Goal: Task Accomplishment & Management: Use online tool/utility

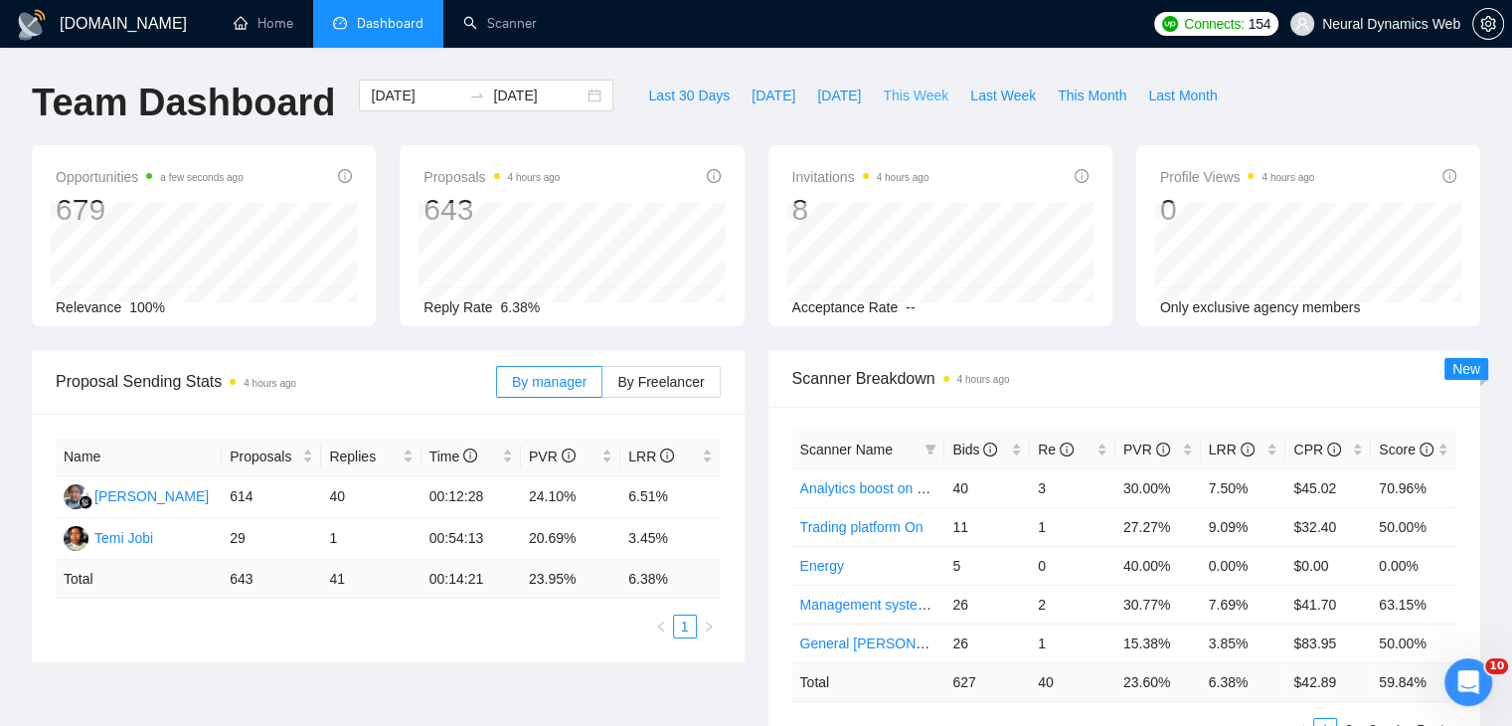
click at [907, 82] on button "This Week" at bounding box center [915, 96] width 87 height 32
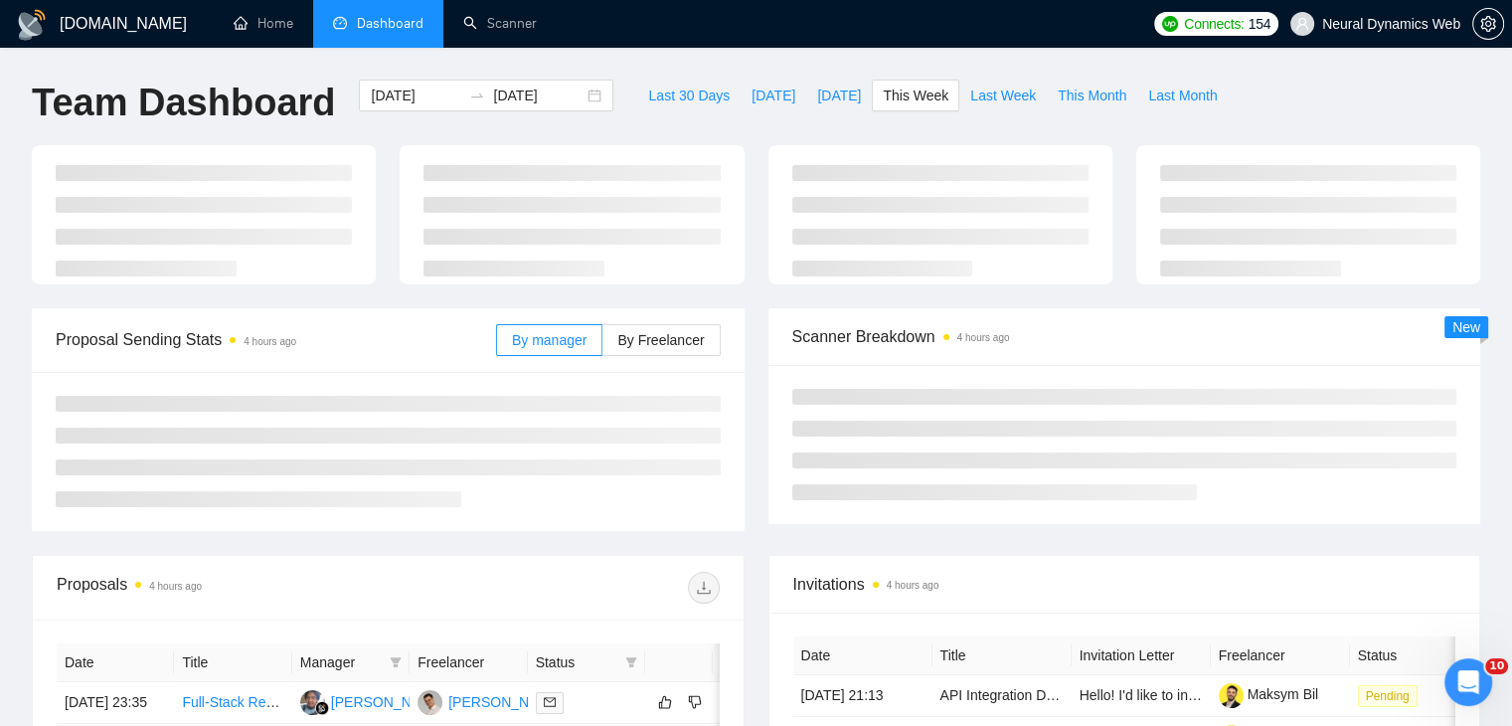
type input "2025-10-06"
type input "2025-10-12"
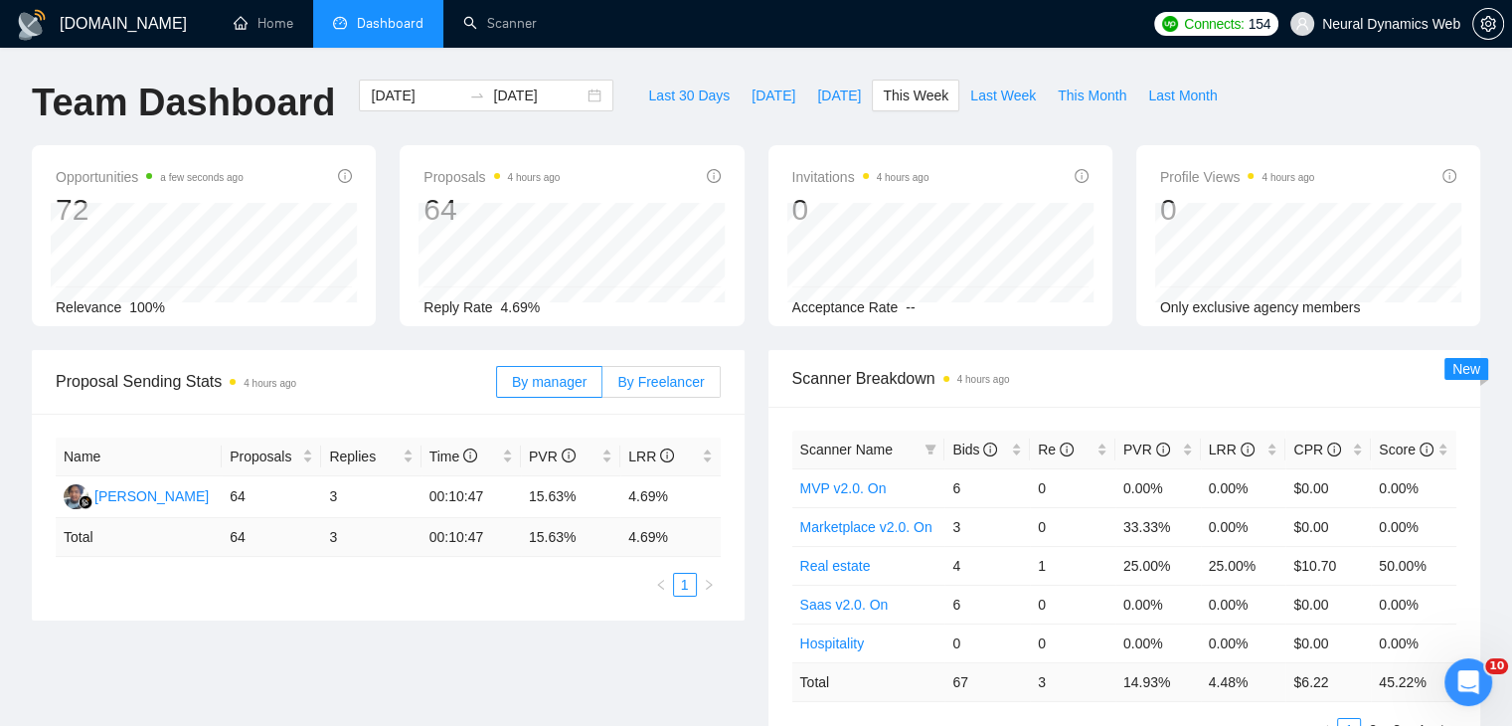
click at [680, 385] on span "By Freelancer" at bounding box center [660, 382] width 86 height 16
click at [602, 387] on input "By Freelancer" at bounding box center [602, 387] width 0 height 0
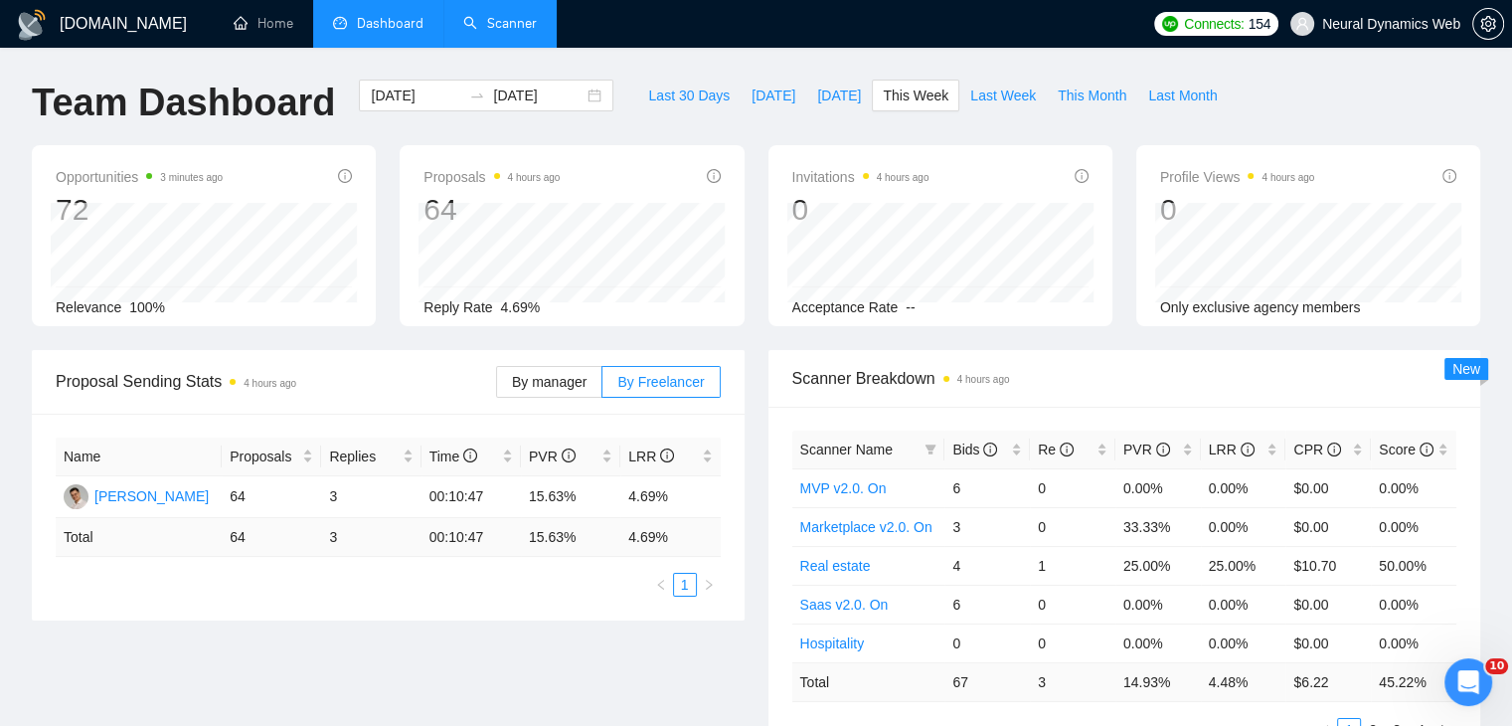
click at [494, 21] on link "Scanner" at bounding box center [500, 23] width 74 height 17
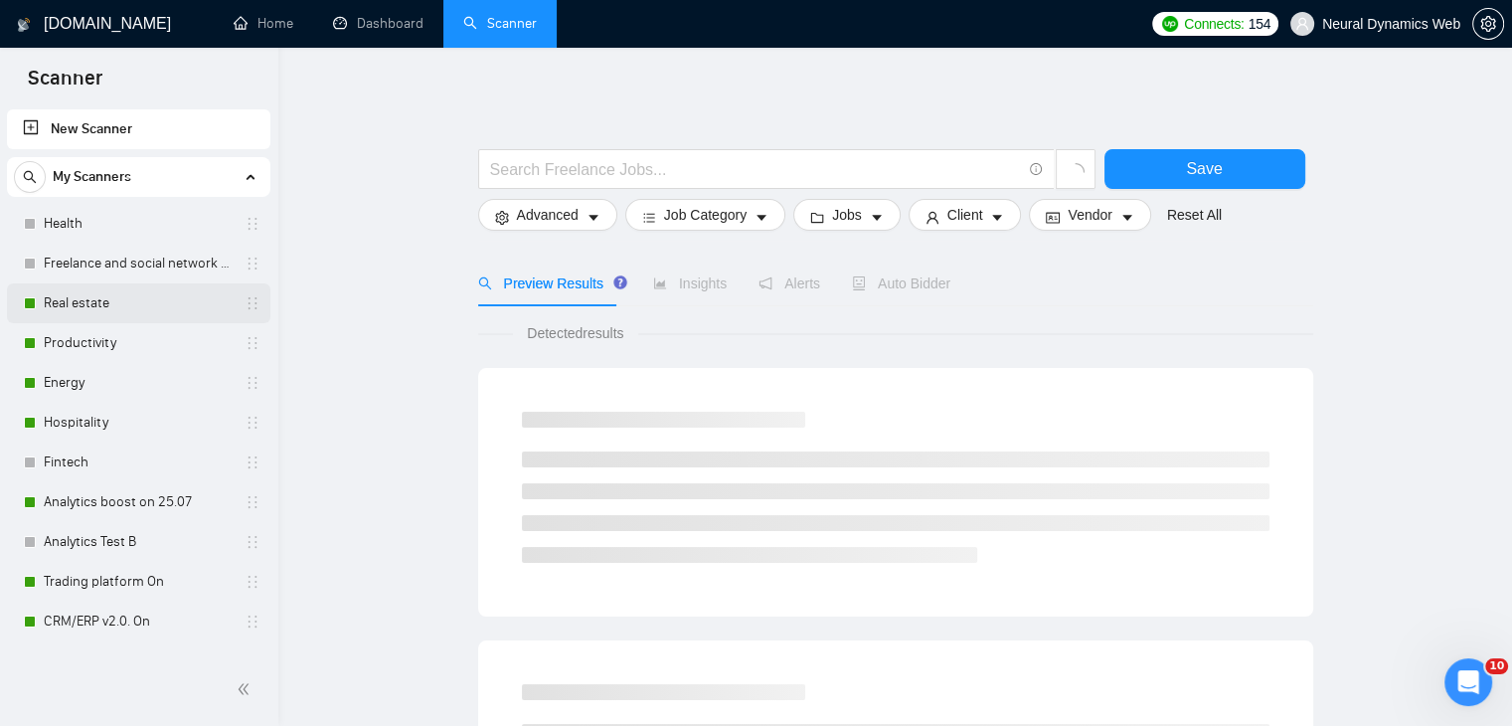
click at [156, 314] on link "Real estate" at bounding box center [138, 303] width 189 height 40
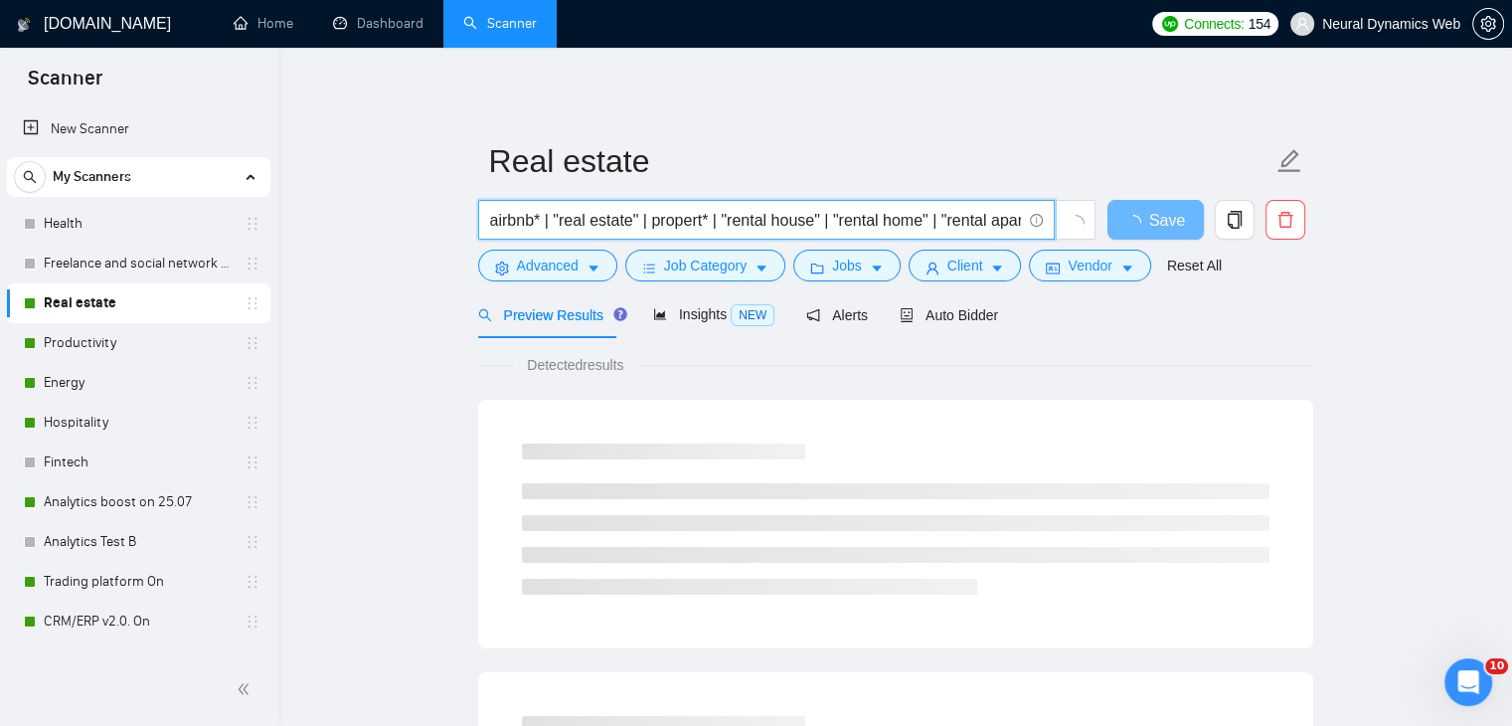
click at [625, 220] on input "airbnb* | "real estate" | propert* | "rental house" | "rental home" | "rental a…" at bounding box center [755, 220] width 531 height 25
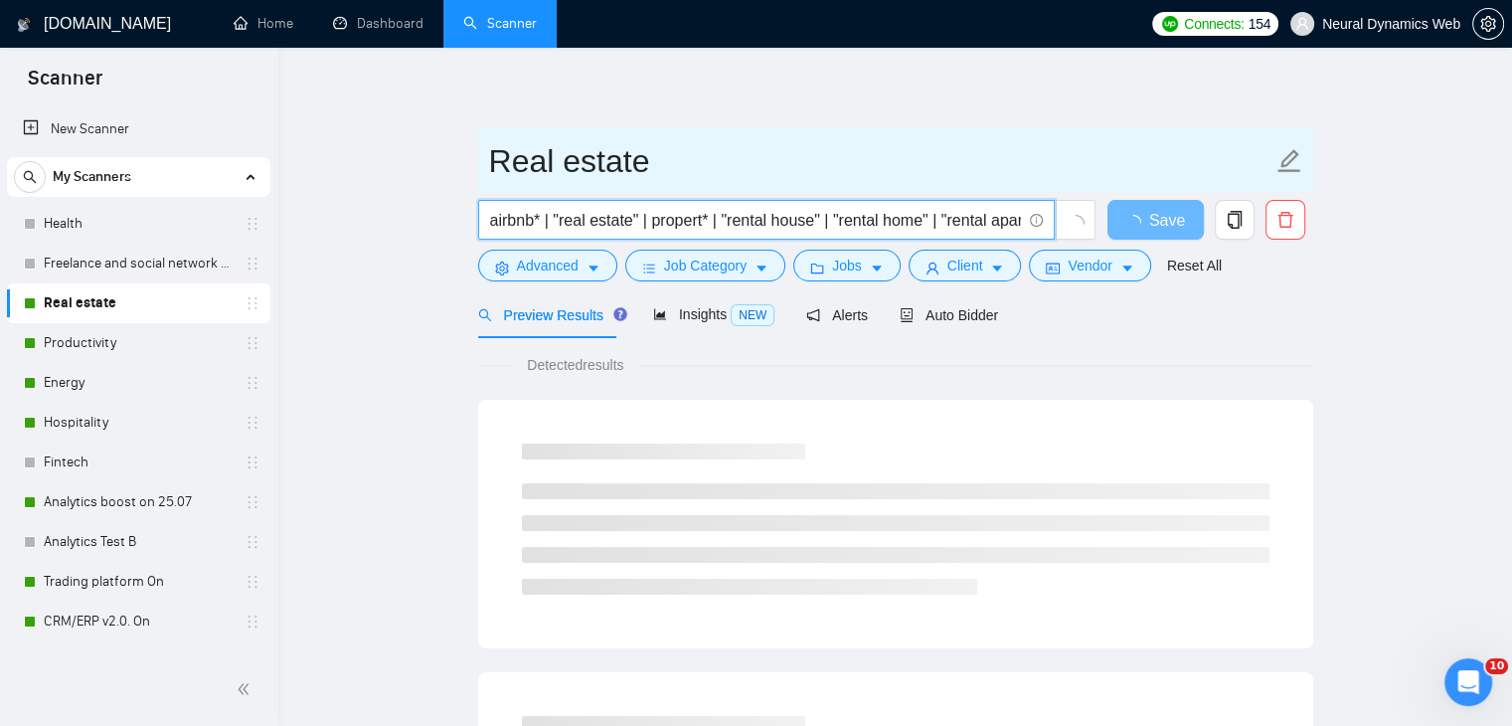
drag, startPoint x: 904, startPoint y: 208, endPoint x: 1147, endPoint y: 190, distance: 244.2
click at [1147, 190] on form "Real estate airbnb* | "real estate" | propert* | "rental house" | "rental home"…" at bounding box center [895, 210] width 835 height 162
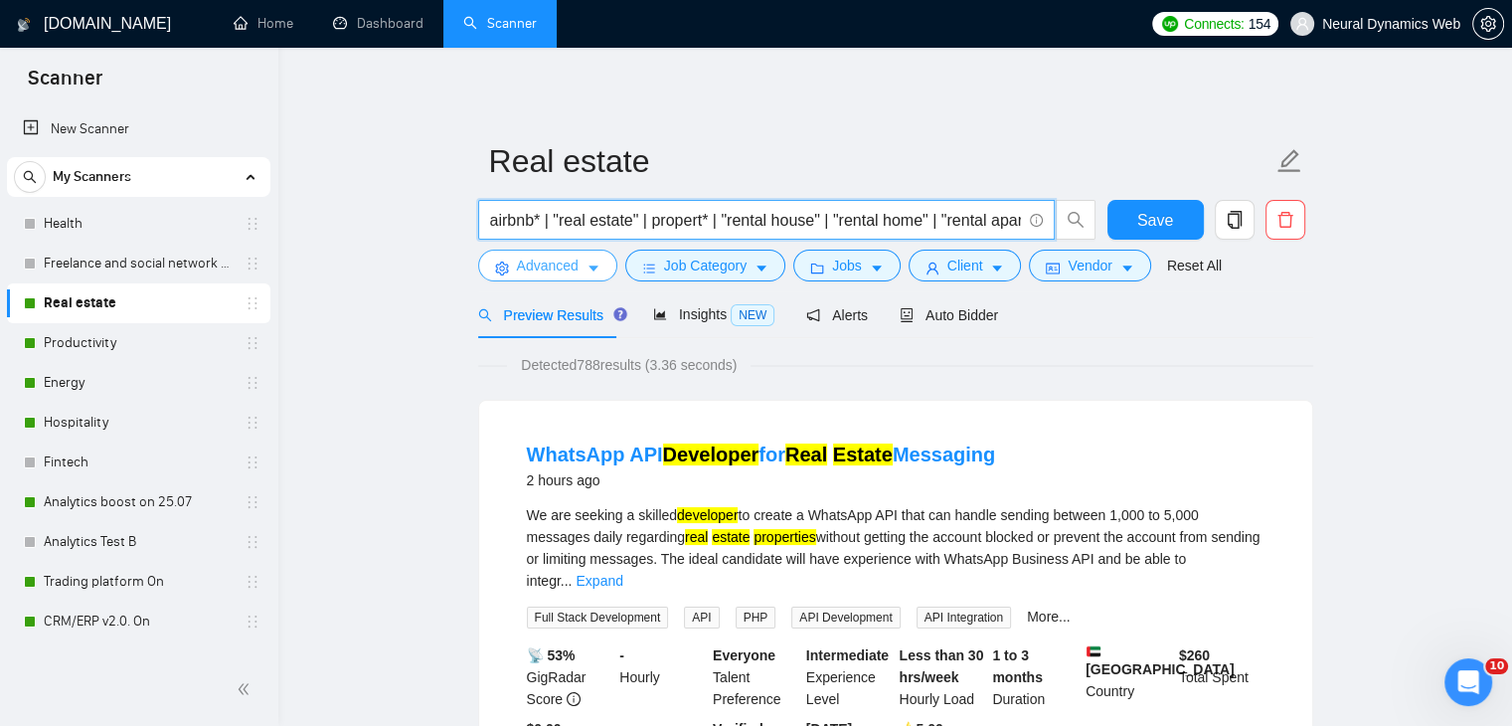
click at [529, 263] on span "Advanced" at bounding box center [548, 265] width 62 height 22
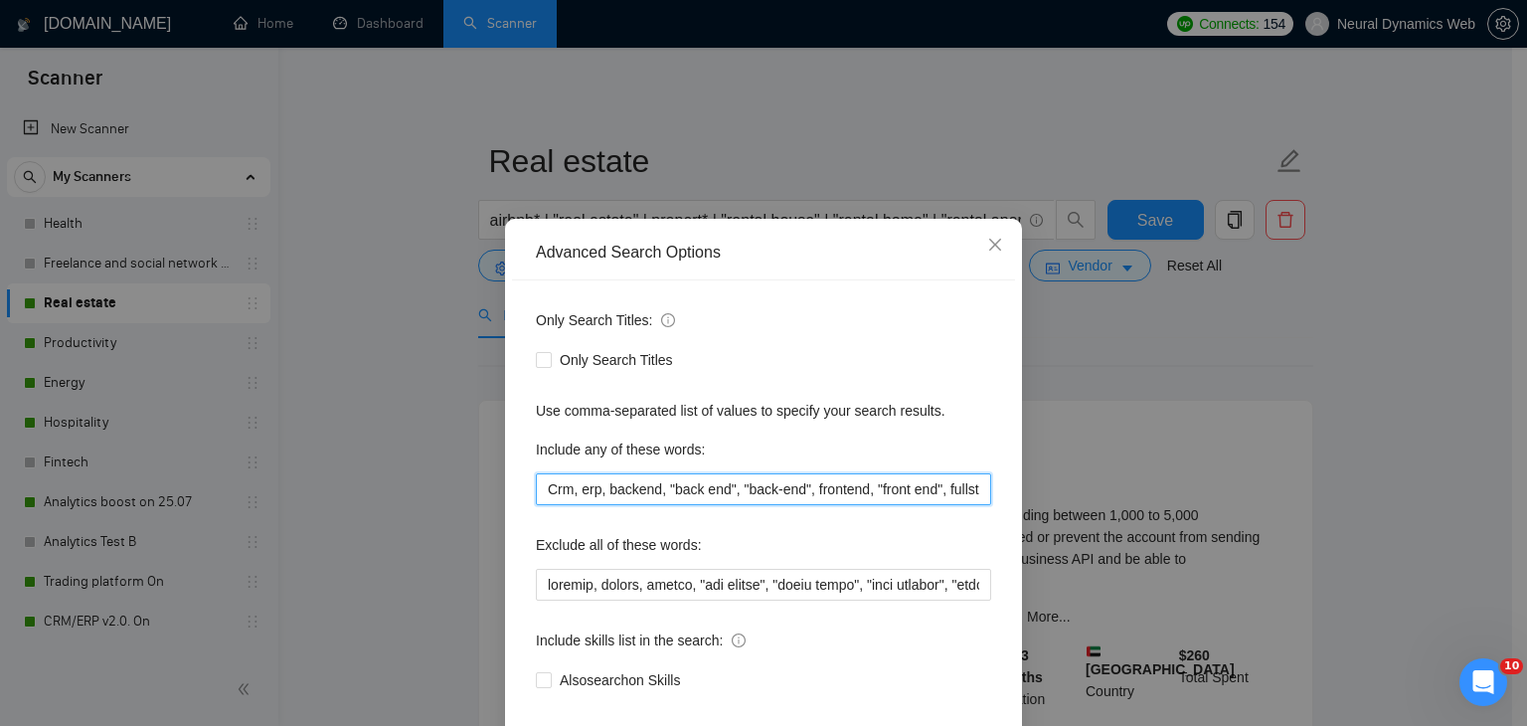
click at [575, 486] on input "Crm, erp, backend, "back end", "back-end", frontend, "front end", fullstack, "f…" at bounding box center [763, 489] width 455 height 32
click at [970, 241] on span "Close" at bounding box center [995, 246] width 54 height 54
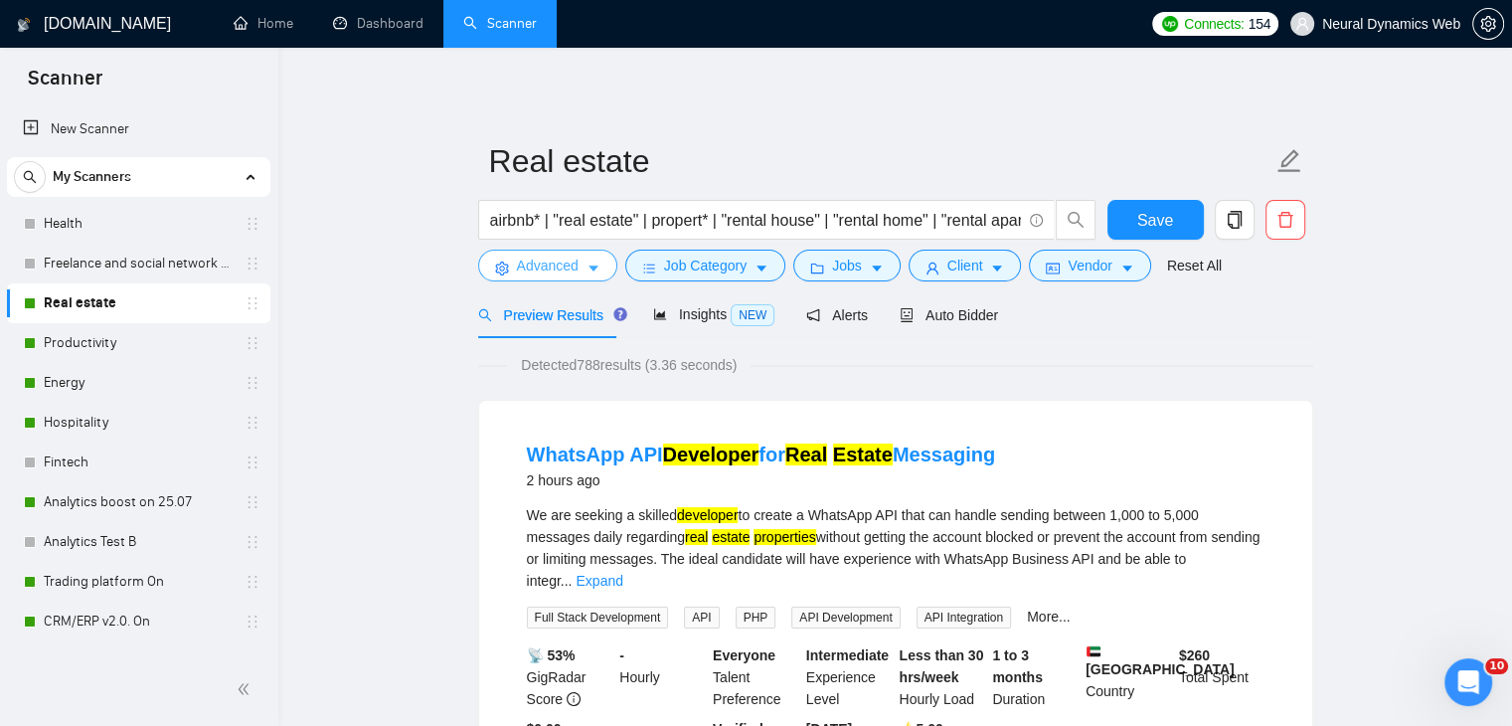
click at [580, 263] on button "Advanced" at bounding box center [547, 265] width 139 height 32
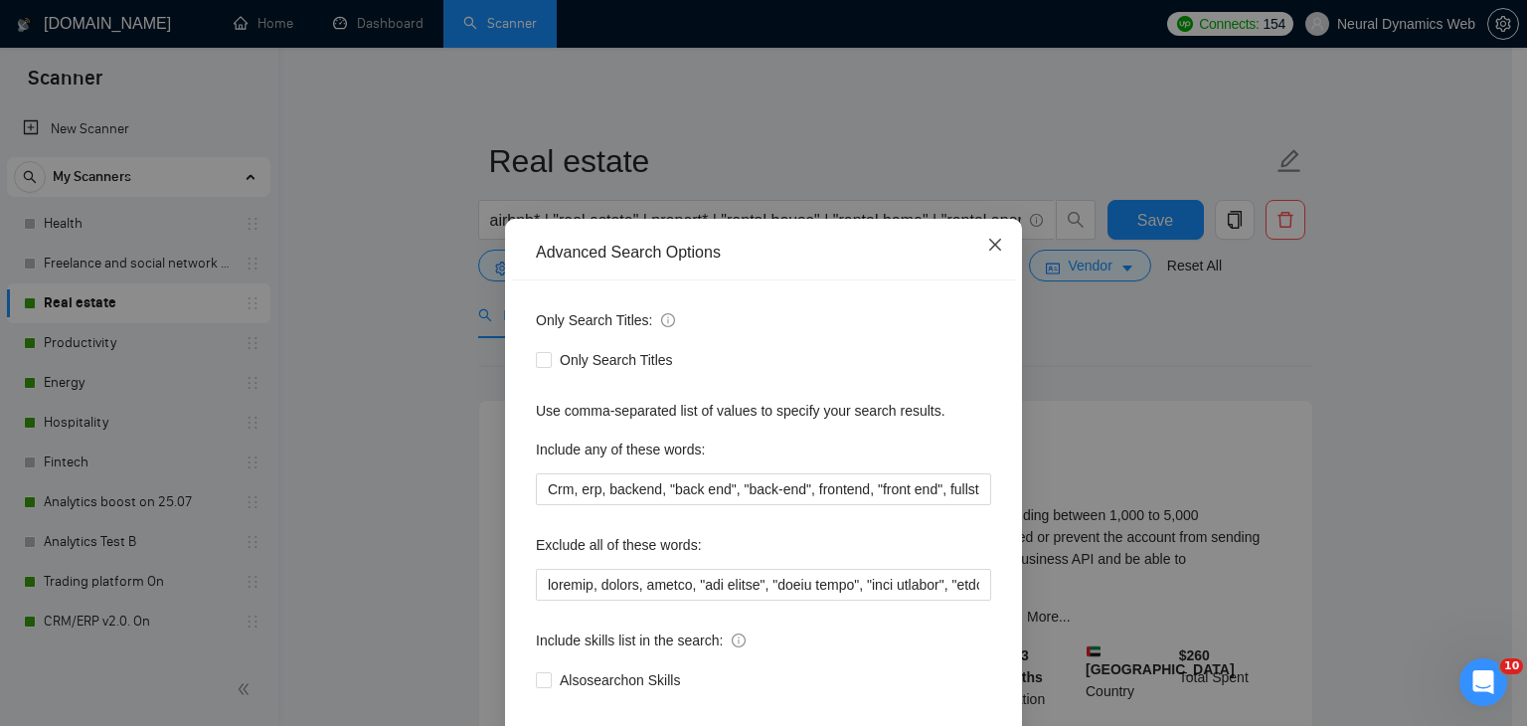
click at [992, 252] on icon "close" at bounding box center [995, 245] width 16 height 16
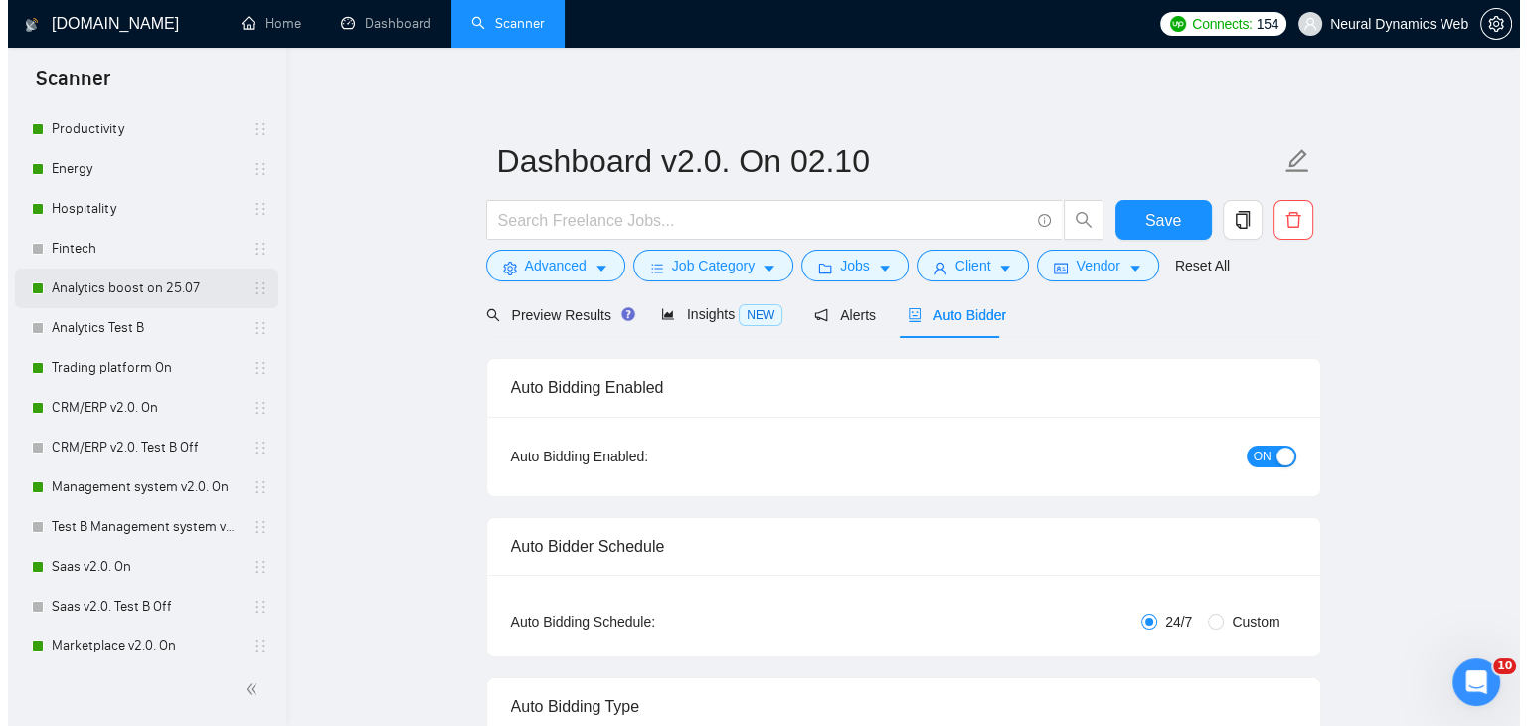
scroll to position [215, 0]
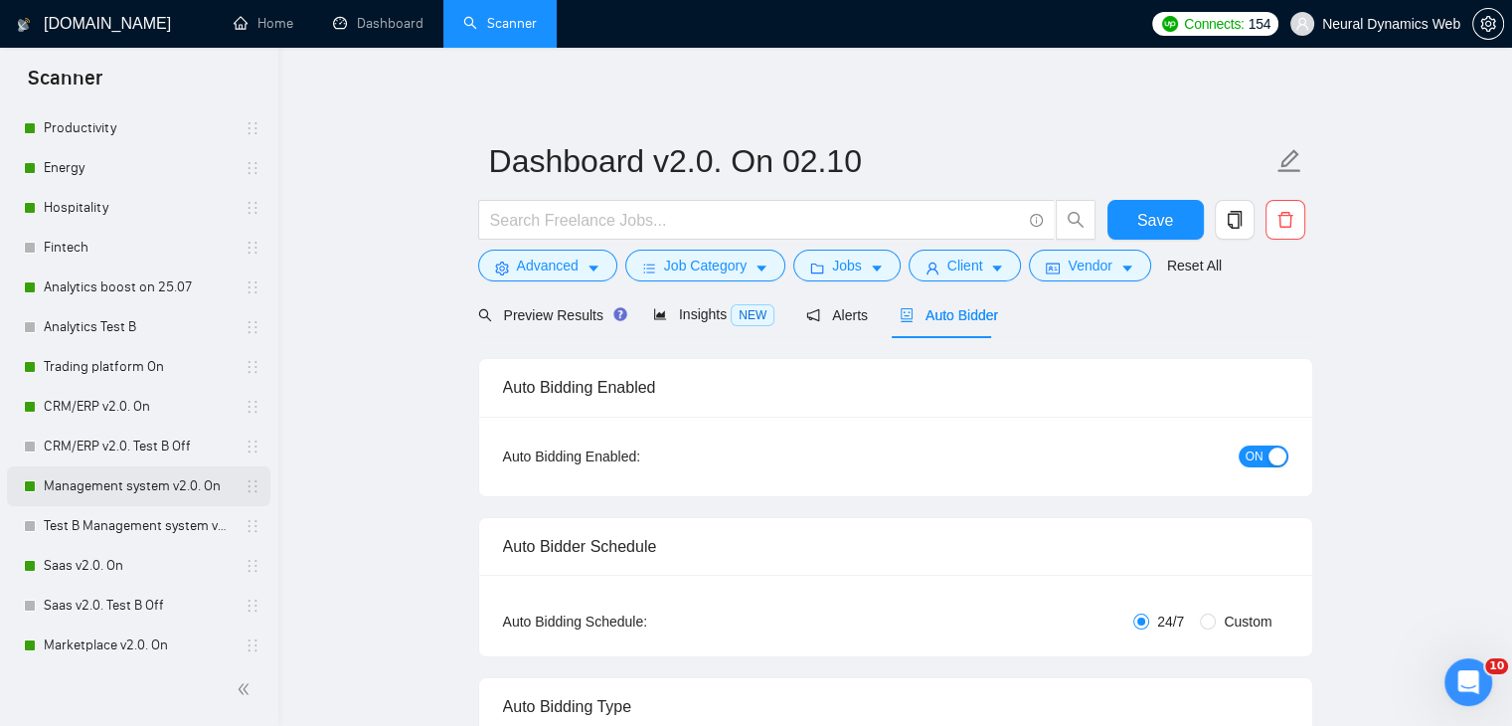
click at [91, 494] on link "Management system v2.0. On" at bounding box center [138, 486] width 189 height 40
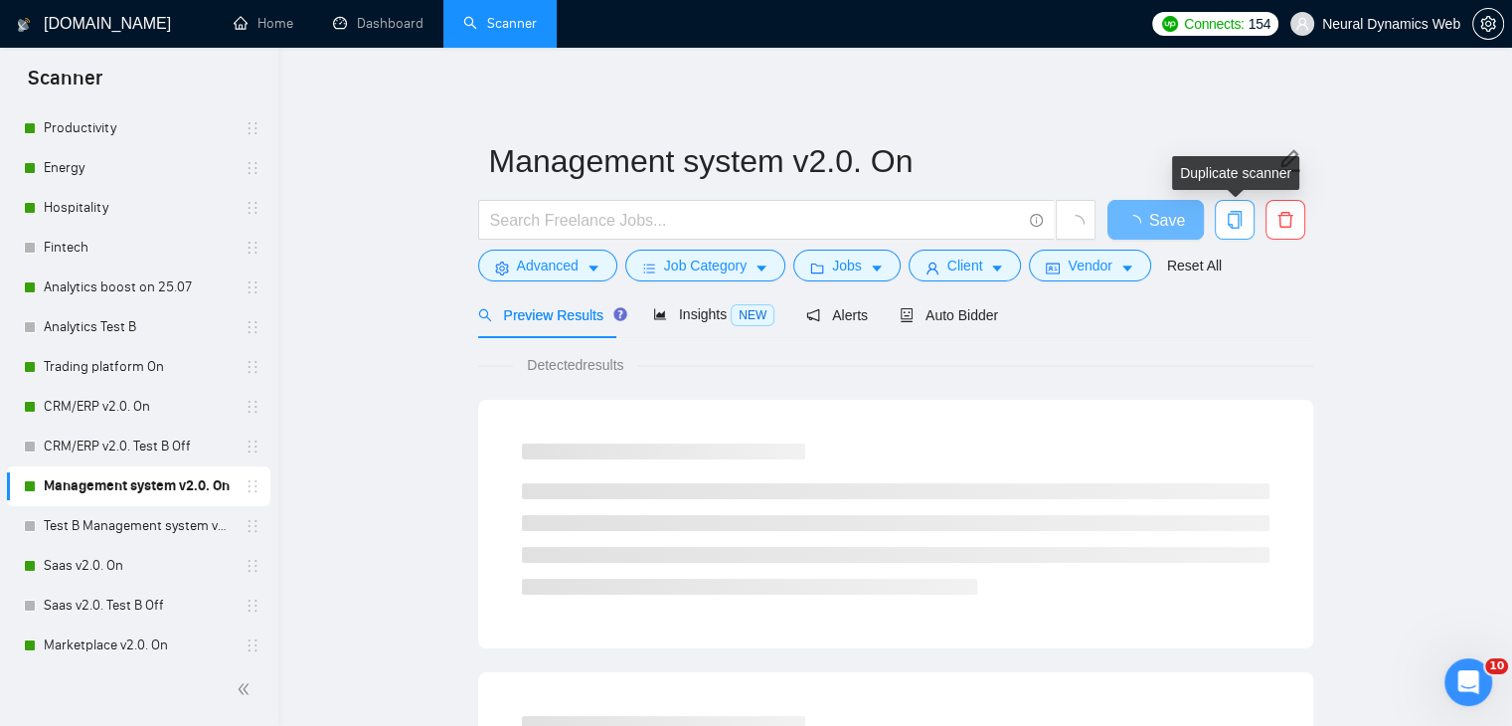
click at [1242, 205] on button "button" at bounding box center [1235, 220] width 40 height 40
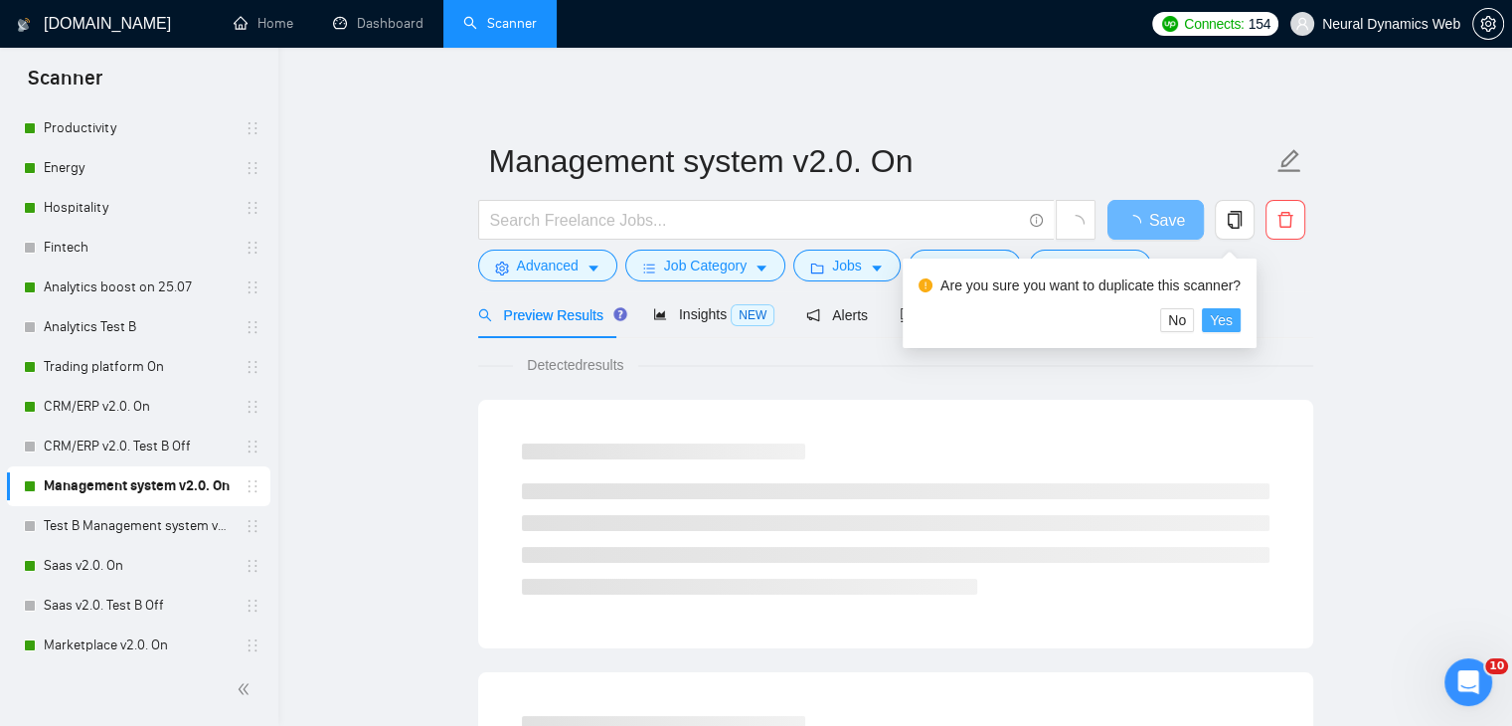
click at [1221, 330] on span "Yes" at bounding box center [1221, 320] width 23 height 22
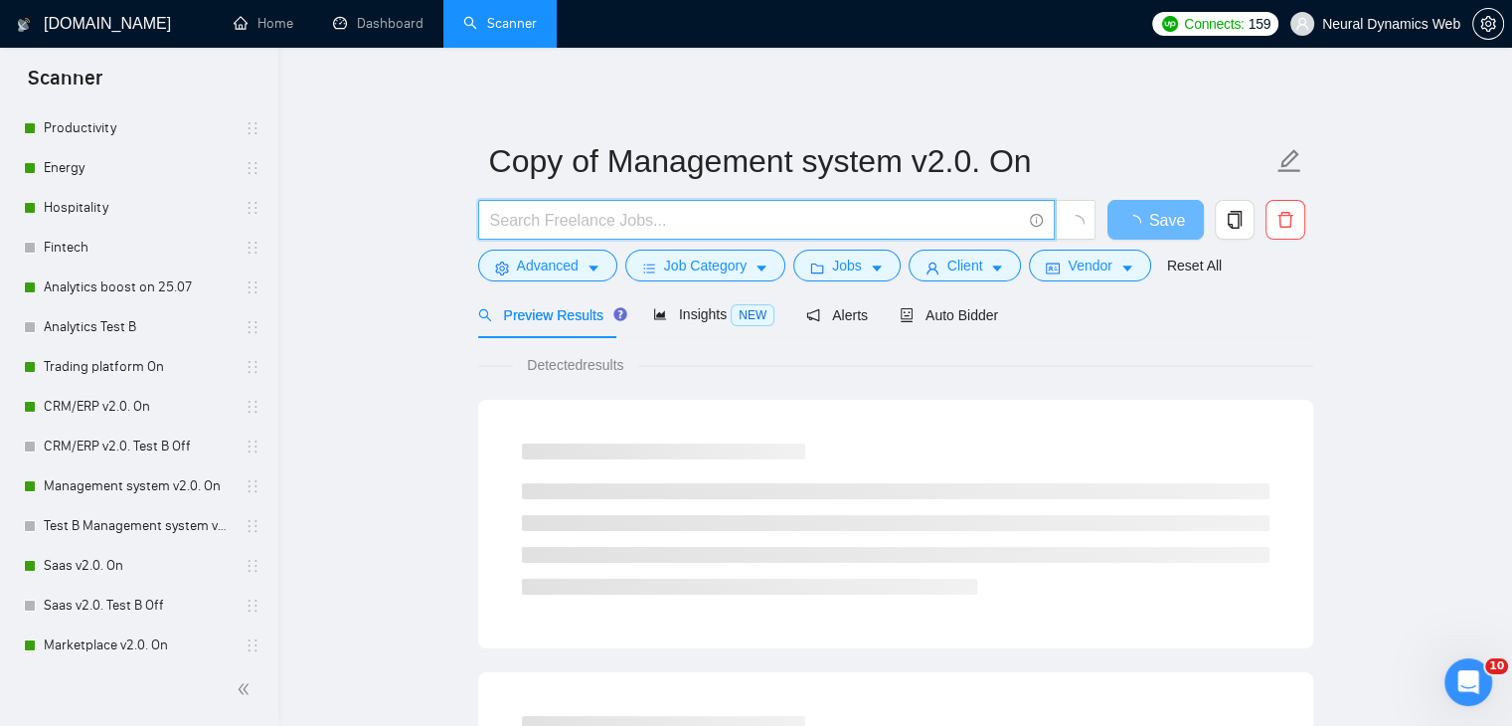
click at [536, 225] on input "text" at bounding box center [755, 220] width 531 height 25
type input "auto | drive | car"
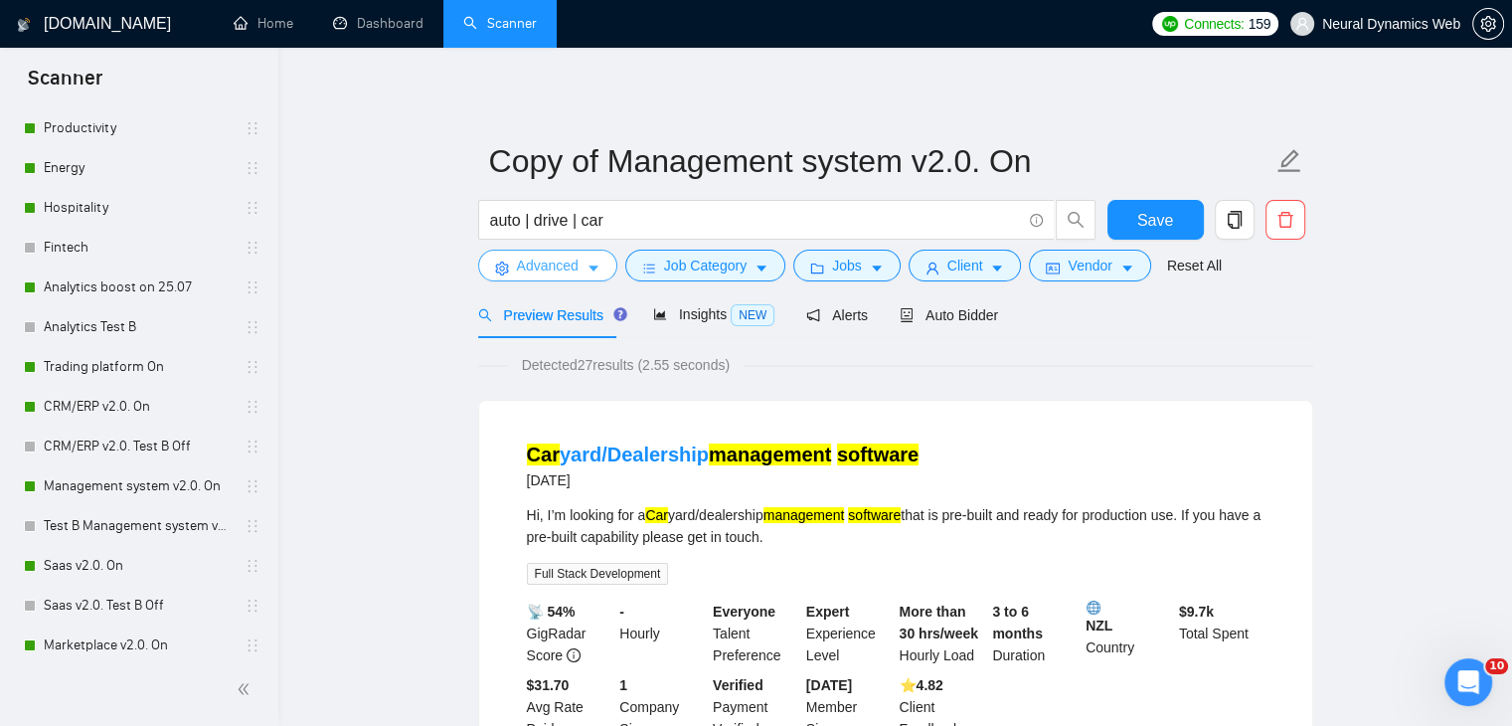
click at [557, 261] on span "Advanced" at bounding box center [548, 265] width 62 height 22
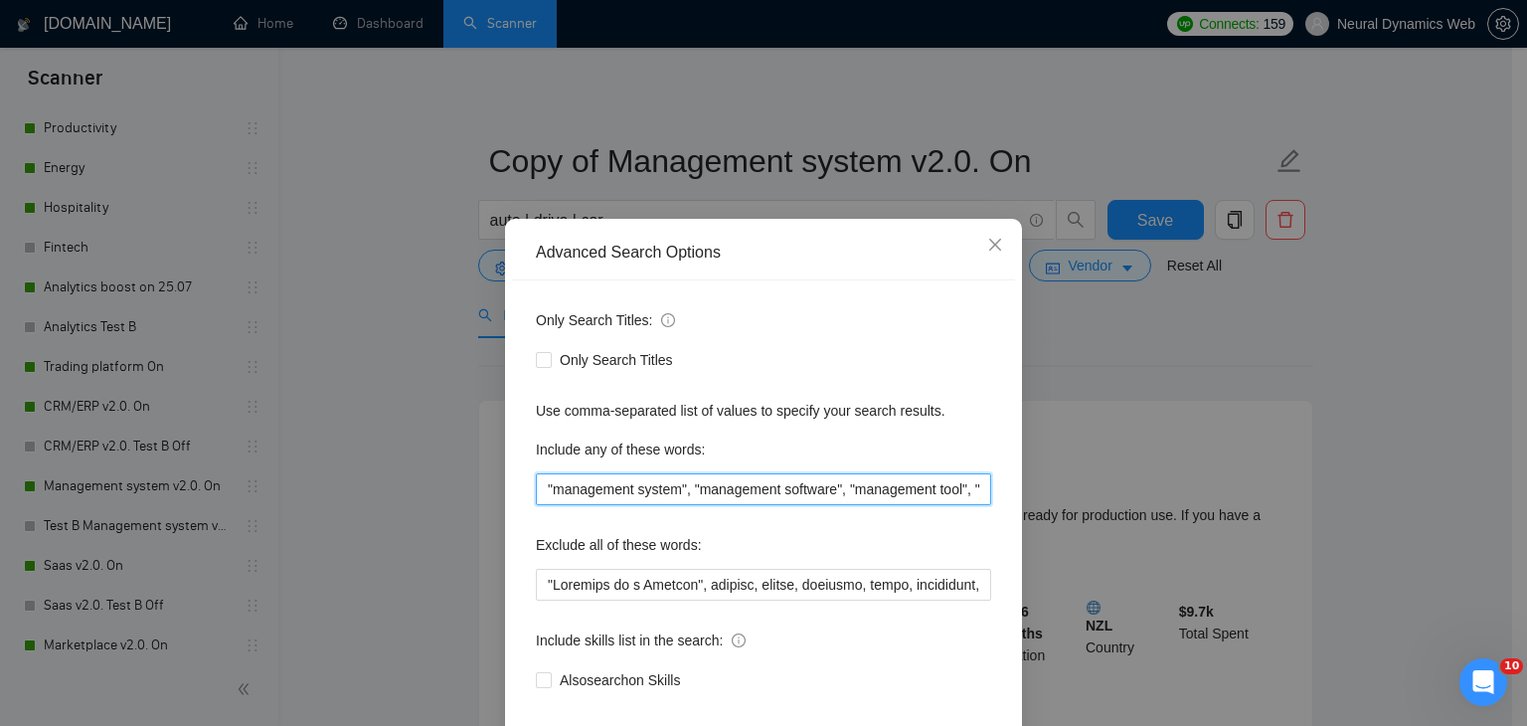
drag, startPoint x: 580, startPoint y: 500, endPoint x: 592, endPoint y: 488, distance: 16.9
click at [592, 488] on input ""management system", "management software", "management tool", "management solu…" at bounding box center [763, 489] width 455 height 32
click at [540, 489] on input ""management system", "management software", "management tool", "management solu…" at bounding box center [763, 489] width 455 height 32
paste input "Crm, erp, backend, "back end", "back-end", frontend, "front end", fullstack, "f…"
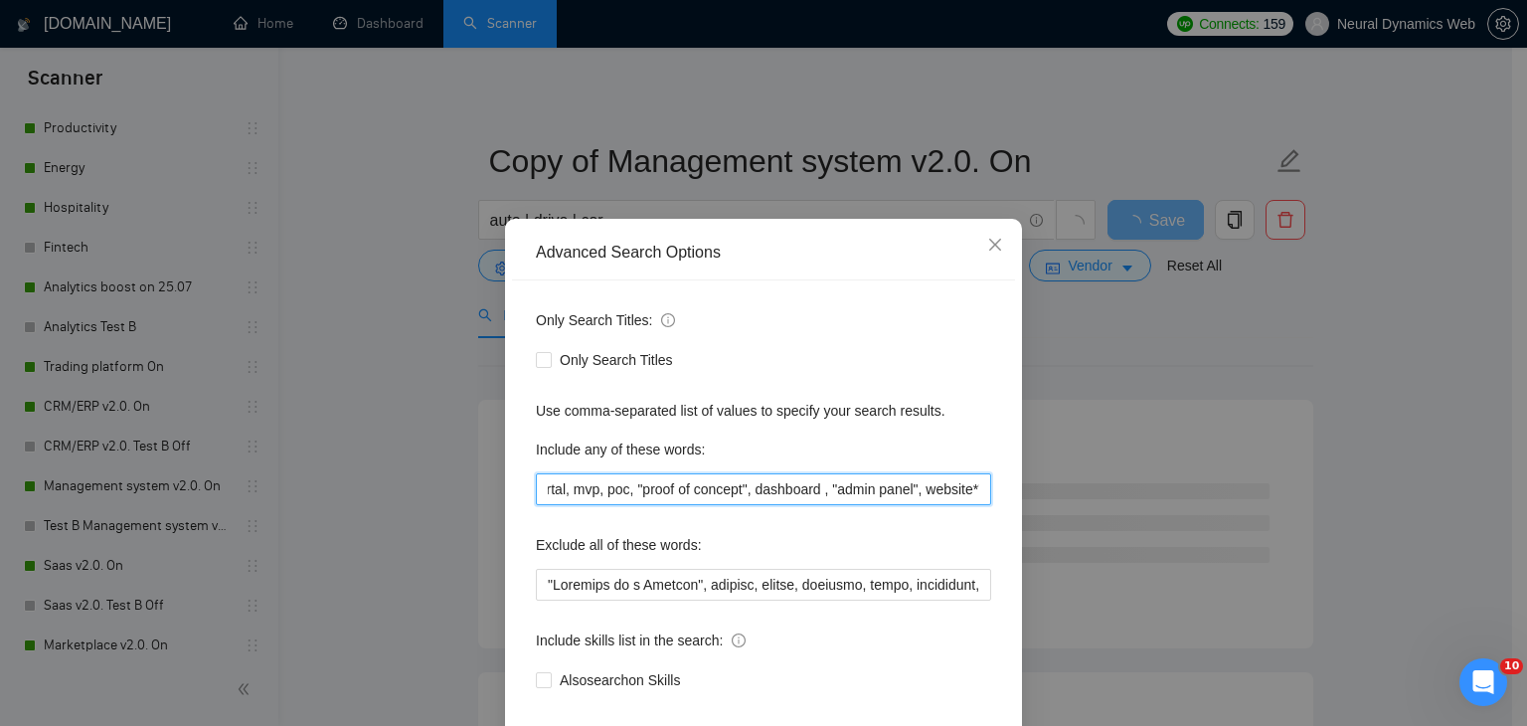
scroll to position [0, 1324]
drag, startPoint x: 953, startPoint y: 485, endPoint x: 899, endPoint y: 486, distance: 54.7
click at [899, 486] on input "Crm, erp, backend, "back end", "back-end", frontend, "front end", fullstack, "f…" at bounding box center [763, 489] width 455 height 32
drag, startPoint x: 811, startPoint y: 493, endPoint x: 286, endPoint y: 470, distance: 525.3
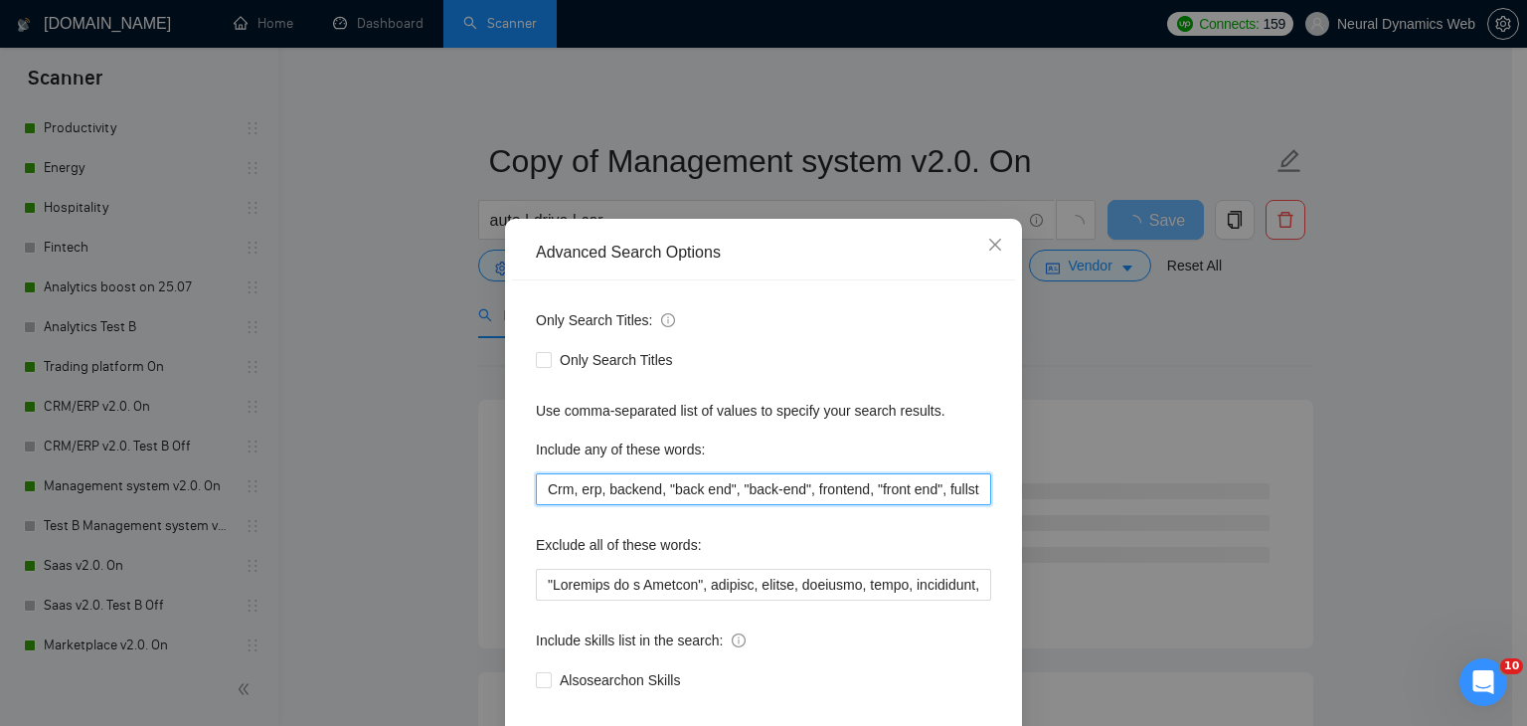
click at [286, 470] on div "Advanced Search Options Only Search Titles: Only Search Titles Use comma-separa…" at bounding box center [763, 363] width 1527 height 726
click at [656, 496] on input "Crm, erp, backend, "back end", "back-end", frontend, "front end", fullstack, "f…" at bounding box center [763, 489] width 455 height 32
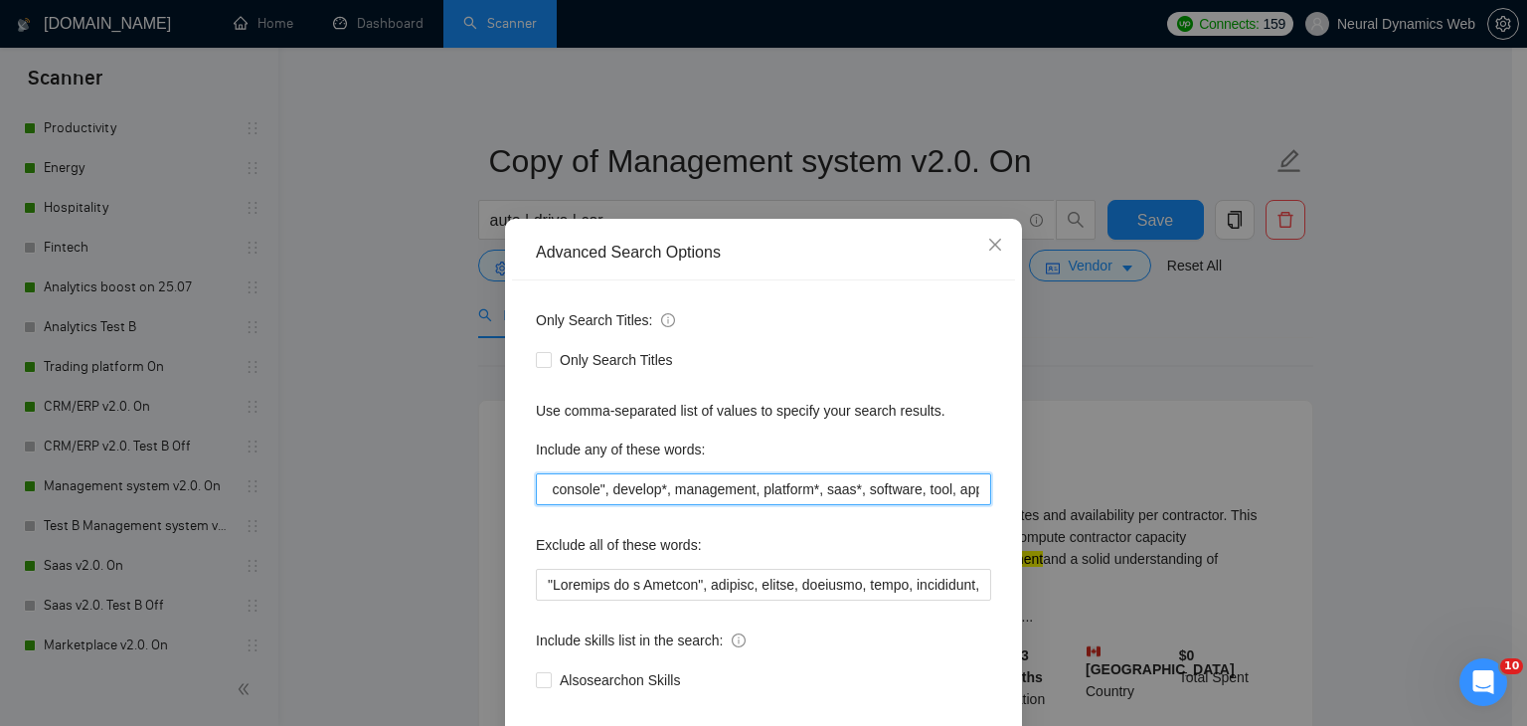
scroll to position [0, 860]
drag, startPoint x: 863, startPoint y: 503, endPoint x: 936, endPoint y: 495, distance: 74.0
click at [936, 495] on input "Crm, erp, backend, "back end", "back-end", frontend, "front end", fullstack, "f…" at bounding box center [763, 489] width 455 height 32
click at [764, 492] on input "Crm, erp, backend, "back end", "back-end", frontend, "front end", fullstack, "f…" at bounding box center [763, 489] width 455 height 32
drag, startPoint x: 740, startPoint y: 489, endPoint x: 656, endPoint y: 487, distance: 83.5
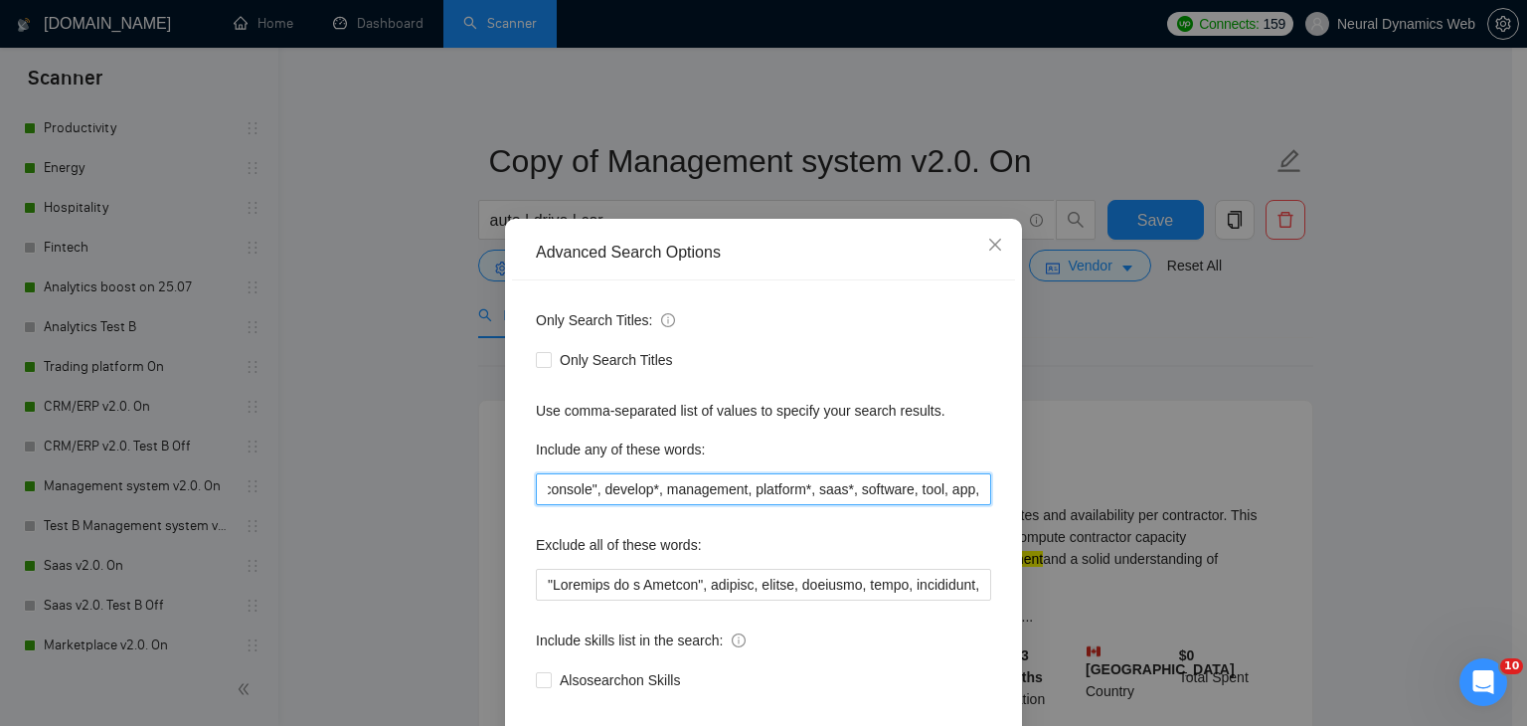
click at [656, 487] on input "Crm, erp, backend, "back end", "back-end", frontend, "front end", fullstack, "f…" at bounding box center [763, 489] width 455 height 32
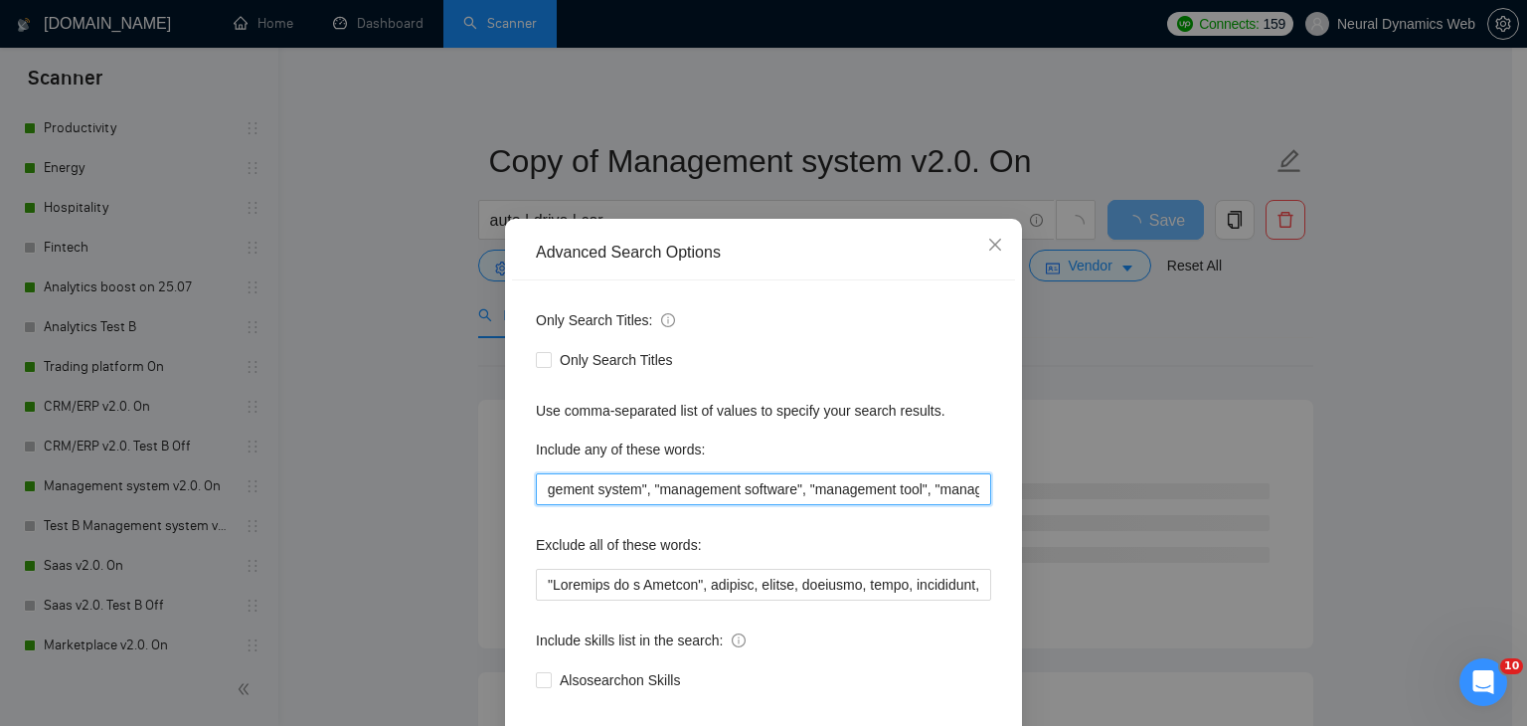
scroll to position [0, 1806]
drag, startPoint x: 811, startPoint y: 497, endPoint x: 844, endPoint y: 498, distance: 32.8
click at [844, 498] on input "Crm, erp, backend, "back end", "back-end", frontend, "front end", fullstack, "f…" at bounding box center [763, 489] width 455 height 32
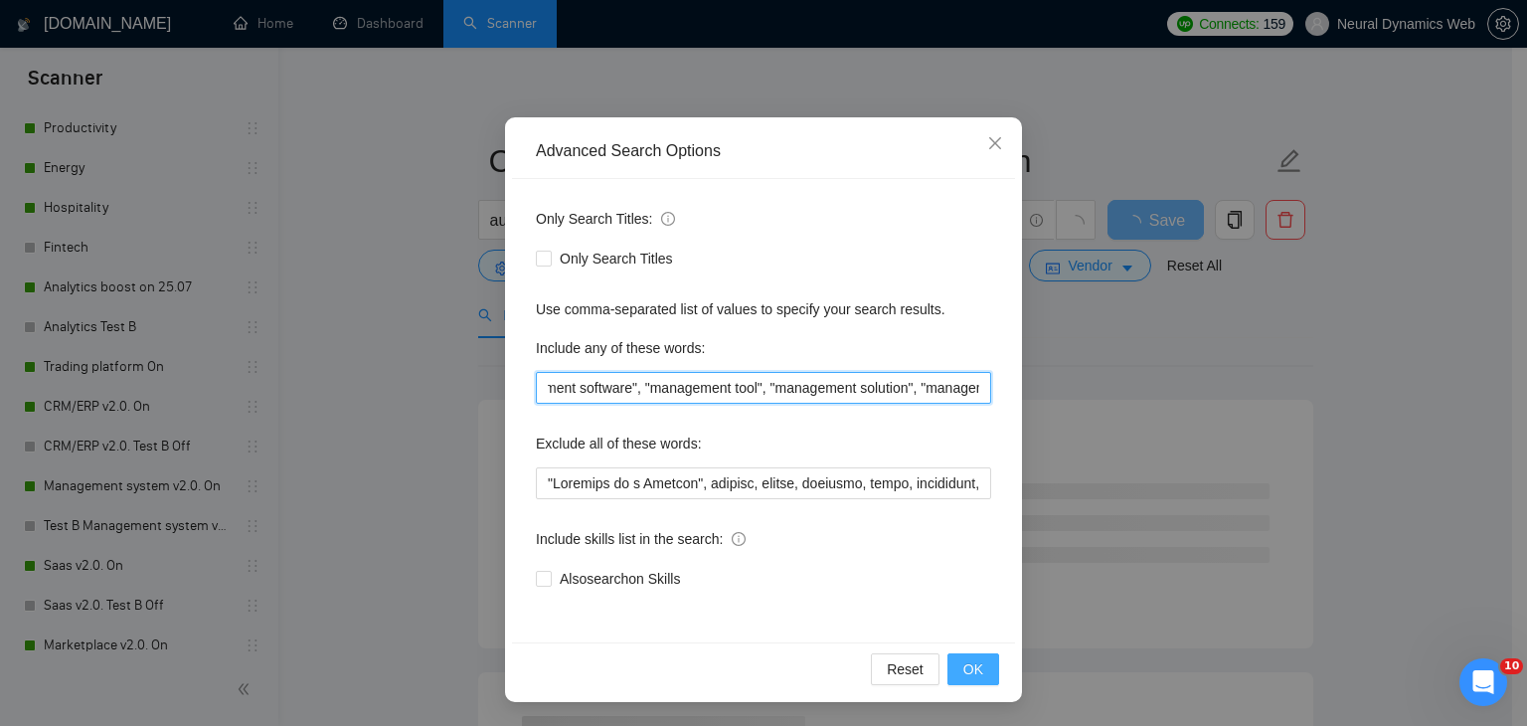
type input "Crm, erp, backend, "back end", "back-end", frontend, "front end", fullstack, "f…"
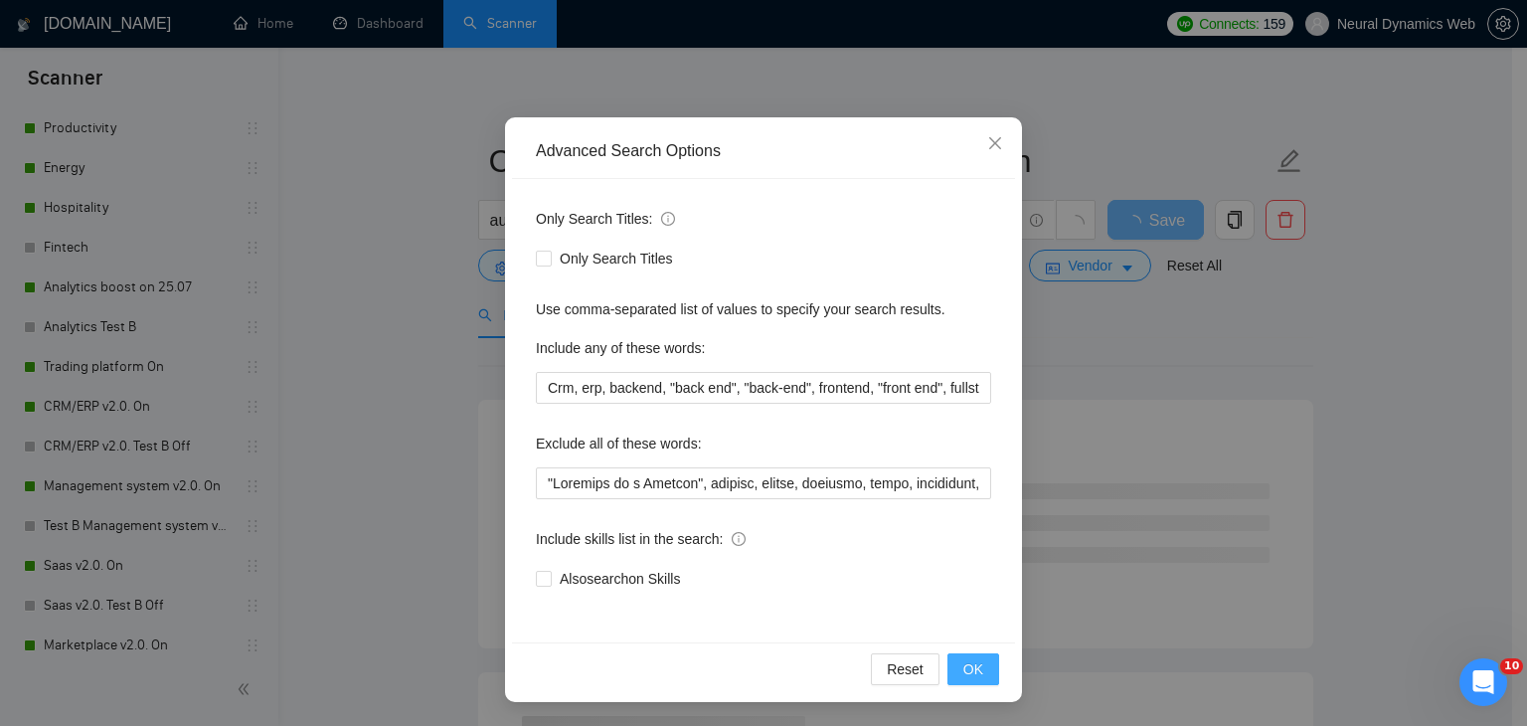
click at [963, 669] on span "OK" at bounding box center [973, 669] width 20 height 22
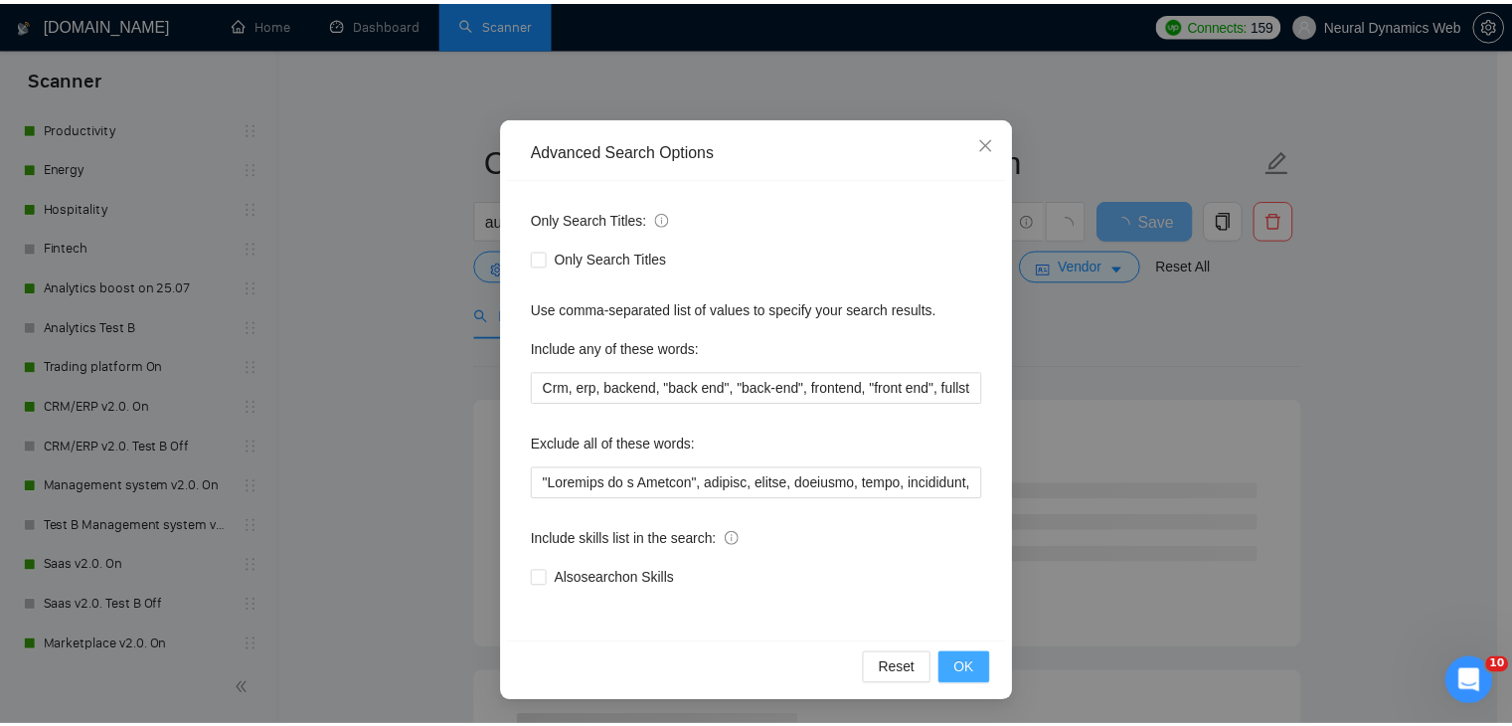
scroll to position [2, 0]
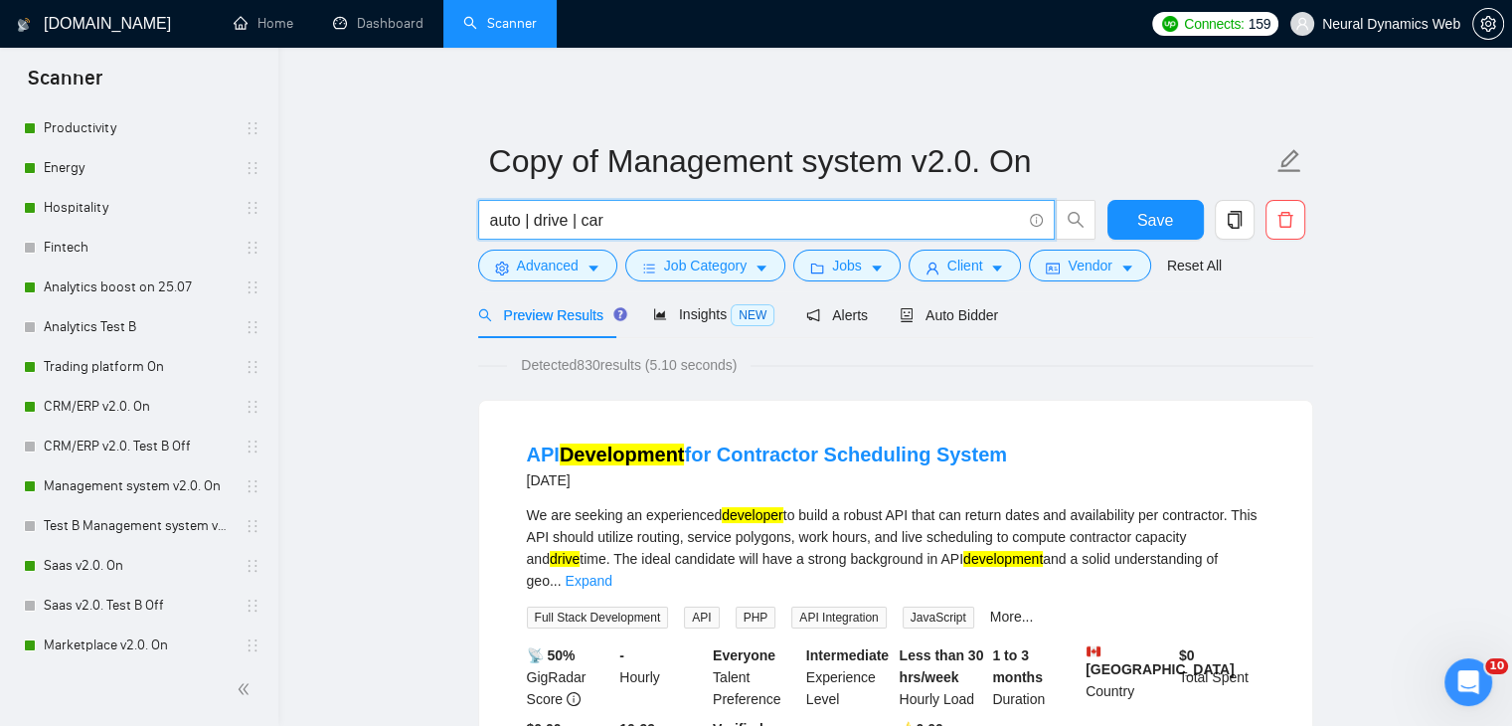
drag, startPoint x: 576, startPoint y: 223, endPoint x: 533, endPoint y: 215, distance: 43.5
click at [533, 215] on input "auto | drive | car" at bounding box center [755, 220] width 531 height 25
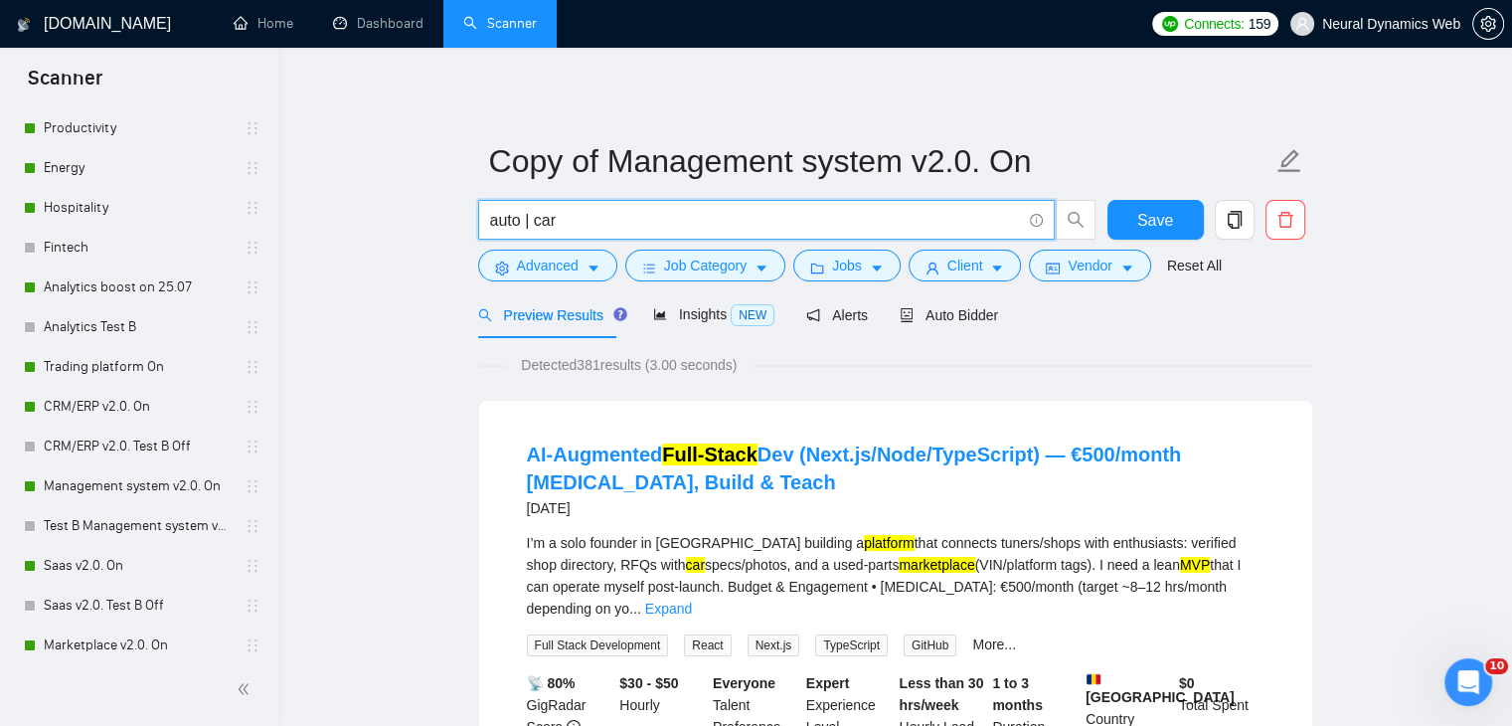
click at [572, 216] on input "auto | car" at bounding box center [755, 220] width 531 height 25
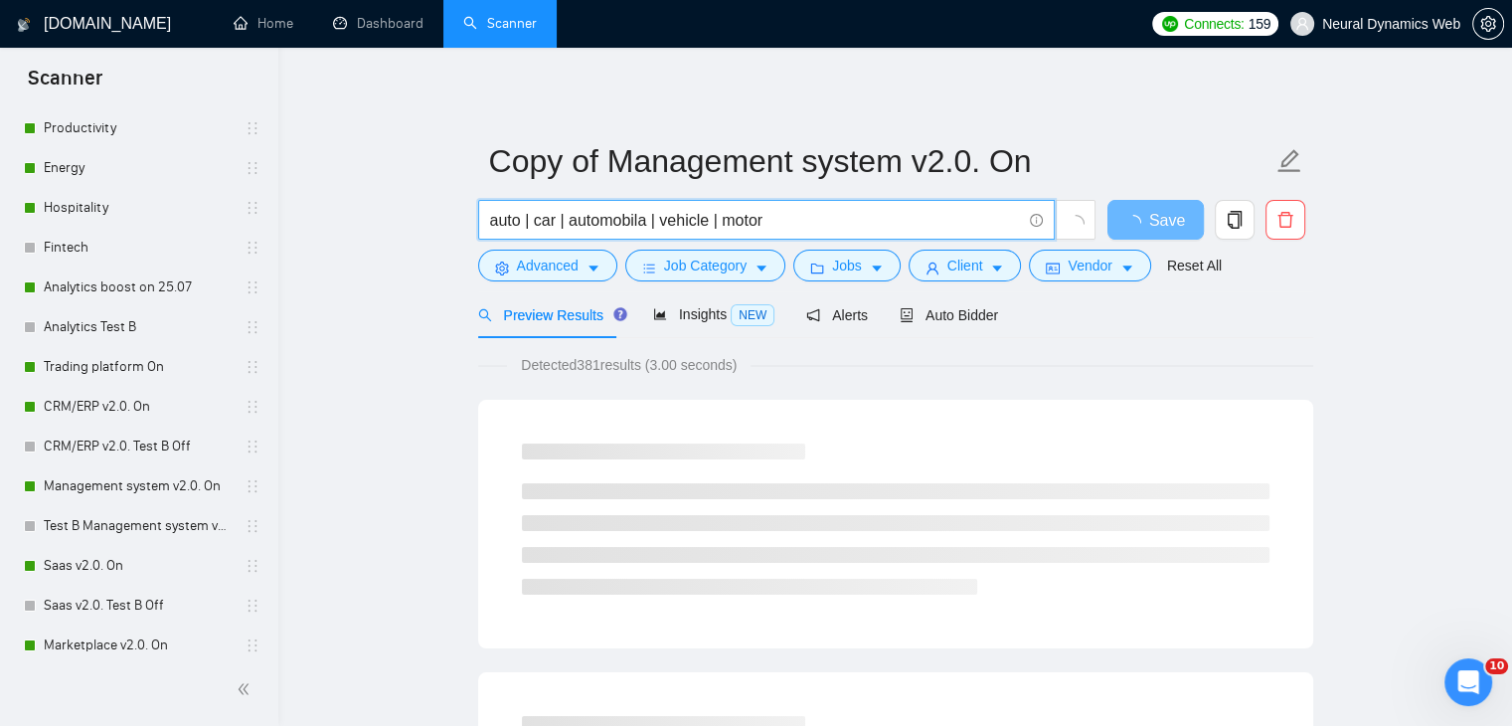
click at [644, 228] on input "auto | car | automobila | vehicle | motor" at bounding box center [755, 220] width 531 height 25
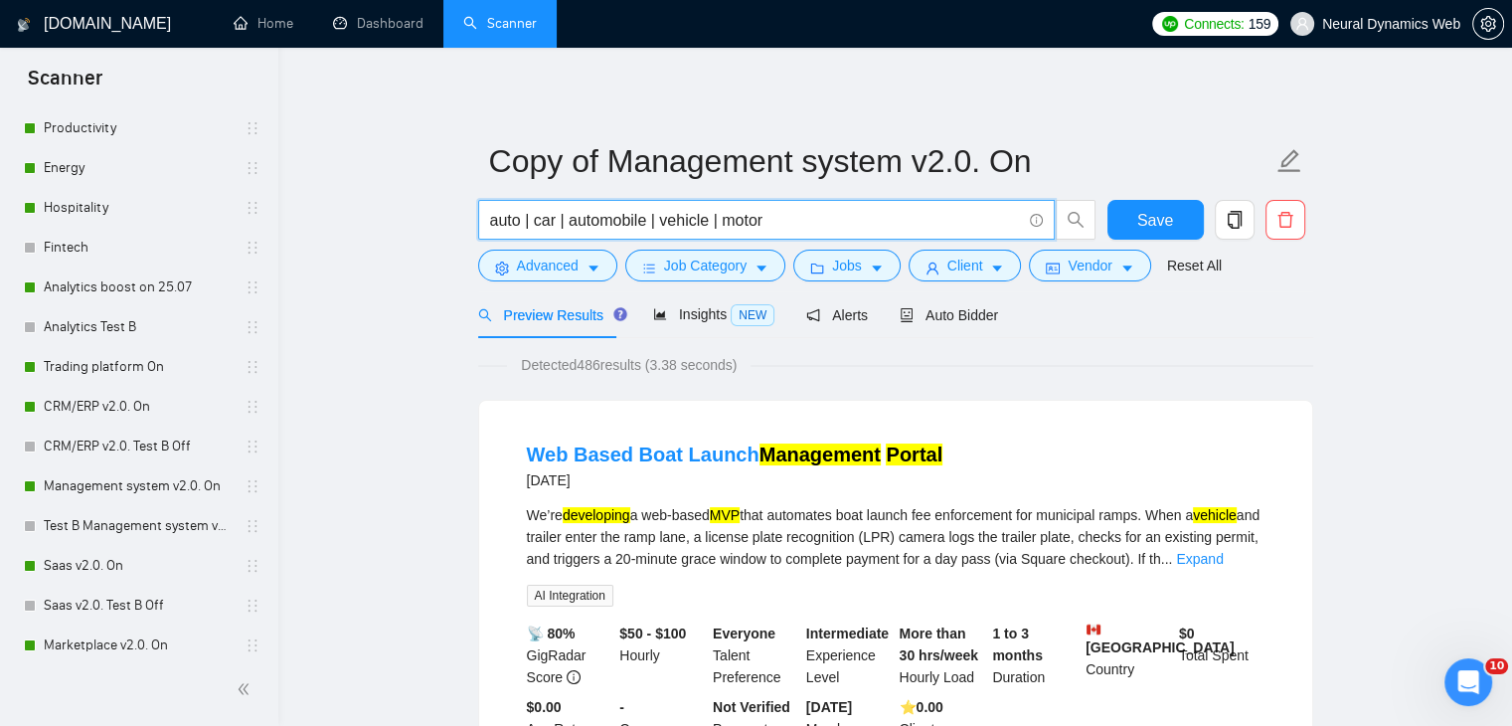
click at [515, 217] on input "auto | car | automobile | vehicle | motor" at bounding box center [755, 220] width 531 height 25
click at [554, 223] on input "auto | car | automobile | vehicle | motor" at bounding box center [755, 220] width 531 height 25
click at [714, 223] on input "auto | car* | automobile | vehicle | motor" at bounding box center [755, 220] width 531 height 25
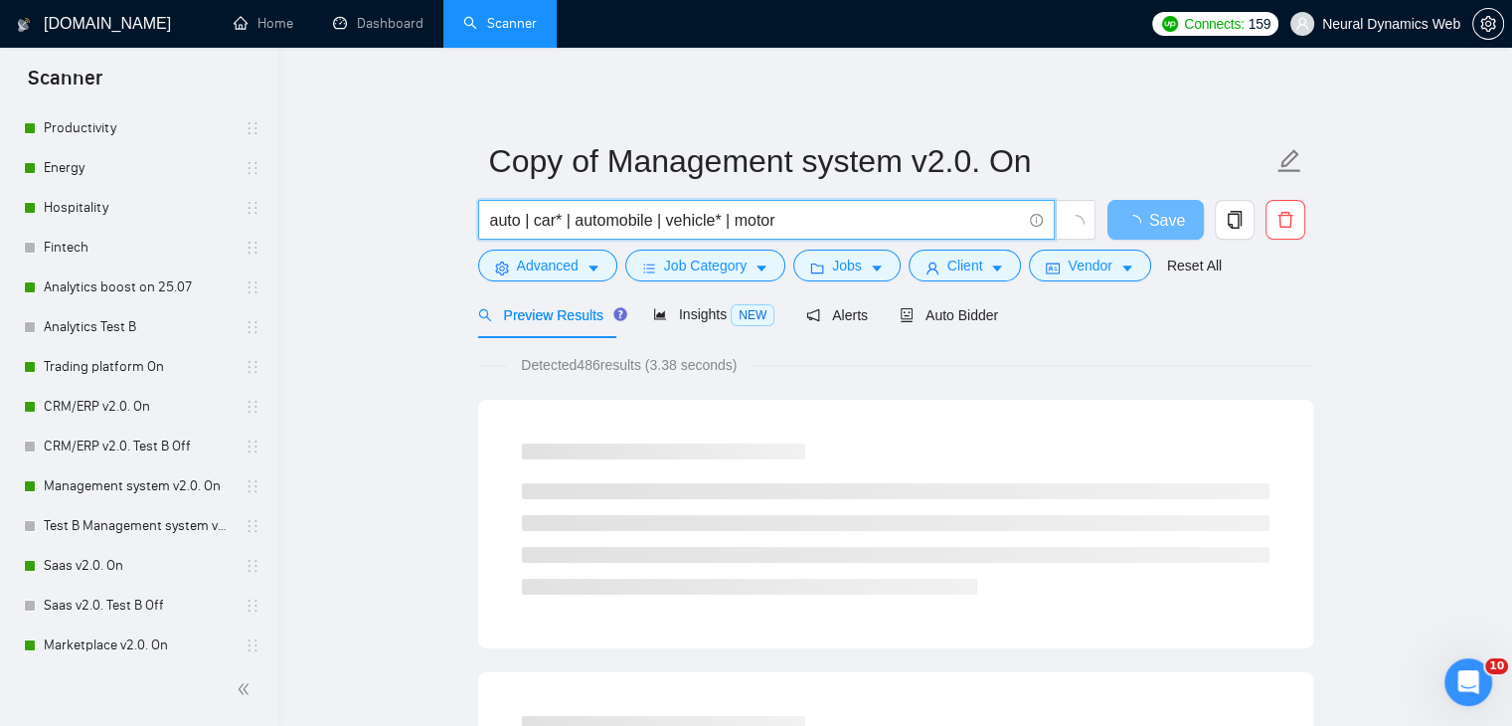
click at [778, 226] on input "auto | car* | automobile | vehicle* | motor" at bounding box center [755, 220] width 531 height 25
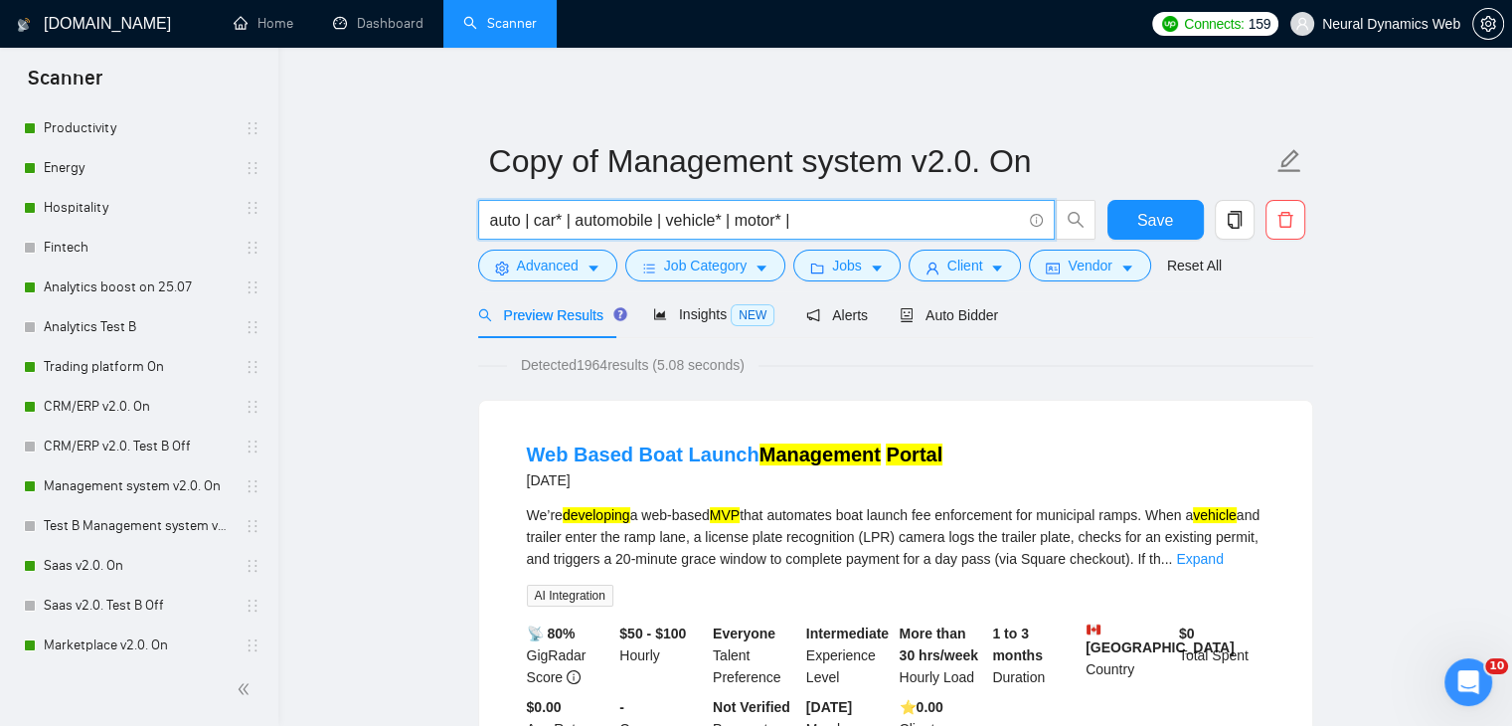
paste input "ev | “electric vehicle” | “auto industry” | dealer | "auto dealership" | autotr…"
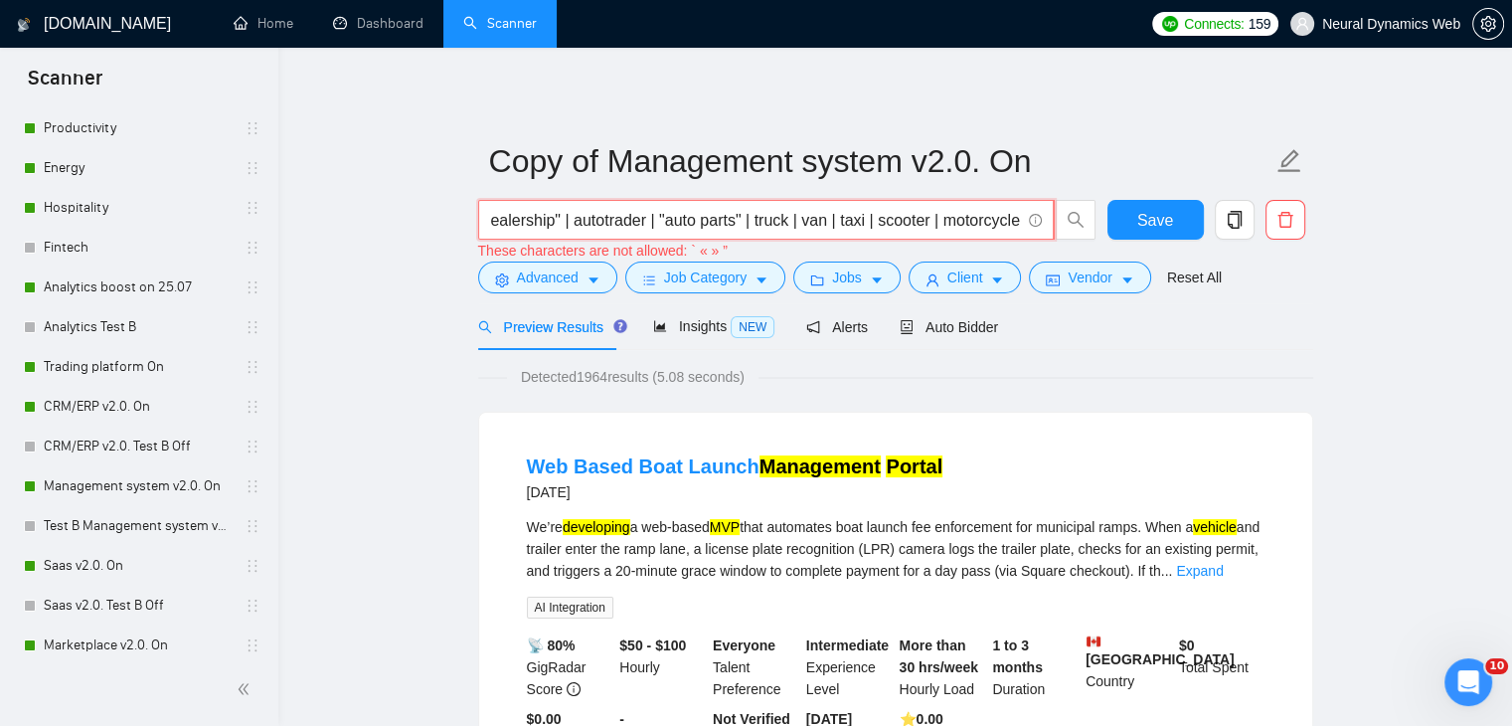
scroll to position [0, 0]
drag, startPoint x: 595, startPoint y: 231, endPoint x: 398, endPoint y: 239, distance: 198.0
click at [842, 204] on span "auto | car* | automobile | vehicle* | motor* | ev | “electric vehicle” | “auto …" at bounding box center [766, 220] width 577 height 40
click at [885, 221] on input "auto | car* | automobile | vehicle* | motor* | ev | “electric vehicle” | “auto …" at bounding box center [755, 220] width 530 height 25
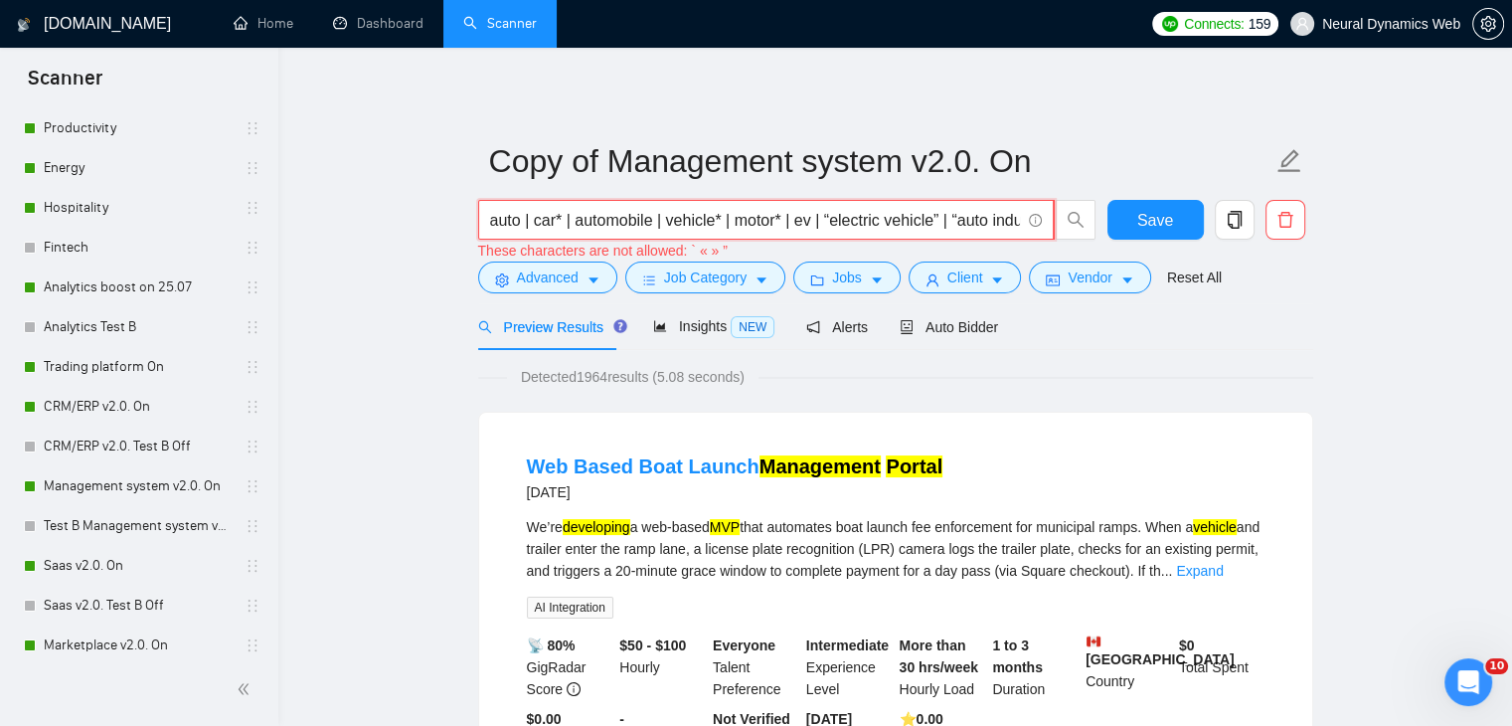
click at [831, 217] on input "auto | car* | automobile | vehicle* | motor* | ev | “electric vehicle” | “auto …" at bounding box center [755, 220] width 530 height 25
click at [938, 220] on input "auto | car* | automobile | vehicle* | motor* | ev | (electric vehicle” | “auto …" at bounding box center [755, 220] width 530 height 25
click at [828, 224] on input "auto | car* | automobile | vehicle* | motor* | ev | (electric vehicle) | “auto …" at bounding box center [755, 220] width 530 height 25
click at [936, 223] on input "auto | car* | automobile | vehicle* | motor* | ev | "electric vehicle) | “auto …" at bounding box center [755, 220] width 530 height 25
click at [955, 229] on input "auto | car* | automobile | vehicle* | motor* | ev | "electric vehicle" | “auto …" at bounding box center [755, 220] width 530 height 25
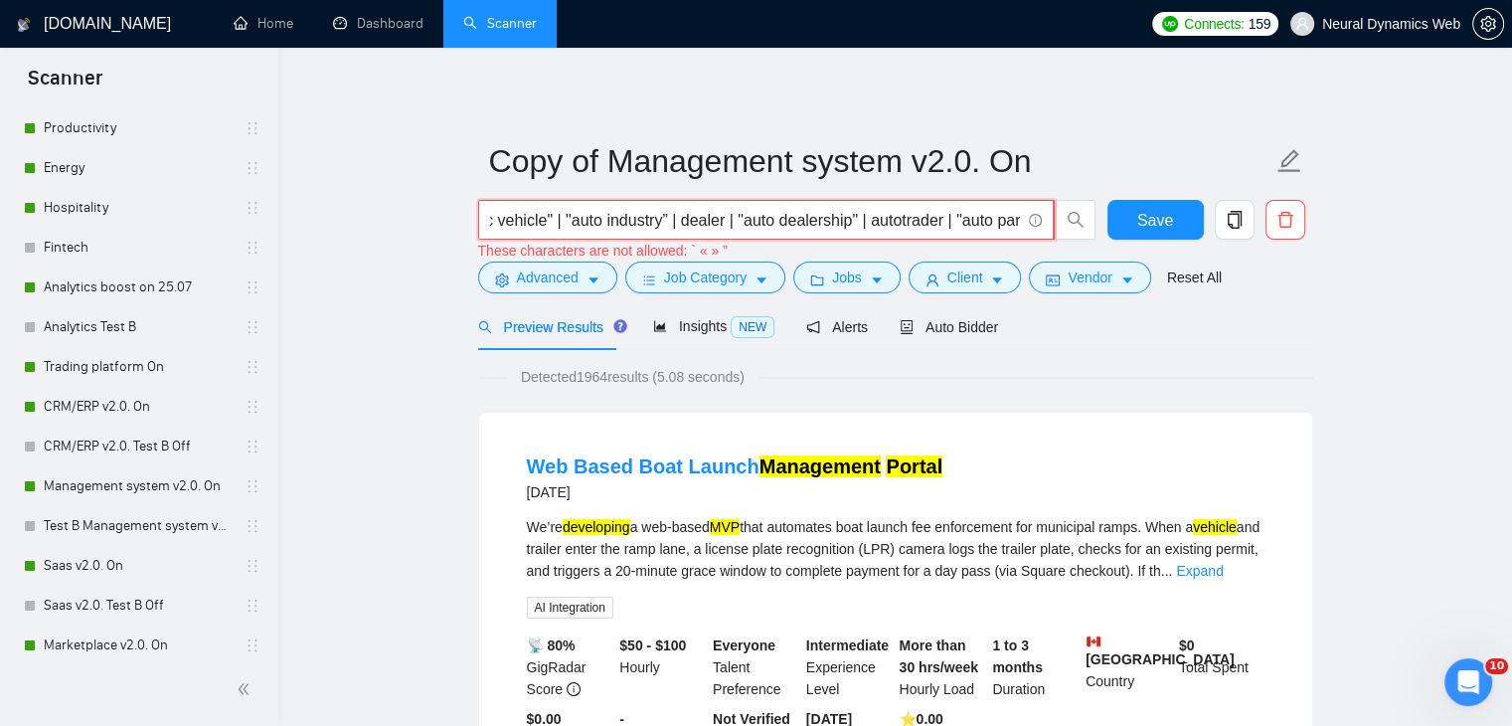
scroll to position [0, 423]
click at [625, 215] on input "auto | car* | automobile | vehicle* | motor* | ev | "electric vehicle" | "auto …" at bounding box center [755, 220] width 530 height 25
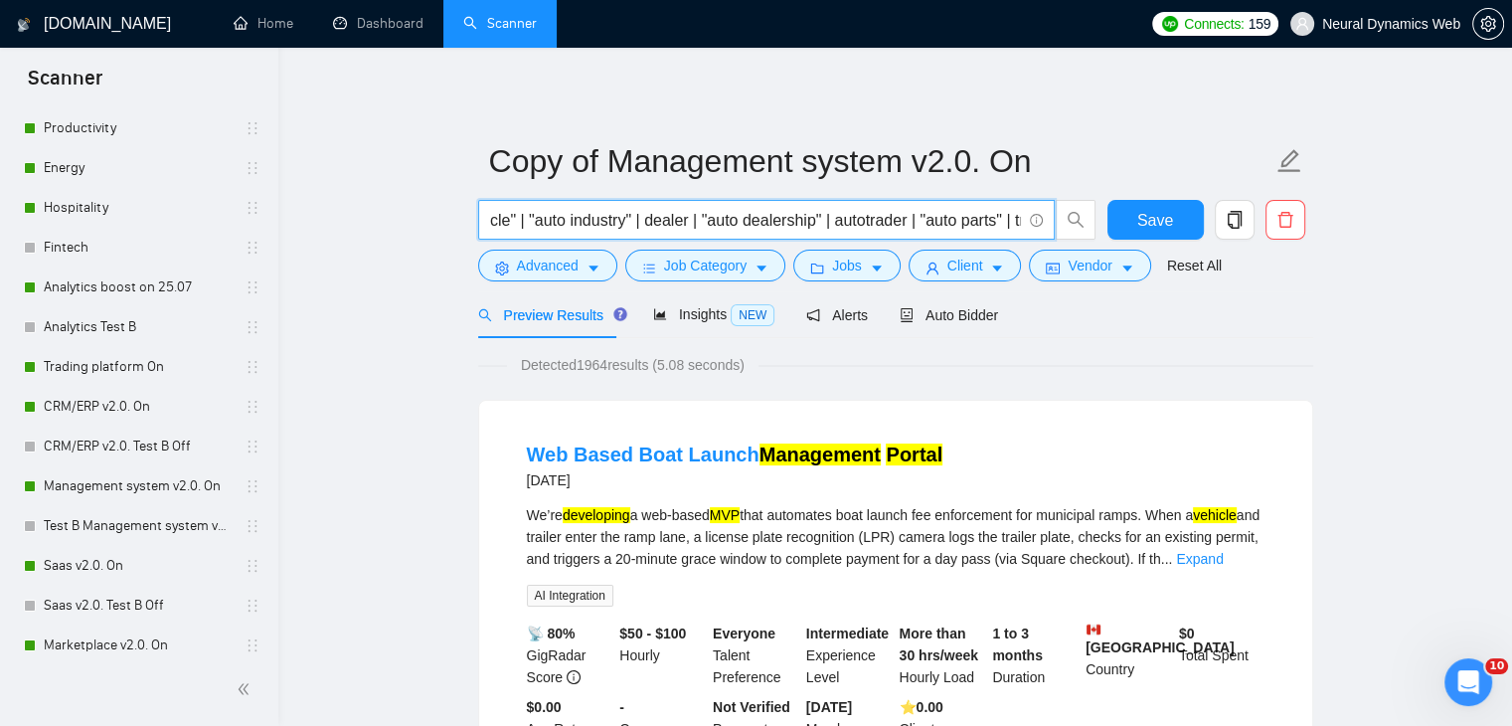
click at [628, 217] on input "auto | car* | automobile | vehicle* | motor* | ev | "electric vehicle" | "auto …" at bounding box center [755, 220] width 531 height 25
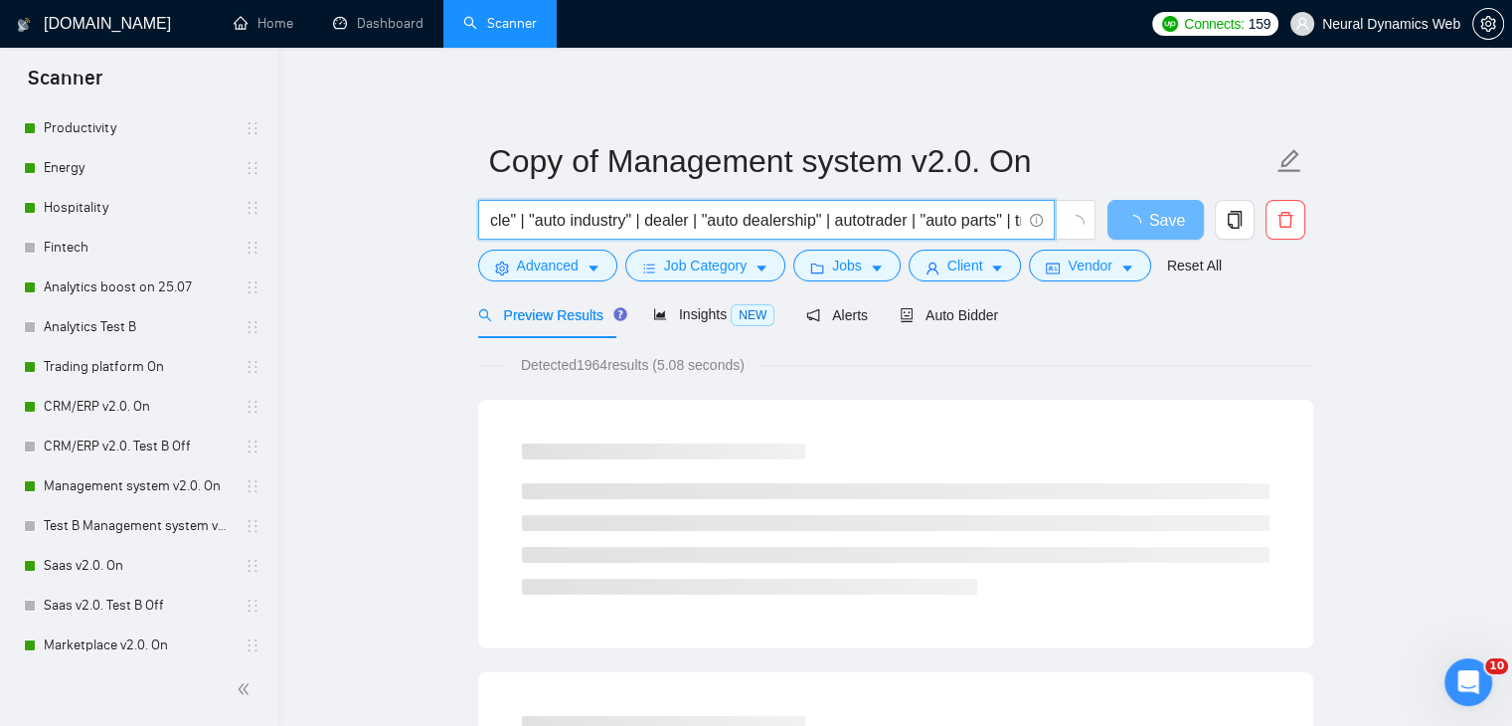
click at [705, 220] on input "auto | car* | automobile | vehicle* | motor* | ev | "electric vehicle" | "auto …" at bounding box center [755, 220] width 531 height 25
drag, startPoint x: 951, startPoint y: 226, endPoint x: 1066, endPoint y: 226, distance: 114.3
click at [1066, 226] on span "auto | car* | automobile | vehicle* | motor* | ev | "electric vehicle" | "auto …" at bounding box center [787, 220] width 618 height 40
click at [918, 226] on input "auto | car* | automobile | vehicle* | motor* | ev | "electric vehicle" | "auto …" at bounding box center [755, 220] width 531 height 25
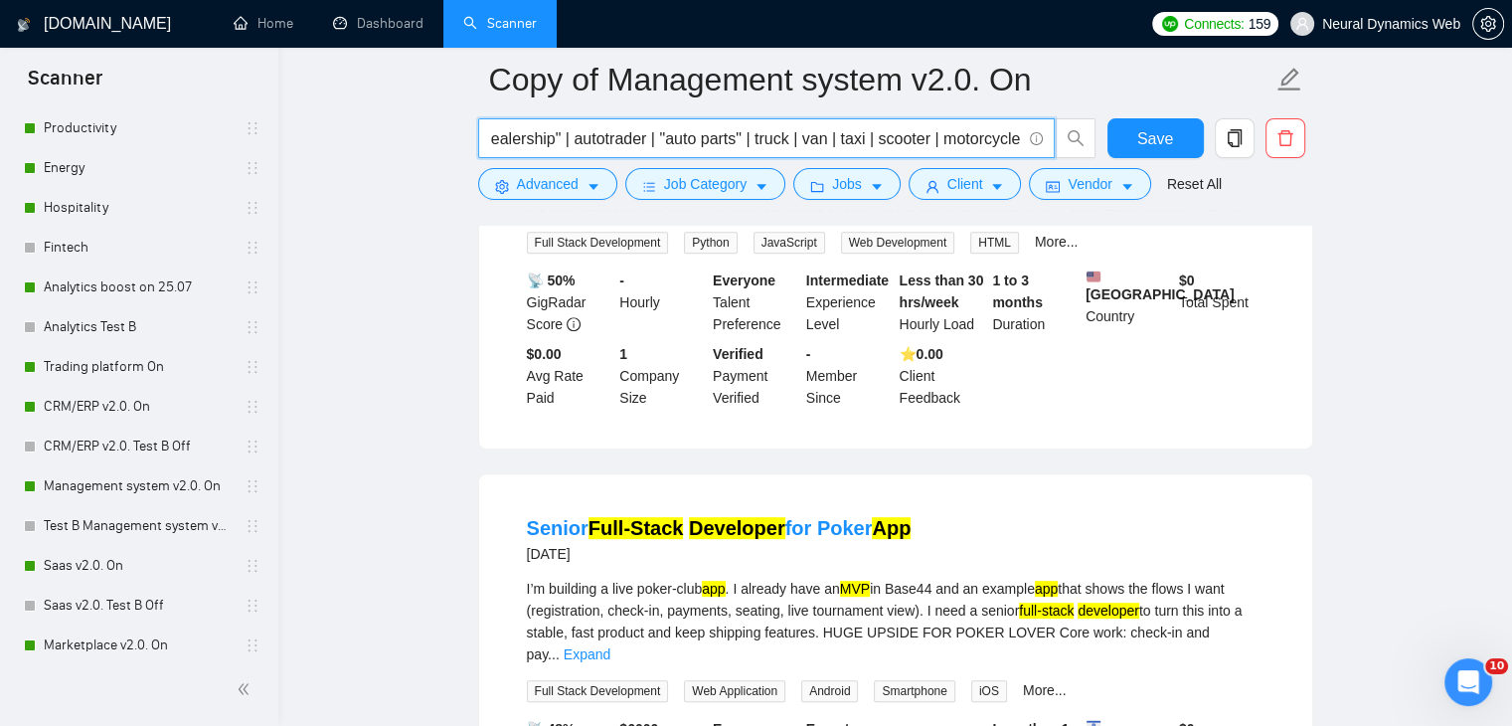
scroll to position [895, 0]
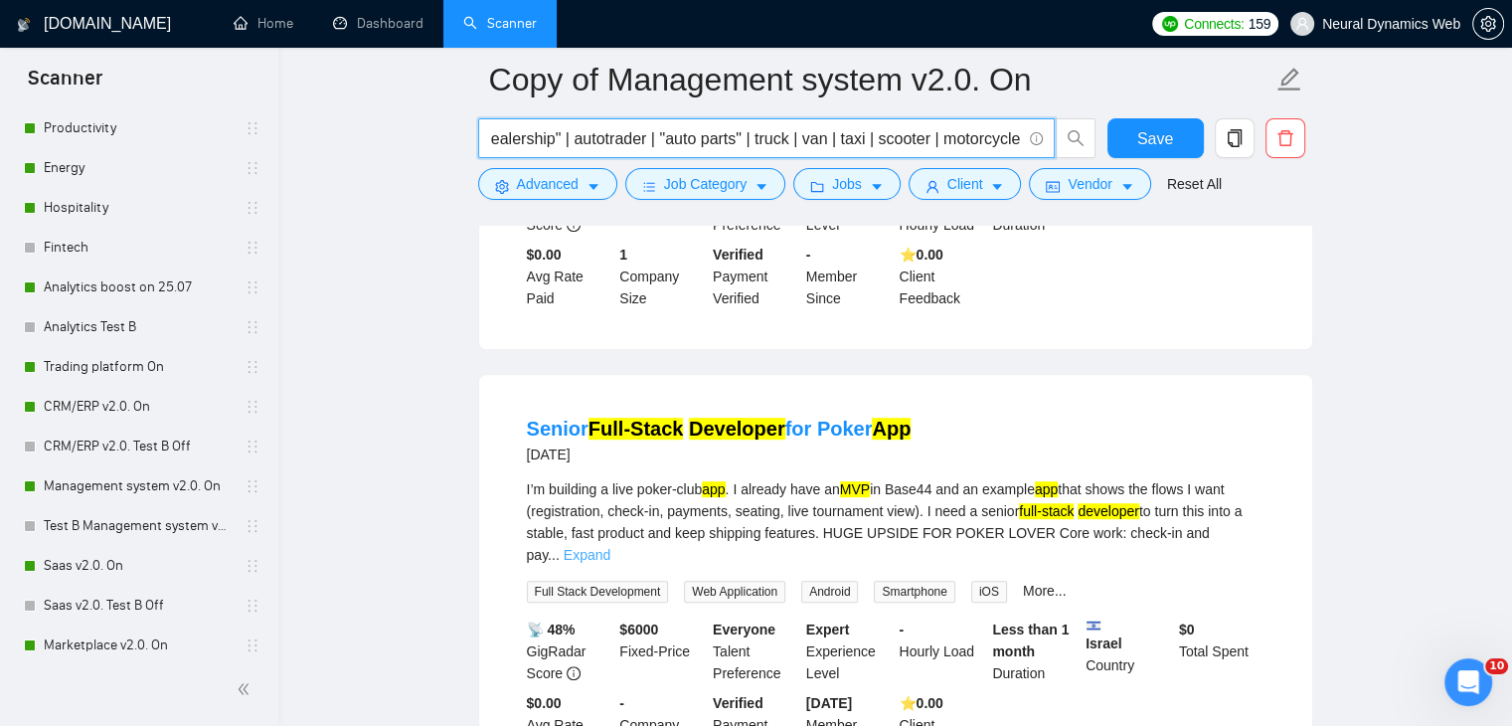
click at [610, 547] on link "Expand" at bounding box center [587, 555] width 47 height 16
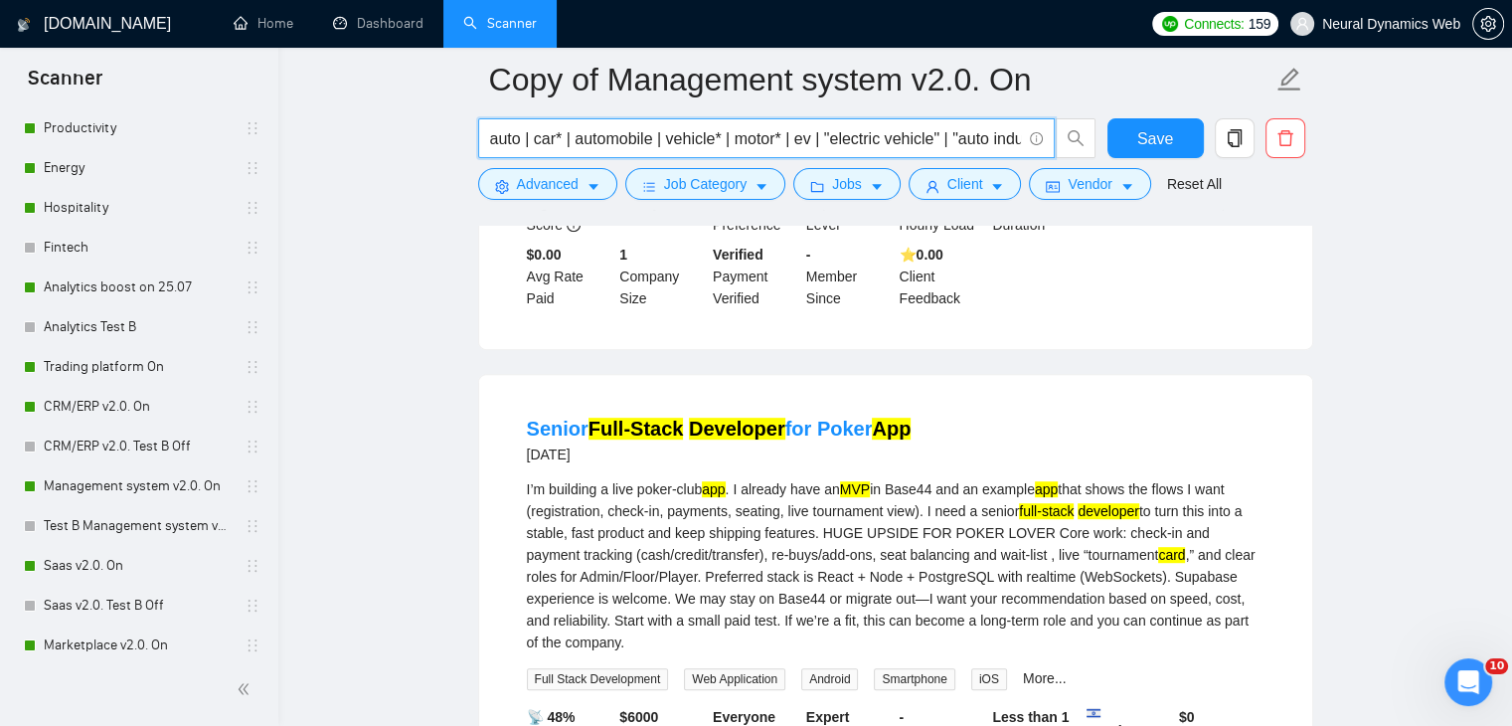
drag, startPoint x: 716, startPoint y: 128, endPoint x: 469, endPoint y: 145, distance: 247.1
click at [538, 142] on input "auto | car* | automobile | vehicle* | motor* | ev | "electric vehicle" | "auto …" at bounding box center [755, 138] width 531 height 25
click at [560, 138] on input "auto | car* | automobile | vehicle* | motor* | ev | "electric vehicle" | "auto …" at bounding box center [755, 138] width 531 height 25
click at [566, 144] on input "auto | car | automobile | vehicle* | motor* | ev | "electric vehicle" | "auto i…" at bounding box center [755, 138] width 531 height 25
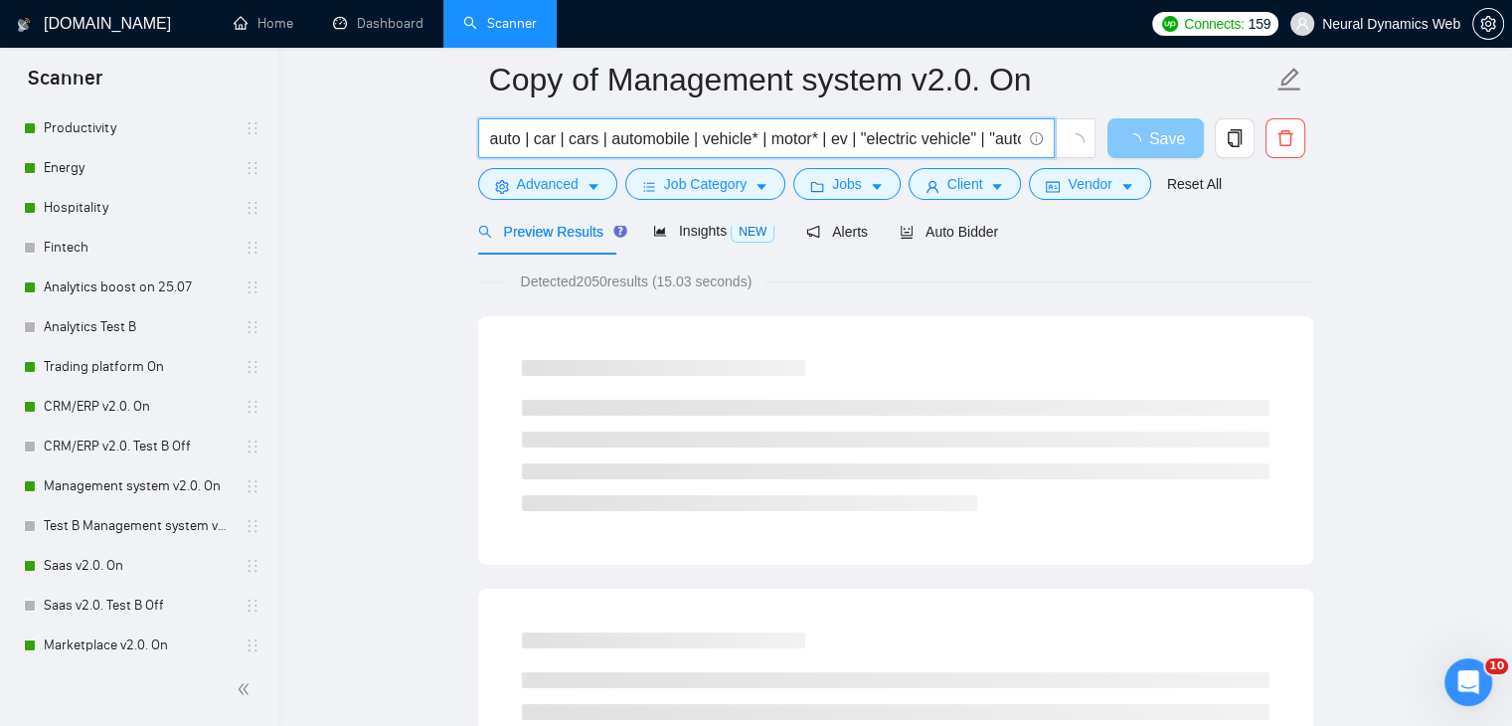
scroll to position [0, 720]
drag, startPoint x: 899, startPoint y: 140, endPoint x: 1192, endPoint y: 139, distance: 293.2
click at [1192, 139] on div "auto | car | cars | automobile | vehicle* | motor* | ev | "electric vehicle" | …" at bounding box center [891, 143] width 835 height 50
click at [976, 140] on input "auto | car | cars | automobile | vehicle* | motor* | ev | "electric vehicle" | …" at bounding box center [755, 138] width 531 height 25
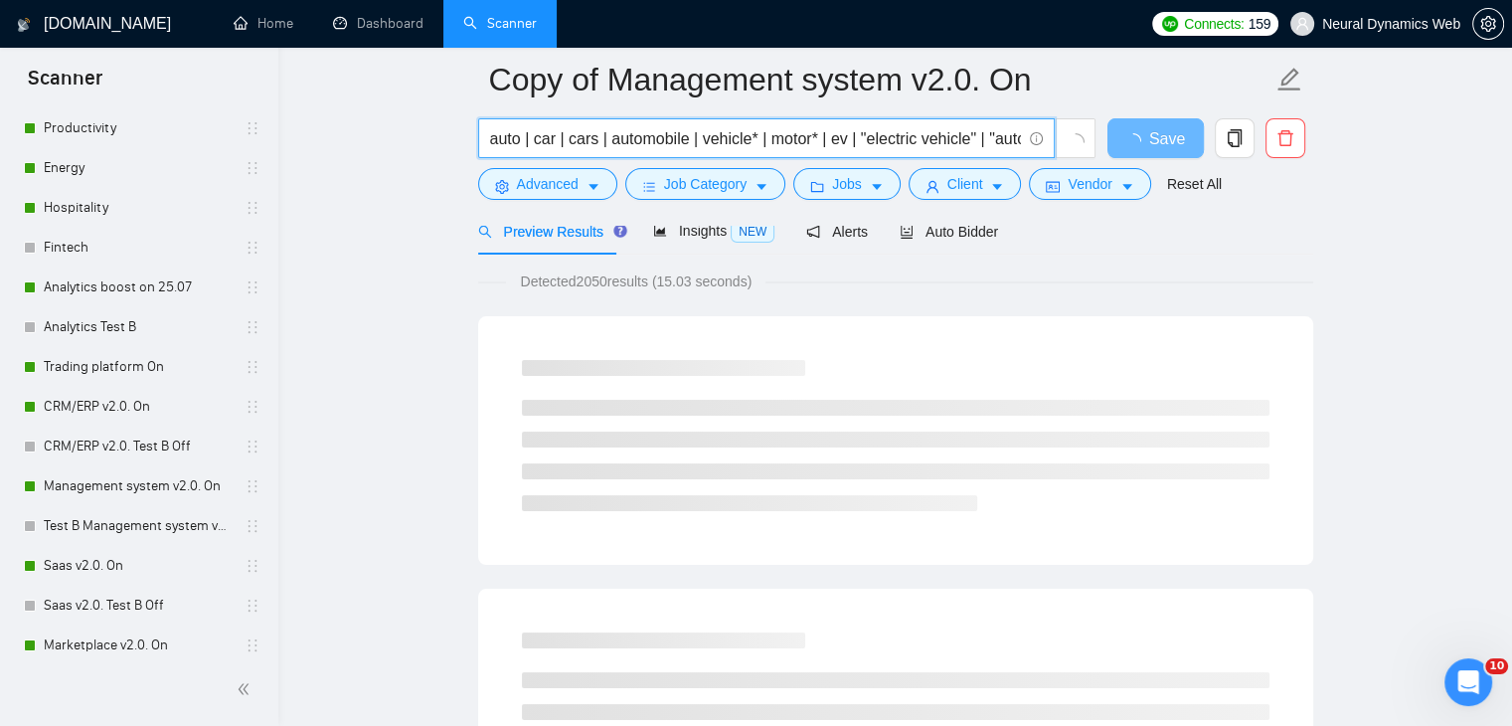
drag, startPoint x: 653, startPoint y: 146, endPoint x: 310, endPoint y: 146, distance: 342.9
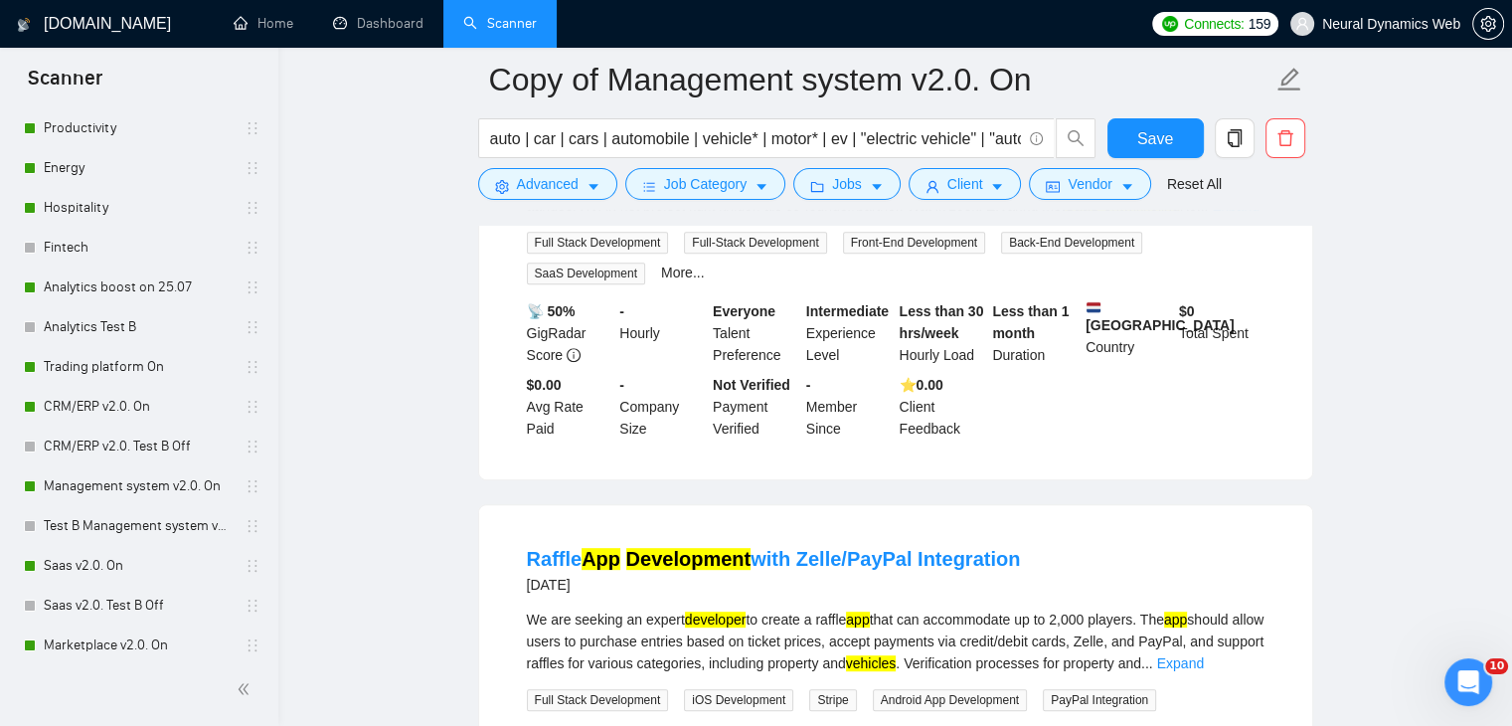
scroll to position [696, 0]
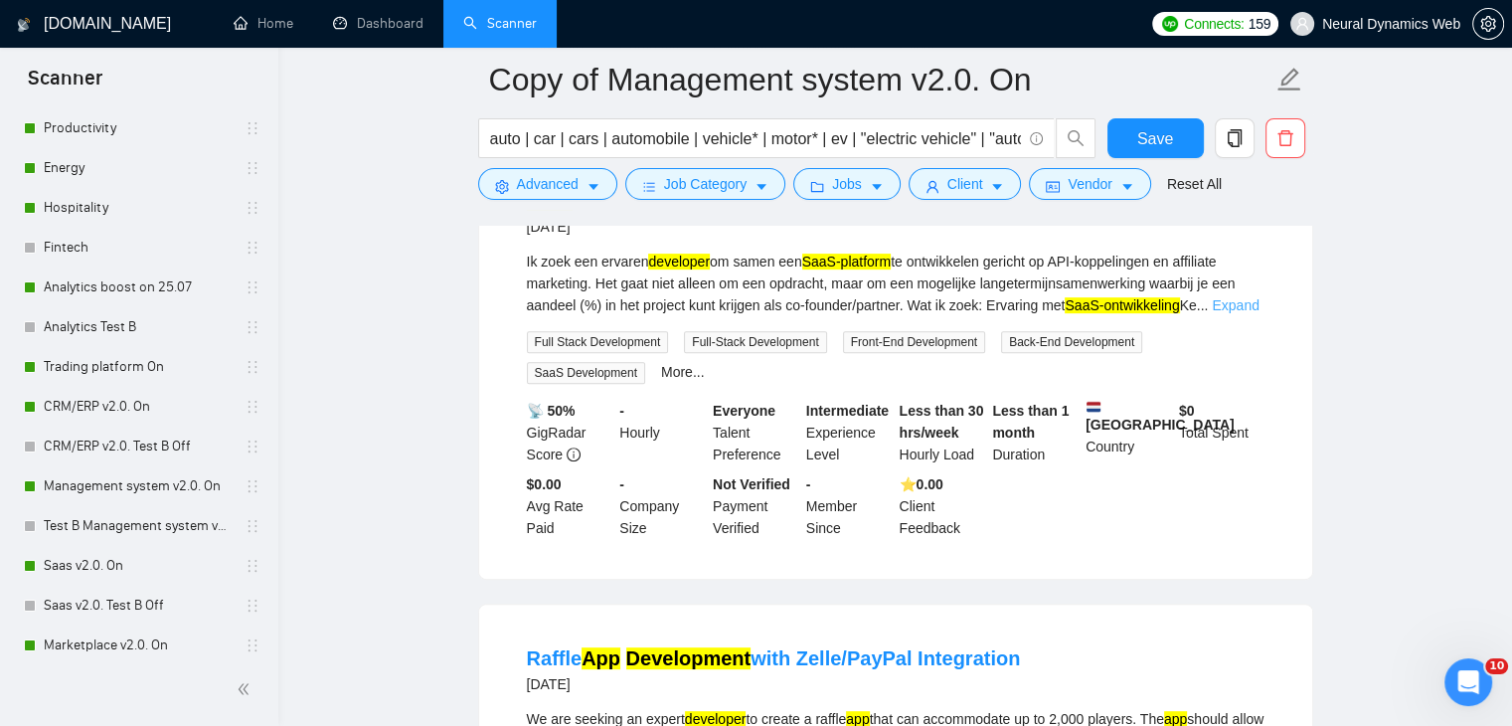
click at [1241, 306] on link "Expand" at bounding box center [1235, 305] width 47 height 16
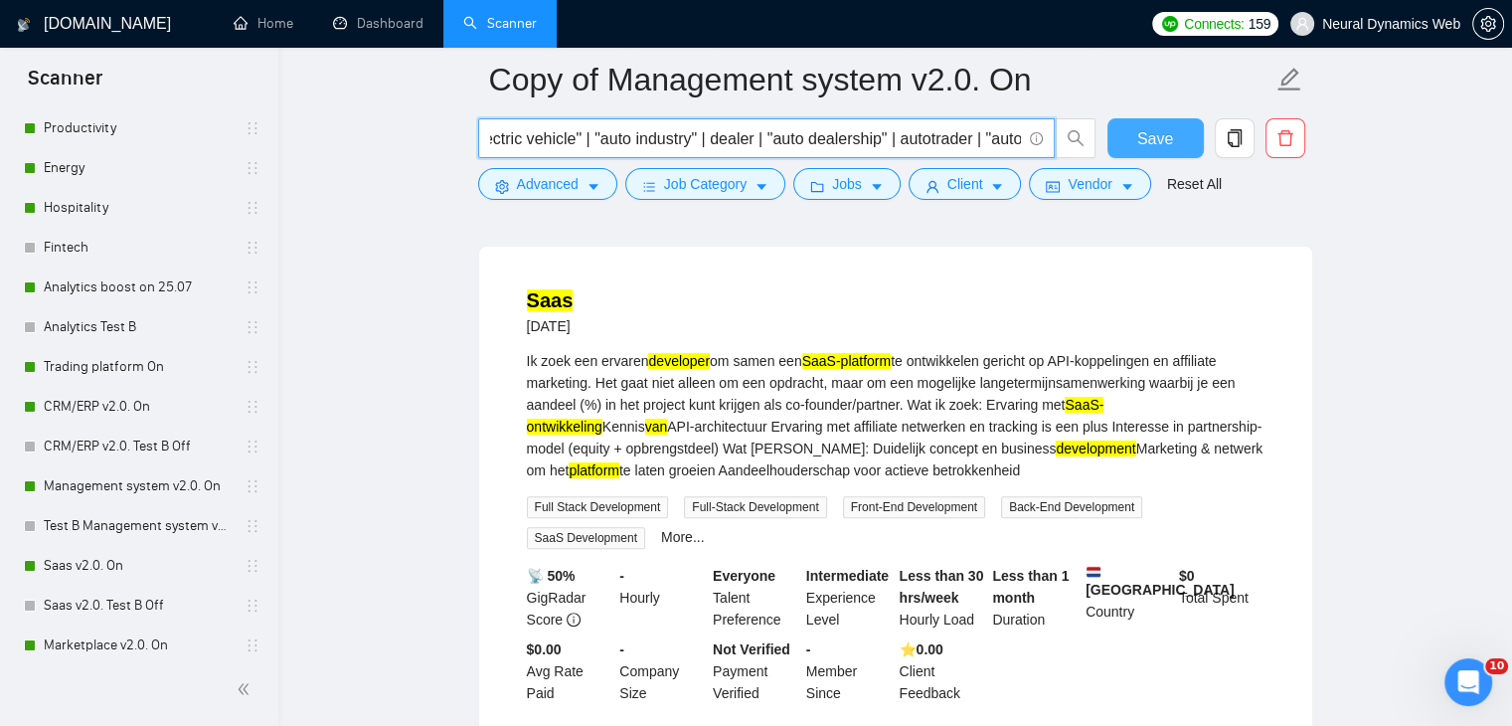
scroll to position [0, 720]
drag, startPoint x: 896, startPoint y: 139, endPoint x: 1174, endPoint y: 130, distance: 278.5
click at [1174, 130] on div "auto | car | cars | automobile | vehicle* | motor* | ev | "electric vehicle" | …" at bounding box center [891, 143] width 835 height 50
click at [922, 147] on input "auto | car | cars | automobile | vehicle* | motor* | ev | "electric vehicle" | …" at bounding box center [755, 138] width 531 height 25
drag, startPoint x: 835, startPoint y: 136, endPoint x: 807, endPoint y: 136, distance: 27.8
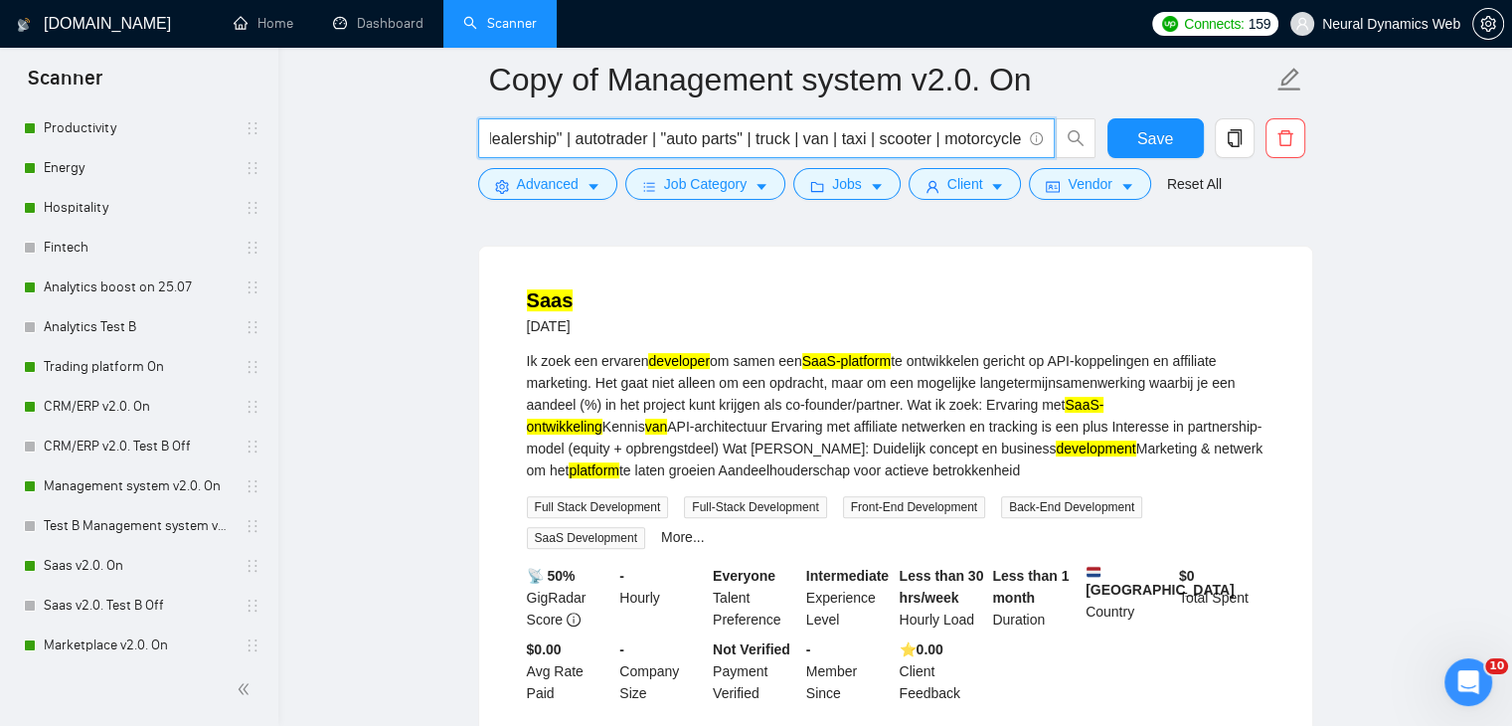
click at [807, 136] on input "auto | car | cars | automobile | vehicle* | motor* | ev | "electric vehicle" | …" at bounding box center [755, 138] width 531 height 25
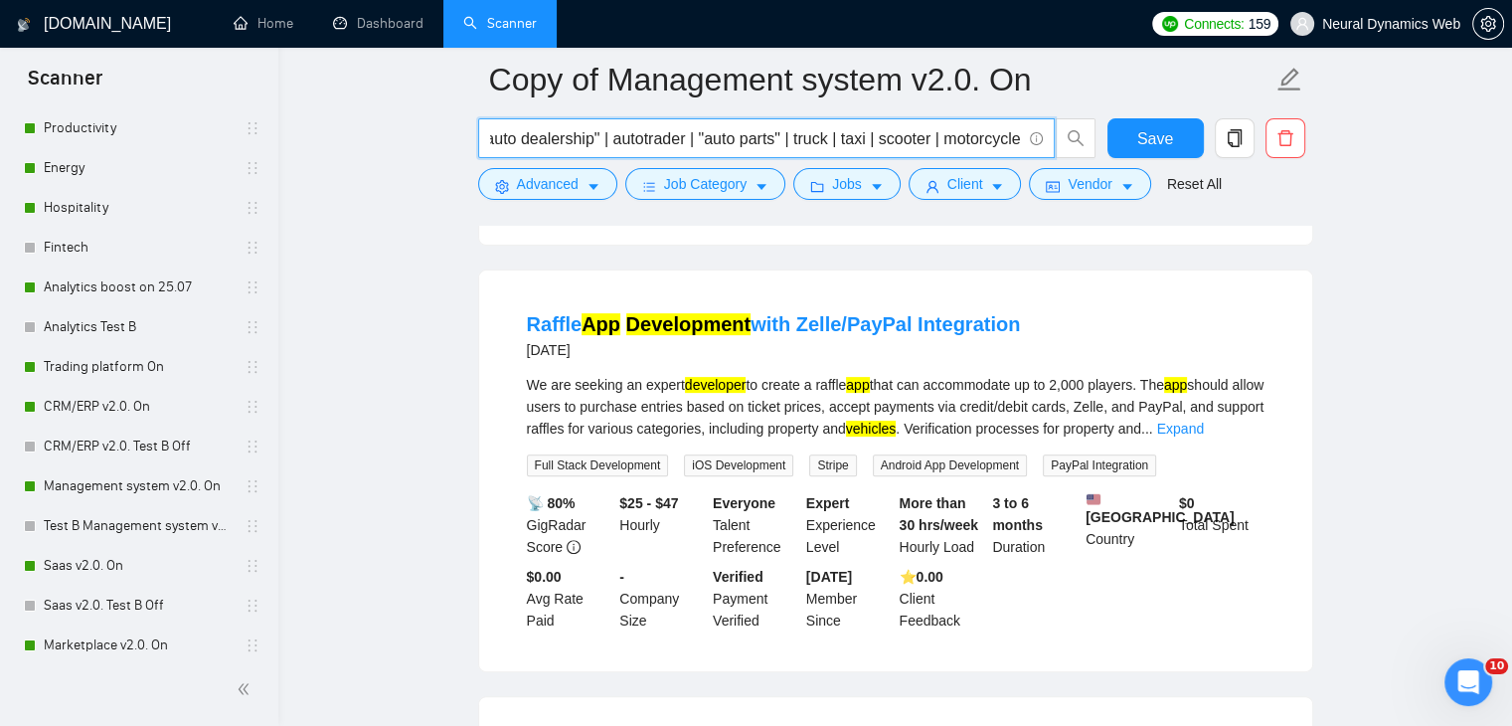
scroll to position [596, 0]
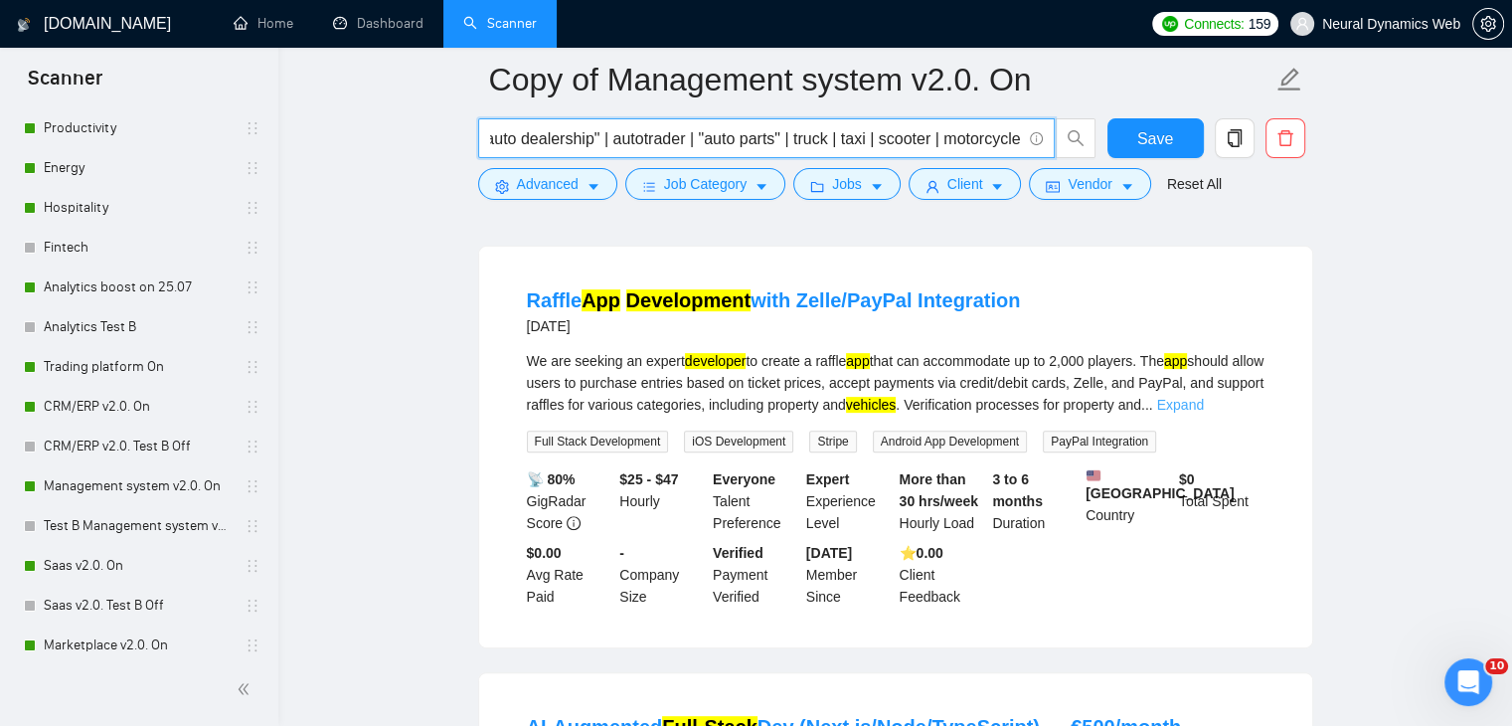
type input "auto | car | cars | automobile | vehicle* | motor* | ev | "electric vehicle" | …"
click at [1204, 410] on link "Expand" at bounding box center [1180, 405] width 47 height 16
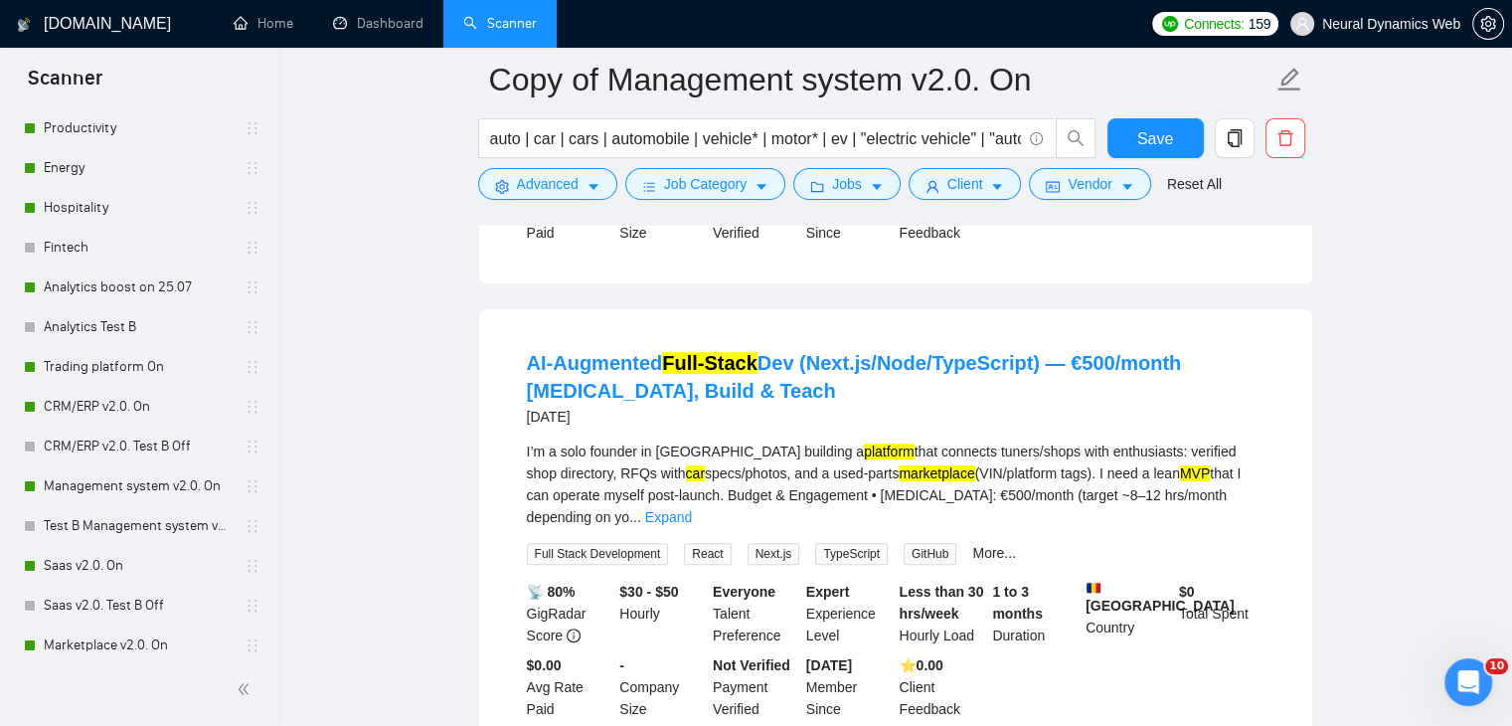
scroll to position [994, 0]
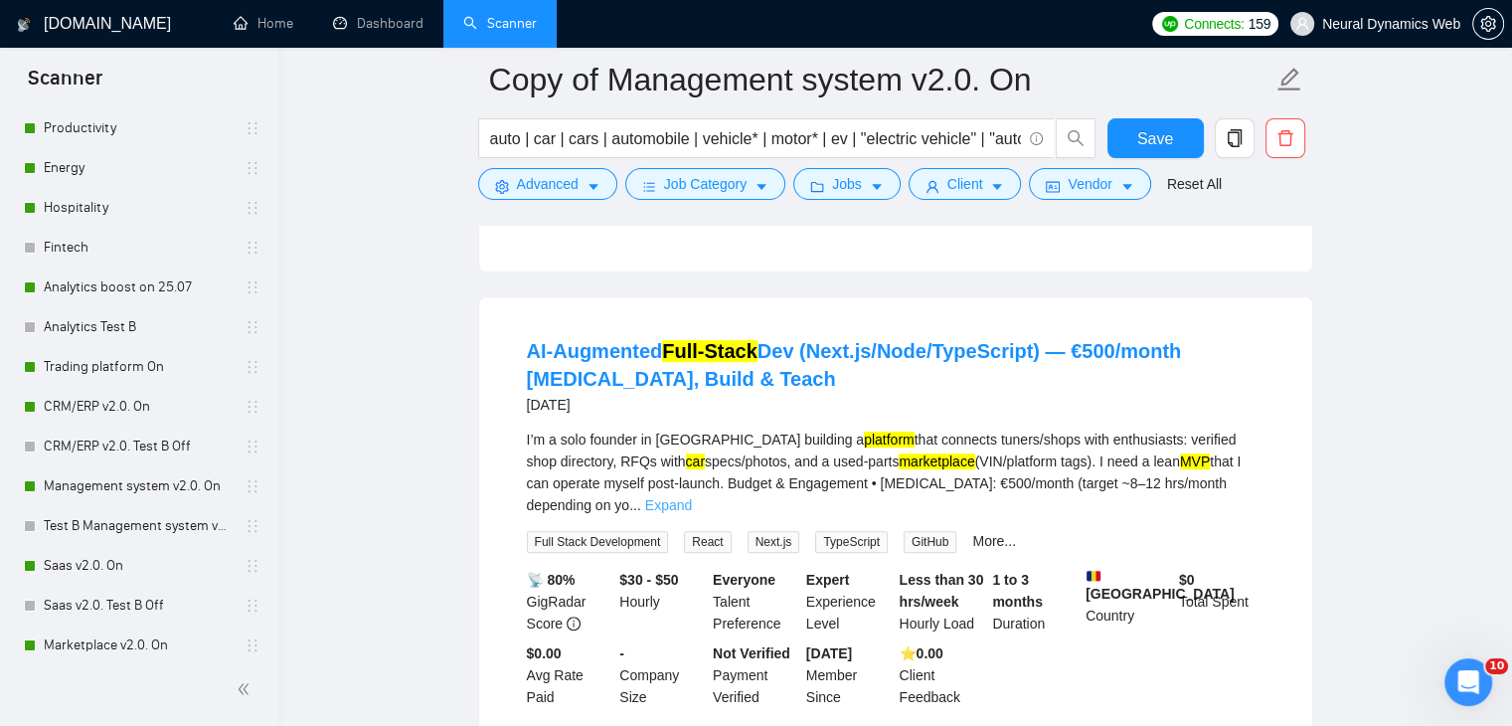
click at [692, 497] on link "Expand" at bounding box center [668, 505] width 47 height 16
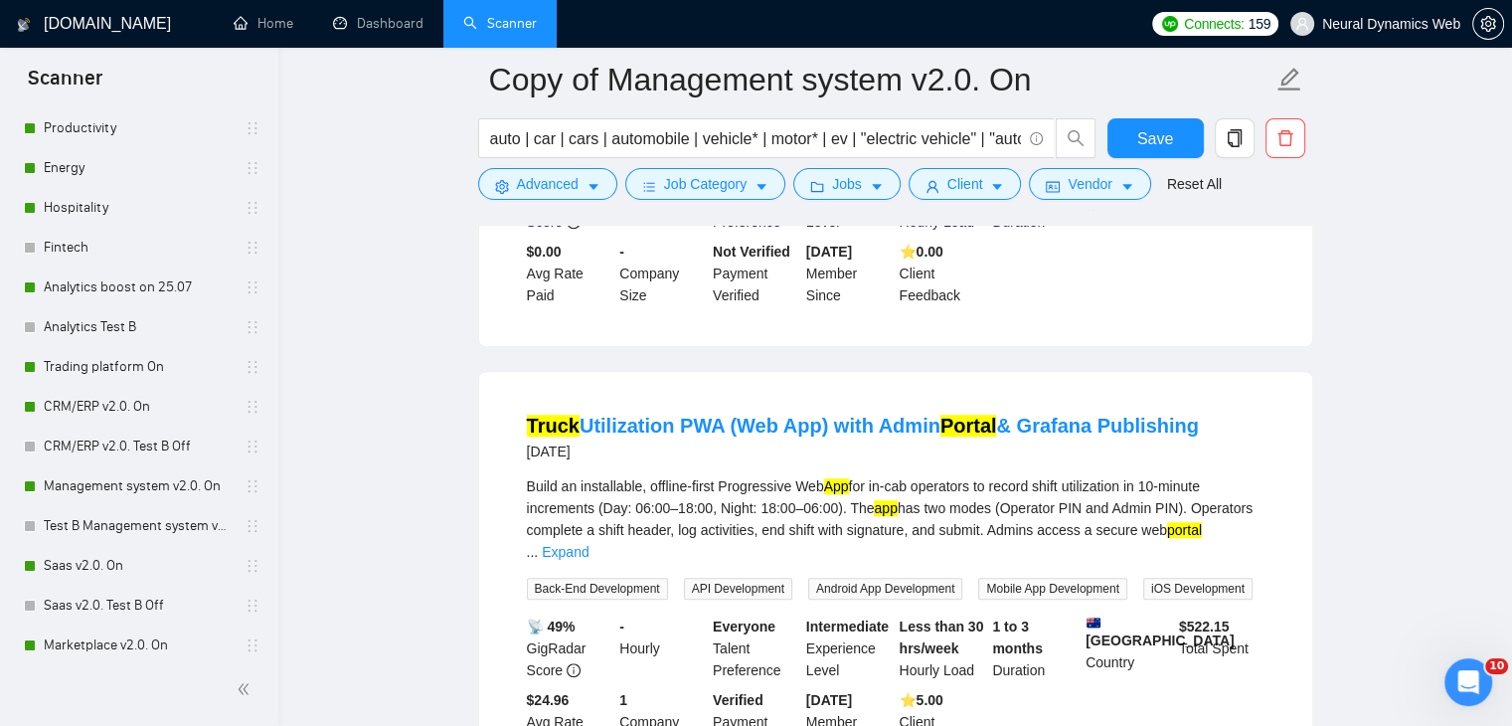
scroll to position [1491, 0]
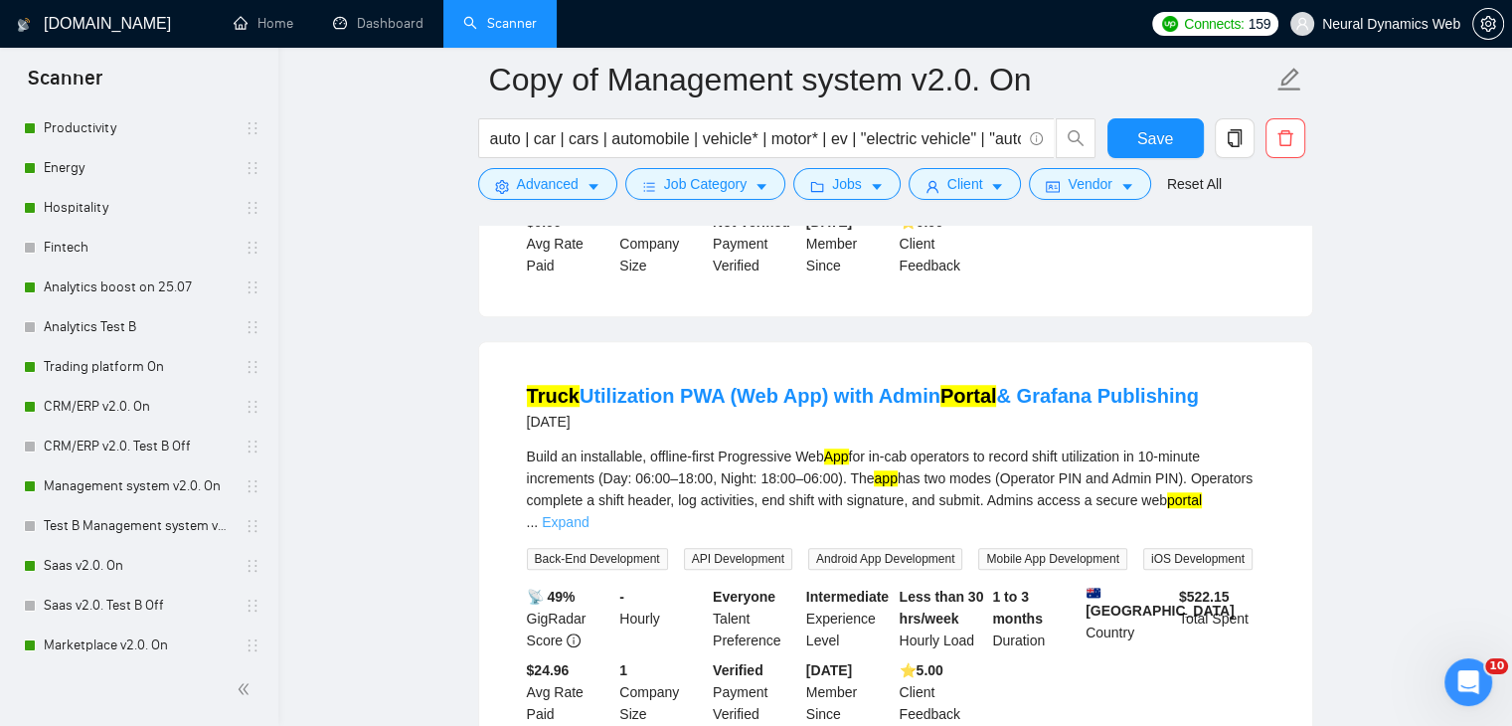
click at [588, 514] on link "Expand" at bounding box center [565, 522] width 47 height 16
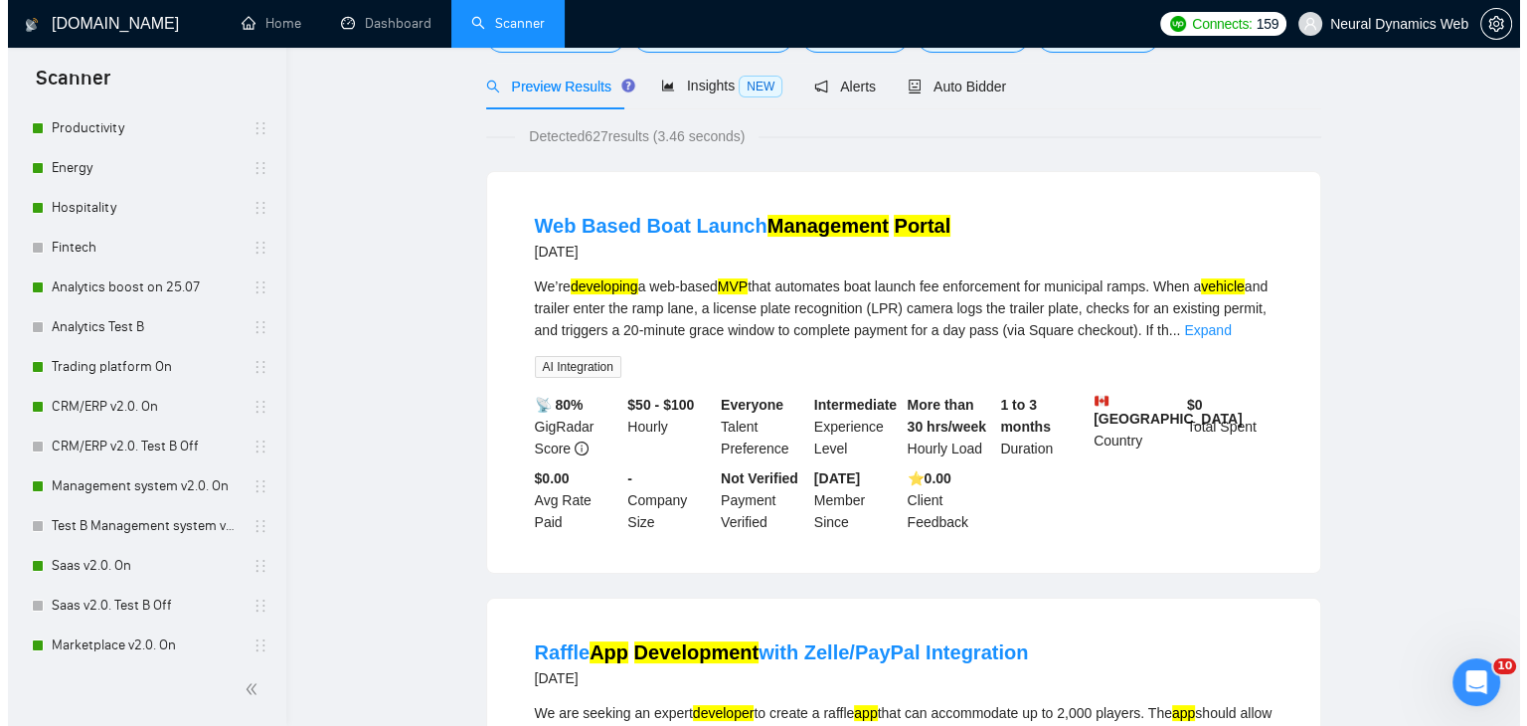
scroll to position [0, 0]
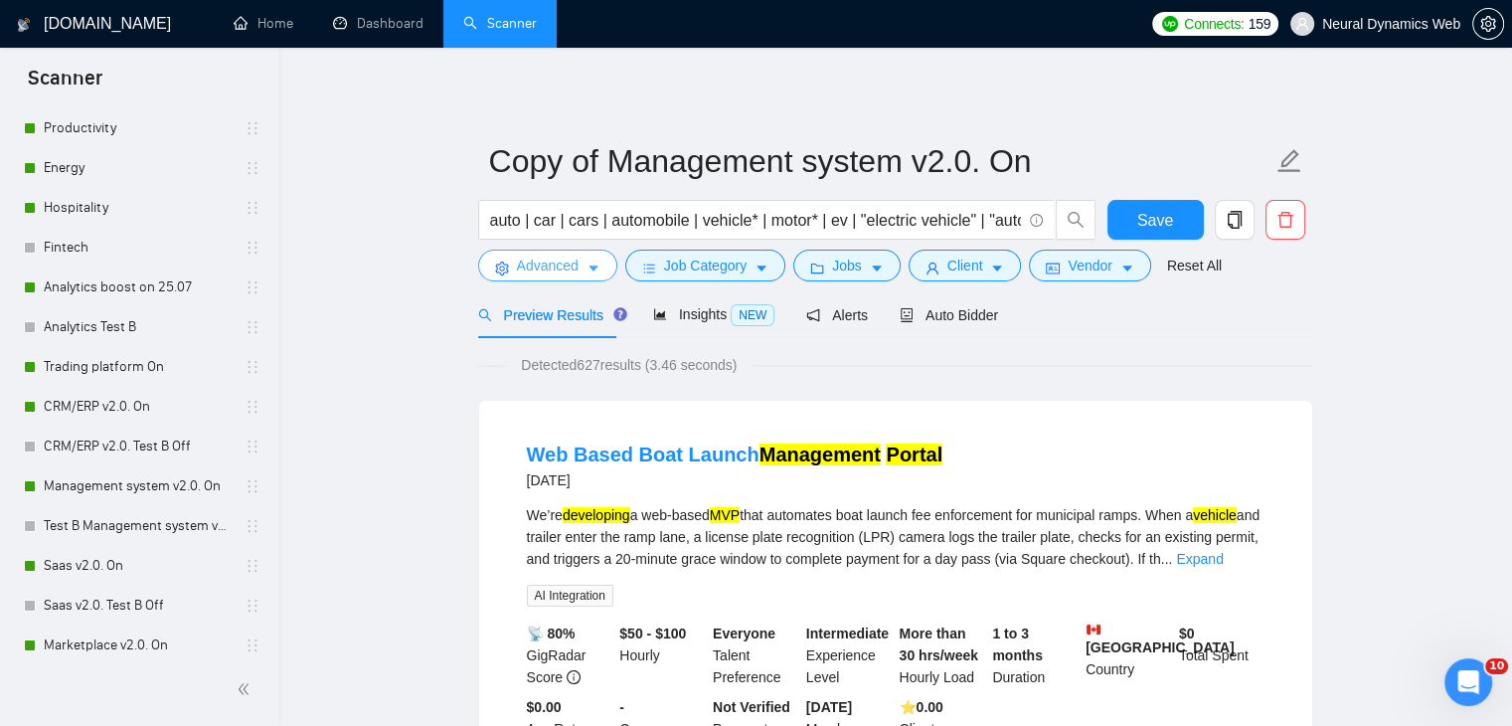
click at [528, 267] on span "Advanced" at bounding box center [548, 265] width 62 height 22
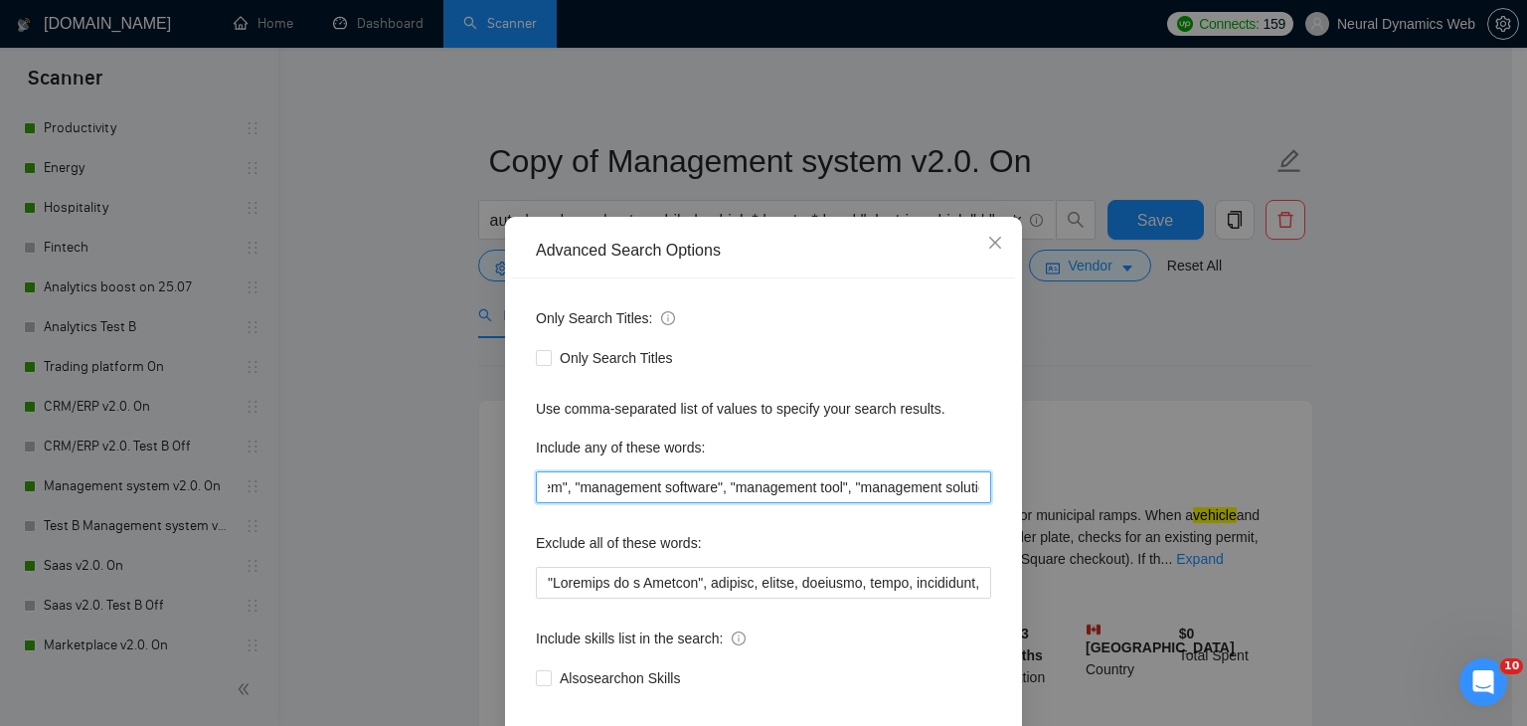
scroll to position [0, 1826]
drag, startPoint x: 657, startPoint y: 489, endPoint x: 672, endPoint y: 493, distance: 15.4
click at [673, 493] on input "Crm, erp, backend, "back end", "back-end", frontend, "front end", fullstack, "f…" at bounding box center [763, 487] width 455 height 32
click at [672, 490] on input "Crm, erp, backend, "back end", "back-end", frontend, "front end", fullstack, "f…" at bounding box center [763, 487] width 455 height 32
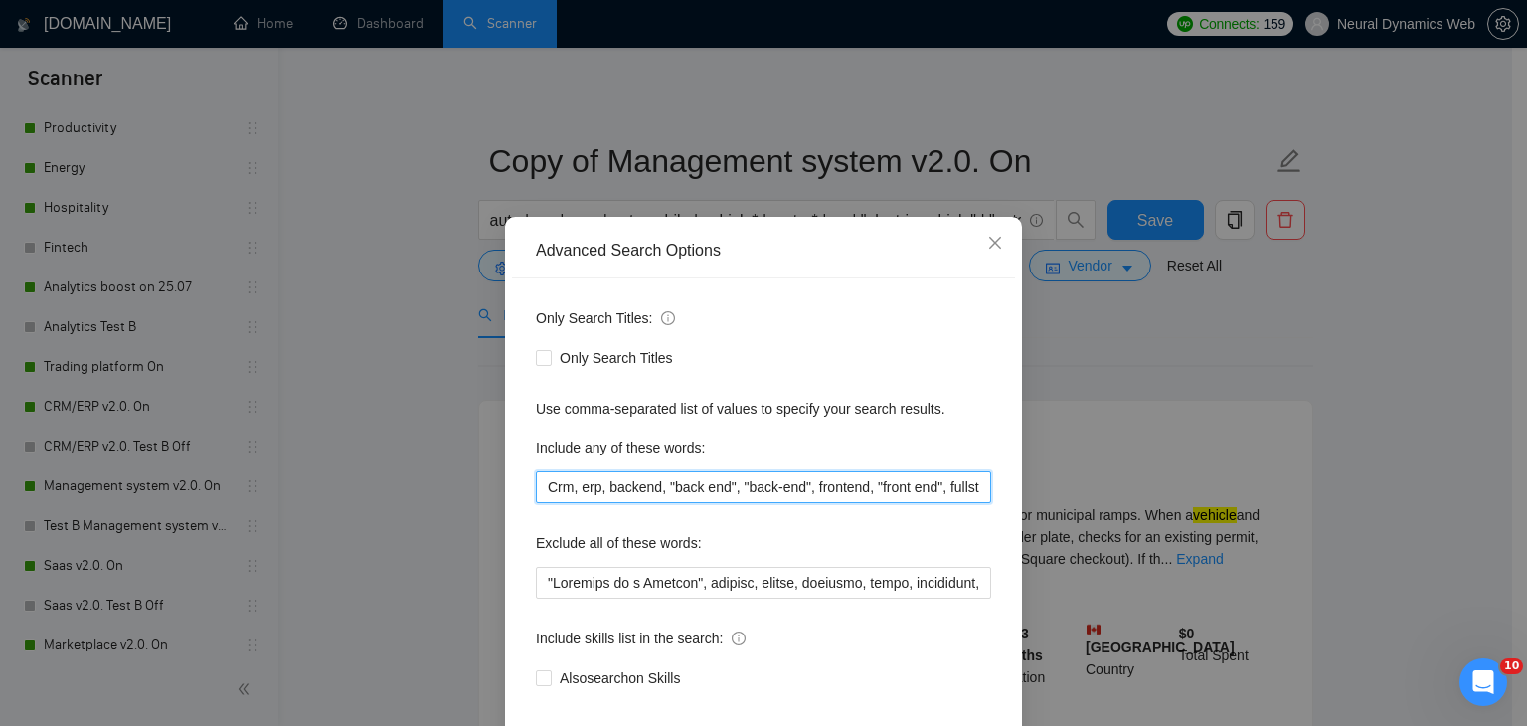
drag, startPoint x: 672, startPoint y: 490, endPoint x: 106, endPoint y: 497, distance: 565.6
click at [106, 497] on div "Advanced Search Options Only Search Titles: Only Search Titles Use comma-separa…" at bounding box center [763, 363] width 1527 height 726
click at [557, 487] on input "Crm, erp, backend, "back end", "back-end", frontend, "front end", fullstack, "f…" at bounding box center [763, 487] width 455 height 32
click at [541, 482] on input "Crm, erp, backend, "back end", "back-end", frontend, "front end", fullstack, "f…" at bounding box center [763, 487] width 455 height 32
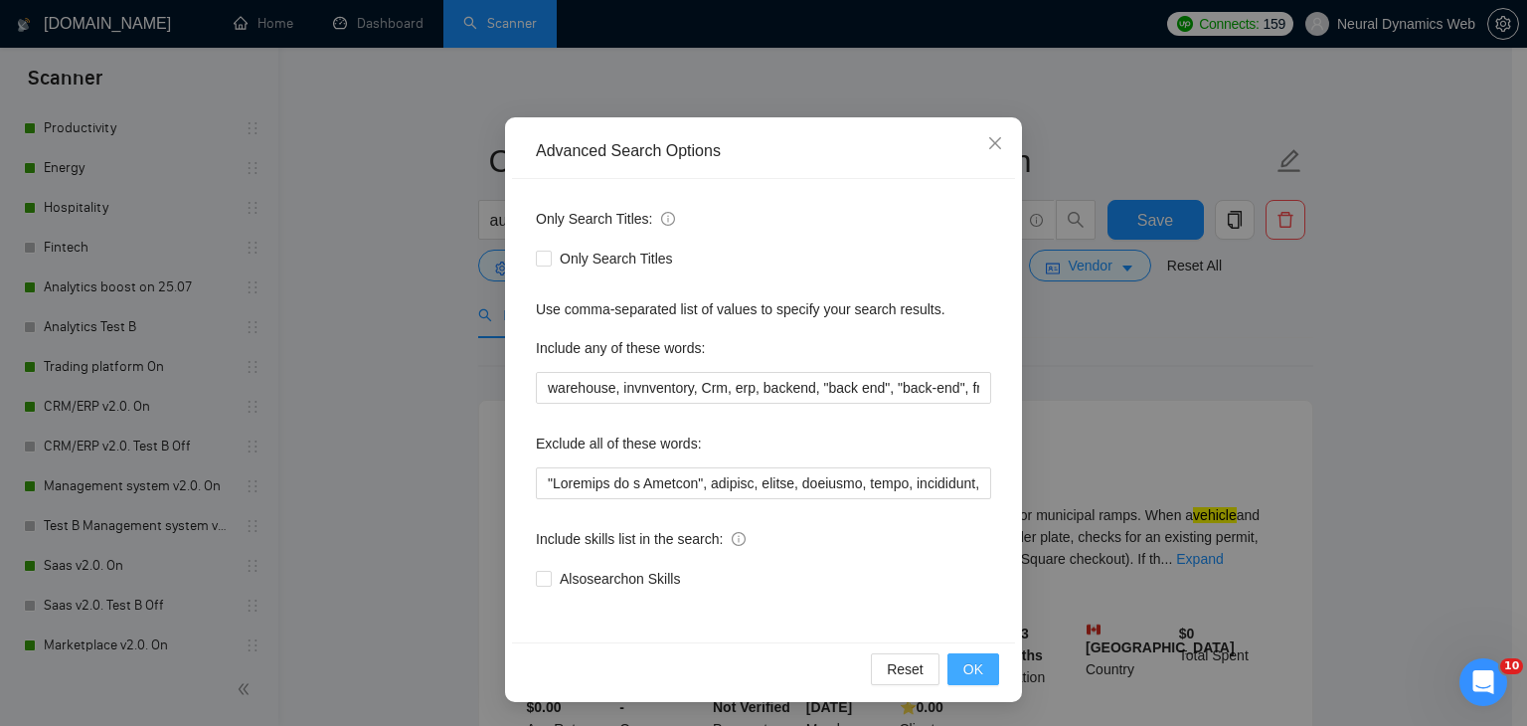
click at [976, 668] on button "OK" at bounding box center [973, 669] width 52 height 32
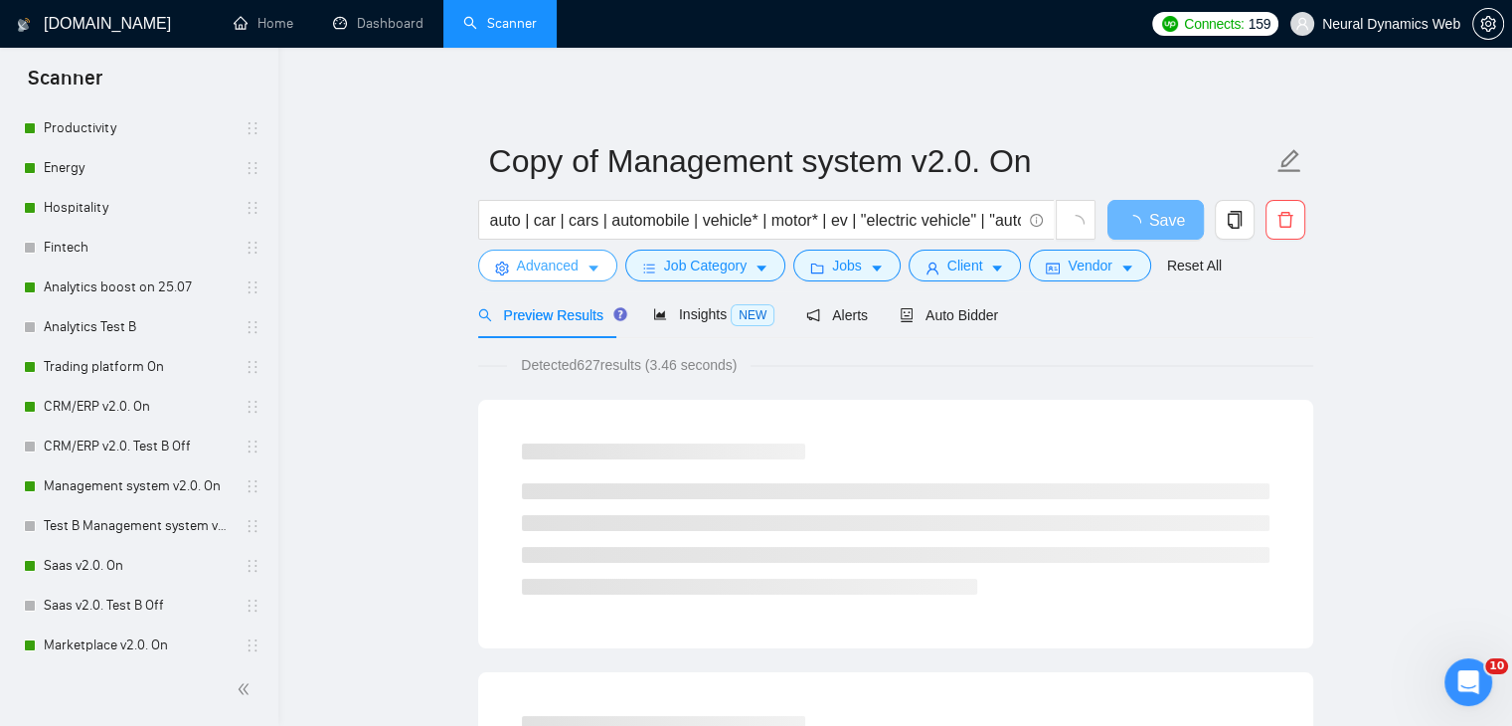
click at [525, 261] on span "Advanced" at bounding box center [548, 265] width 62 height 22
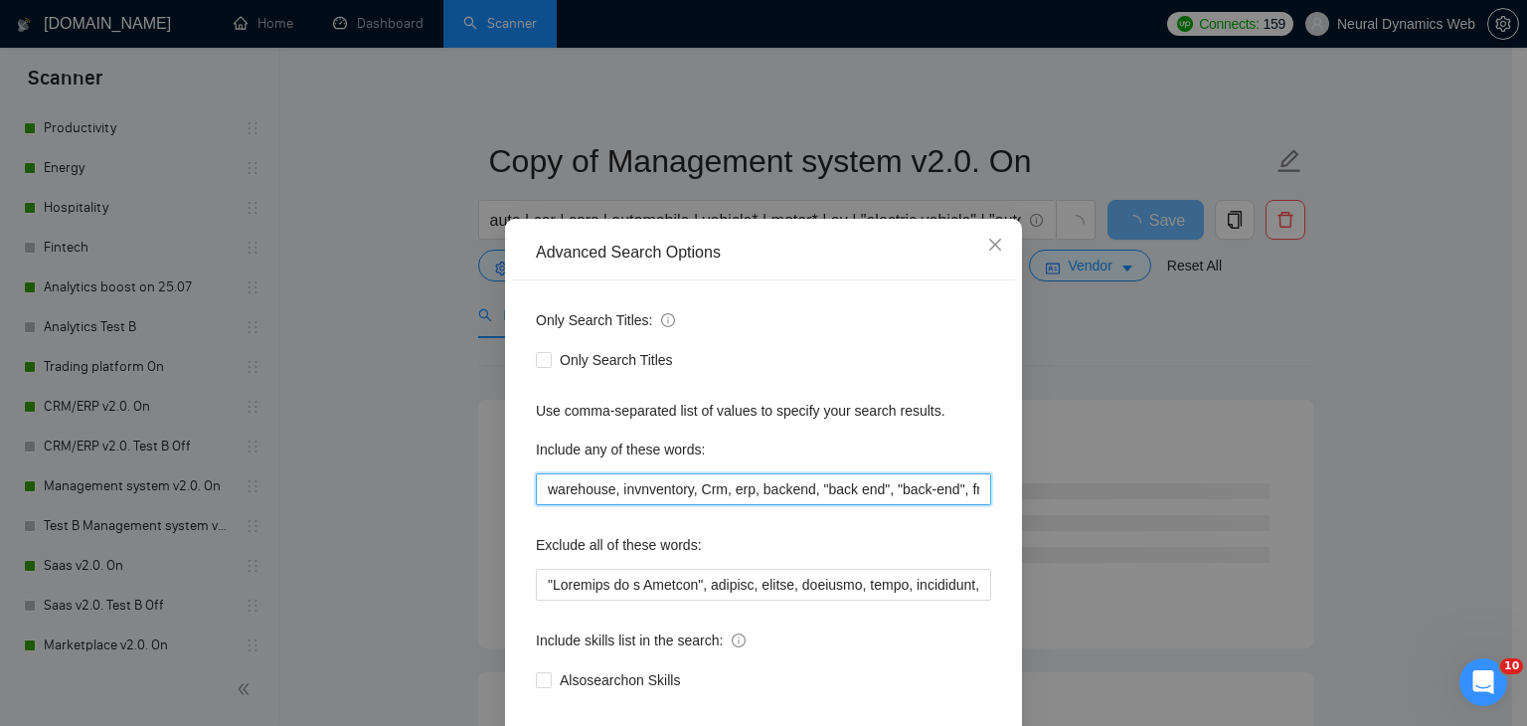
click at [541, 489] on input "warehouse, invnventory, Crm, erp, backend, "back end", "back-end", frontend, "f…" at bounding box center [763, 489] width 455 height 32
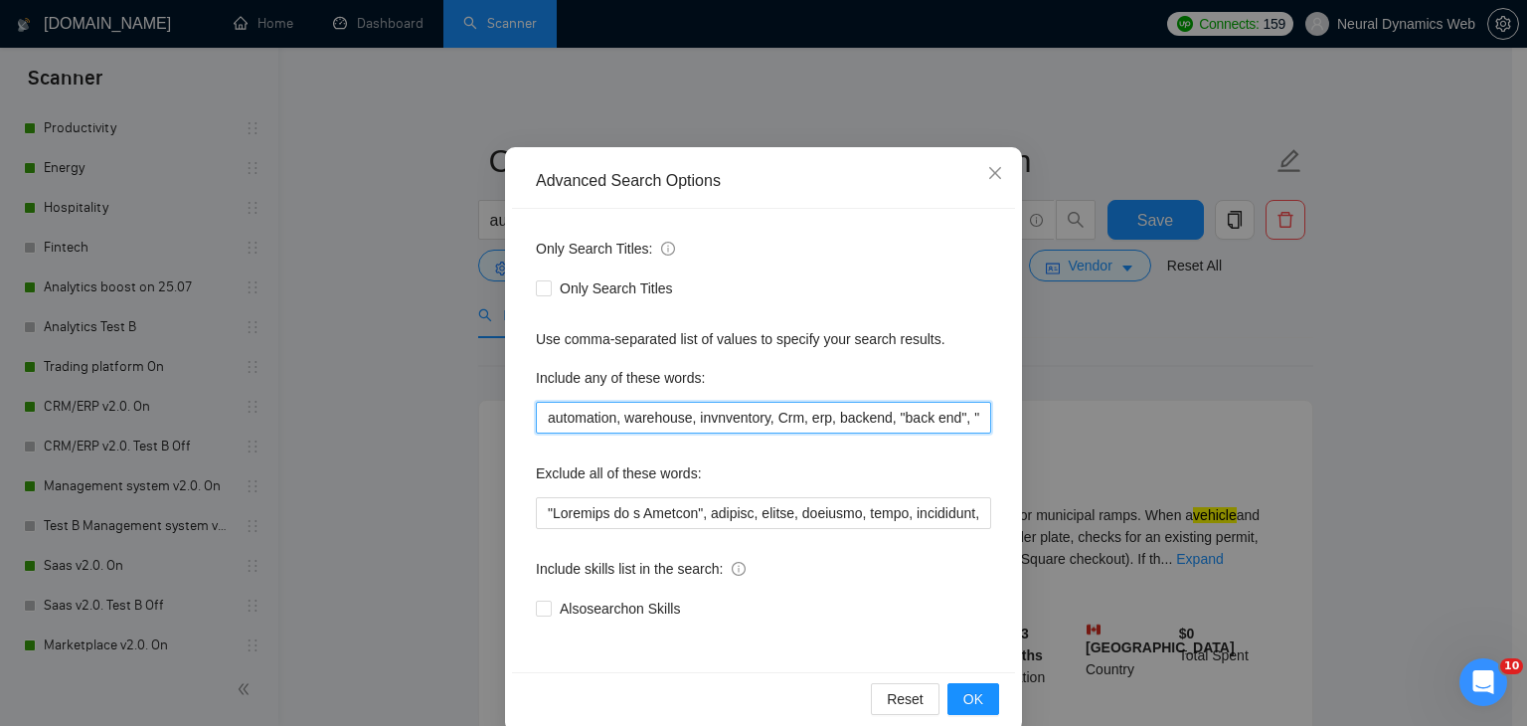
scroll to position [101, 0]
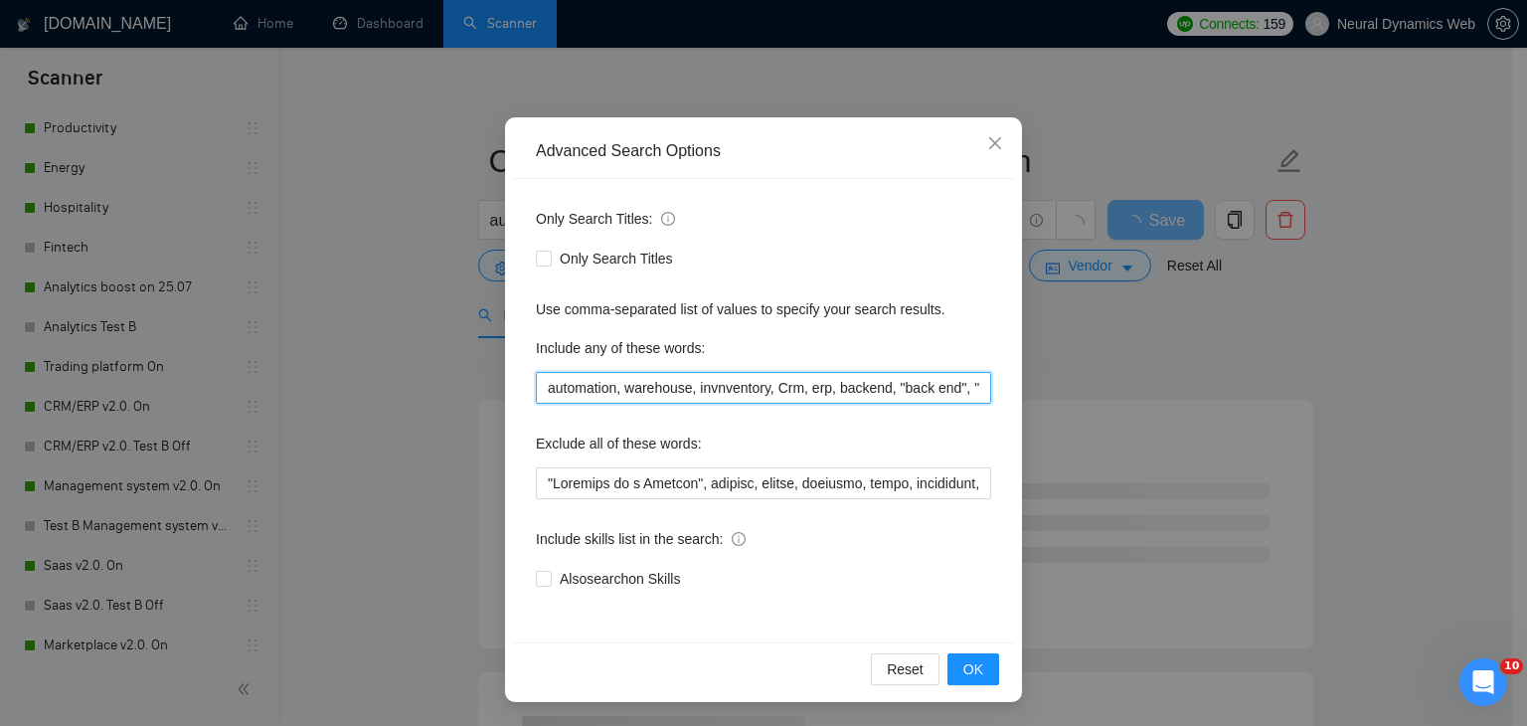
click at [717, 388] on input "automation, warehouse, invnventory, Crm, erp, backend, "back end", "back-end", …" at bounding box center [763, 388] width 455 height 32
type input "automation, warehouse, inventory, Crm, erp, backend, "back end", "back-end", fr…"
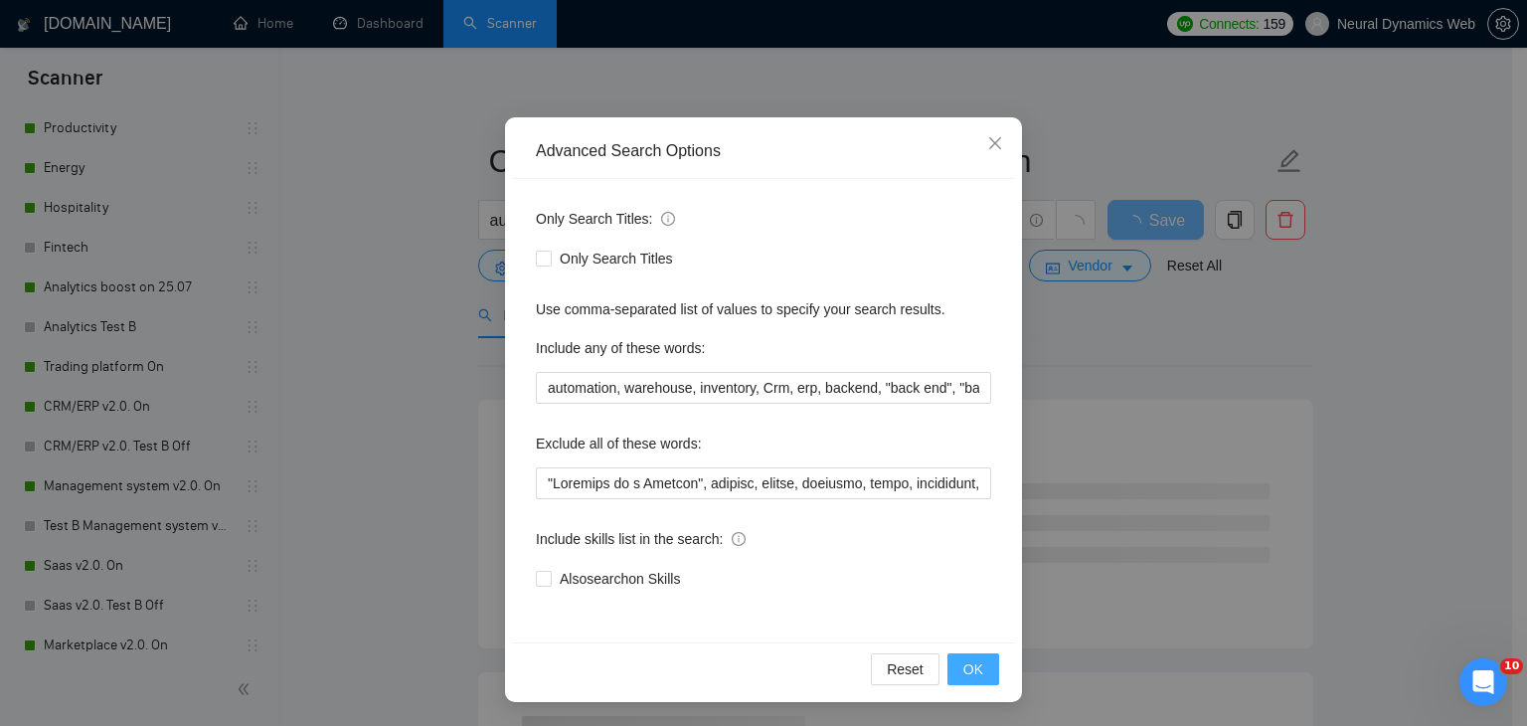
click at [963, 660] on span "OK" at bounding box center [973, 669] width 20 height 22
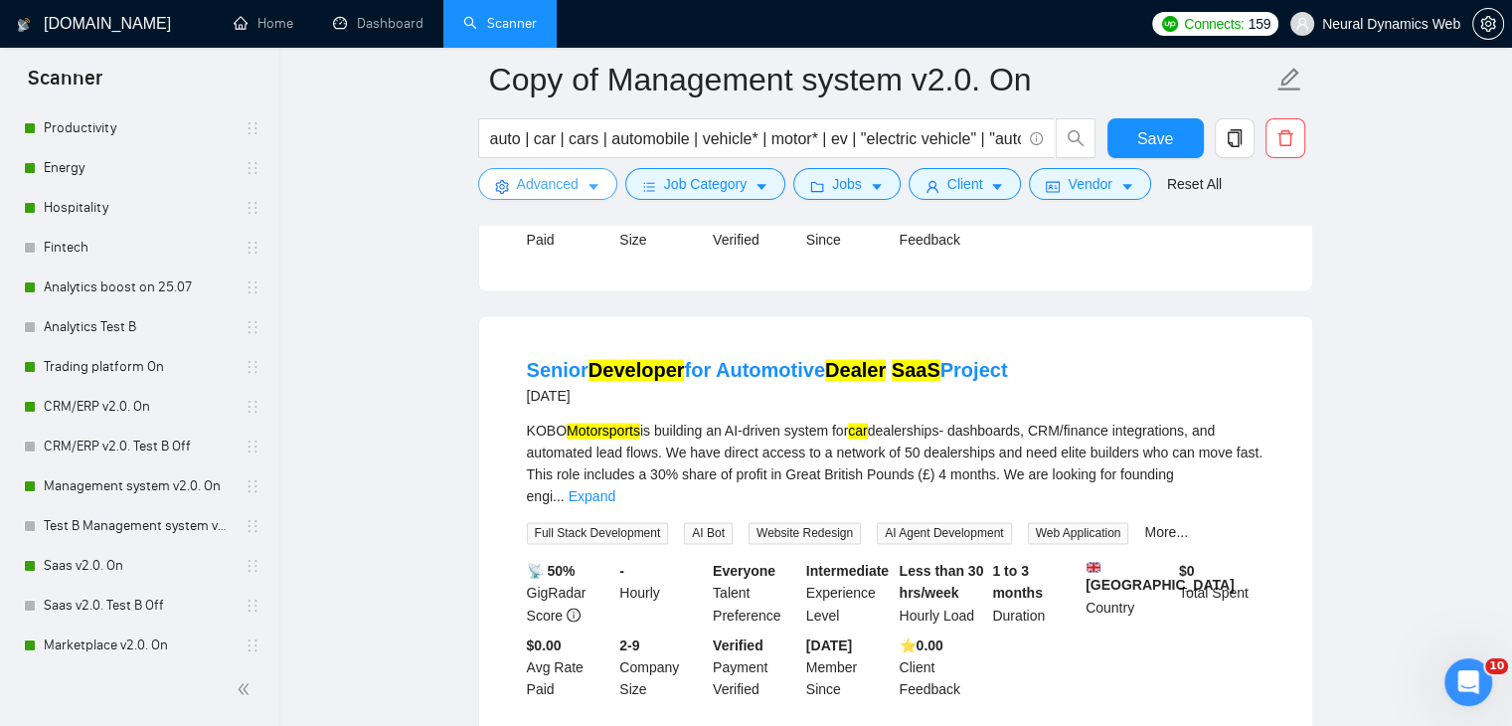
scroll to position [3181, 0]
click at [540, 178] on span "Advanced" at bounding box center [548, 184] width 62 height 22
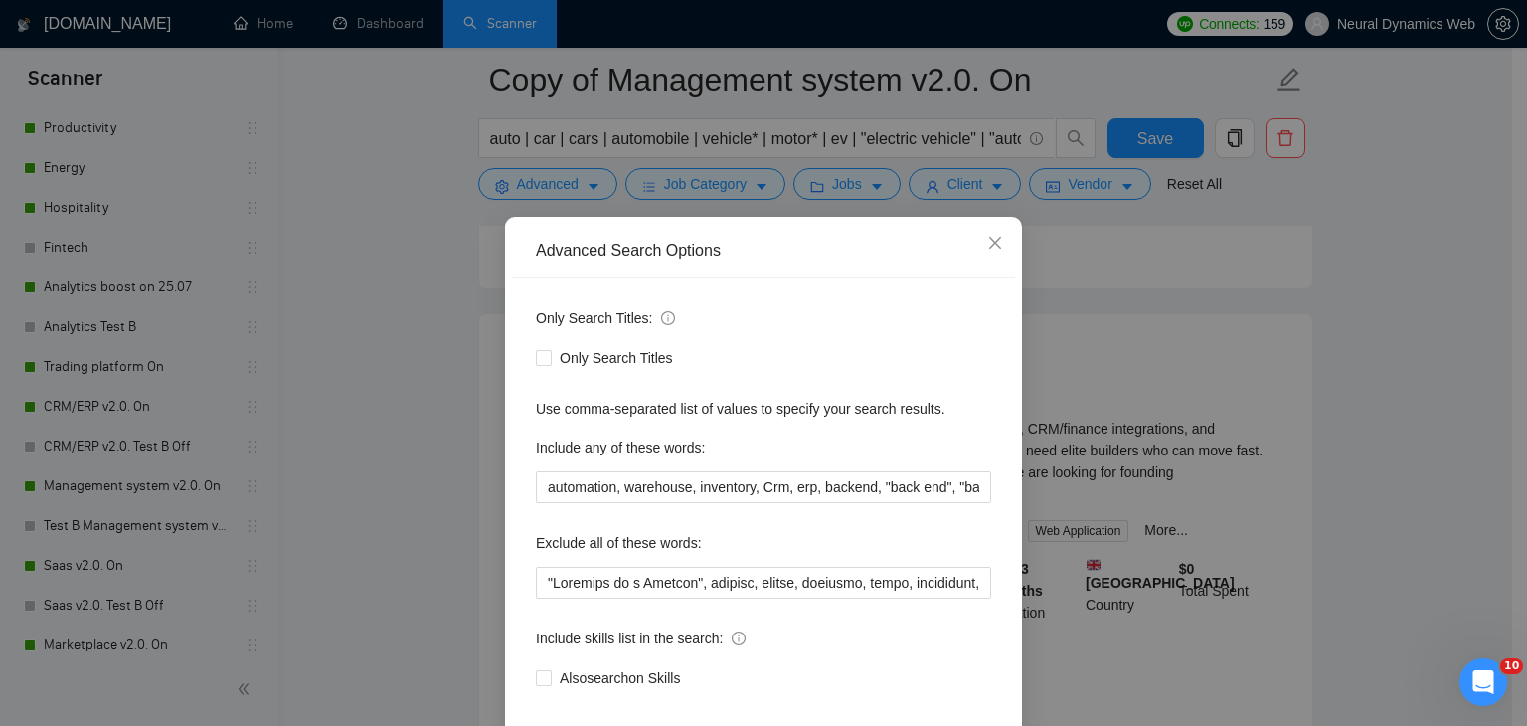
click at [523, 200] on div "Advanced Search Options Only Search Titles: Only Search Titles Use comma-separa…" at bounding box center [763, 363] width 1527 height 726
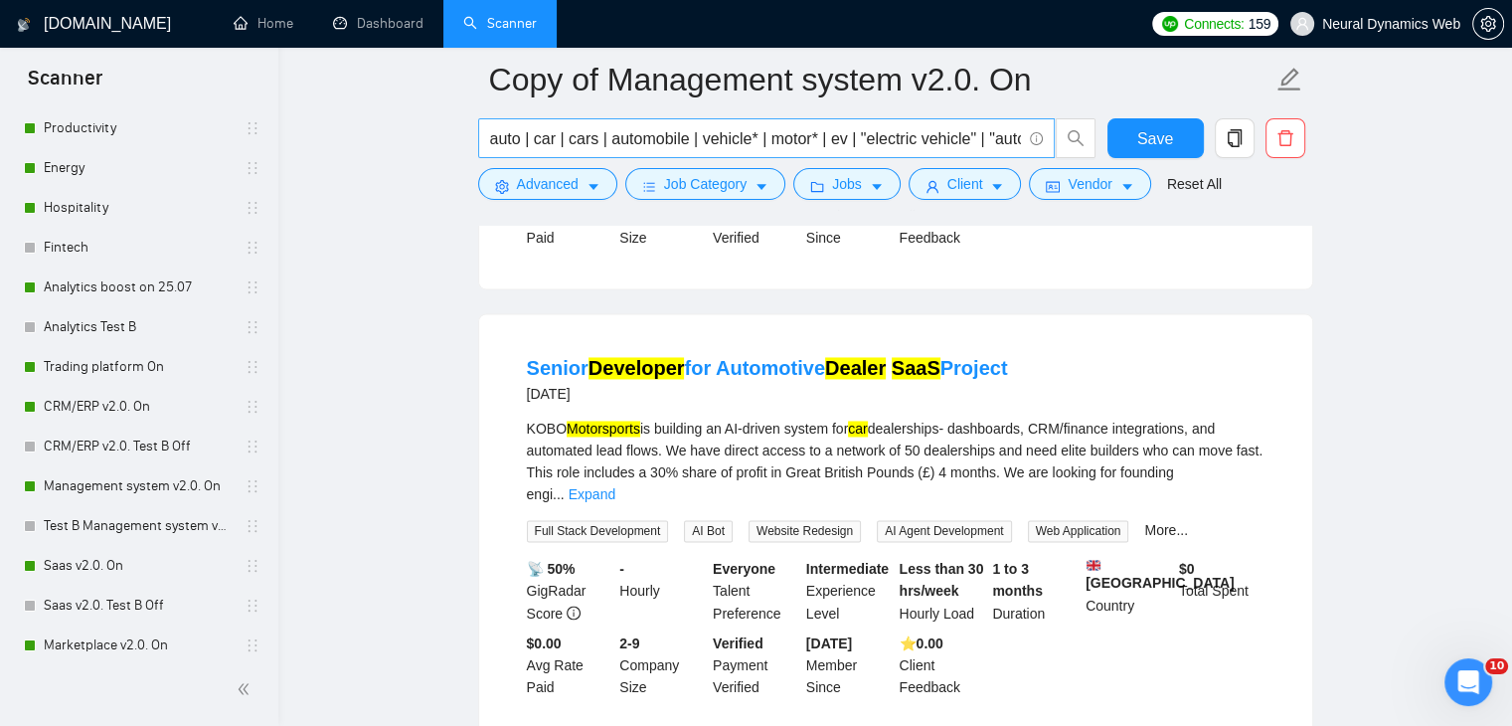
click at [533, 140] on input "auto | car | cars | automobile | vehicle* | motor* | ev | "electric vehicle" | …" at bounding box center [755, 138] width 531 height 25
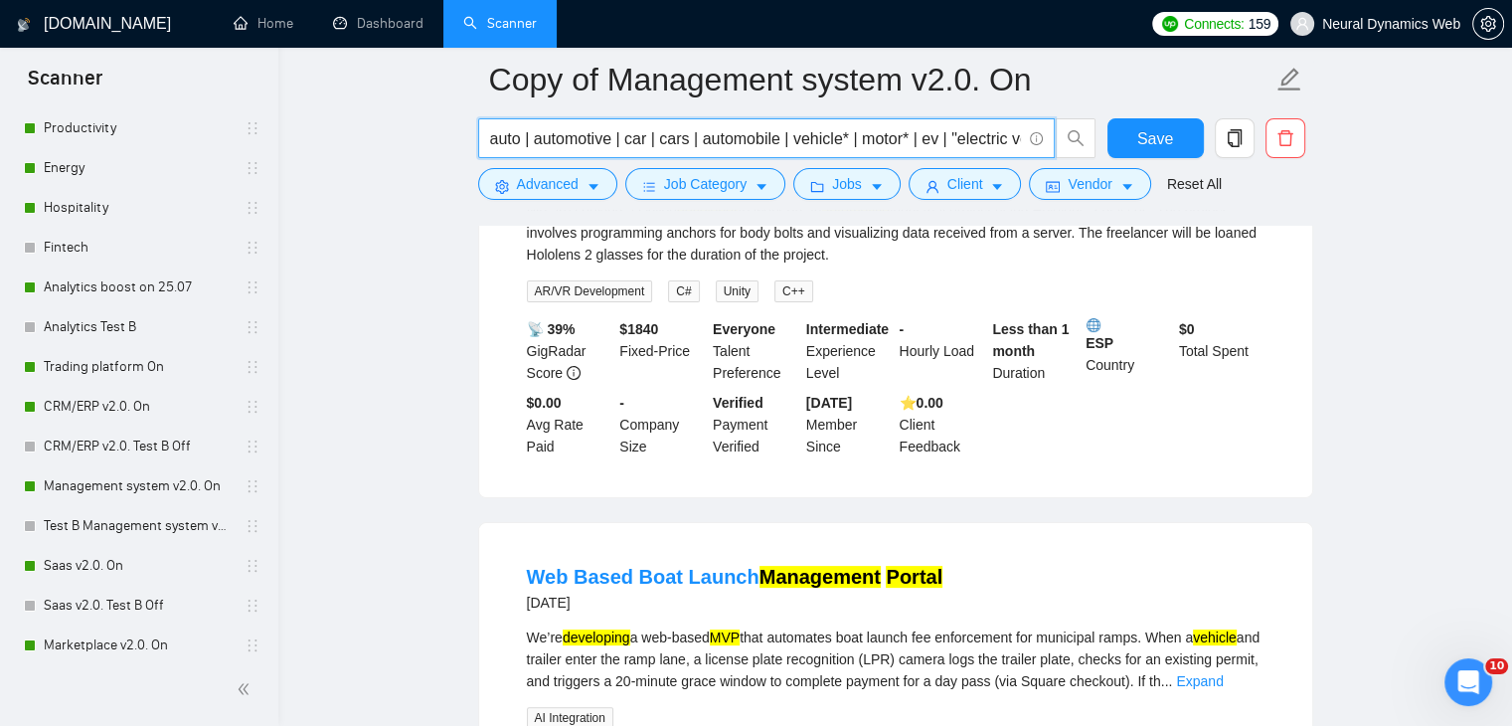
scroll to position [199, 0]
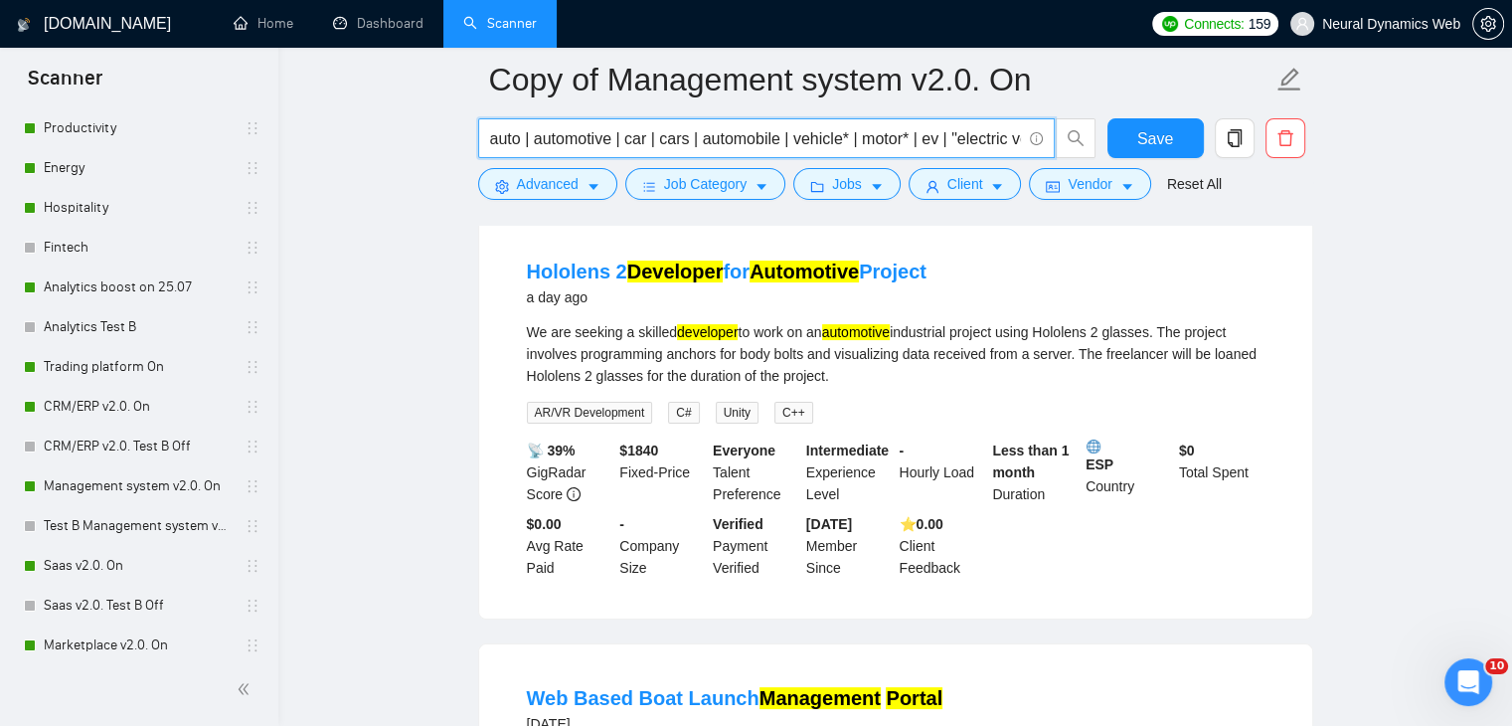
drag, startPoint x: 622, startPoint y: 136, endPoint x: 535, endPoint y: 136, distance: 87.5
click at [535, 136] on input "auto | automotive | car | cars | automobile | vehicle* | motor* | ev | "electri…" at bounding box center [755, 138] width 531 height 25
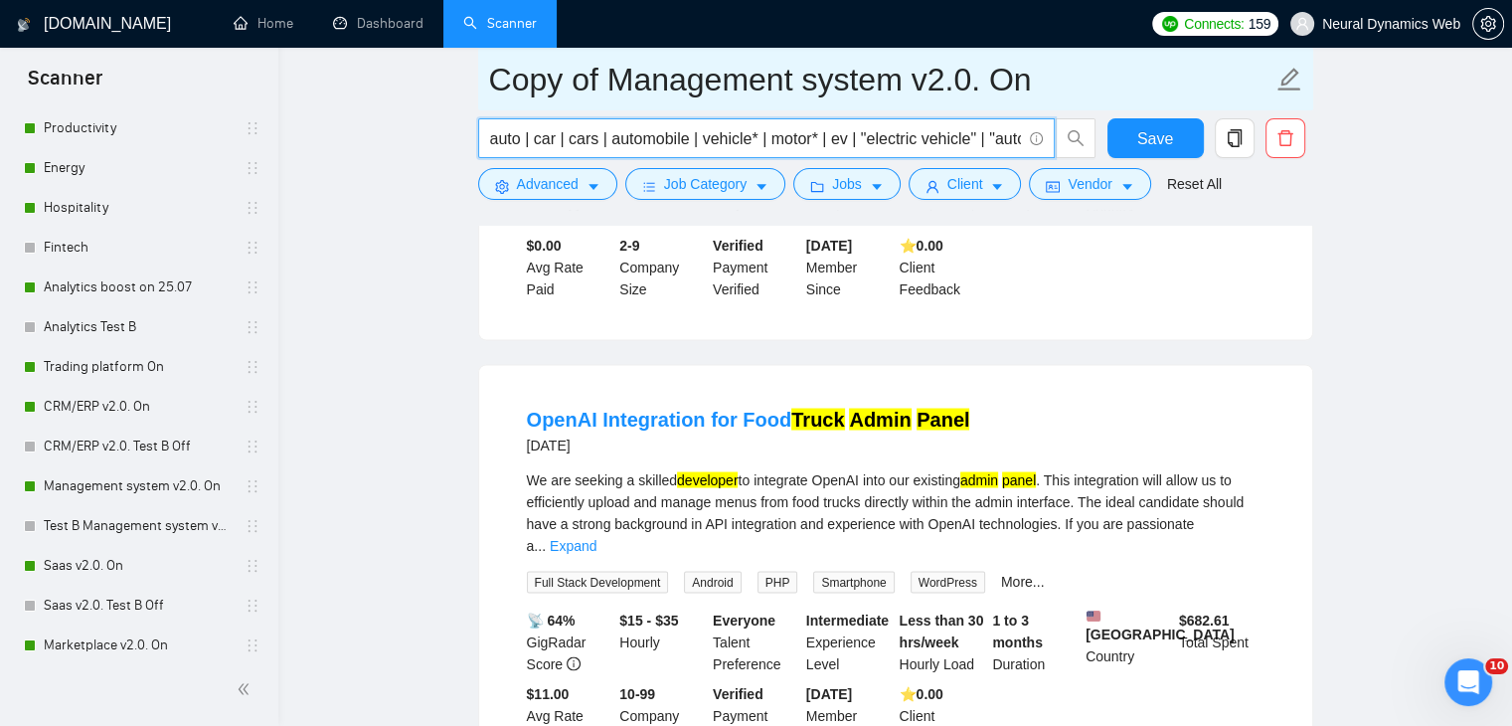
scroll to position [0, 683]
drag, startPoint x: 944, startPoint y: 131, endPoint x: 1242, endPoint y: 104, distance: 298.4
click at [1242, 104] on form "Copy of Management system v2.0. On auto | car | cars | automobile | vehicle* | …" at bounding box center [895, 129] width 835 height 162
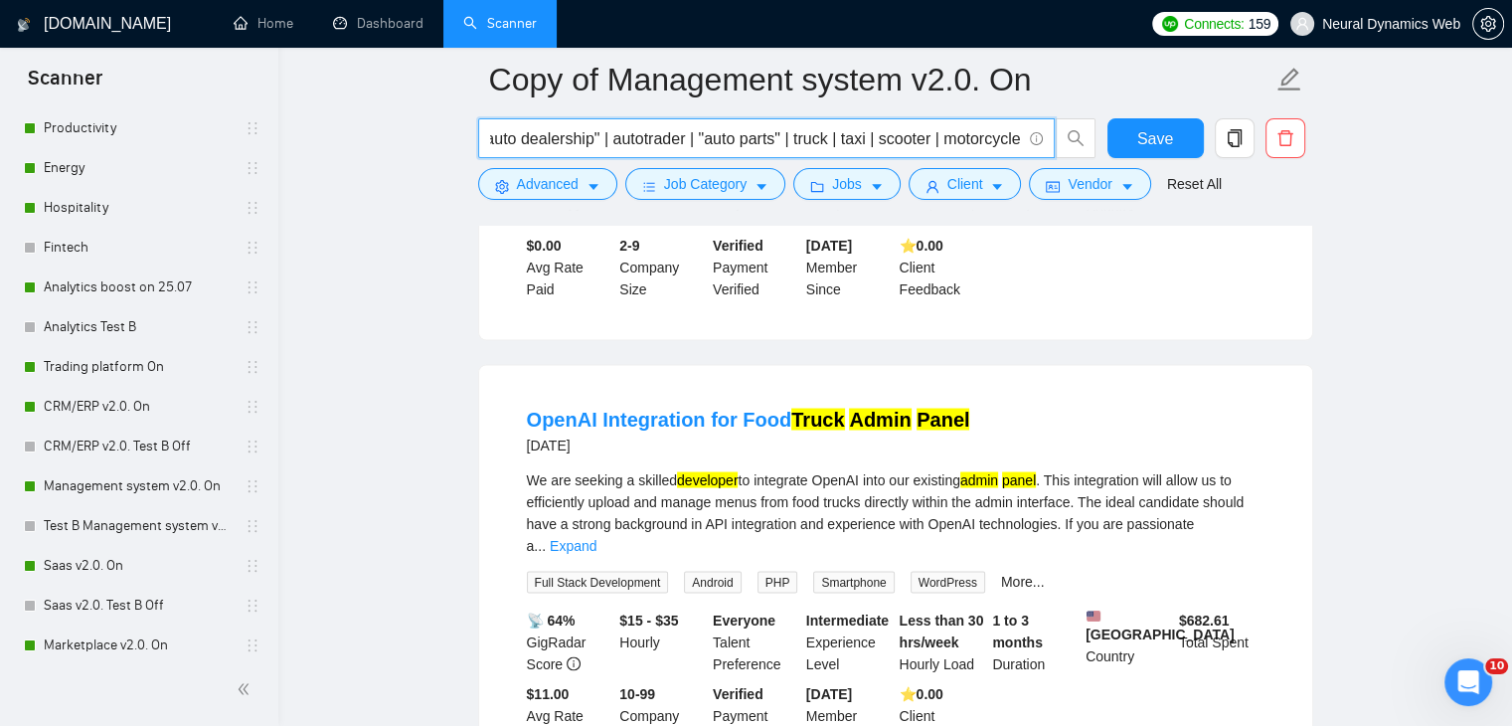
click at [845, 148] on input "auto | car | cars | automobile | vehicle* | motor* | ev | "electric vehicle" | …" at bounding box center [755, 138] width 531 height 25
drag, startPoint x: 838, startPoint y: 144, endPoint x: 790, endPoint y: 139, distance: 48.0
click at [790, 139] on input "auto | car | cars | automobile | vehicle* | motor* | ev | "electric vehicle" | …" at bounding box center [755, 138] width 531 height 25
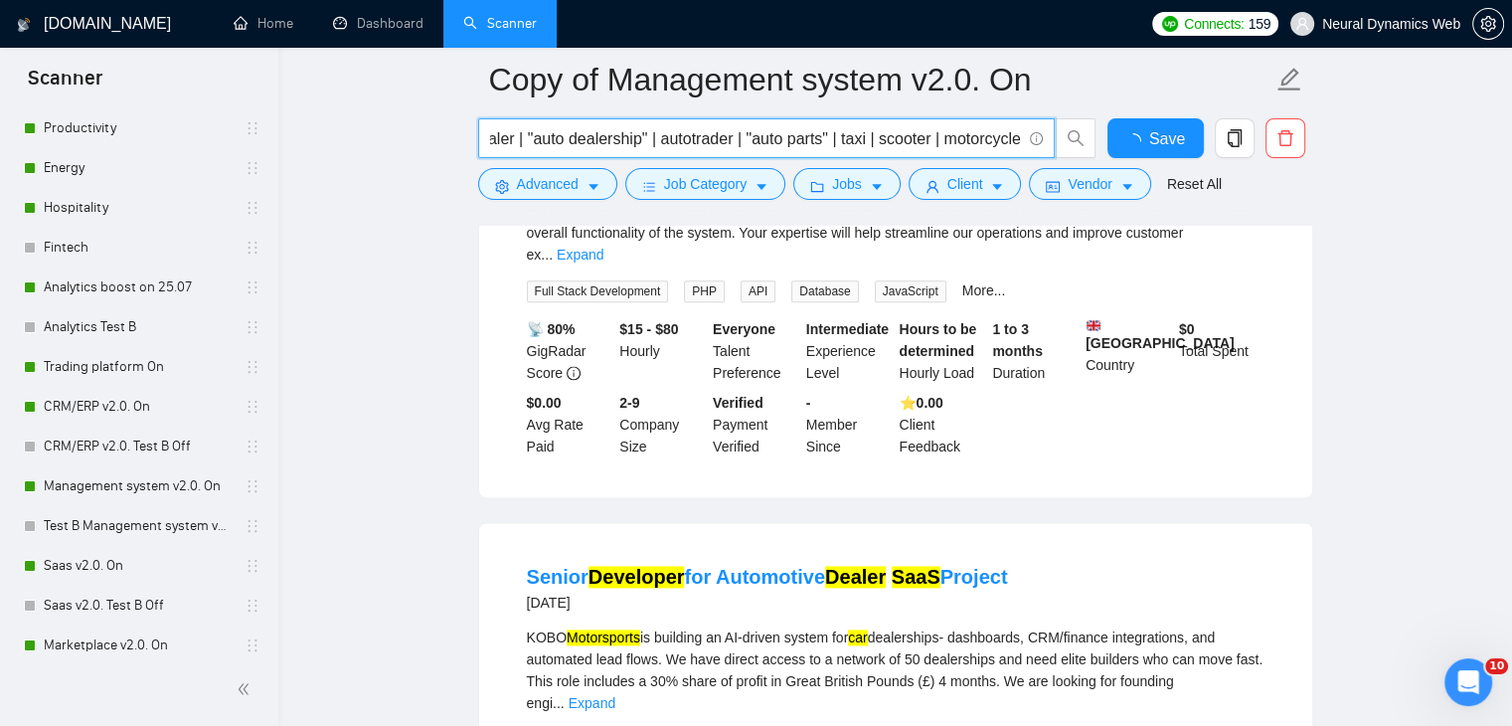
scroll to position [0, 0]
click at [533, 140] on input "auto | car | cars | automobile | vehicle* | motor* | ev | "electric vehicle" | …" at bounding box center [755, 138] width 531 height 25
paste input "share | autoscar"
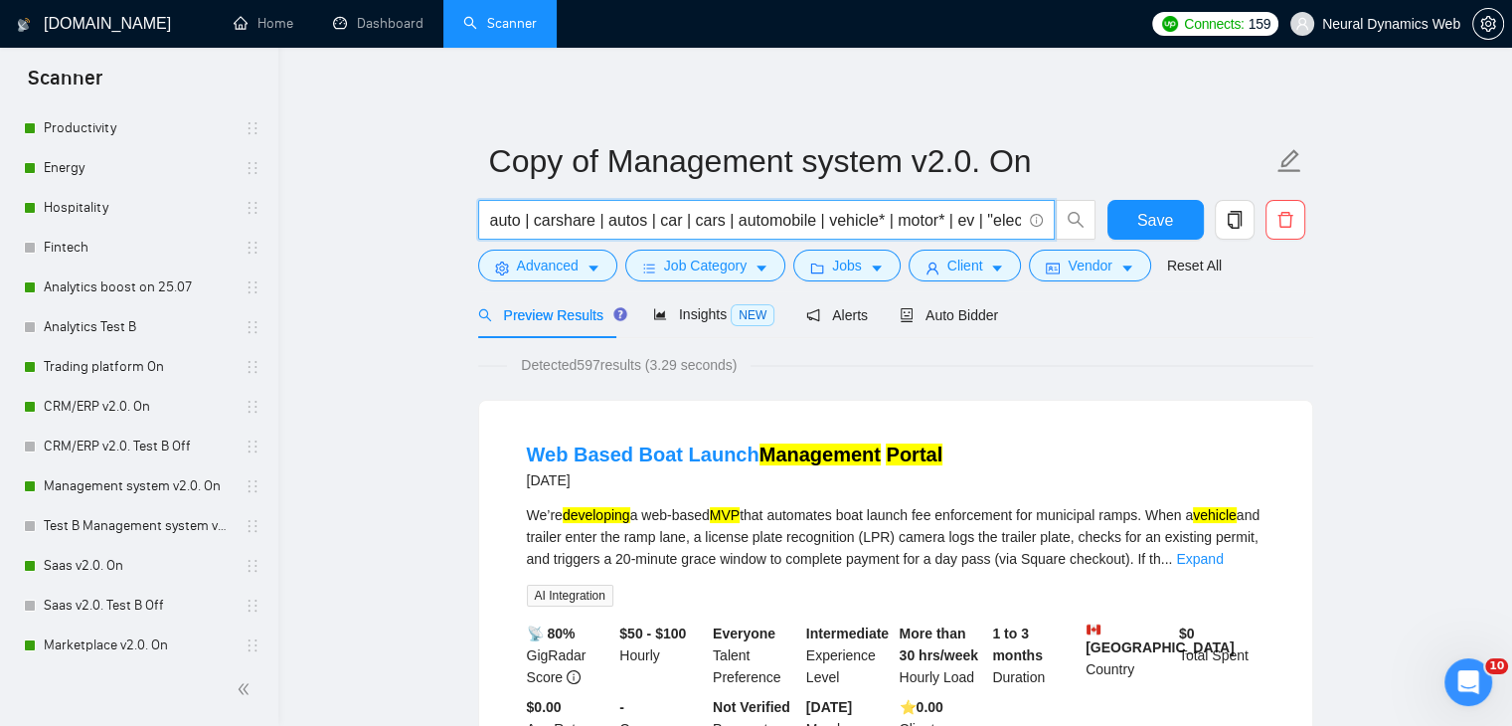
type input "auto | carshare | autos | car | cars | automobile | vehicle* | motor* | ev | "e…"
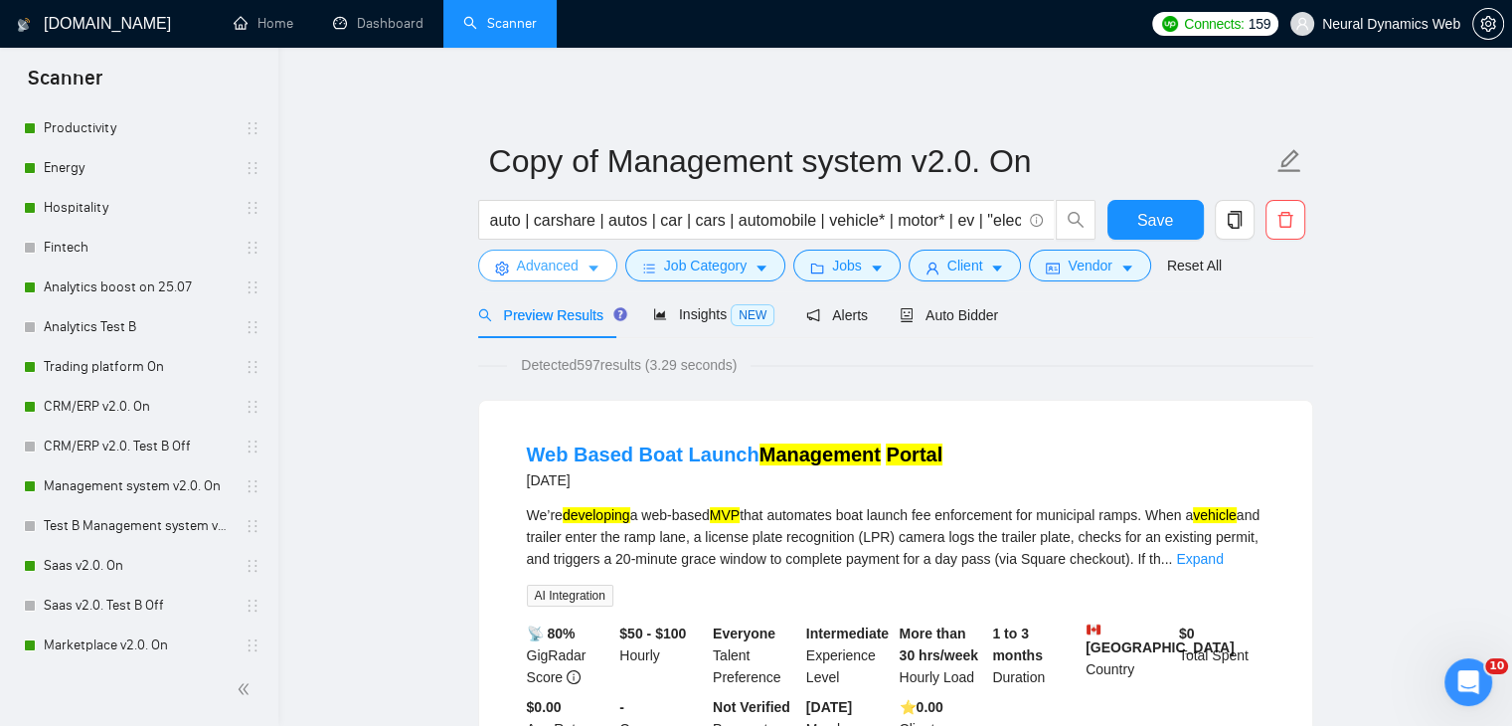
click at [548, 269] on span "Advanced" at bounding box center [548, 265] width 62 height 22
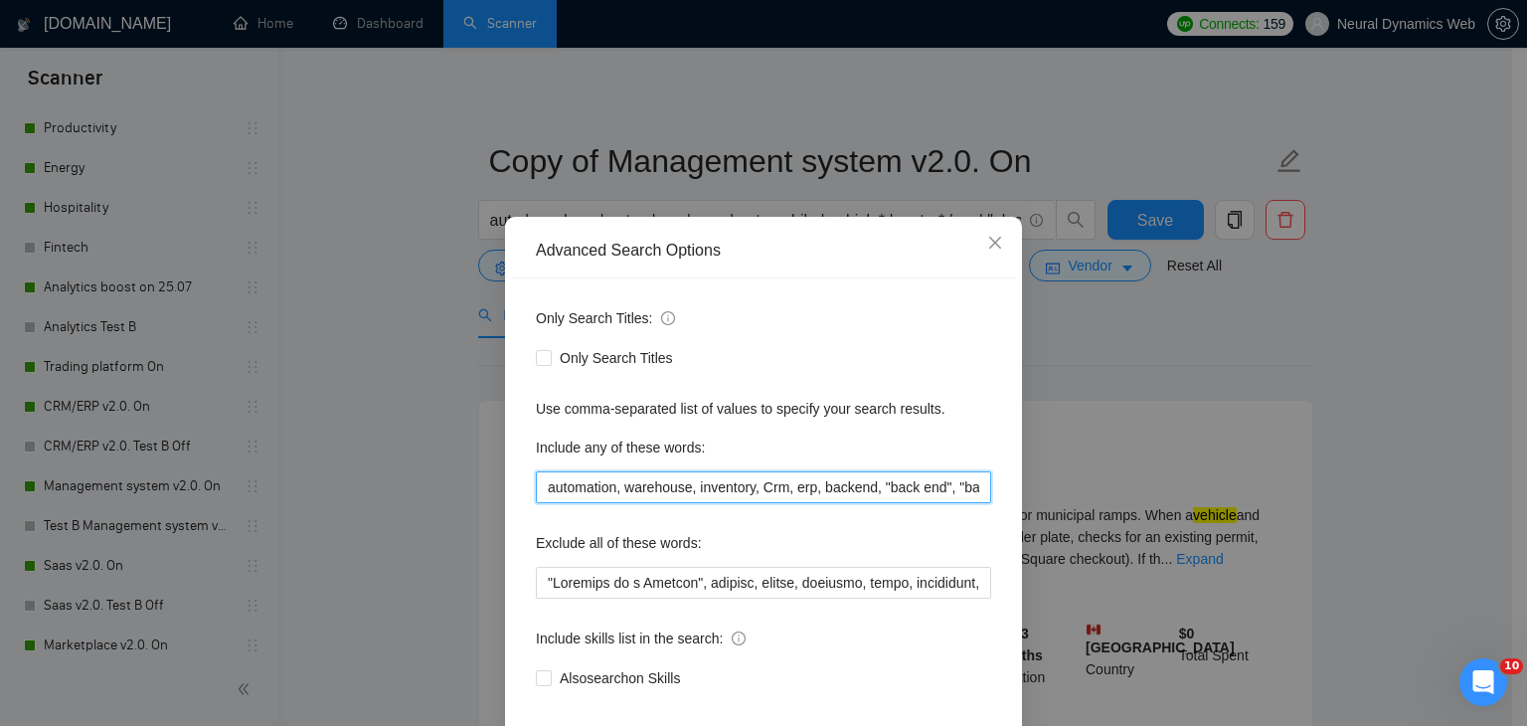
click at [537, 488] on input "automation, warehouse, inventory, Crm, erp, backend, "back end", "back-end", fr…" at bounding box center [763, 487] width 455 height 32
paste input "wms | stock | catalog"
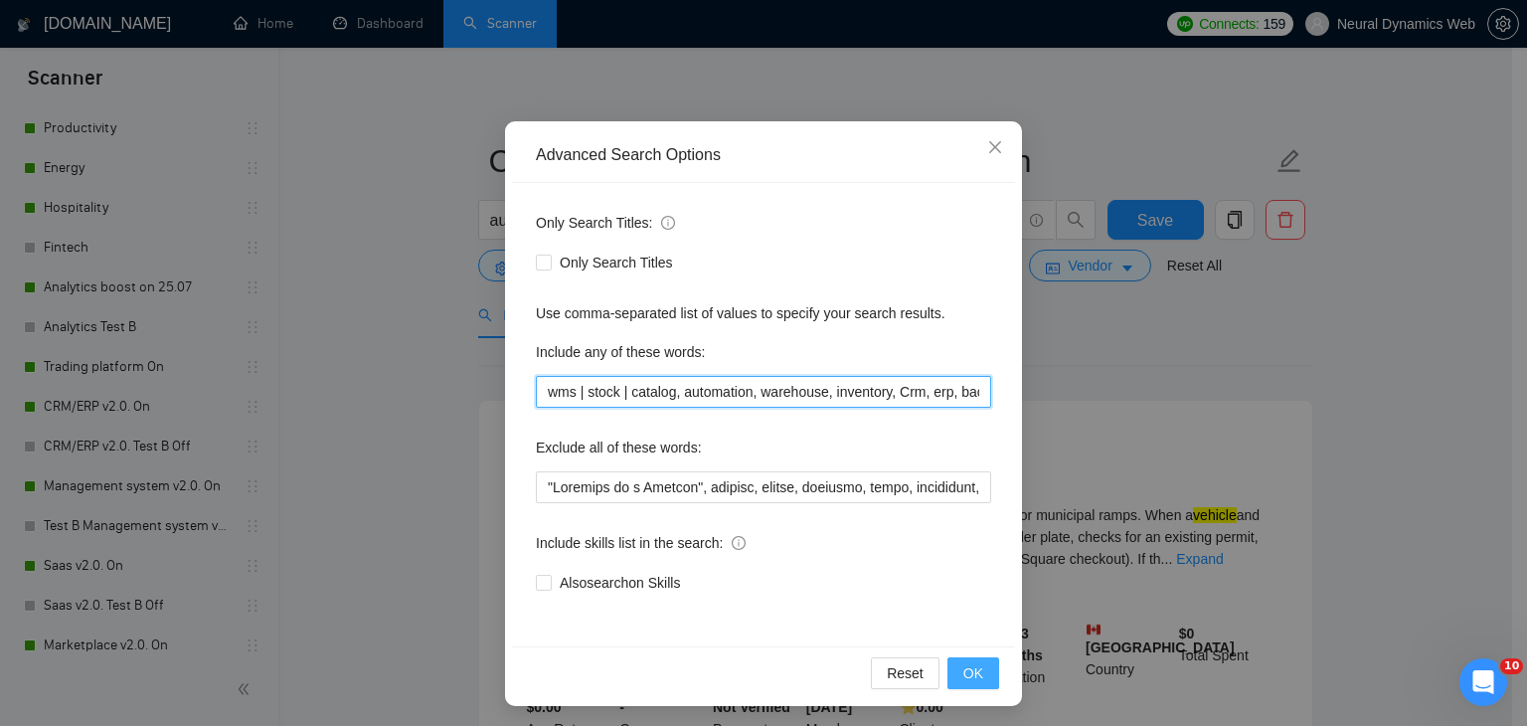
scroll to position [101, 0]
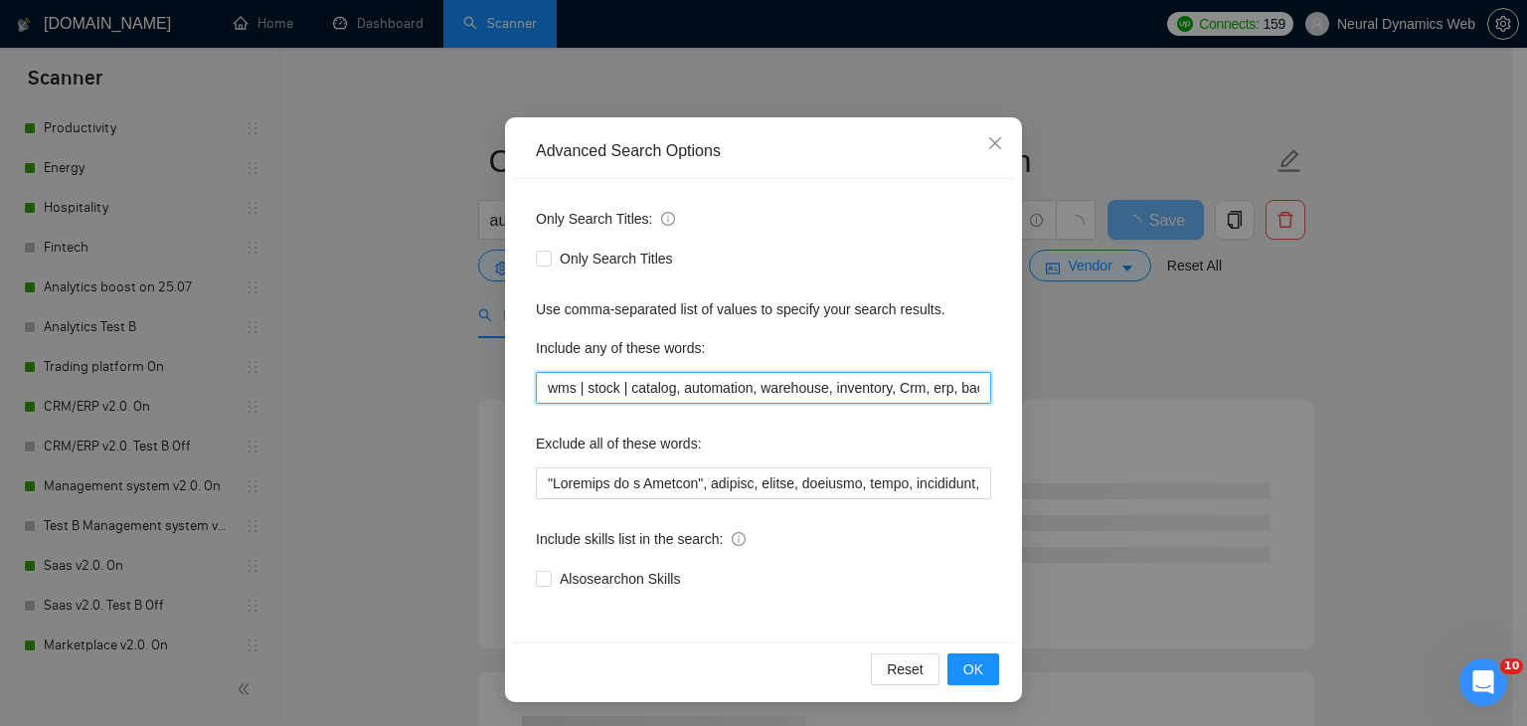
drag, startPoint x: 621, startPoint y: 388, endPoint x: 609, endPoint y: 389, distance: 12.0
click at [609, 389] on input "wms | stock | catalog, automation, warehouse, inventory, Crm, erp, backend, "ba…" at bounding box center [763, 388] width 455 height 32
drag, startPoint x: 580, startPoint y: 385, endPoint x: 565, endPoint y: 388, distance: 16.2
click at [565, 388] on input "wms | stock, catalog, automation, warehouse, inventory, Crm, erp, backend, "bac…" at bounding box center [763, 388] width 455 height 32
type input "wms, stock, catalog, automation, warehouse, inventory, Crm, erp, backend, "back…"
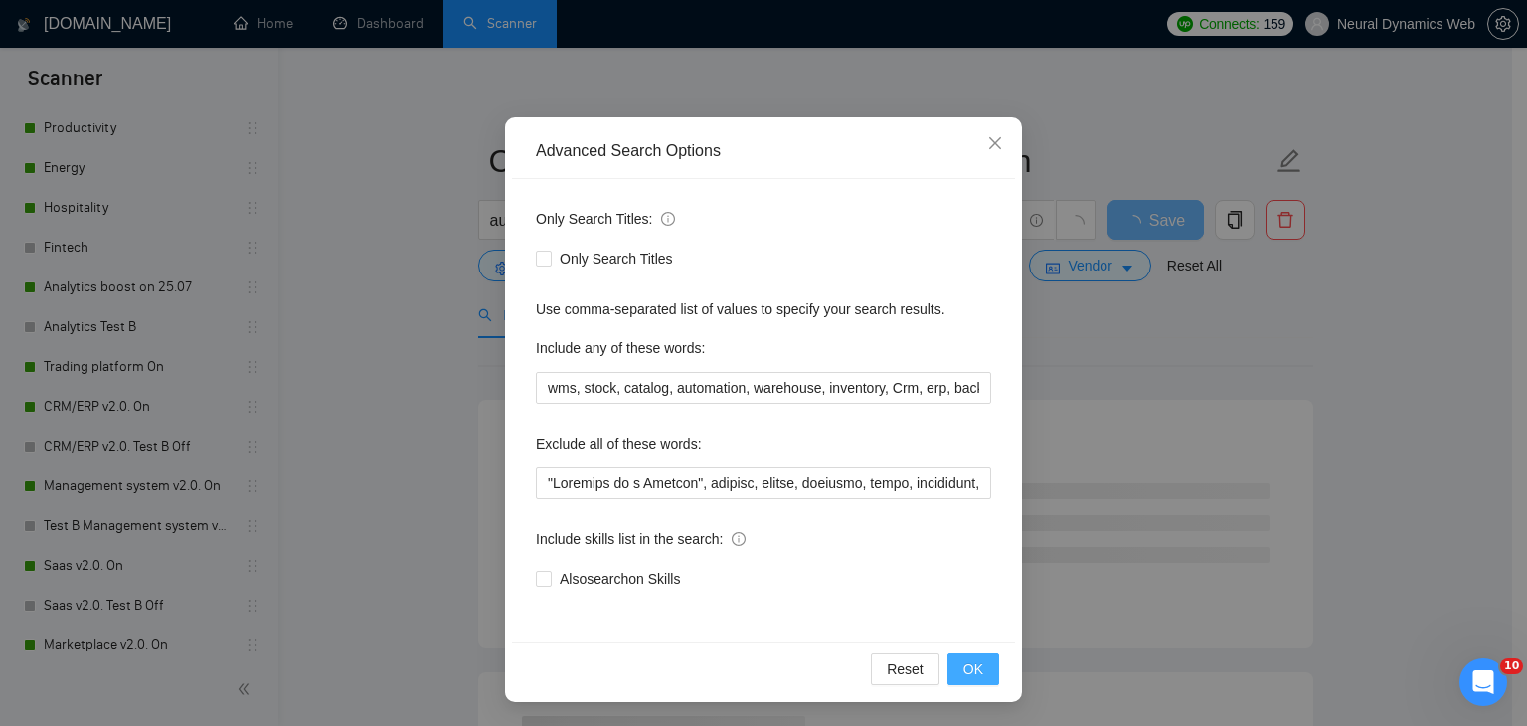
click at [963, 665] on span "OK" at bounding box center [973, 669] width 20 height 22
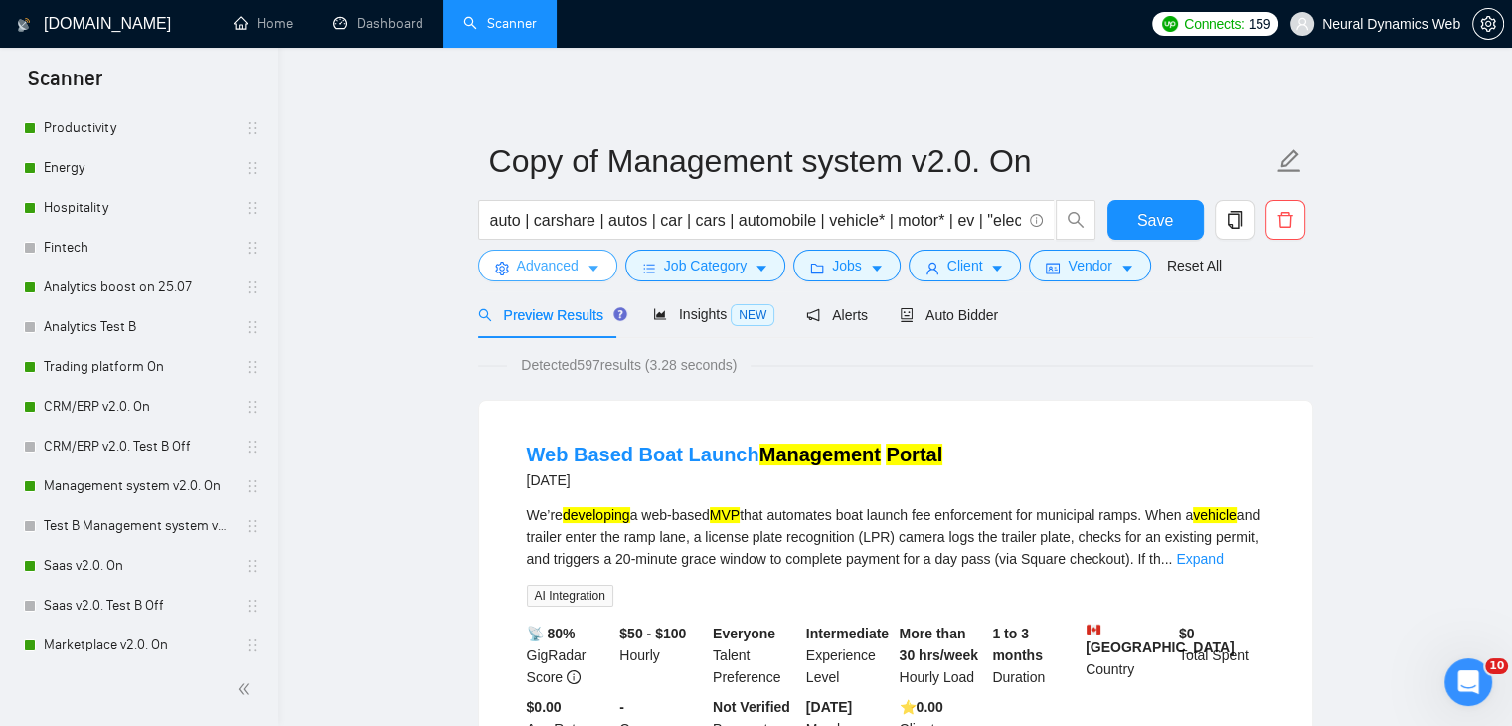
click at [562, 276] on button "Advanced" at bounding box center [547, 265] width 139 height 32
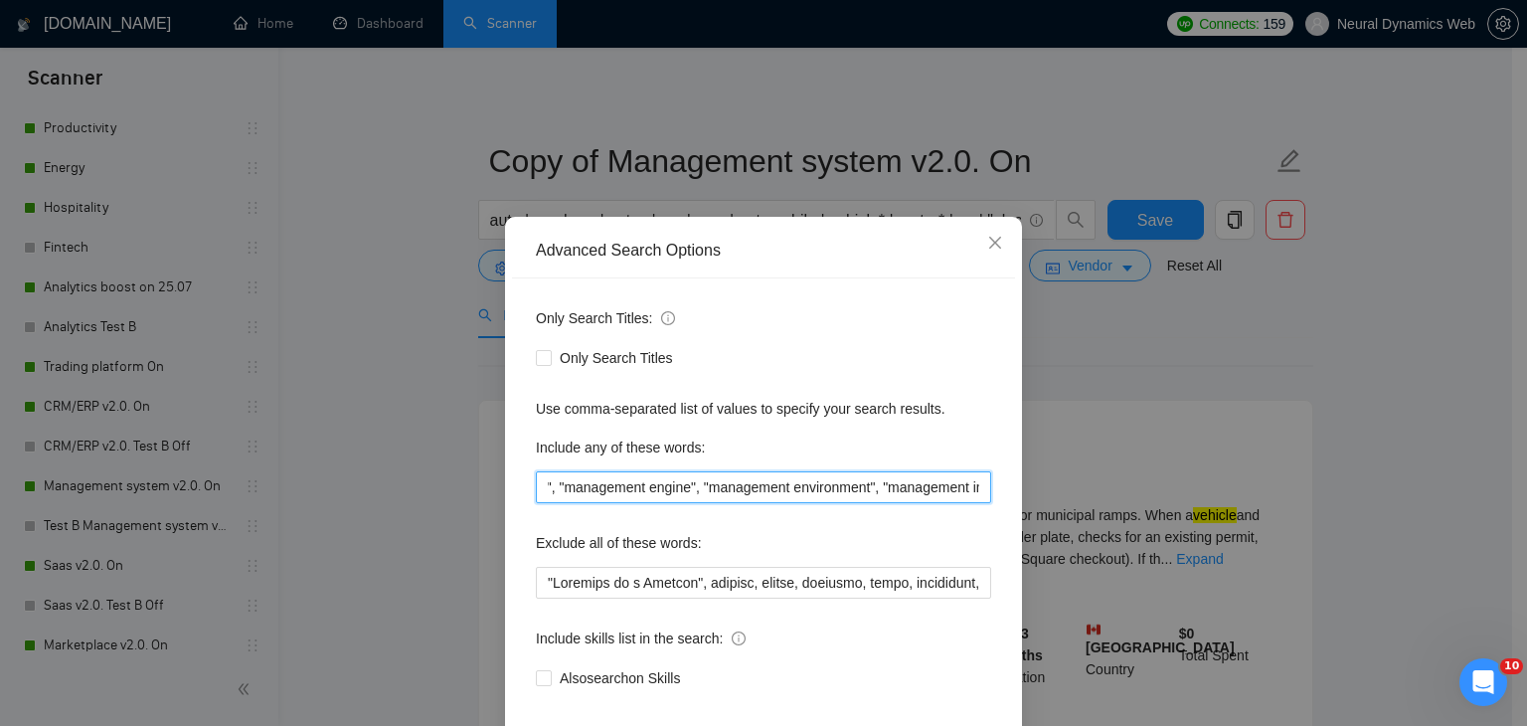
scroll to position [0, 4804]
drag, startPoint x: 707, startPoint y: 498, endPoint x: 914, endPoint y: 472, distance: 209.3
click at [914, 472] on input "wms, stock, catalog, automation, warehouse, inventory, Crm, erp, backend, "back…" at bounding box center [763, 487] width 455 height 32
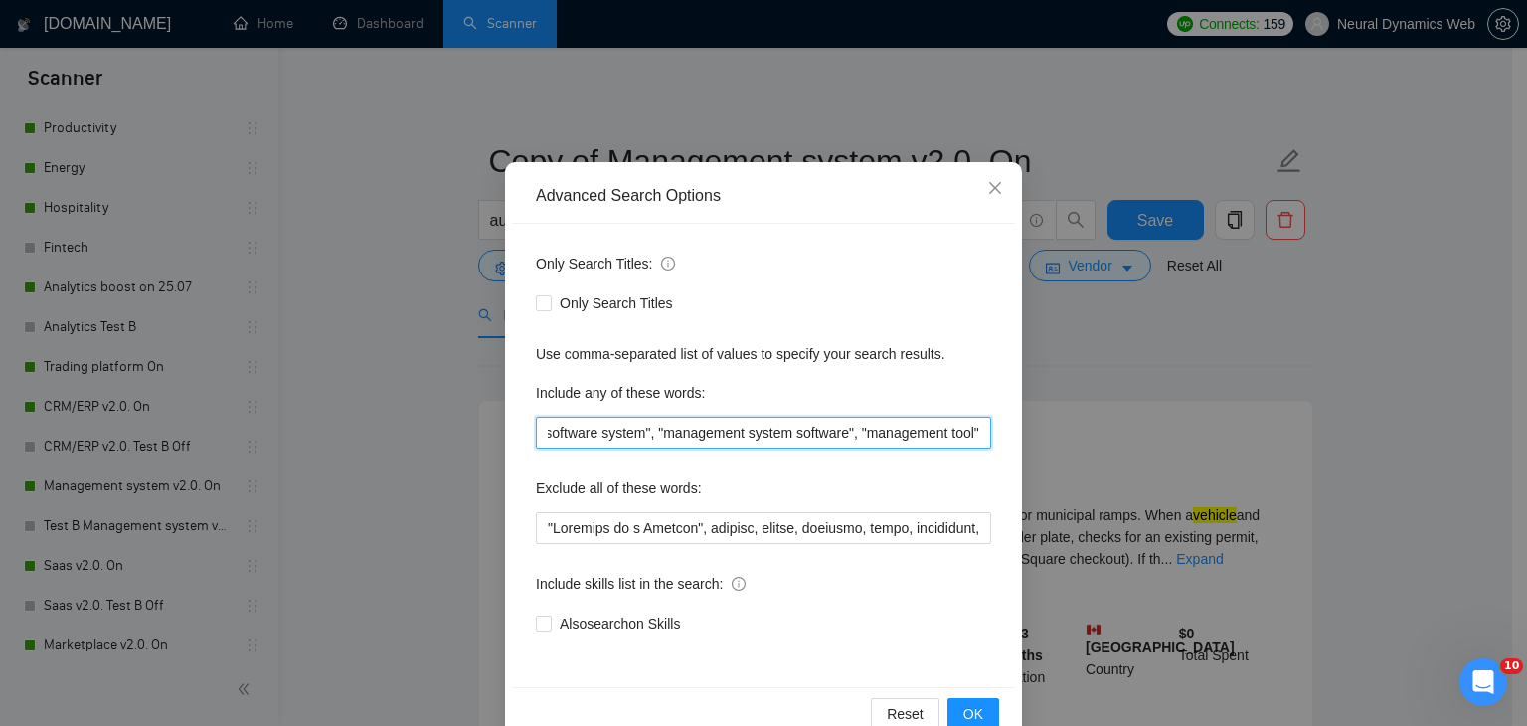
scroll to position [101, 0]
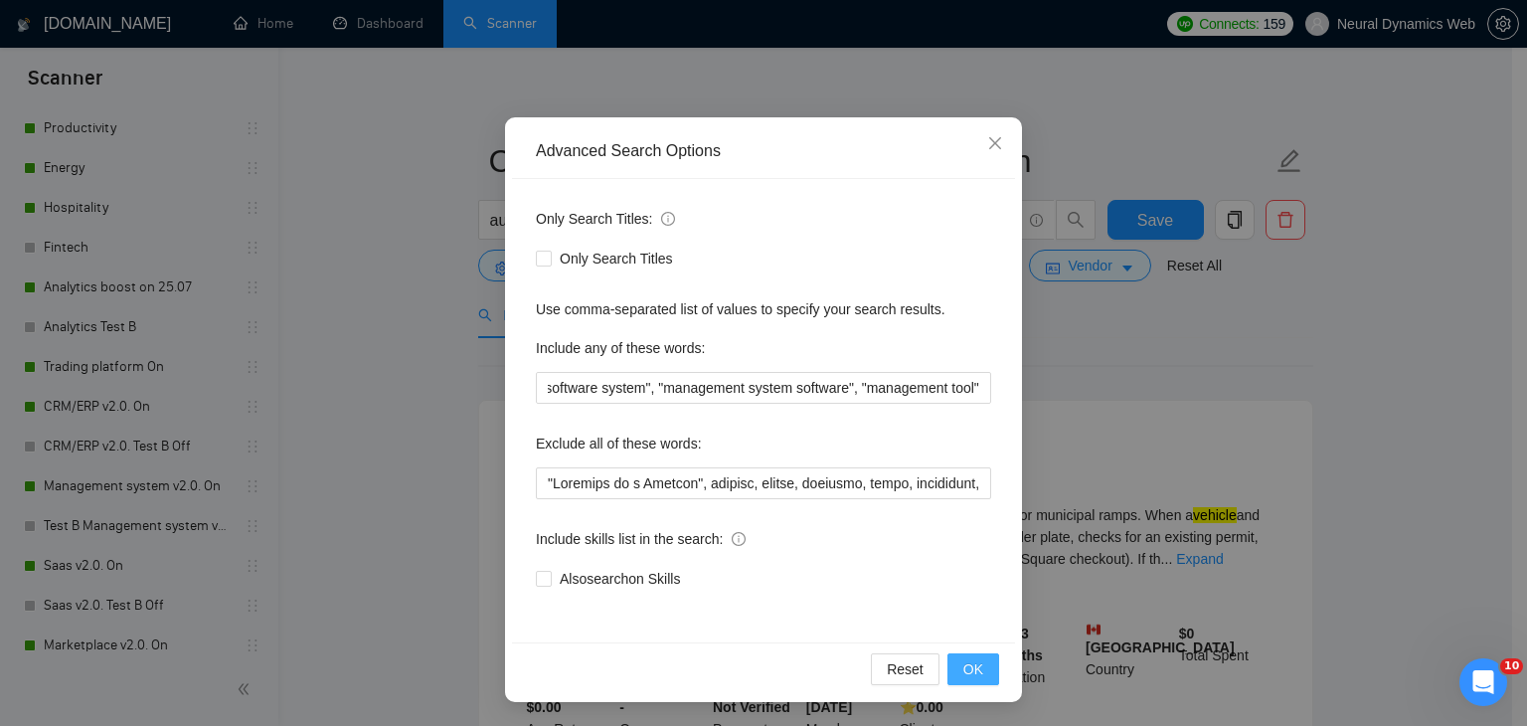
click at [969, 660] on span "OK" at bounding box center [973, 669] width 20 height 22
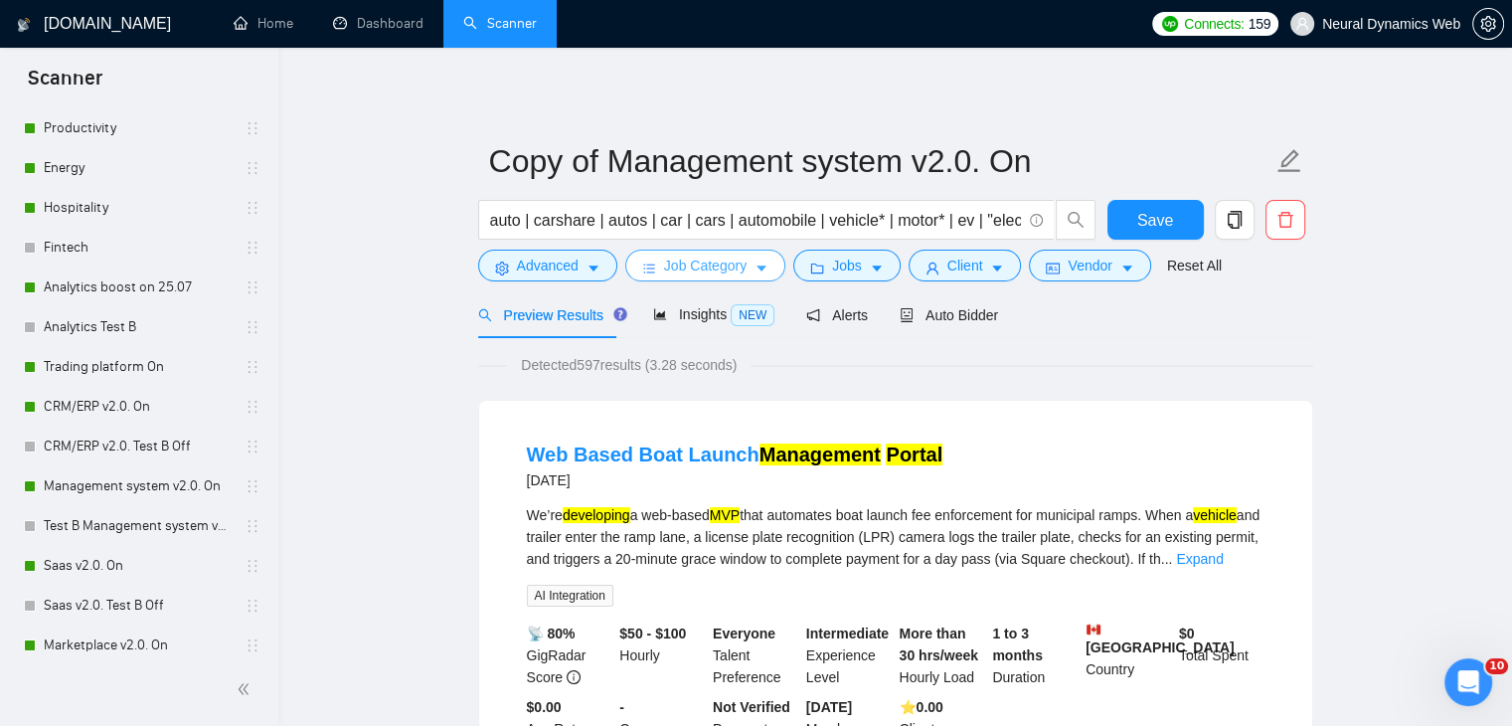
click at [675, 270] on span "Job Category" at bounding box center [705, 265] width 83 height 22
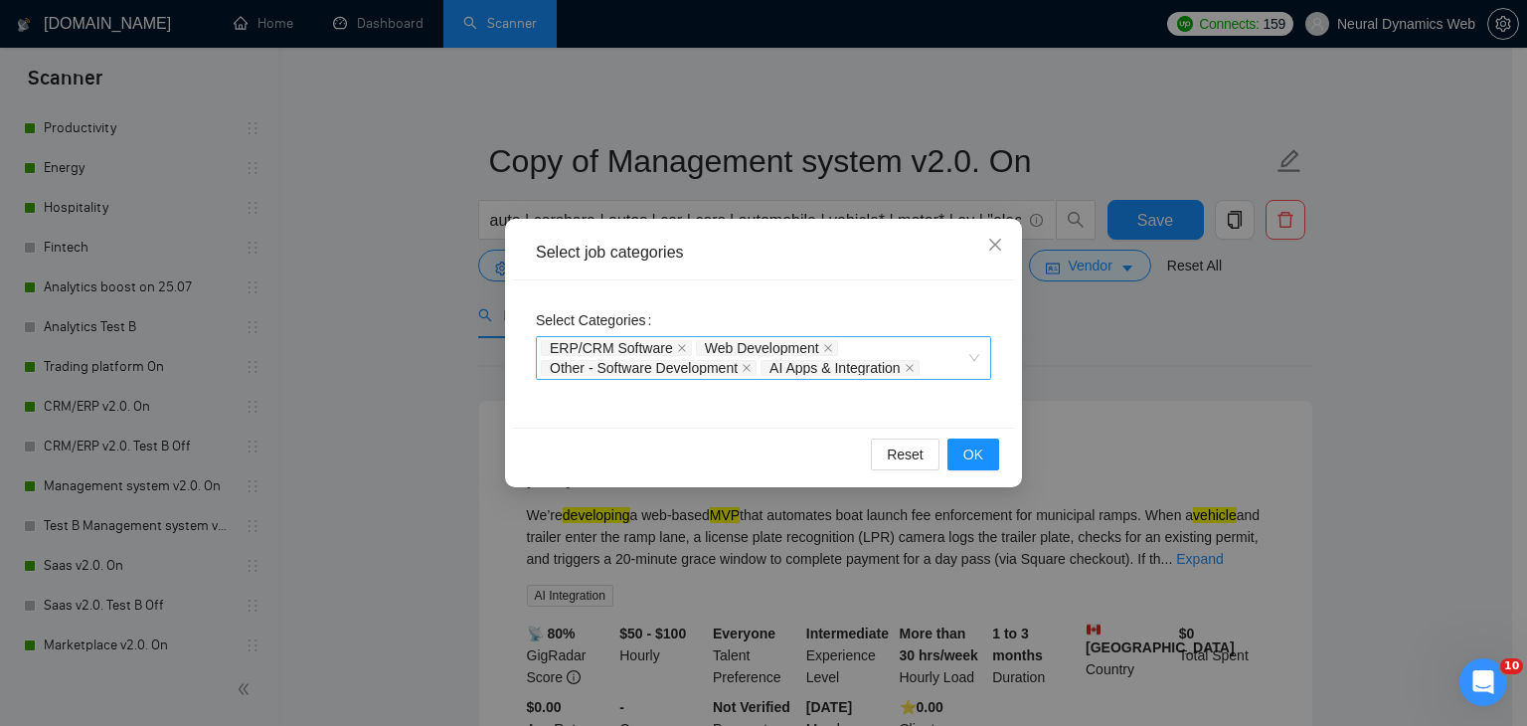
click at [867, 344] on div "ERP/CRM Software Web Development Other - Software Development AI Apps & Integra…" at bounding box center [753, 358] width 425 height 40
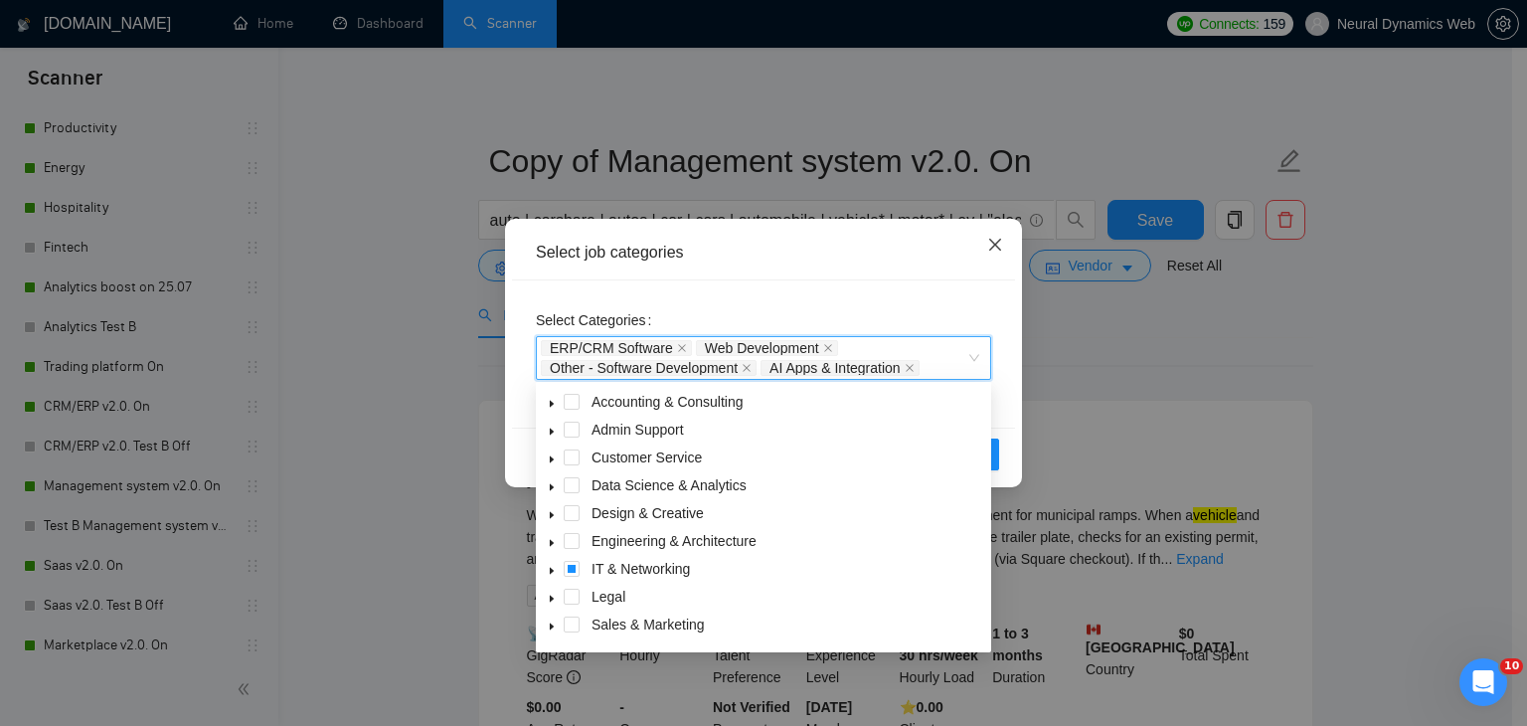
click at [994, 246] on icon "close" at bounding box center [995, 245] width 12 height 12
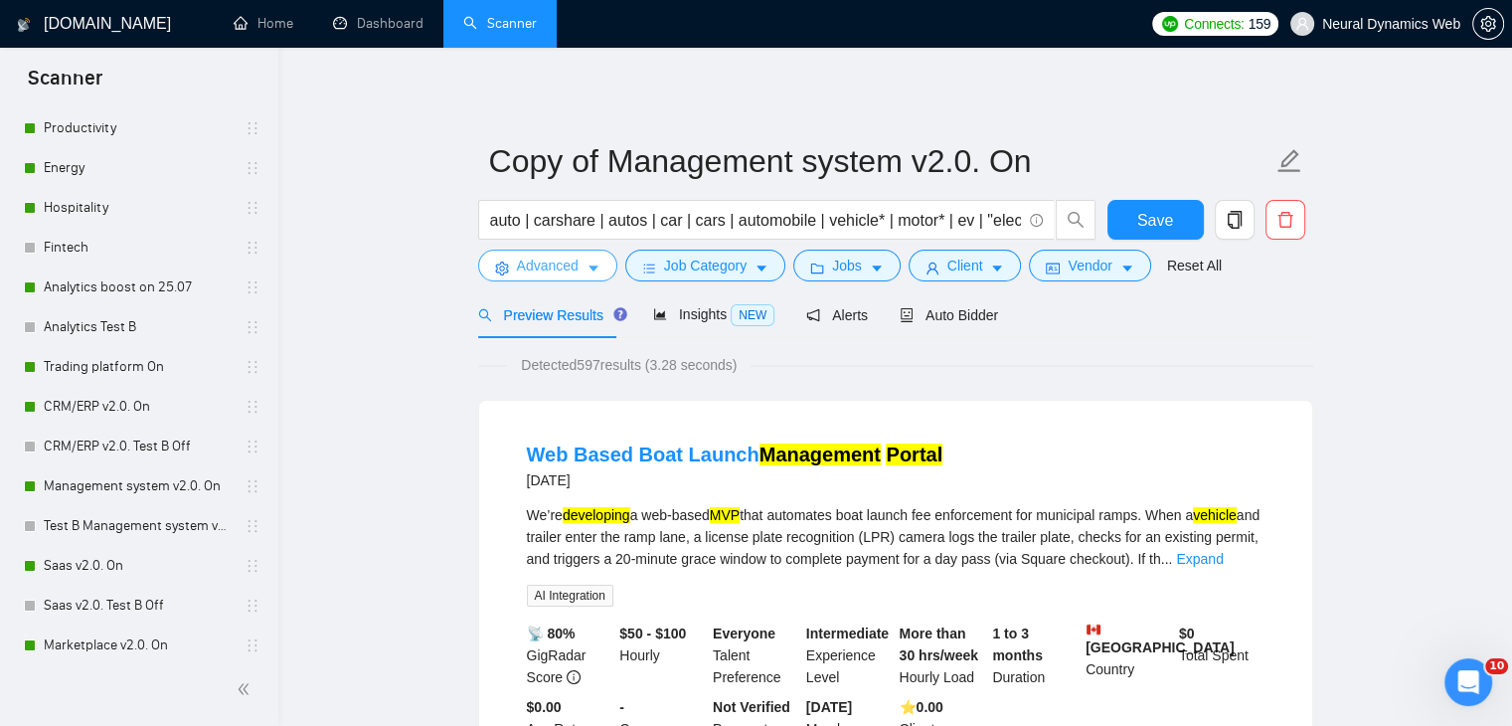
click at [577, 274] on span "Advanced" at bounding box center [548, 265] width 62 height 22
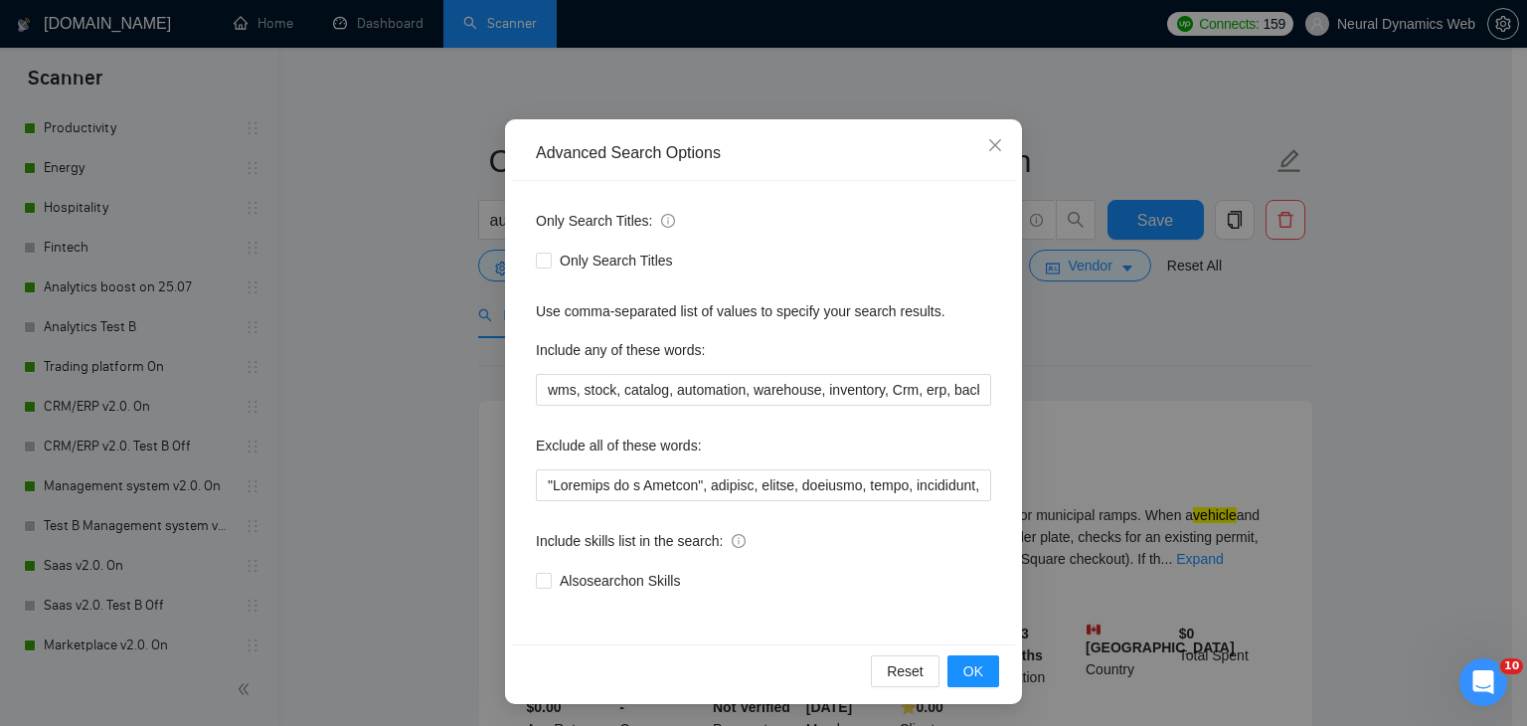
scroll to position [101, 0]
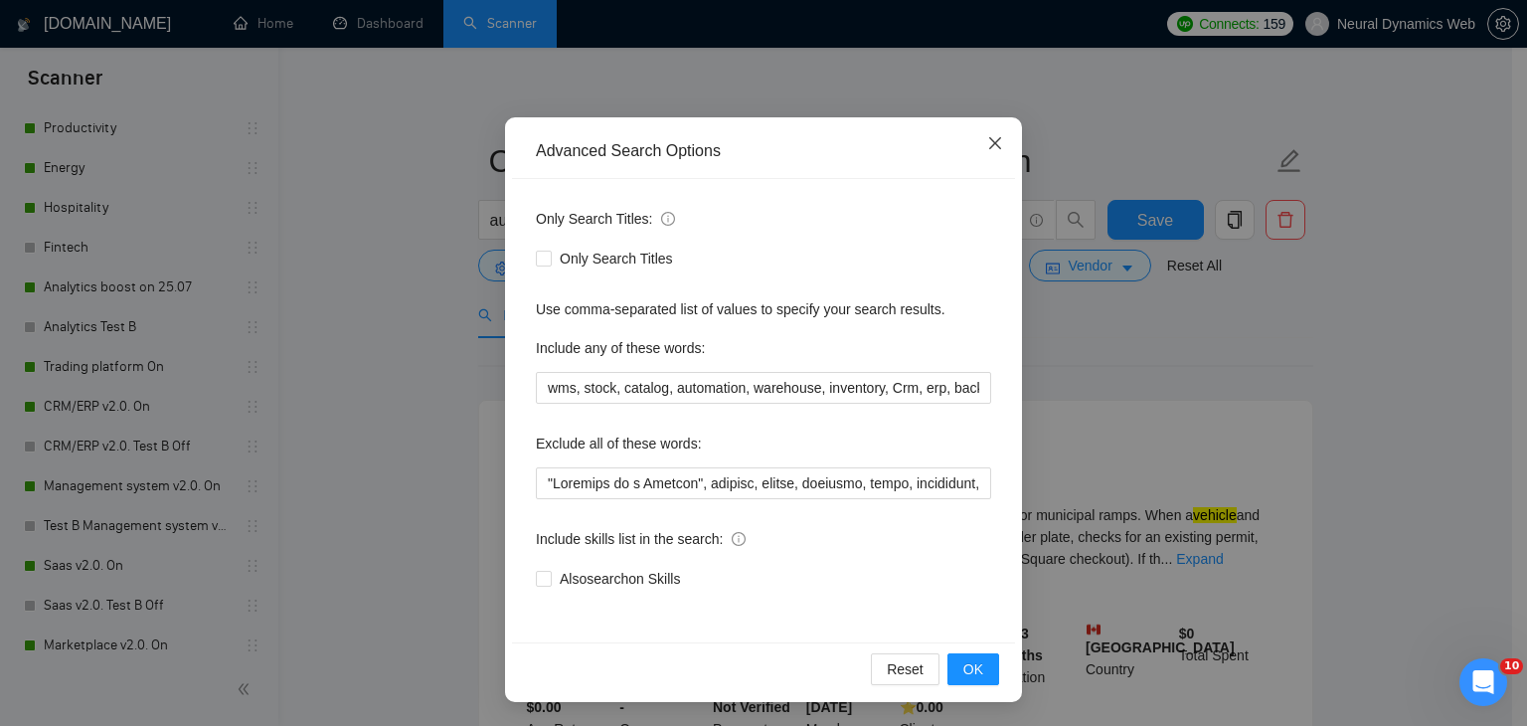
click at [994, 141] on icon "close" at bounding box center [995, 143] width 16 height 16
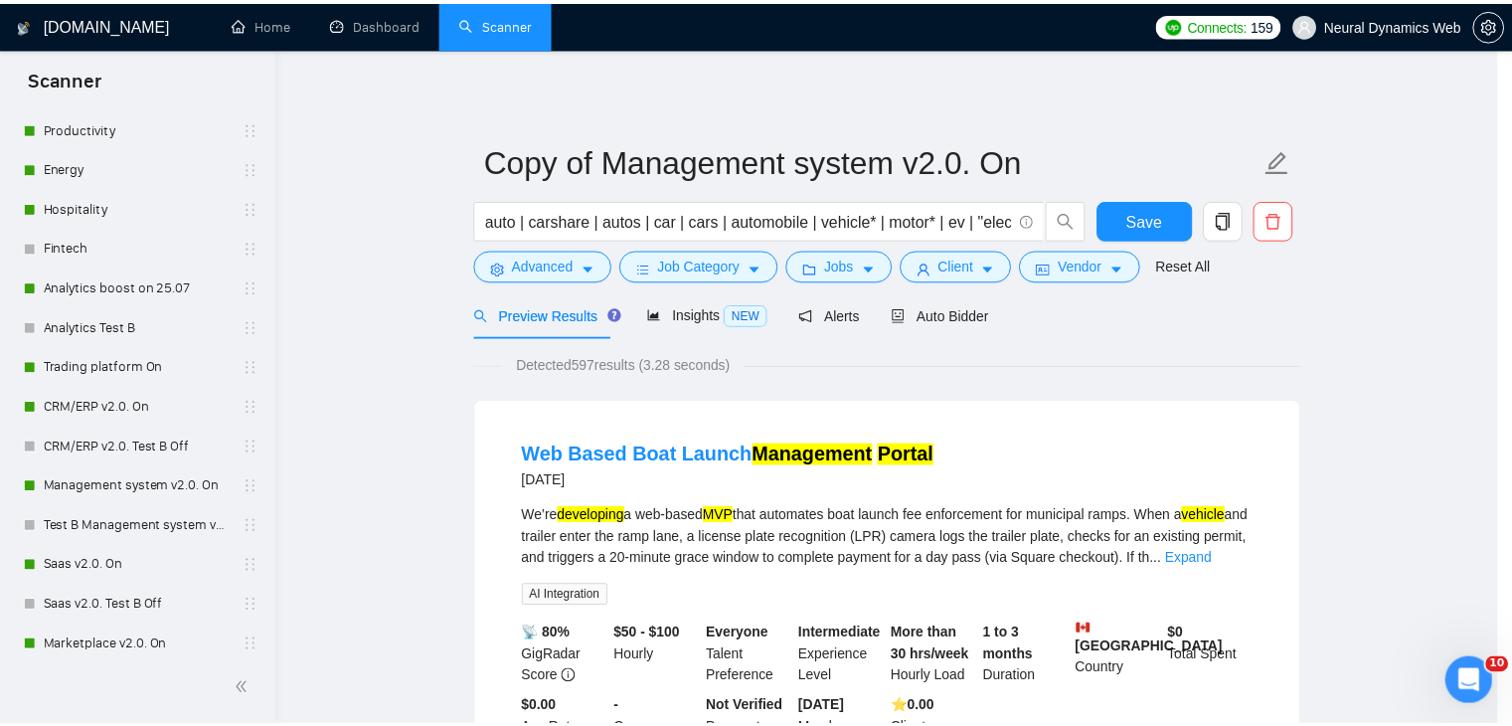
scroll to position [2, 0]
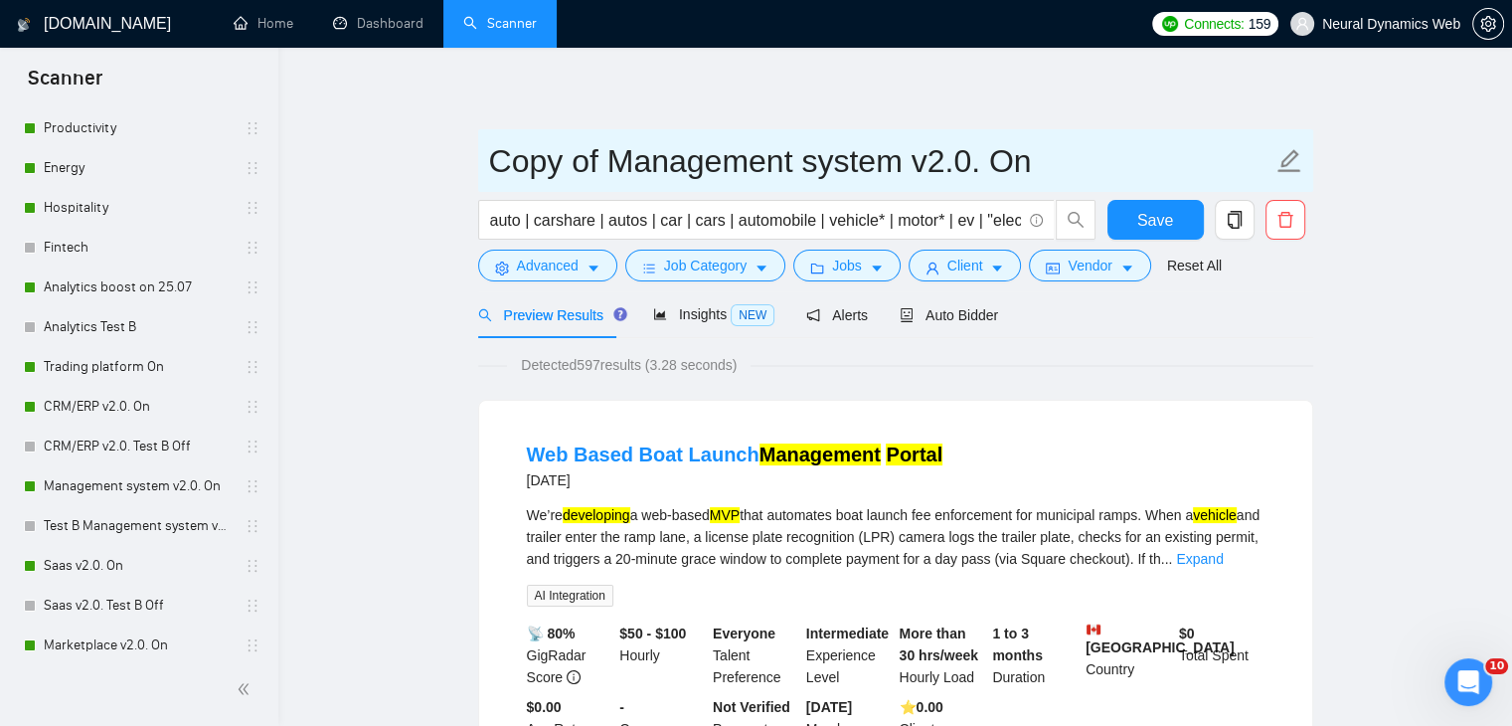
click at [950, 168] on input "Copy of Management system v2.0. On" at bounding box center [880, 161] width 783 height 50
drag, startPoint x: 813, startPoint y: 158, endPoint x: 672, endPoint y: 161, distance: 141.2
click at [672, 161] on input "Autoparts managment system\crm" at bounding box center [880, 161] width 783 height 50
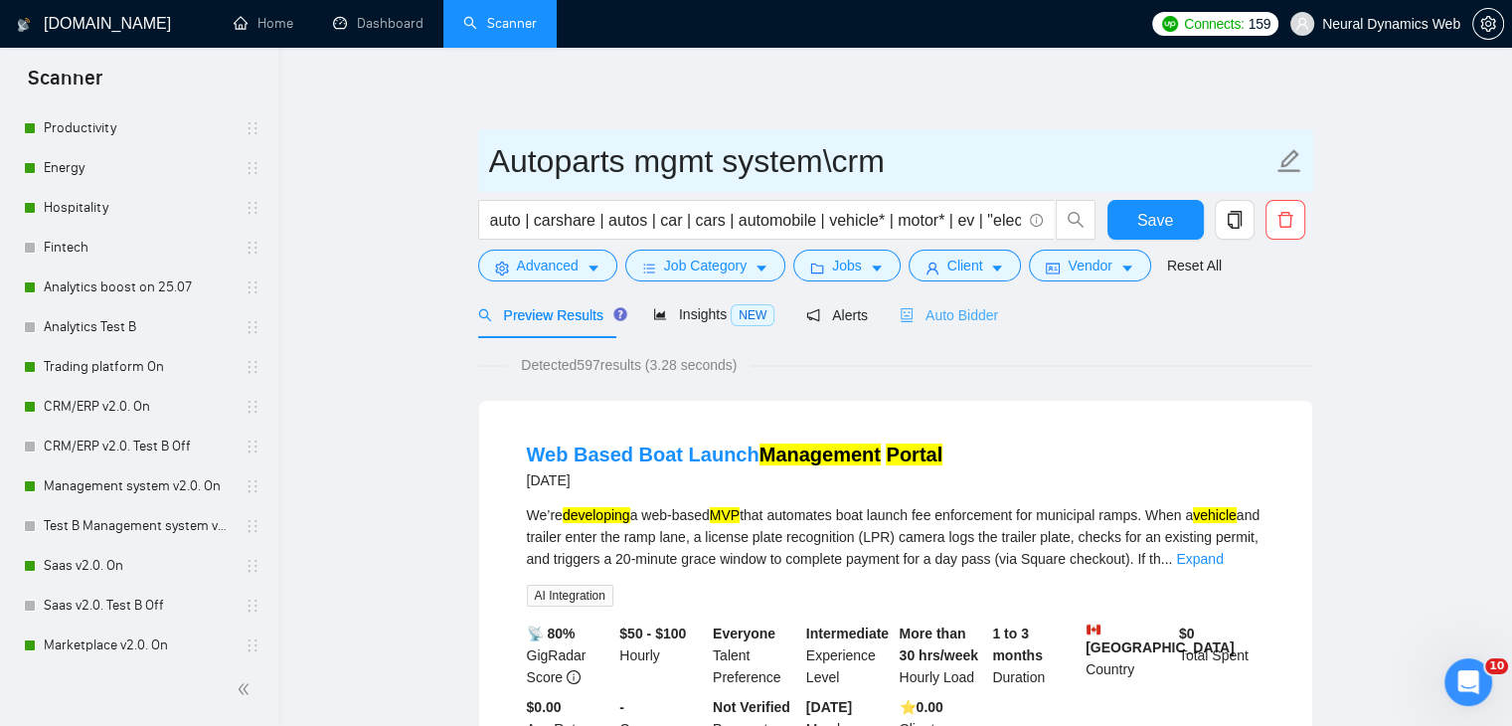
type input "Autoparts mgmt system\crm"
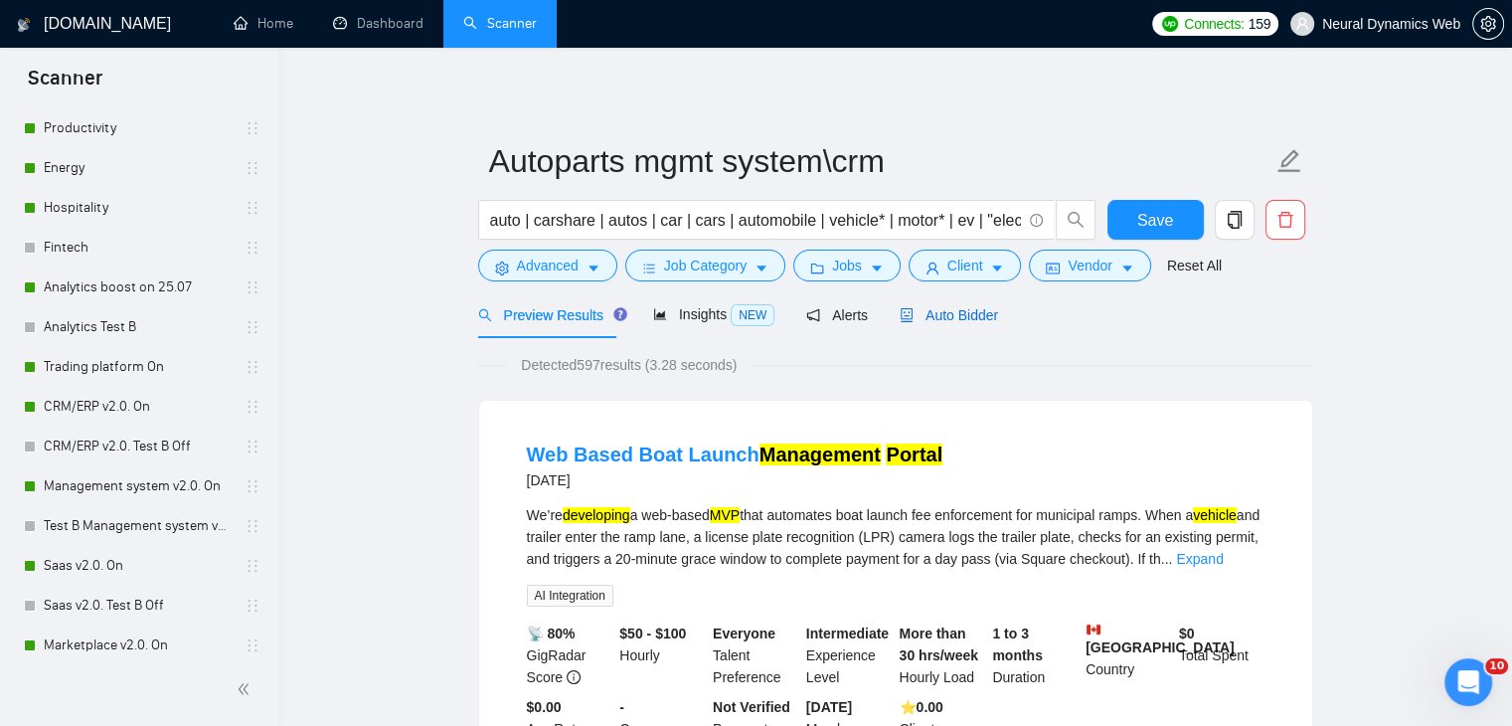
click at [954, 317] on span "Auto Bidder" at bounding box center [949, 315] width 98 height 16
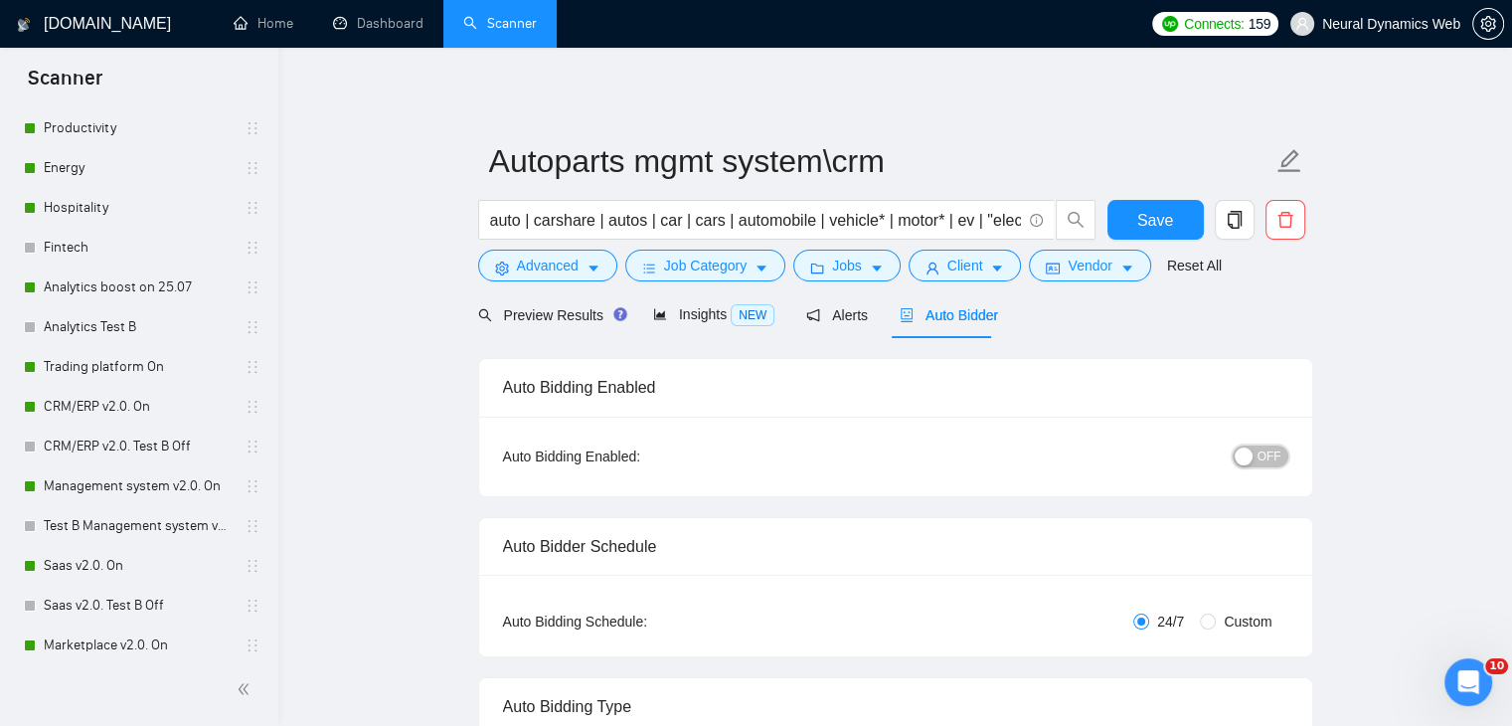
click at [1260, 454] on span "OFF" at bounding box center [1269, 456] width 24 height 22
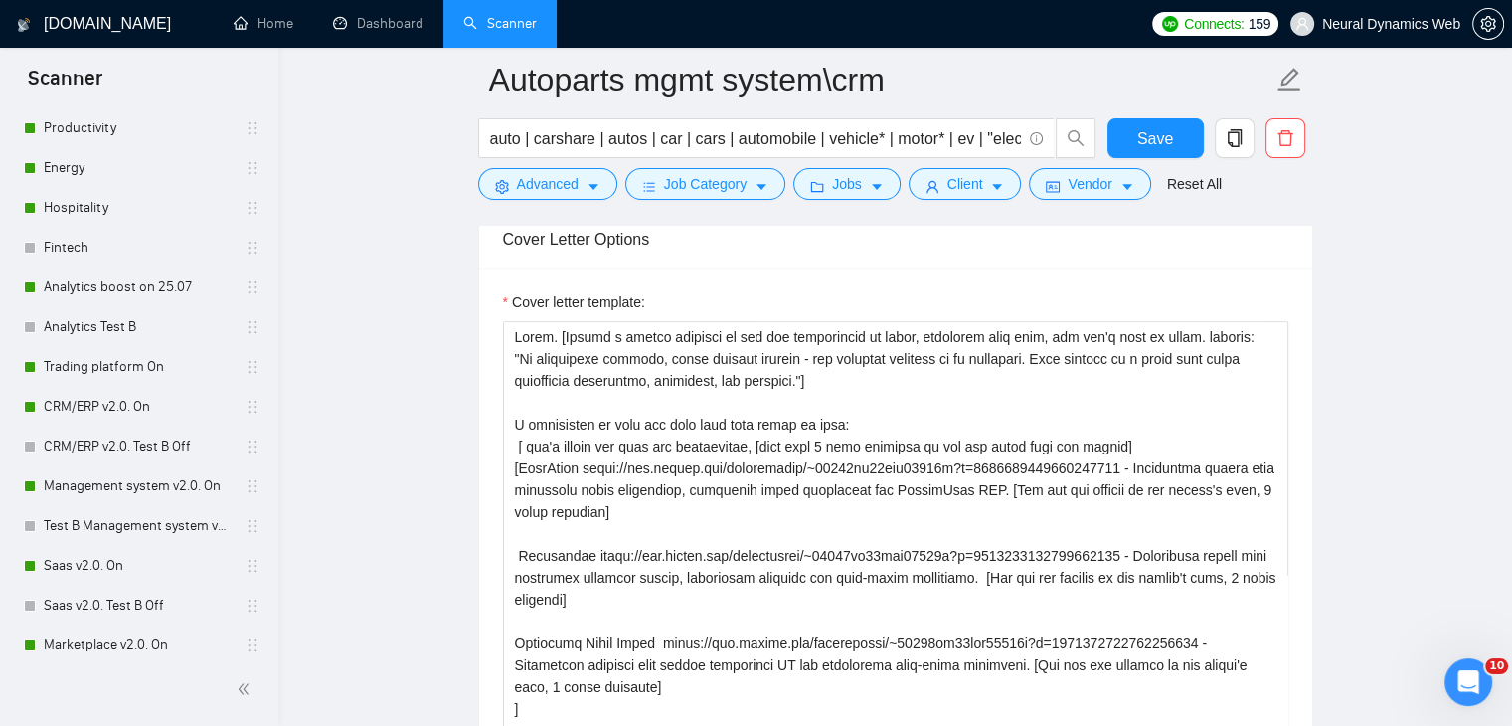
scroll to position [2286, 0]
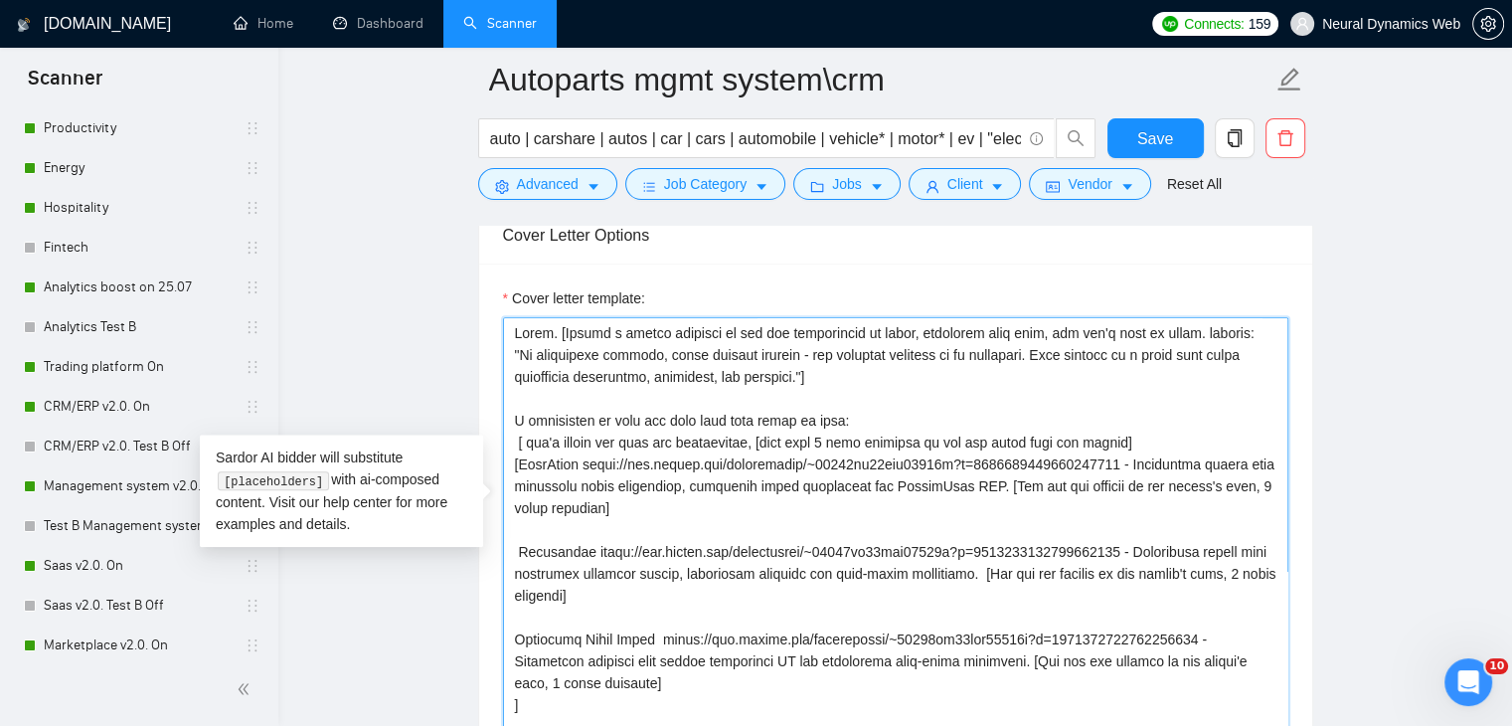
drag, startPoint x: 695, startPoint y: 321, endPoint x: 784, endPoint y: 345, distance: 92.6
click at [784, 345] on textarea "Cover letter template:" at bounding box center [895, 540] width 785 height 447
click at [763, 339] on textarea "Cover letter template:" at bounding box center [895, 540] width 785 height 447
drag, startPoint x: 1225, startPoint y: 294, endPoint x: 783, endPoint y: 345, distance: 444.2
click at [783, 345] on textarea "Cover letter template:" at bounding box center [895, 540] width 785 height 447
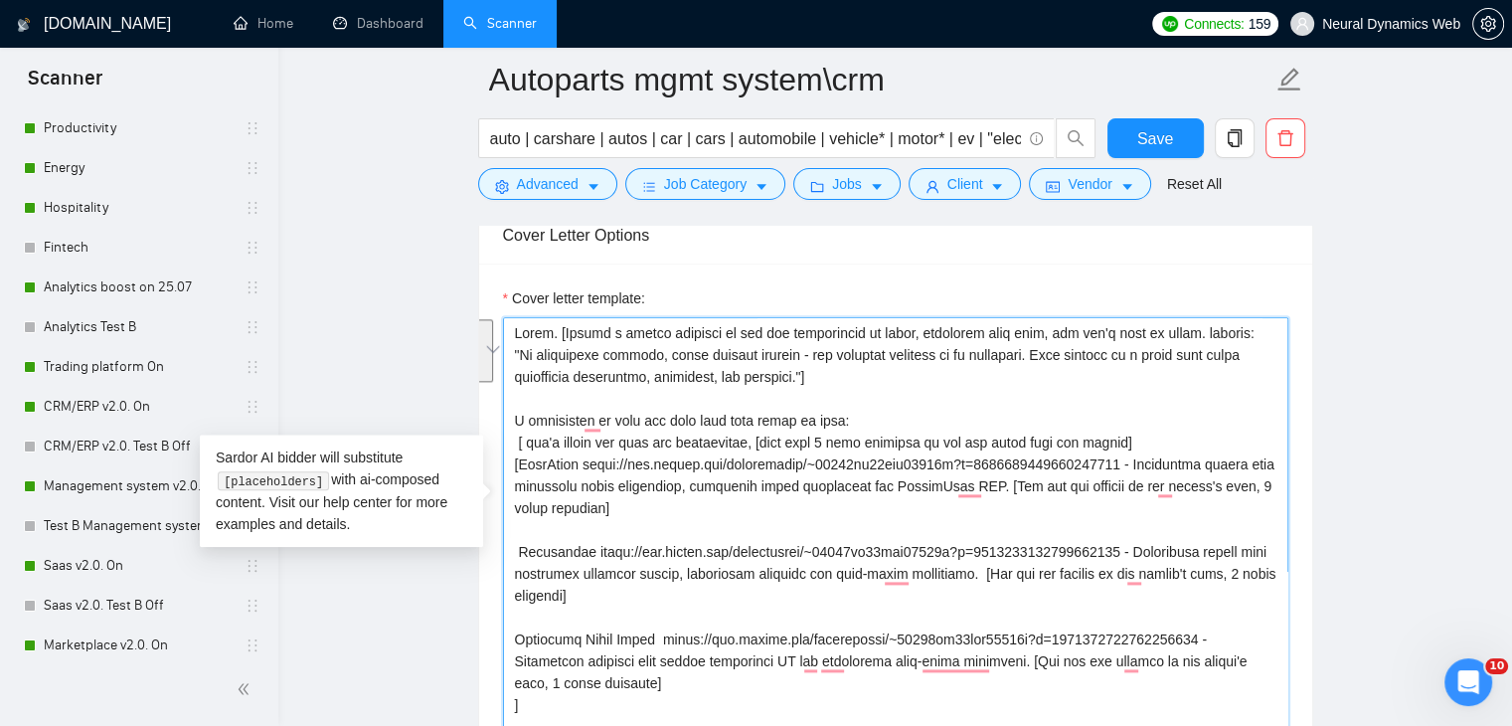
paste textarea "Building for auto means building for uptime: the right part, the right shelf, t…"
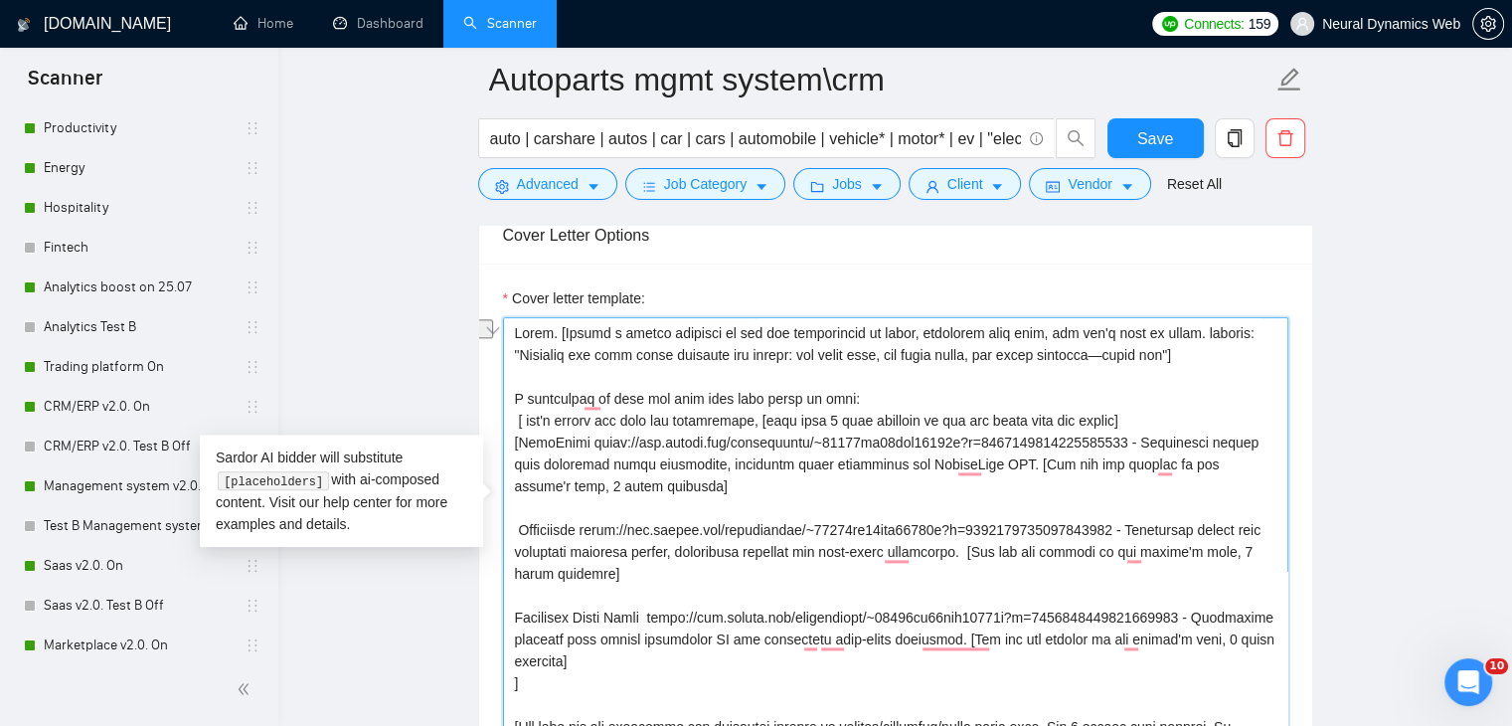
drag, startPoint x: 968, startPoint y: 317, endPoint x: 886, endPoint y: 323, distance: 82.7
click at [886, 323] on textarea "Cover letter template:" at bounding box center [895, 540] width 785 height 447
click at [997, 317] on textarea "Cover letter template:" at bounding box center [895, 540] width 785 height 447
click at [1117, 317] on textarea "Cover letter template:" at bounding box center [895, 540] width 785 height 447
drag, startPoint x: 726, startPoint y: 362, endPoint x: 692, endPoint y: 362, distance: 33.8
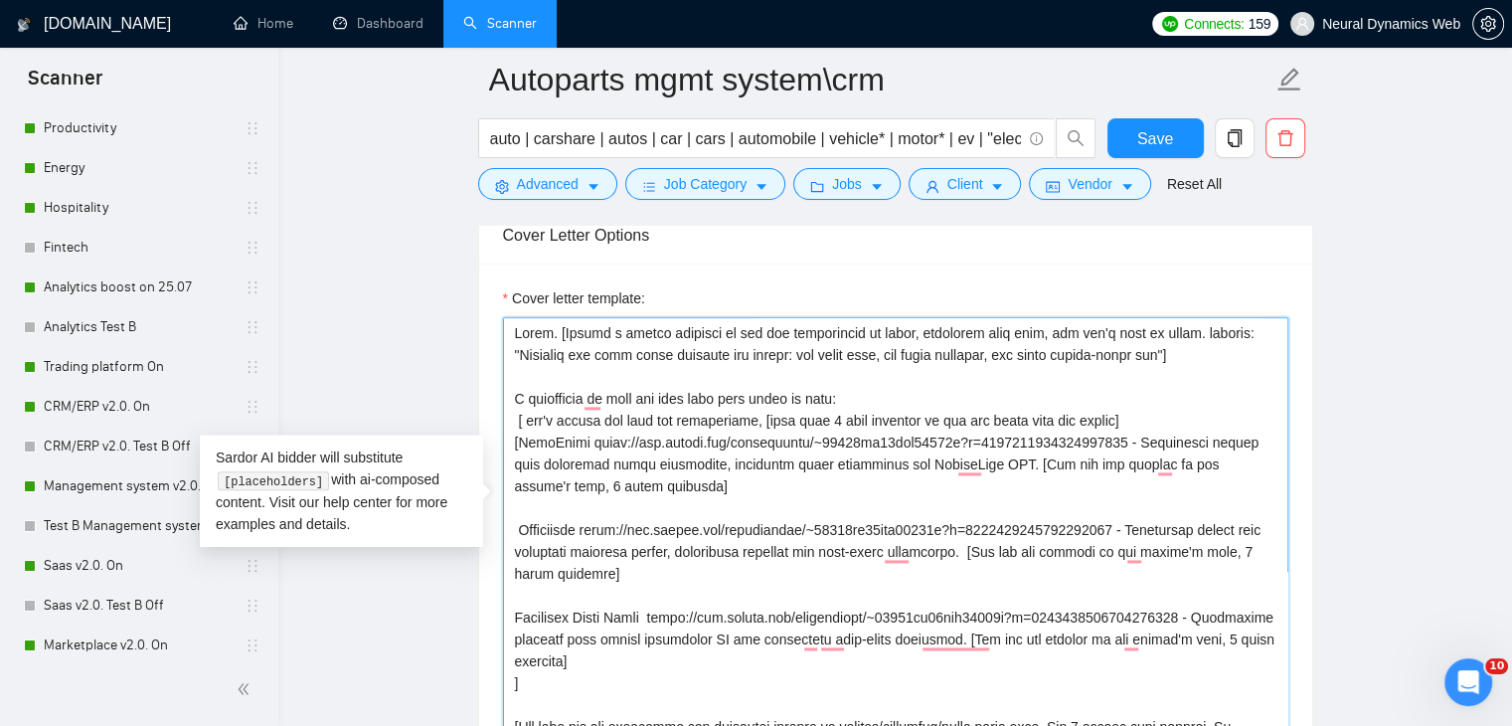
click at [692, 362] on textarea "Cover letter template:" at bounding box center [895, 540] width 785 height 447
click at [751, 369] on textarea "Cover letter template:" at bounding box center [895, 540] width 785 height 447
click at [557, 429] on textarea "Cover letter template:" at bounding box center [895, 540] width 785 height 447
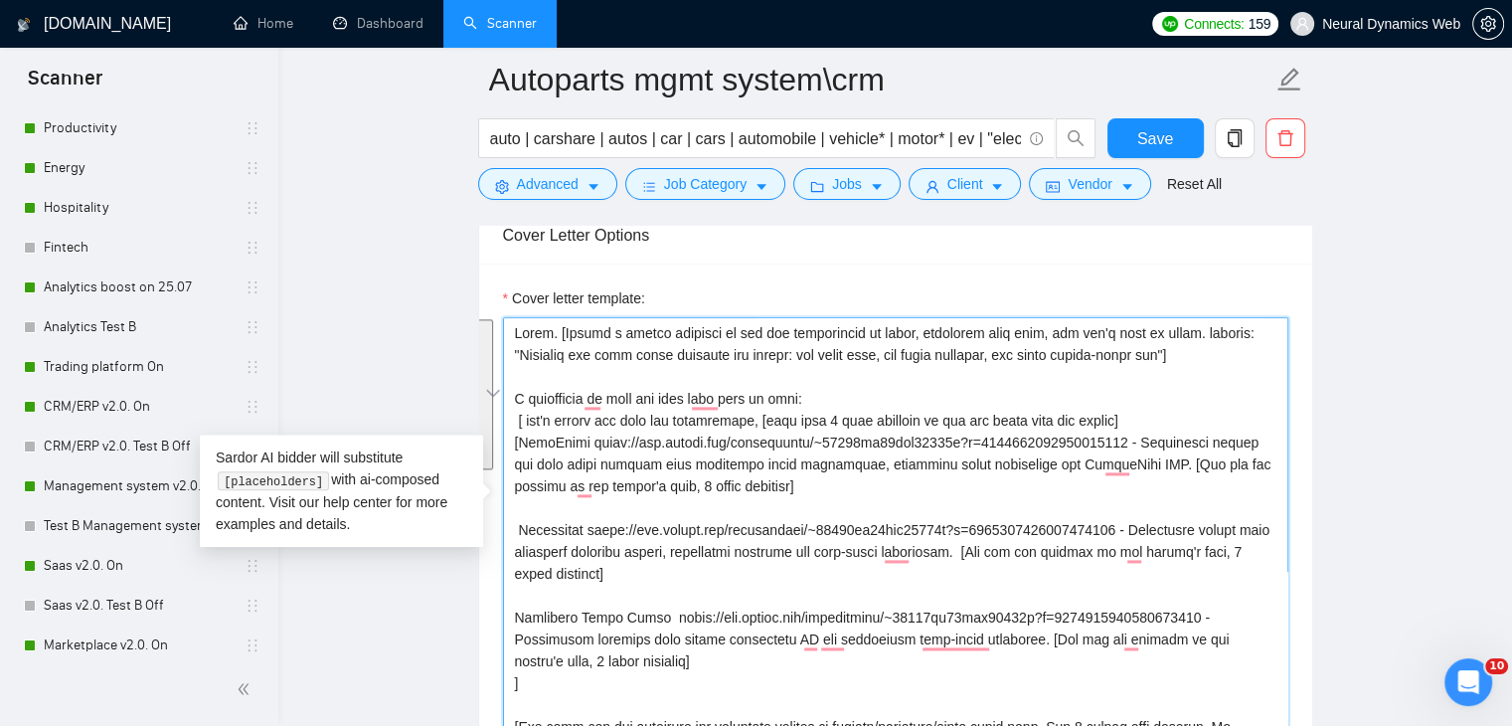
drag, startPoint x: 514, startPoint y: 494, endPoint x: 725, endPoint y: 626, distance: 248.8
click at [725, 626] on textarea "Cover letter template:" at bounding box center [895, 540] width 785 height 447
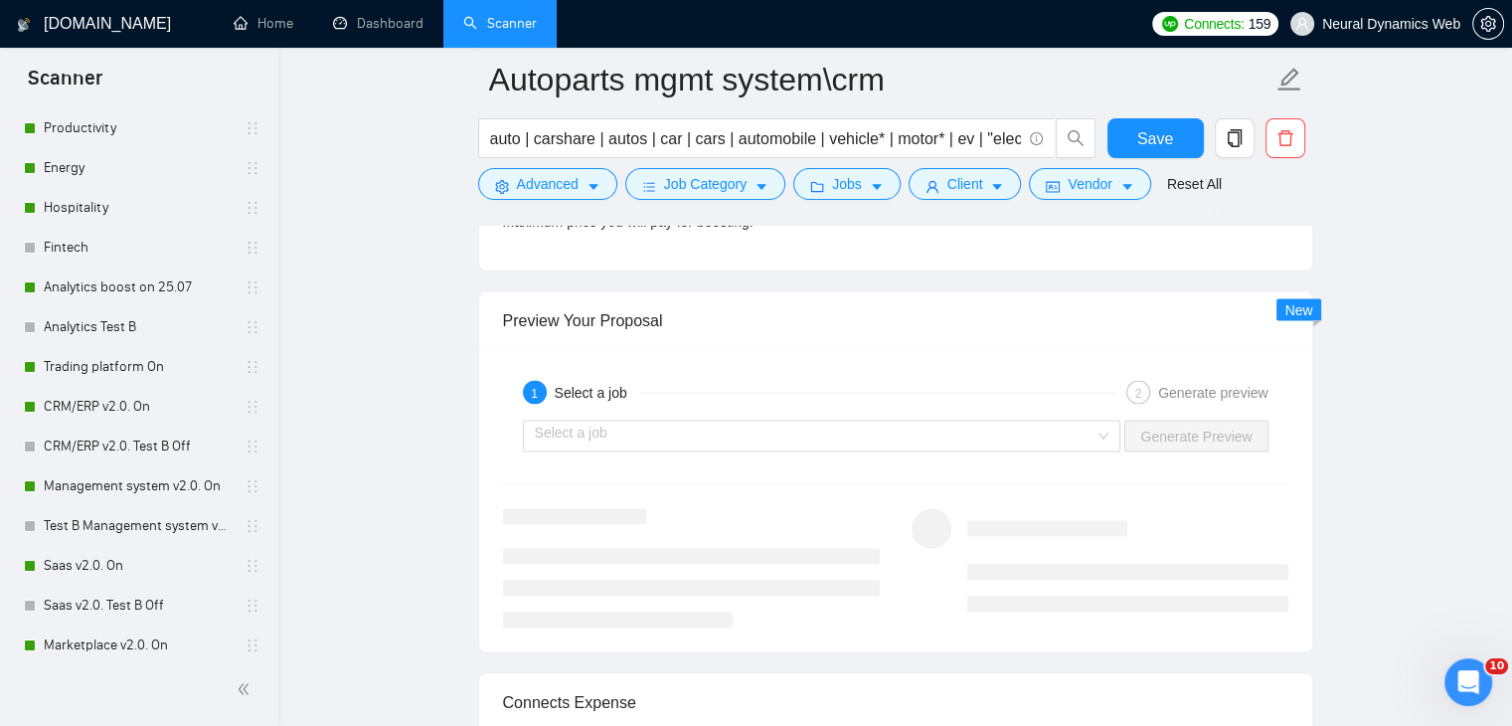
scroll to position [3877, 0]
type textarea "Hello. [Create a phrase tailored to the job description or title, something lik…"
click at [1161, 133] on span "Save" at bounding box center [1155, 138] width 36 height 25
click at [1165, 132] on span "Save" at bounding box center [1155, 138] width 36 height 25
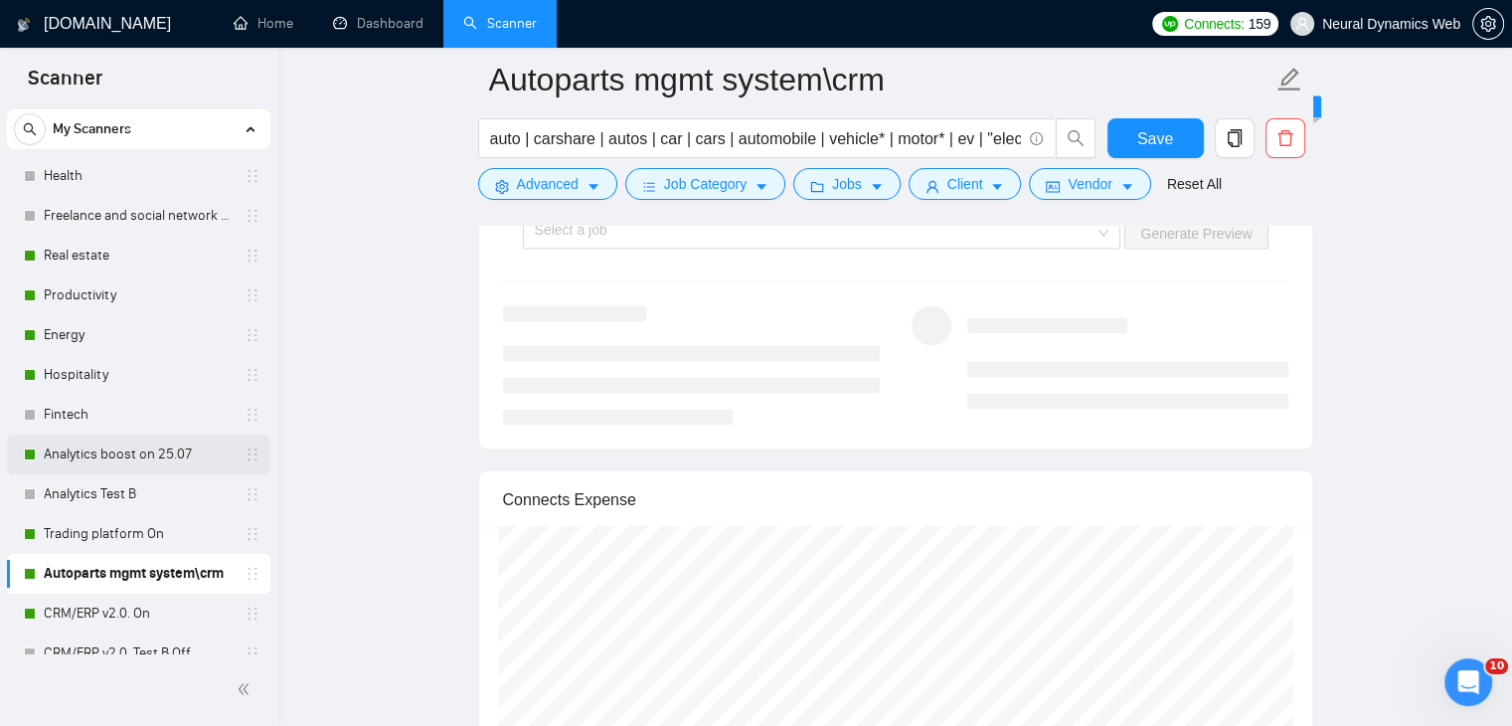
scroll to position [147, 0]
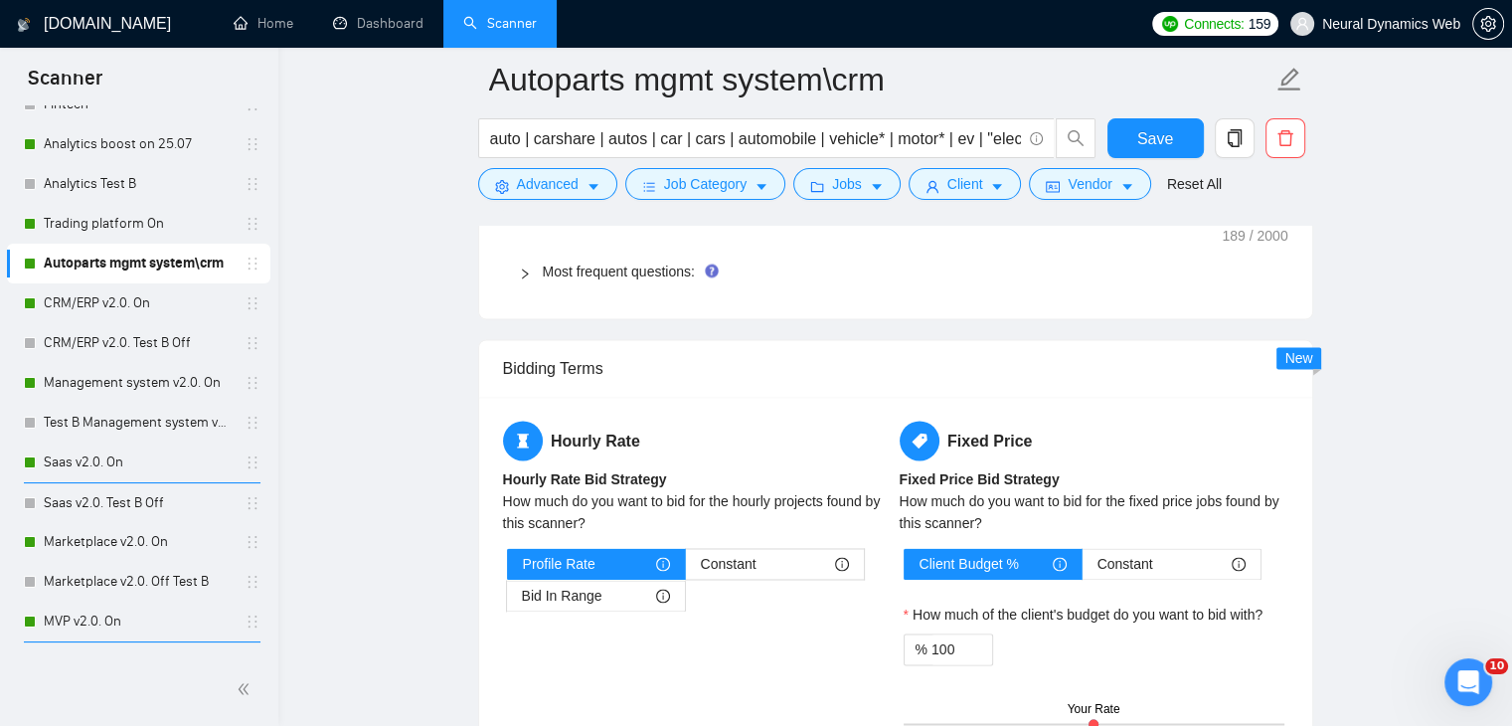
scroll to position [398, 0]
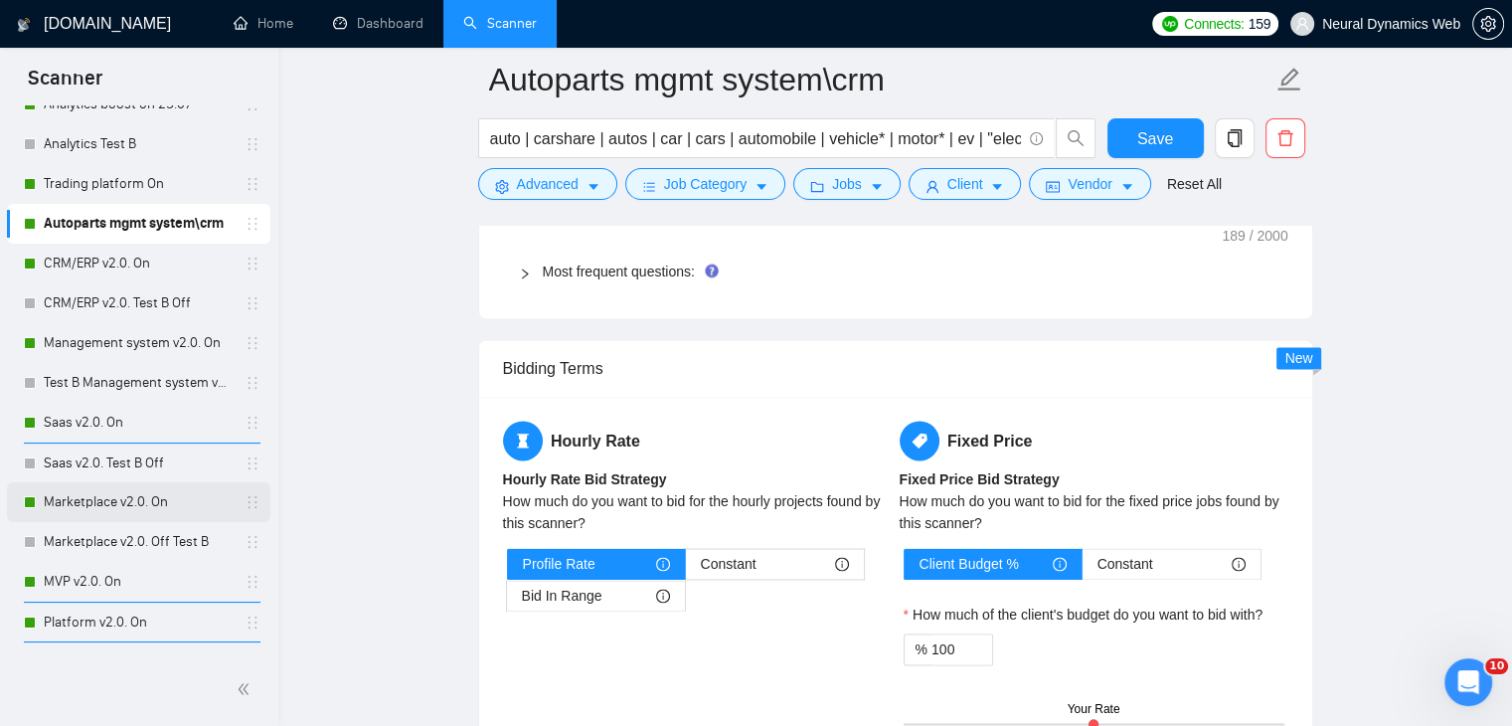
click at [110, 503] on link "Marketplace v2.0. On" at bounding box center [138, 502] width 189 height 40
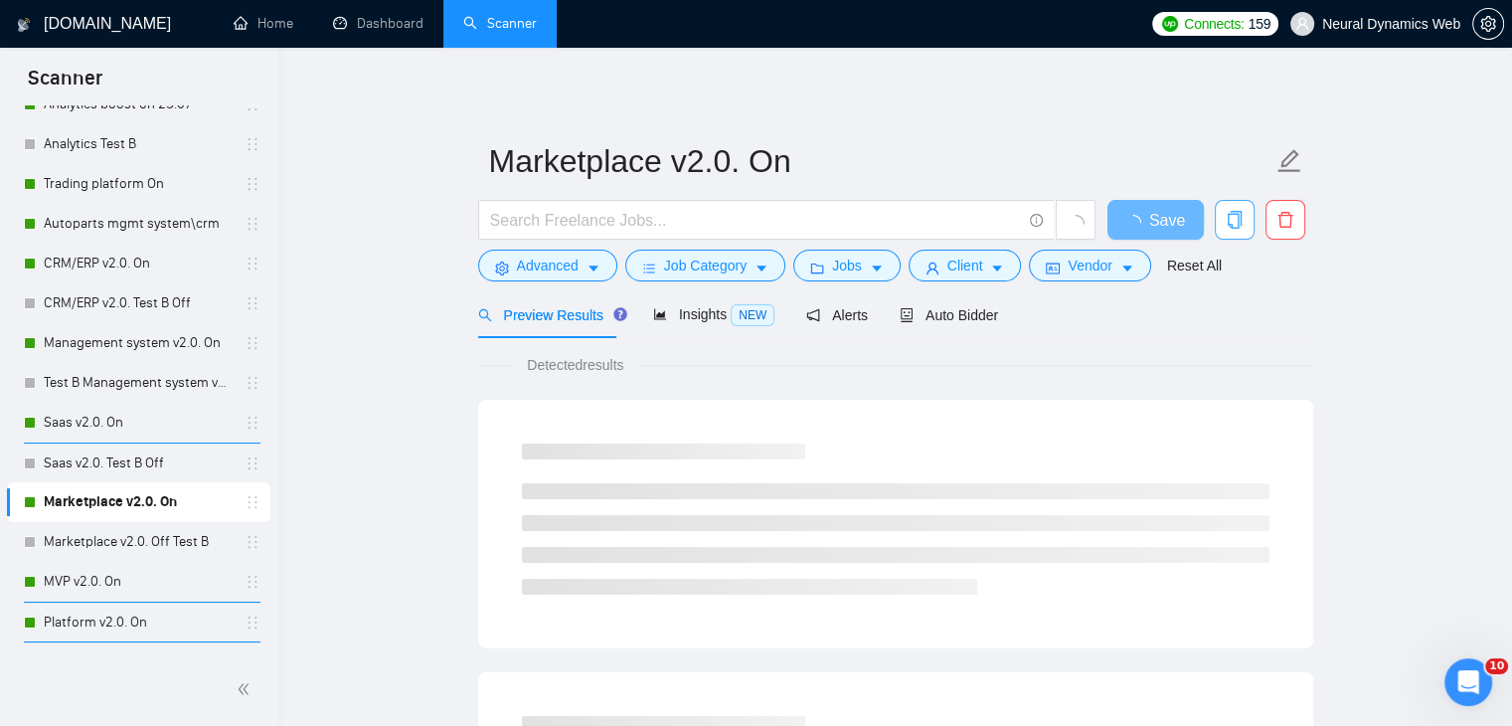
click at [1234, 212] on icon "copy" at bounding box center [1235, 220] width 18 height 18
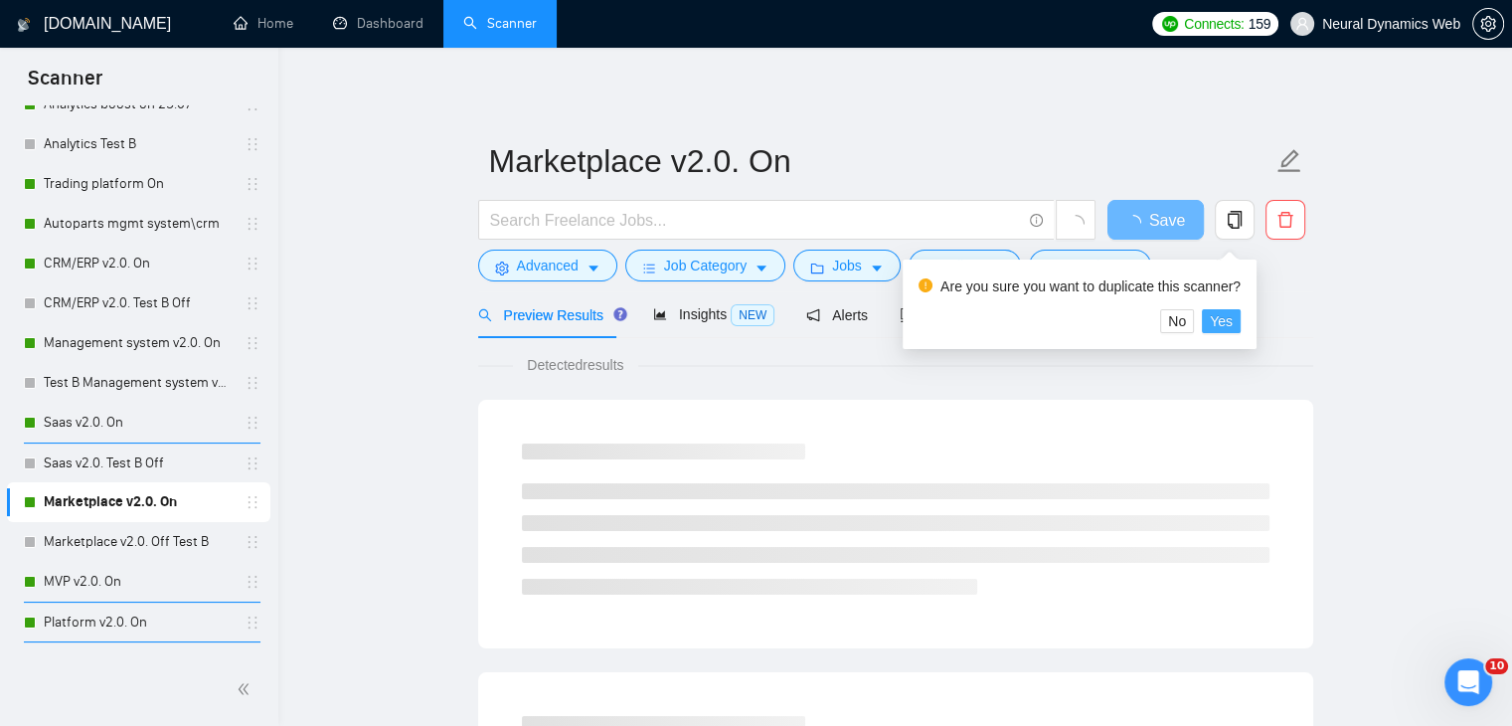
click at [1210, 316] on span "Yes" at bounding box center [1221, 321] width 23 height 22
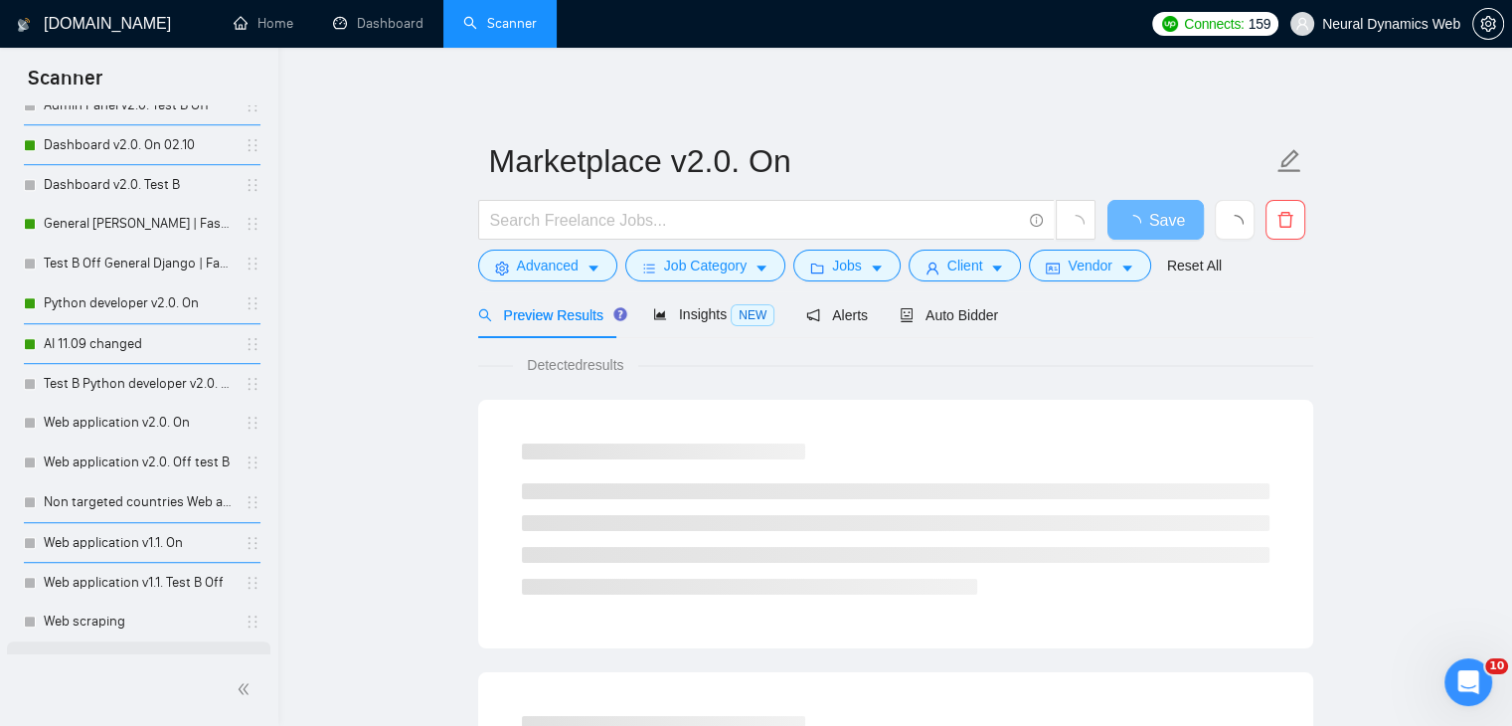
scroll to position [1521, 0]
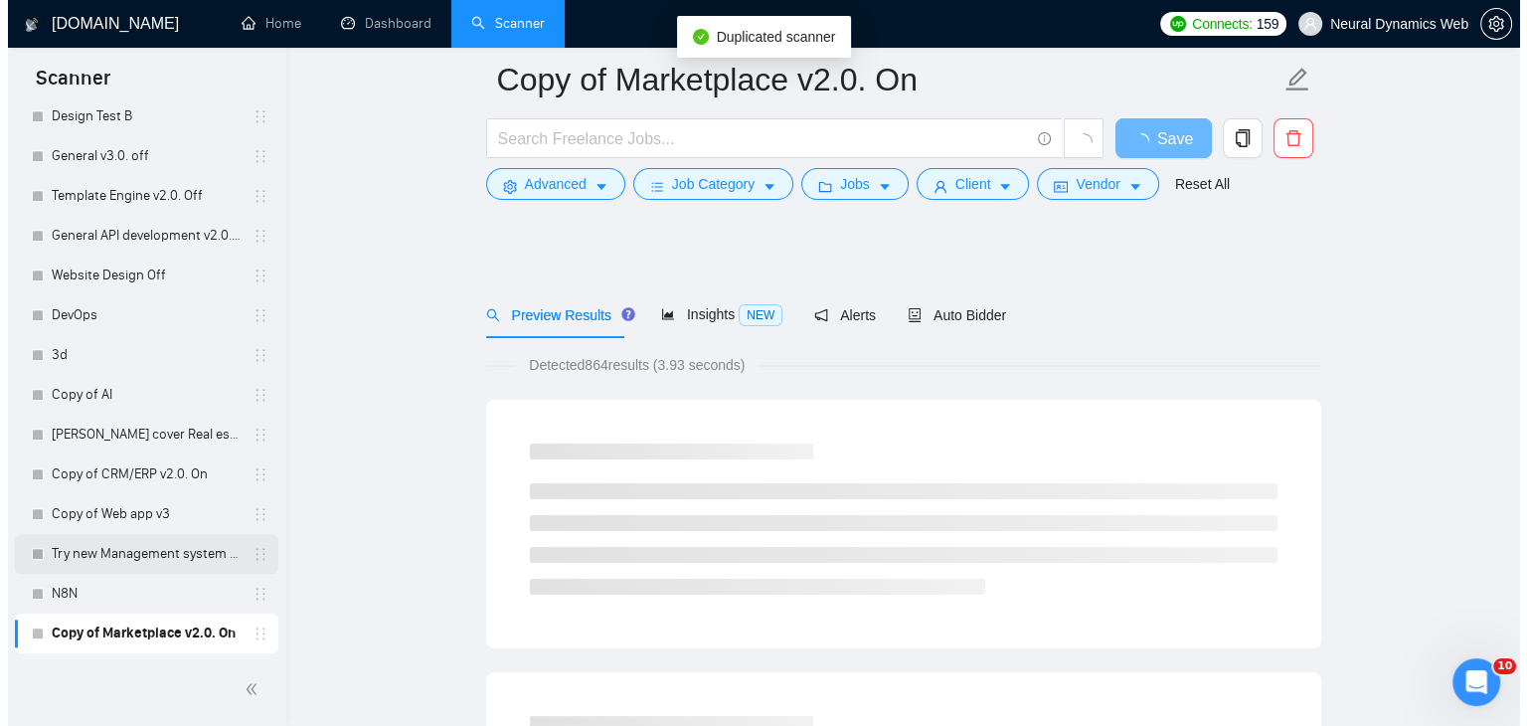
scroll to position [199, 0]
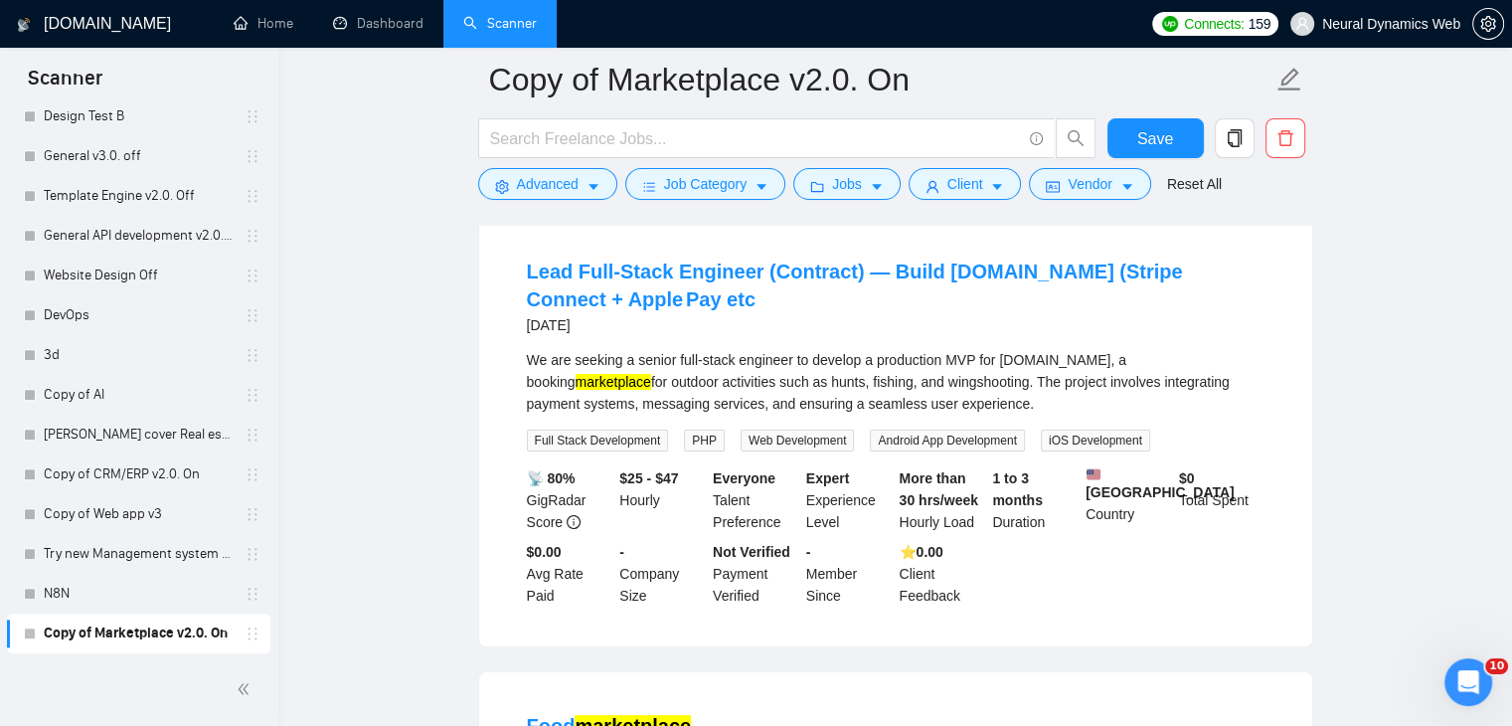
click at [575, 200] on form "Copy of Marketplace v2.0. On Save Advanced Job Category Jobs Client Vendor Rese…" at bounding box center [895, 129] width 835 height 162
click at [575, 191] on span "Advanced" at bounding box center [548, 184] width 62 height 22
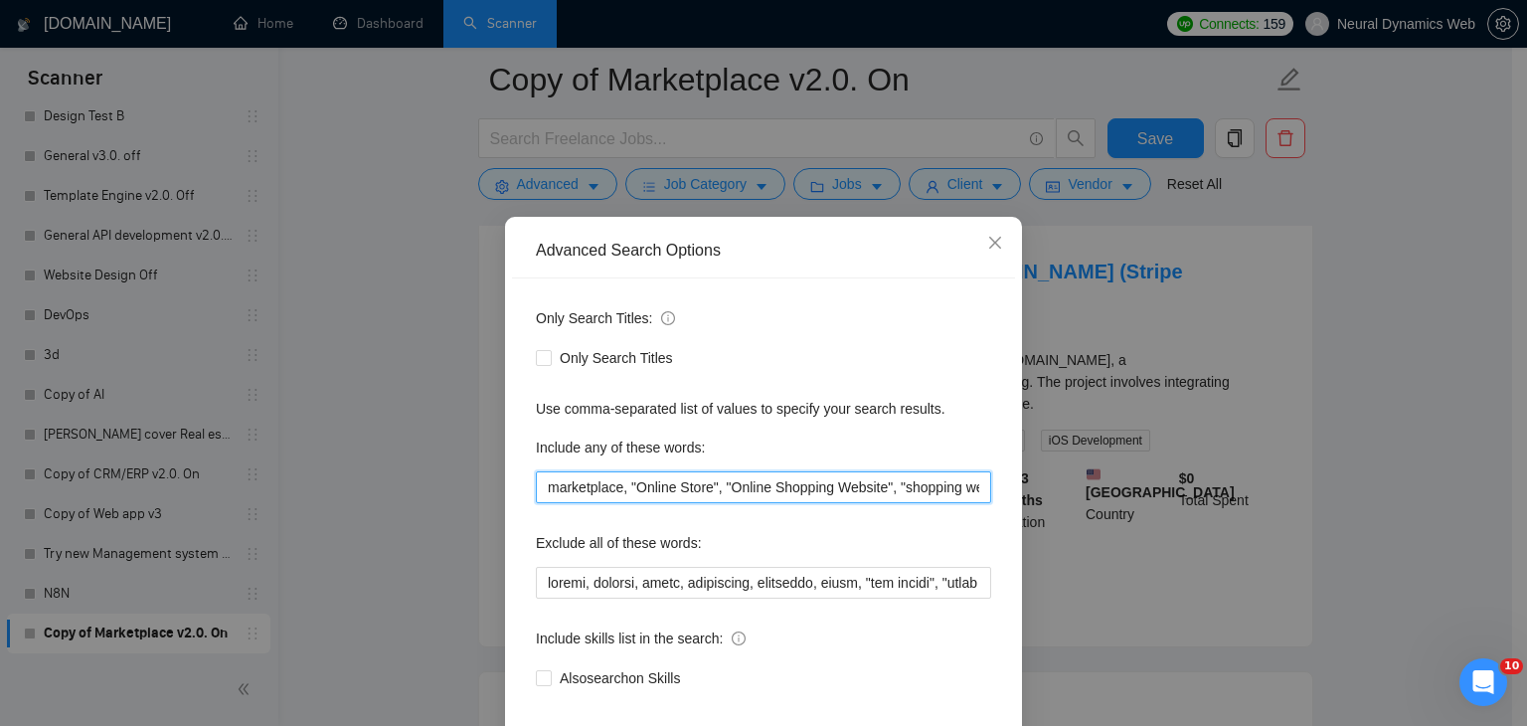
scroll to position [0, 378]
drag, startPoint x: 1042, startPoint y: 478, endPoint x: 1359, endPoint y: 454, distance: 318.0
click at [1359, 454] on div "Advanced Search Options Only Search Titles: Only Search Titles Use comma-separa…" at bounding box center [763, 363] width 1527 height 726
click at [1002, 244] on span "Close" at bounding box center [995, 244] width 54 height 54
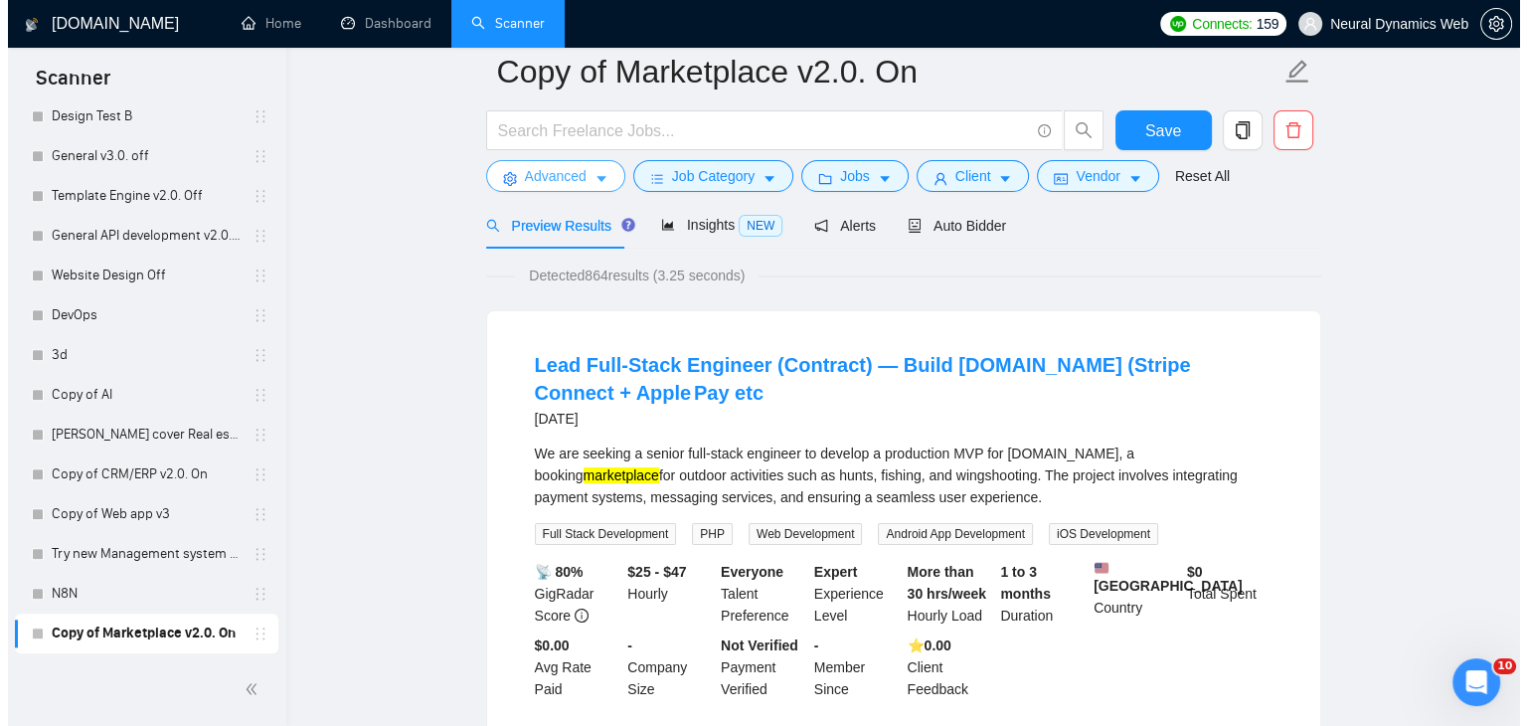
scroll to position [0, 0]
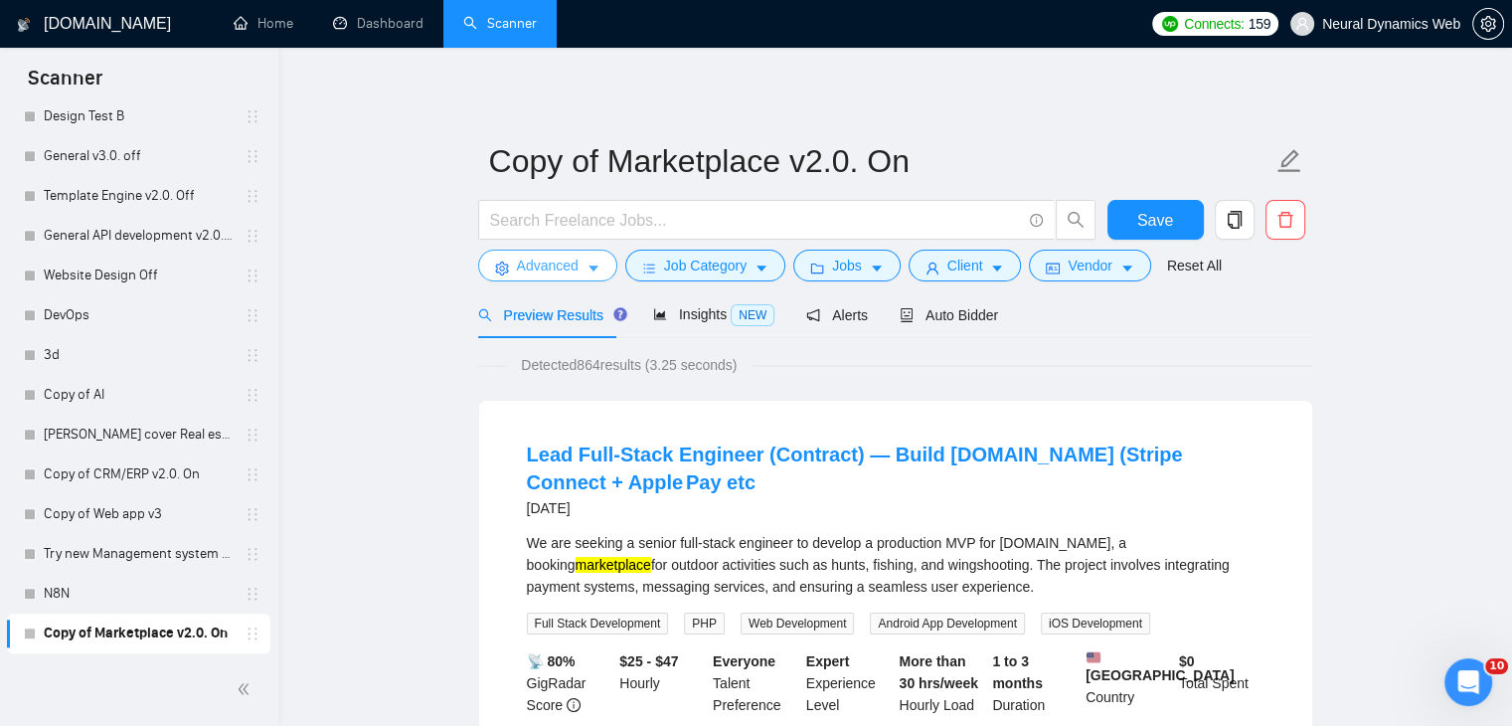
click at [536, 271] on span "Advanced" at bounding box center [548, 265] width 62 height 22
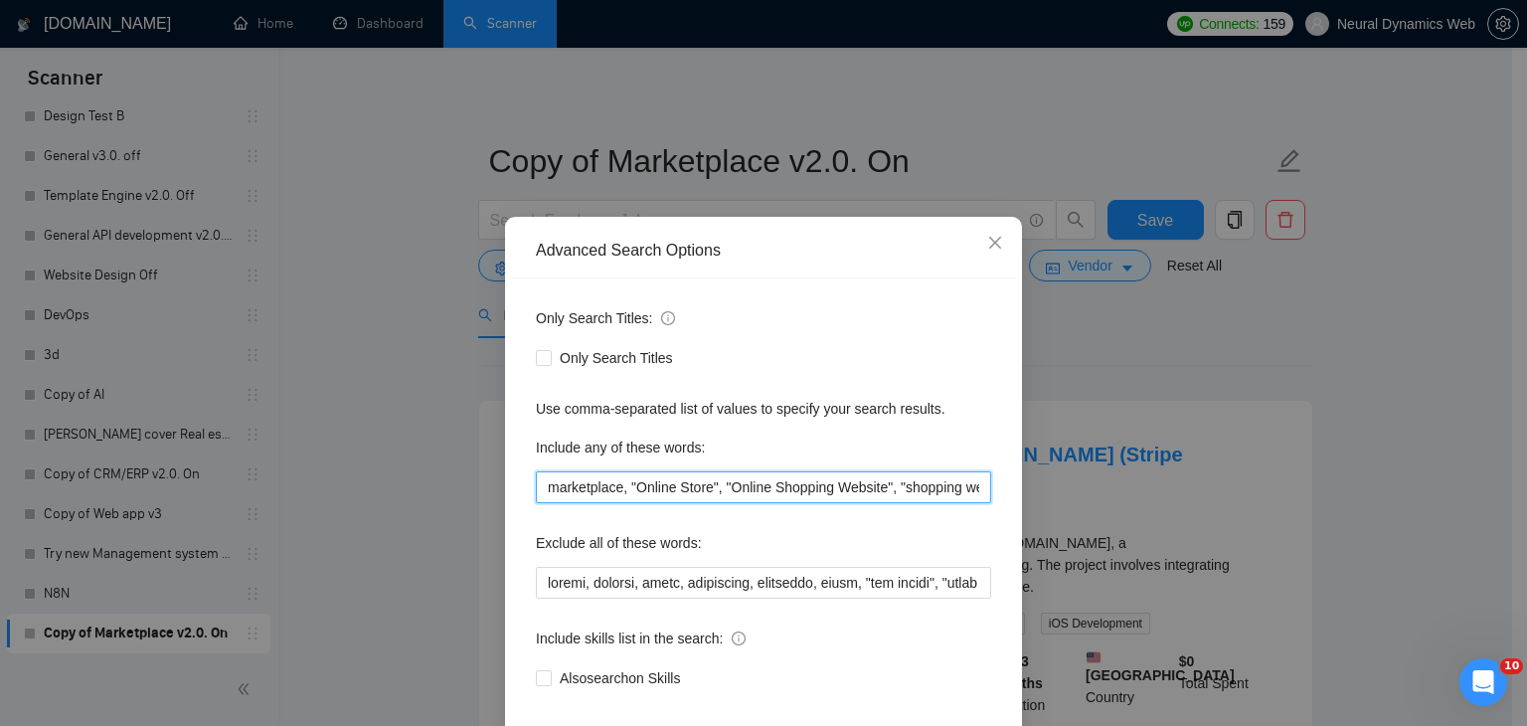
click at [537, 482] on input "marketplace, "Online Store", "Online Shopping Website", "shopping website", "E-…" at bounding box center [763, 487] width 455 height 32
paste input "wms, stock, catalog, automation, warehouse, inventory, Crm, erp, backend, "back…"
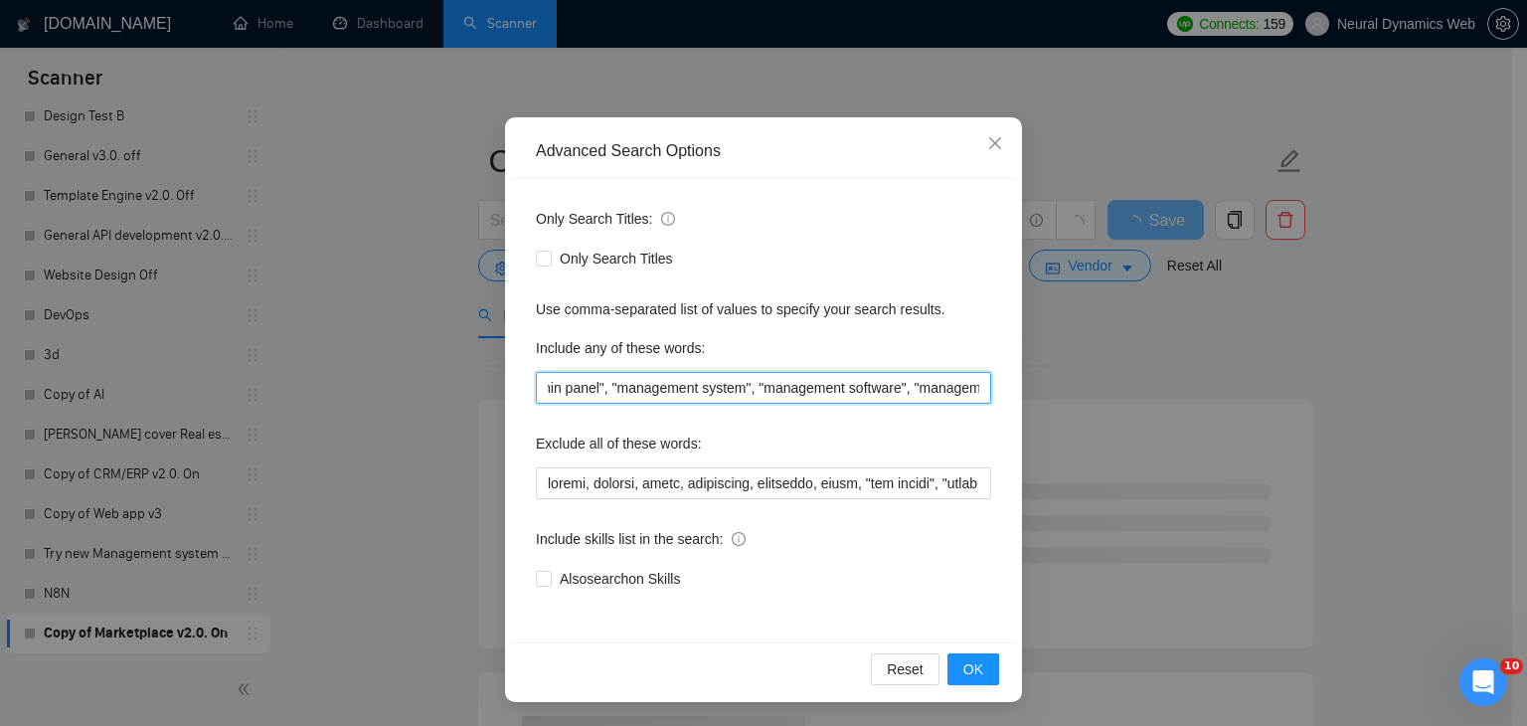
scroll to position [0, 1855]
drag, startPoint x: 966, startPoint y: 384, endPoint x: 624, endPoint y: 383, distance: 341.9
click at [624, 383] on input "wms, stock, catalog, automation, warehouse, inventory, Crm, erp, backend, "back…" at bounding box center [763, 388] width 455 height 32
type input "wms, stock, catalog, automation, warehouse, inventory, Crm, erp, backend, "back…"
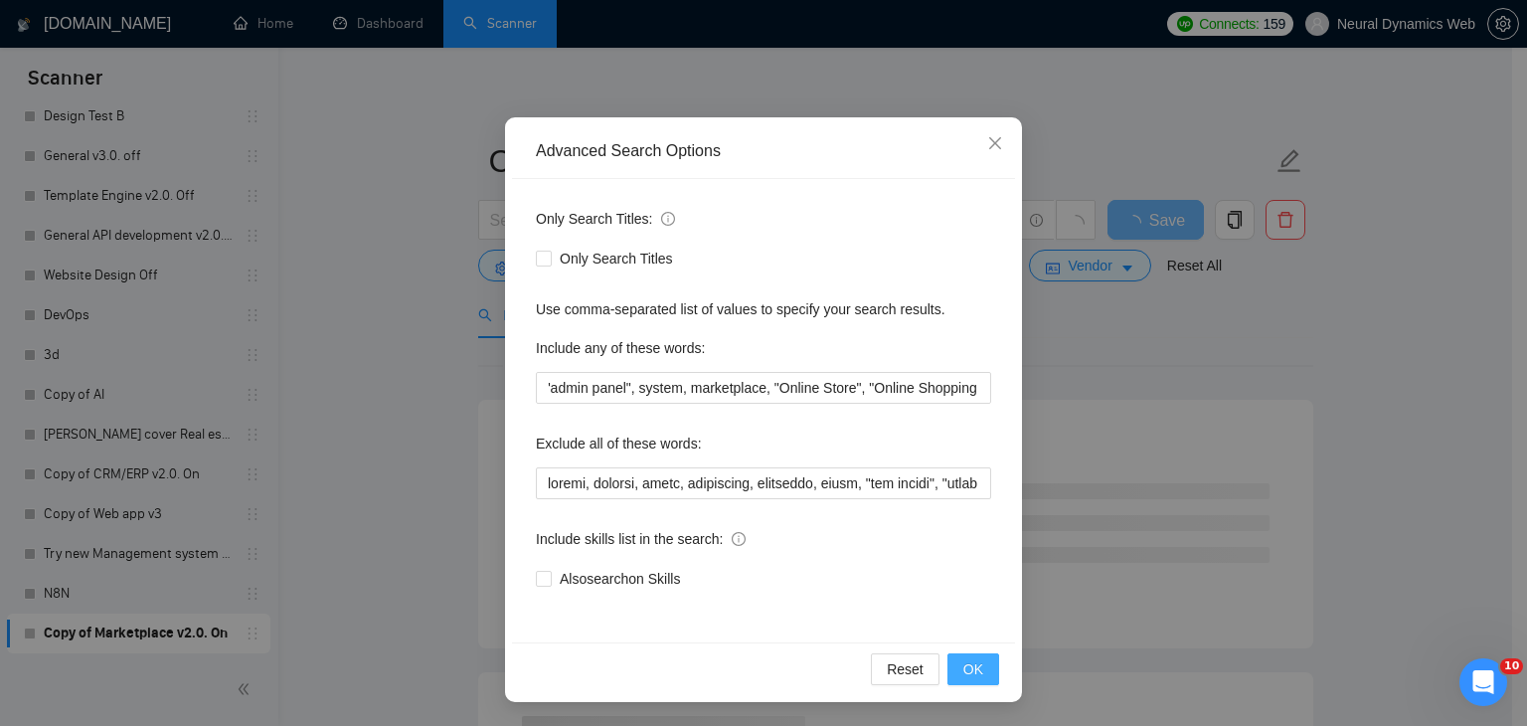
click at [963, 661] on span "OK" at bounding box center [973, 669] width 20 height 22
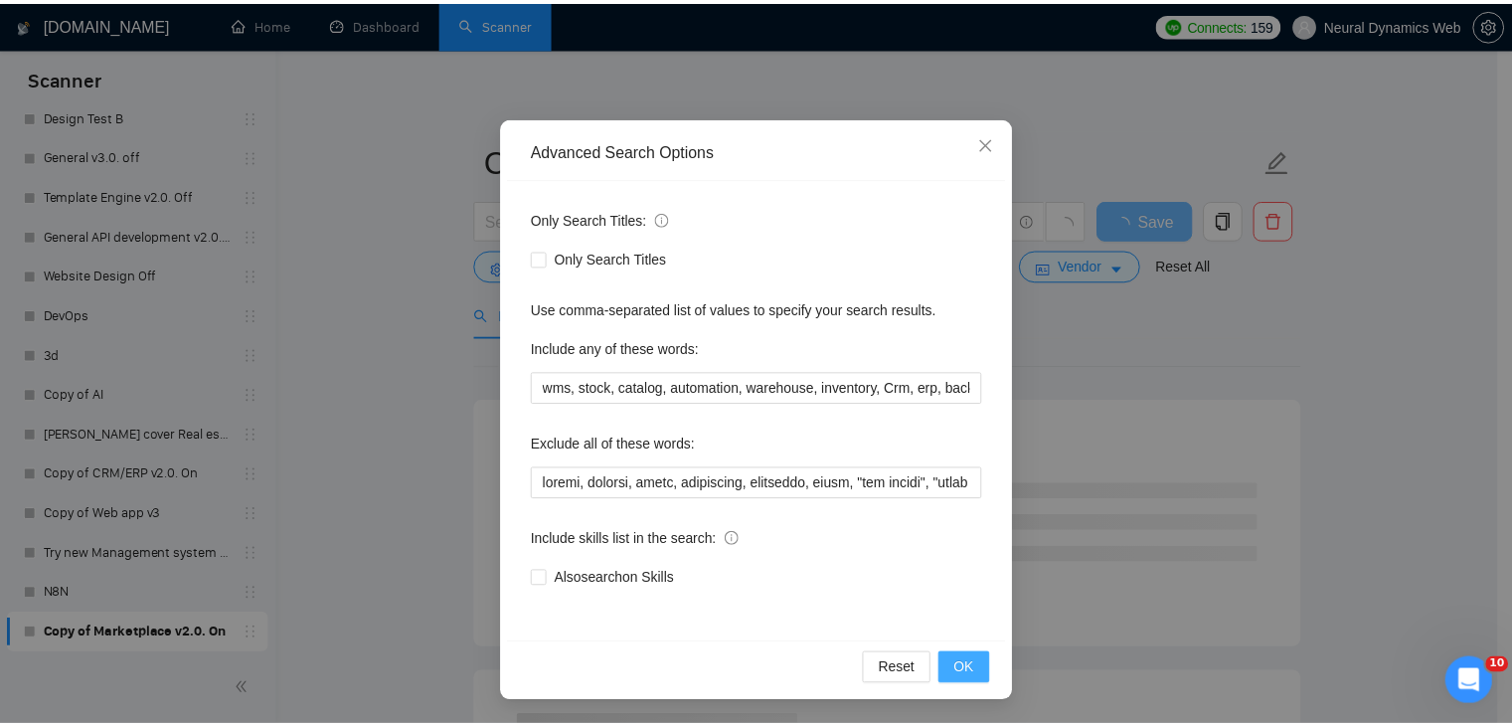
scroll to position [2, 0]
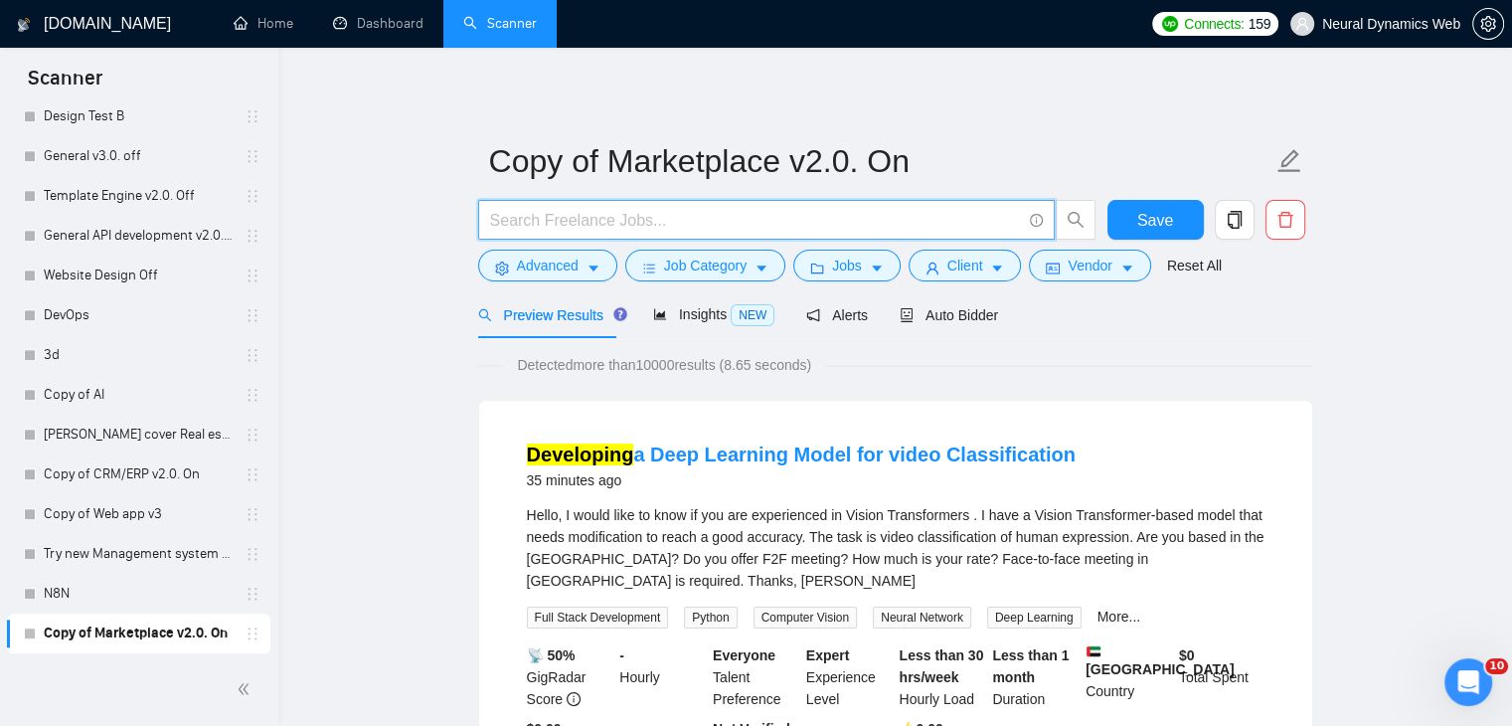
click at [568, 230] on input "text" at bounding box center [755, 220] width 531 height 25
paste input ""mobile home" | "manufactured home" | "mobile house | "modular home" | "trailer…"
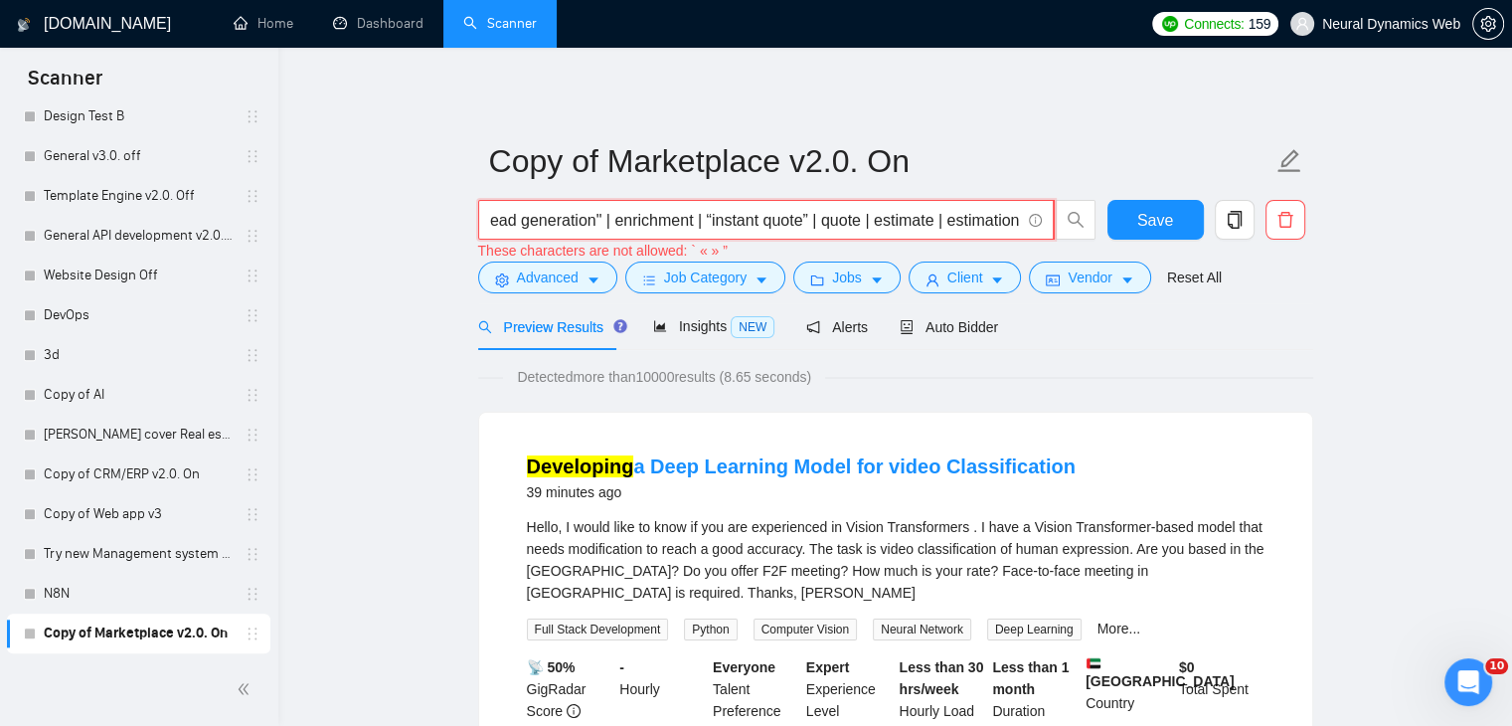
click at [703, 215] on input ""mobile home" | "manufactured home" | "mobile house | "modular home" | "trailer…" at bounding box center [755, 220] width 530 height 25
click at [806, 216] on input ""mobile home" | "manufactured home" | "mobile house | "modular home" | "trailer…" at bounding box center [755, 220] width 530 height 25
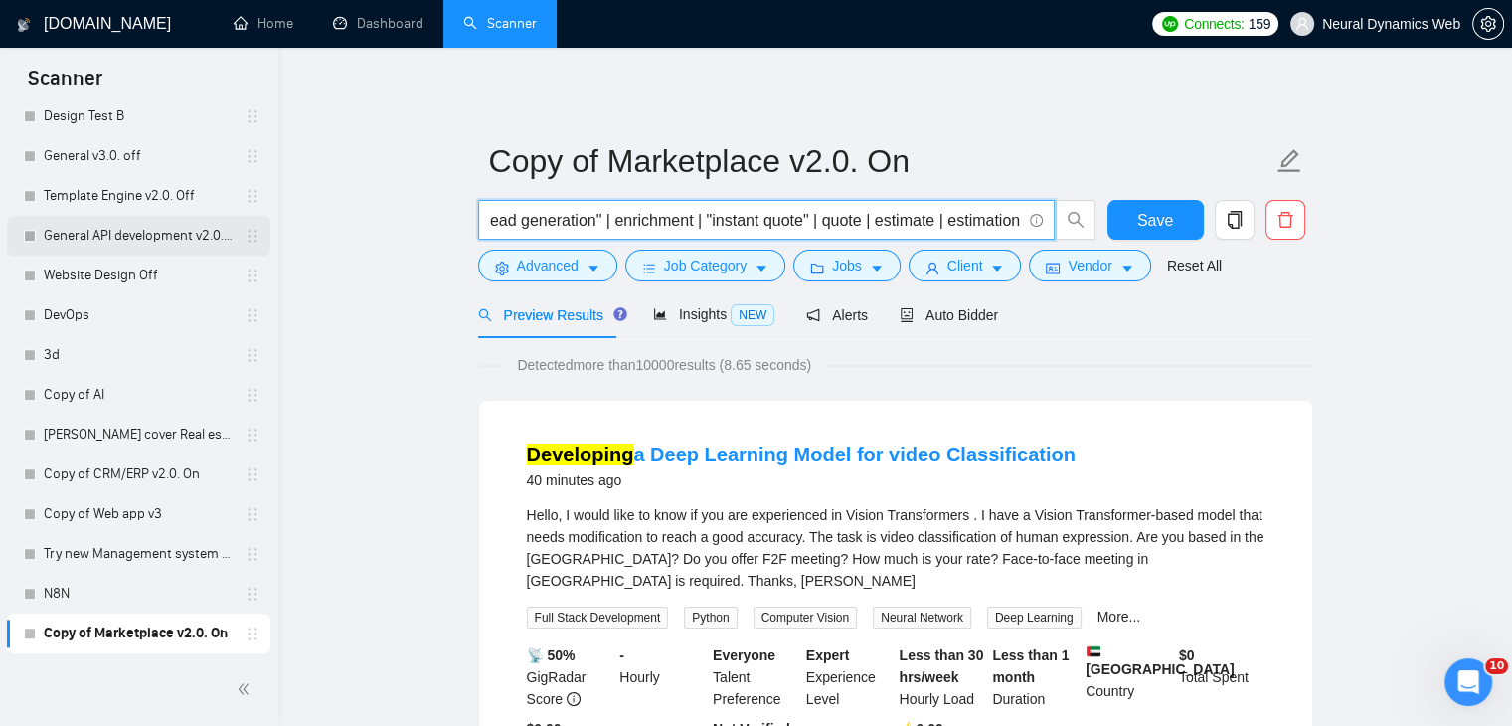
scroll to position [0, 0]
drag, startPoint x: 774, startPoint y: 225, endPoint x: 71, endPoint y: 233, distance: 703.8
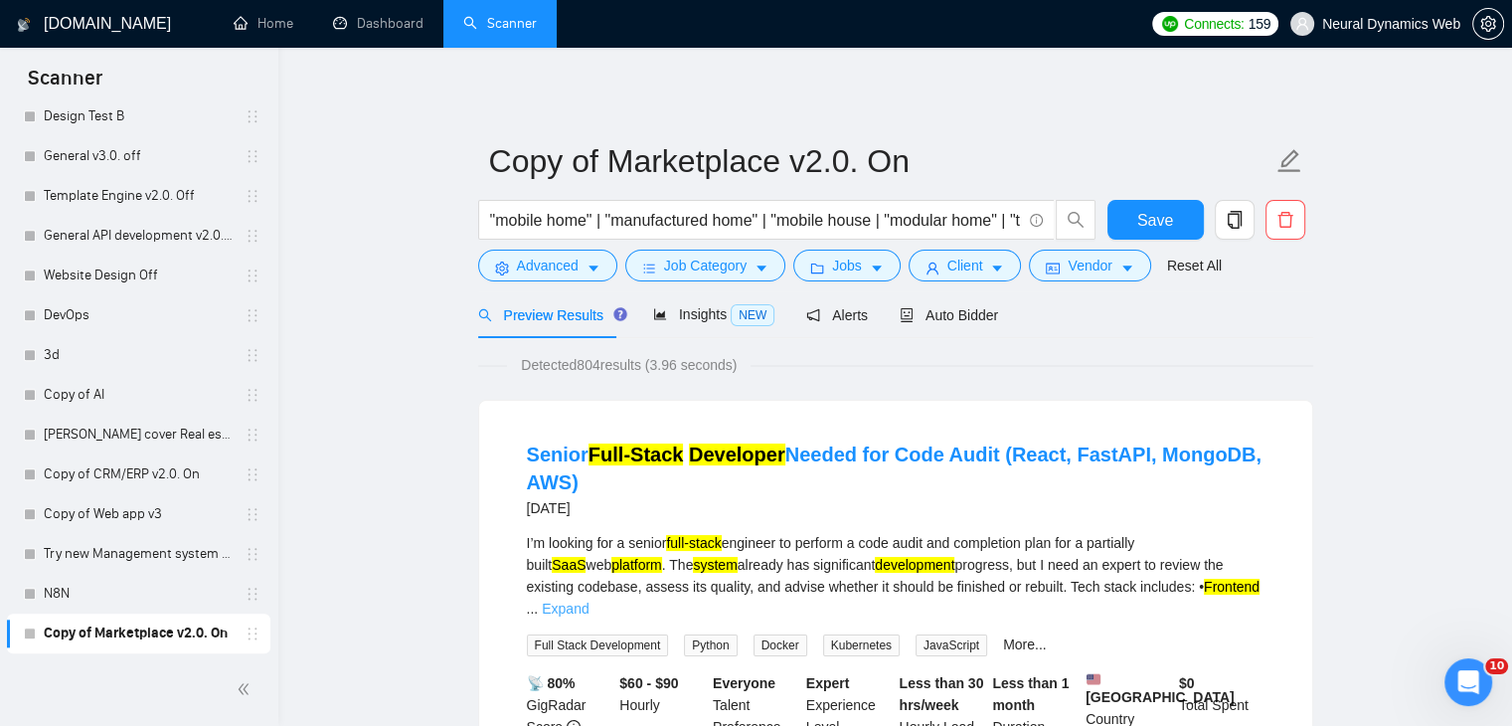
click at [588, 600] on link "Expand" at bounding box center [565, 608] width 47 height 16
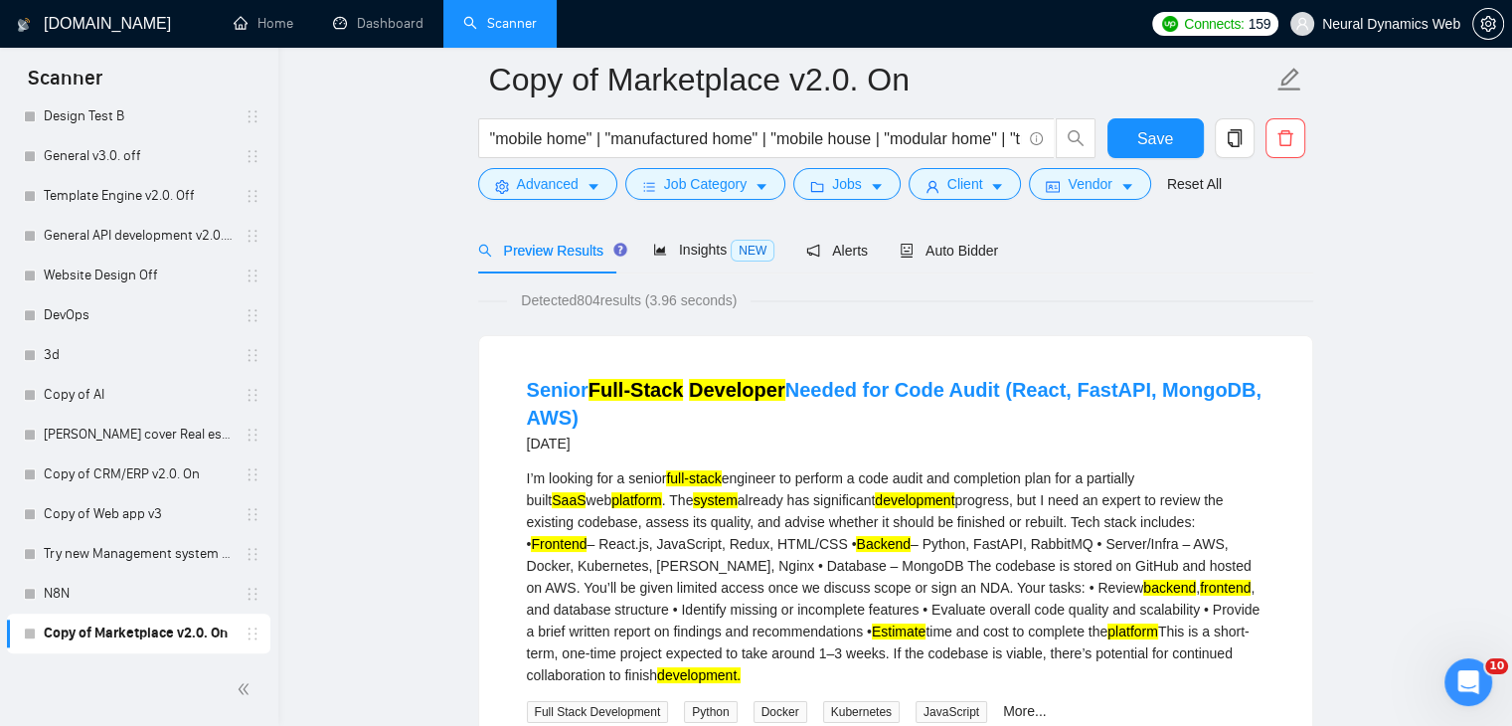
scroll to position [99, 0]
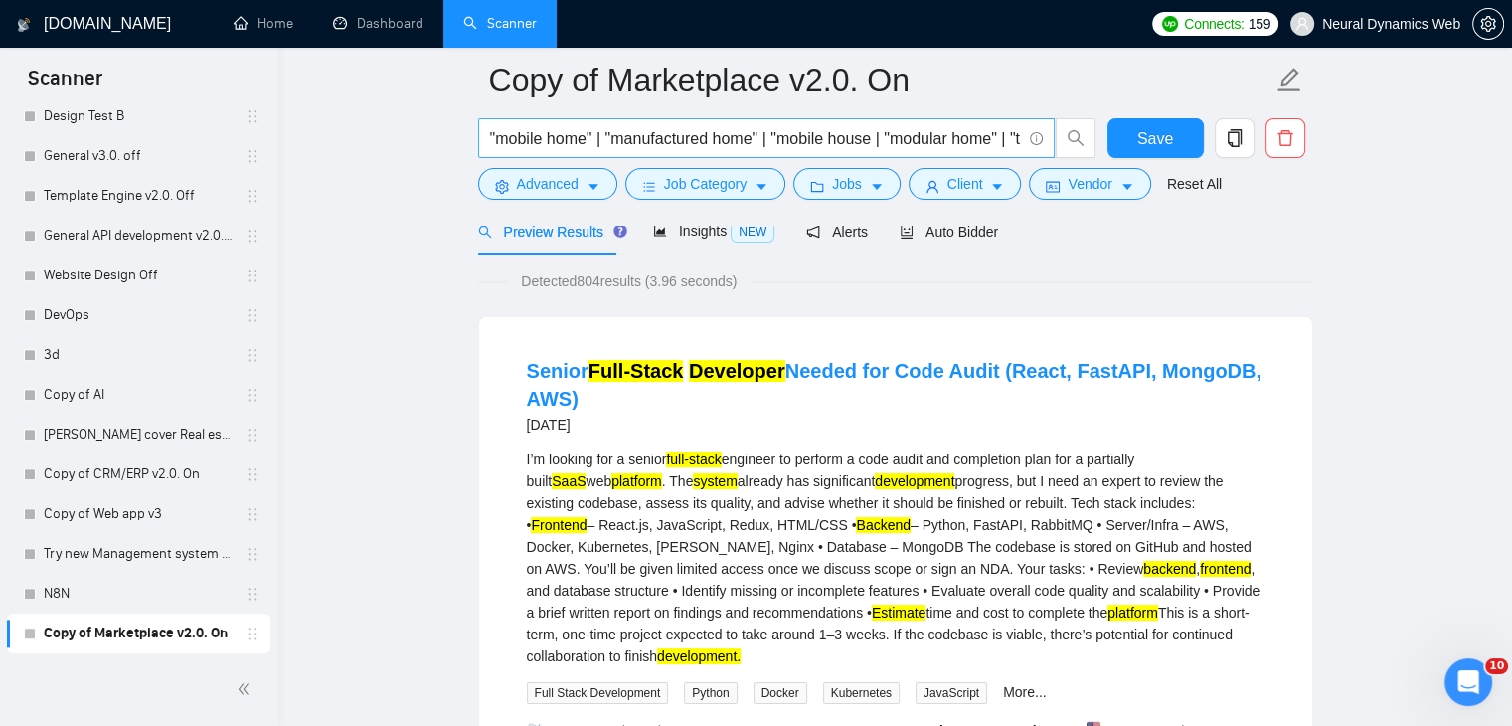
click at [817, 141] on input ""mobile home" | "manufactured home" | "mobile house | "modular home" | "trailer…" at bounding box center [755, 138] width 531 height 25
click at [843, 139] on input ""mobile home" | "manufactured home" | "mobile house | "modular home" | "trailer…" at bounding box center [755, 138] width 531 height 25
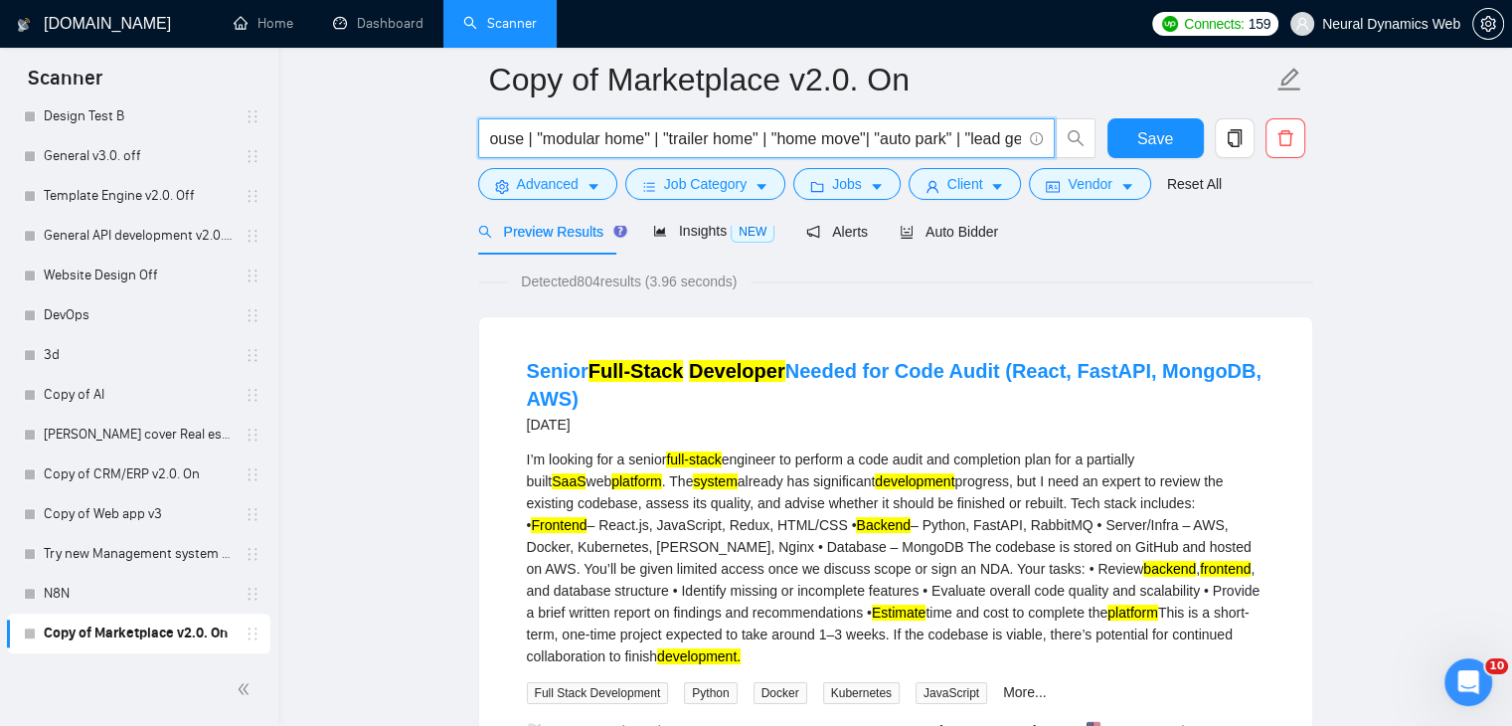
scroll to position [0, 1046]
drag, startPoint x: 900, startPoint y: 140, endPoint x: 1104, endPoint y: 140, distance: 204.8
click at [1104, 140] on div ""mobile home" | "manufactured home" | "mobile house | "modular home" | "trailer…" at bounding box center [891, 143] width 835 height 50
click at [826, 146] on input ""mobile home" | "manufactured home" | "mobile house | "modular home" | "trailer…" at bounding box center [755, 138] width 531 height 25
drag, startPoint x: 866, startPoint y: 139, endPoint x: 1132, endPoint y: 135, distance: 266.4
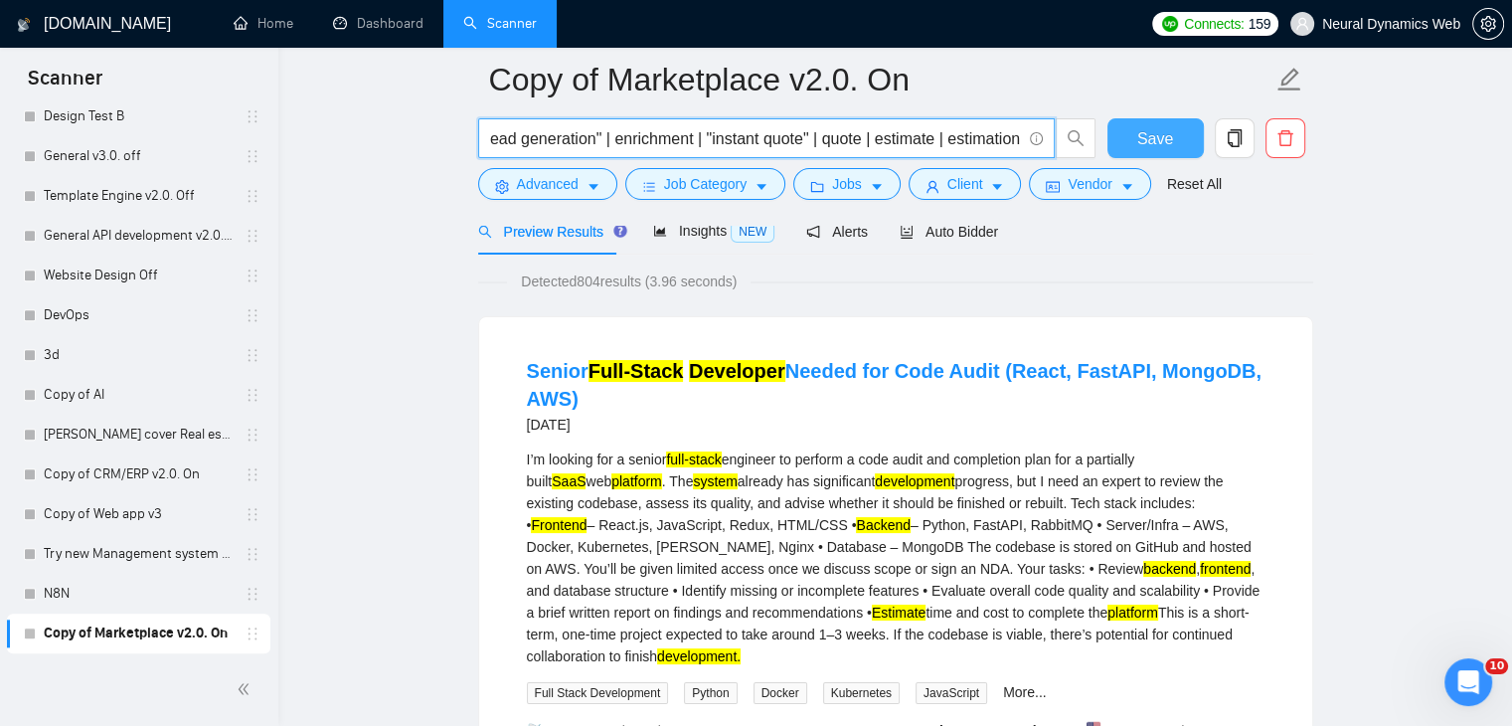
click at [1132, 135] on div ""mobile home" | "manufactured home" | "mobile house | "modular home" | "trailer…" at bounding box center [891, 143] width 835 height 50
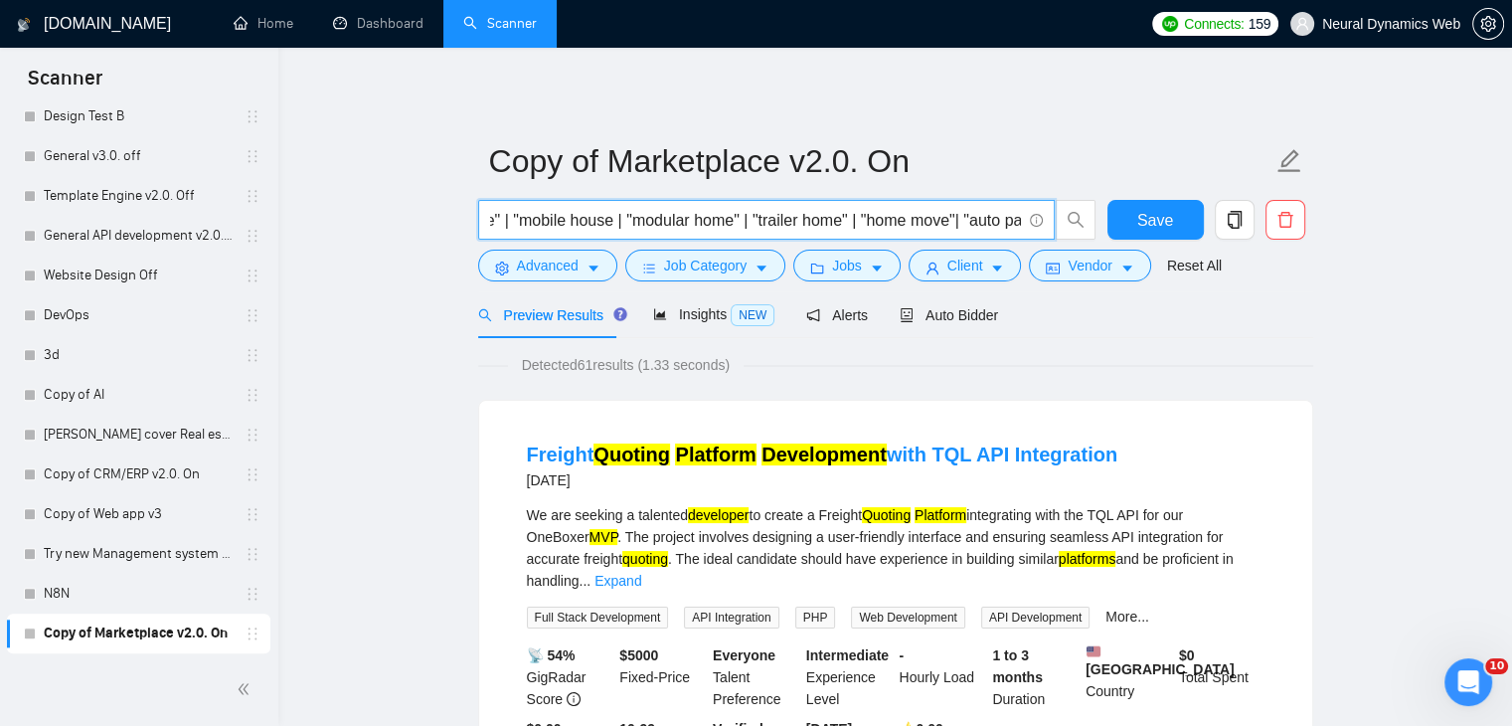
scroll to position [0, 0]
drag, startPoint x: 646, startPoint y: 216, endPoint x: 346, endPoint y: 240, distance: 301.1
click at [678, 216] on input ""mobile home" | "manufactured home" | "mobile house | "modular home" | "trailer…" at bounding box center [755, 220] width 531 height 25
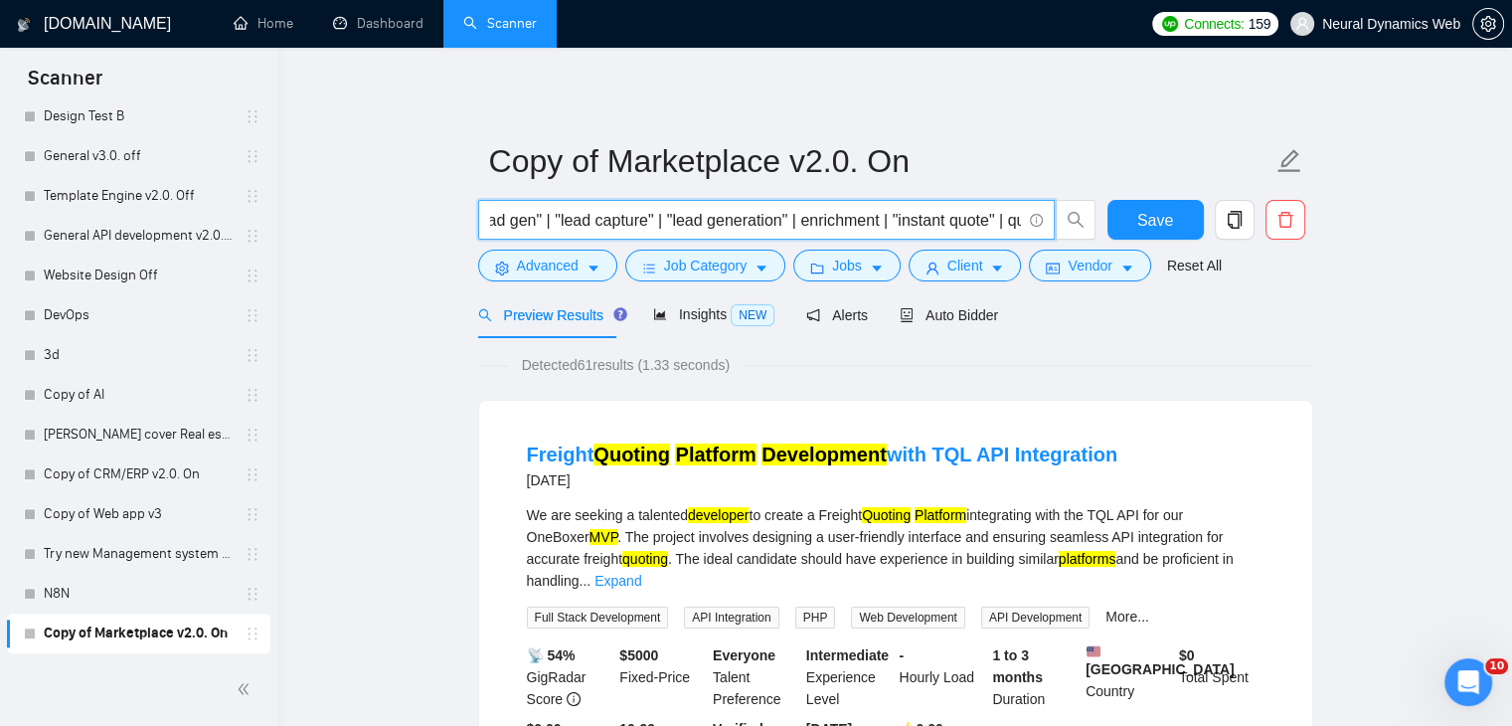
drag, startPoint x: 750, startPoint y: 219, endPoint x: 708, endPoint y: 233, distance: 45.0
click at [708, 233] on span ""mobile home" | "manufactured home" | "mobile house | "modular home" | "trailer…" at bounding box center [766, 220] width 577 height 40
click at [808, 224] on input ""mobile home" | "manufactured home" | "mobile house | "modular home" | "trailer…" at bounding box center [755, 220] width 531 height 25
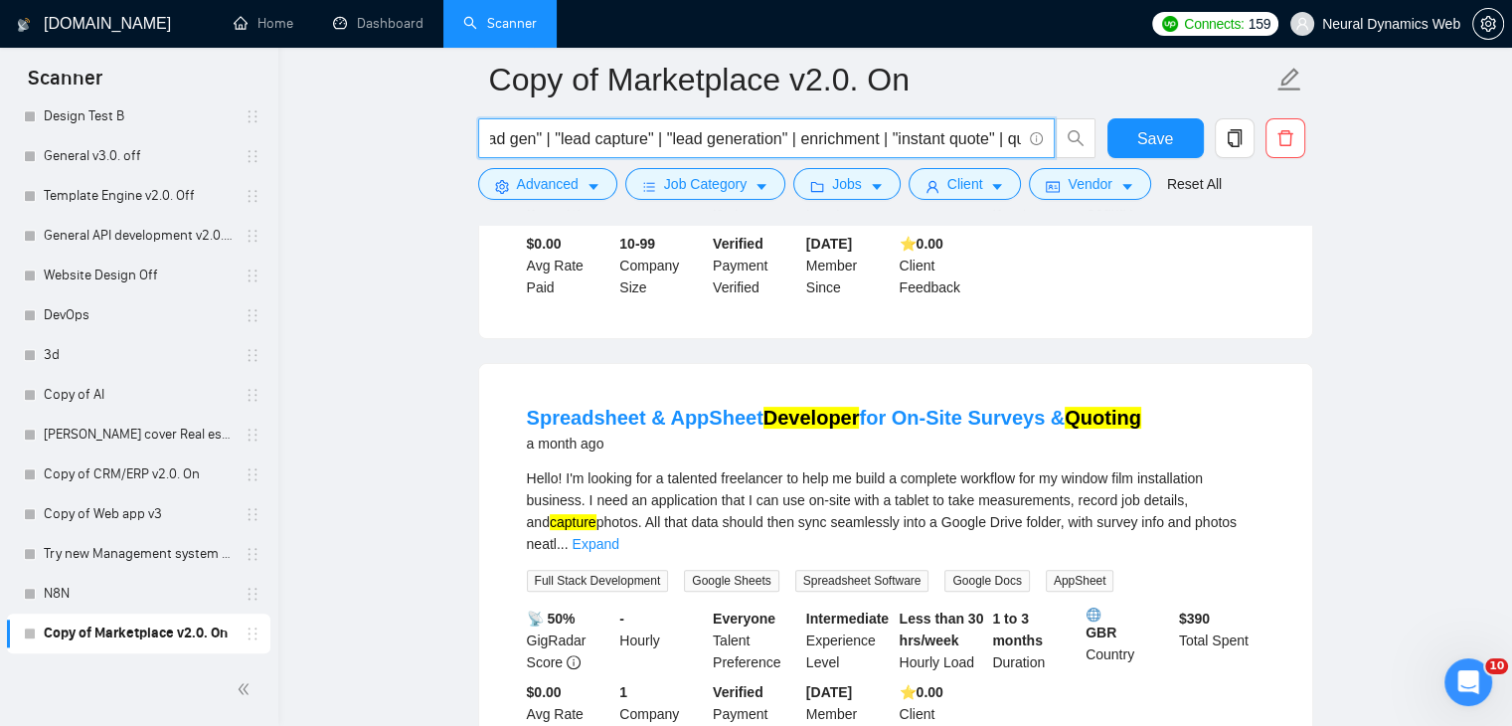
scroll to position [497, 0]
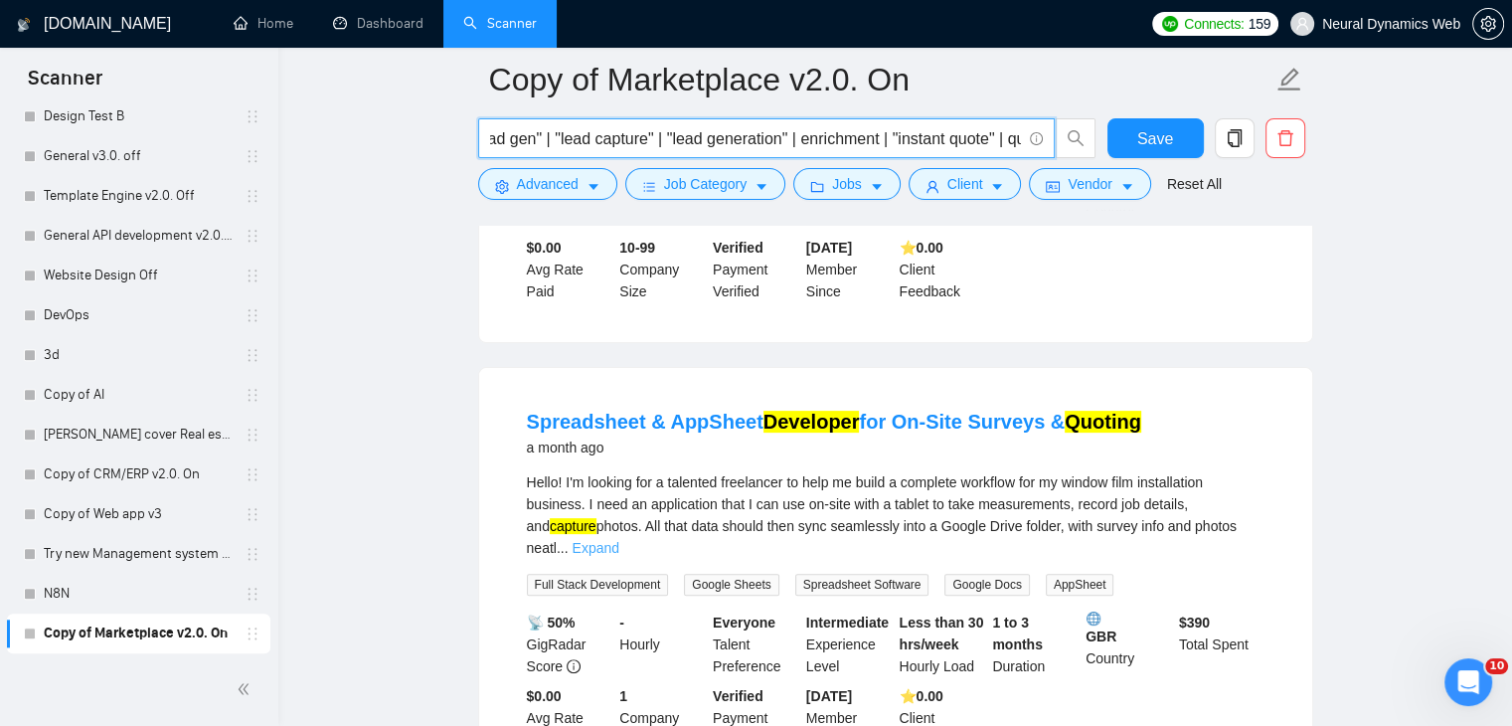
click at [619, 540] on link "Expand" at bounding box center [596, 548] width 47 height 16
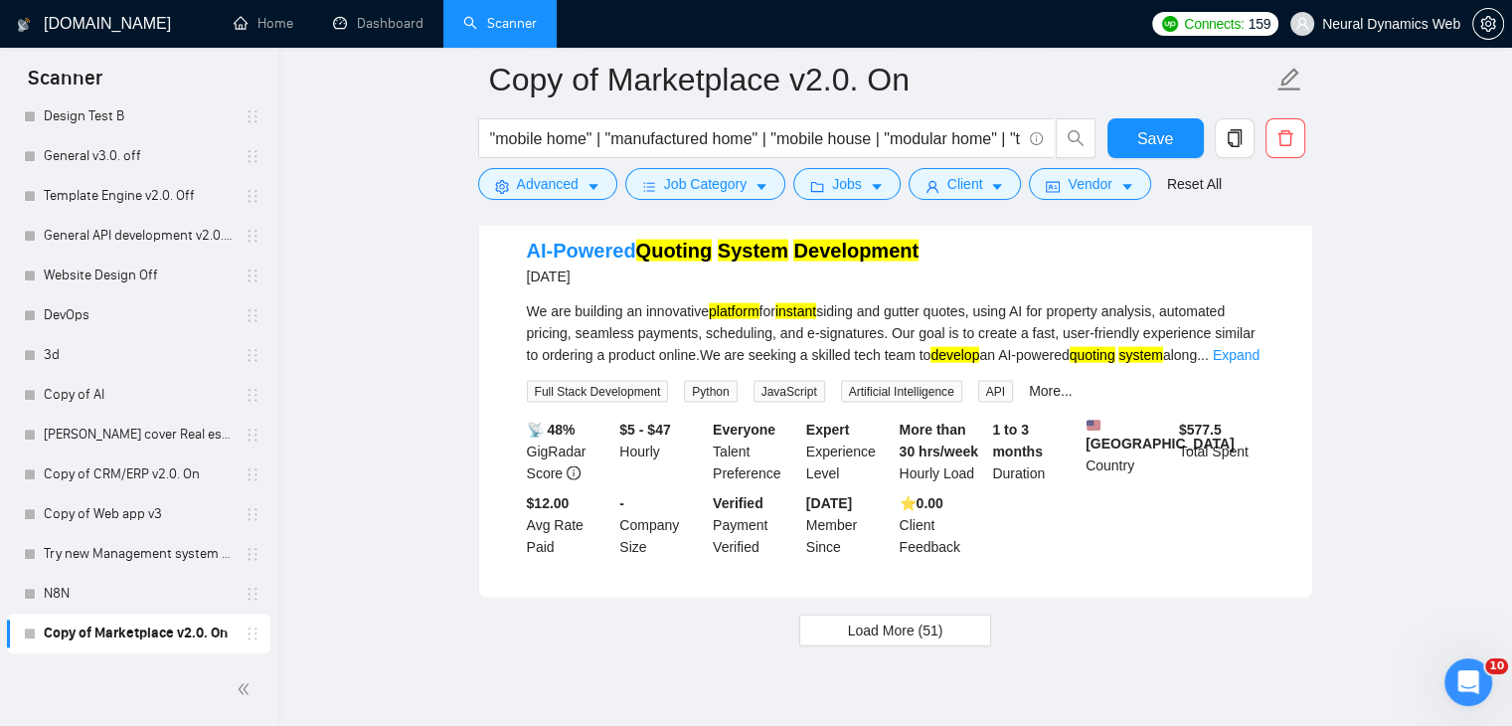
scroll to position [4334, 0]
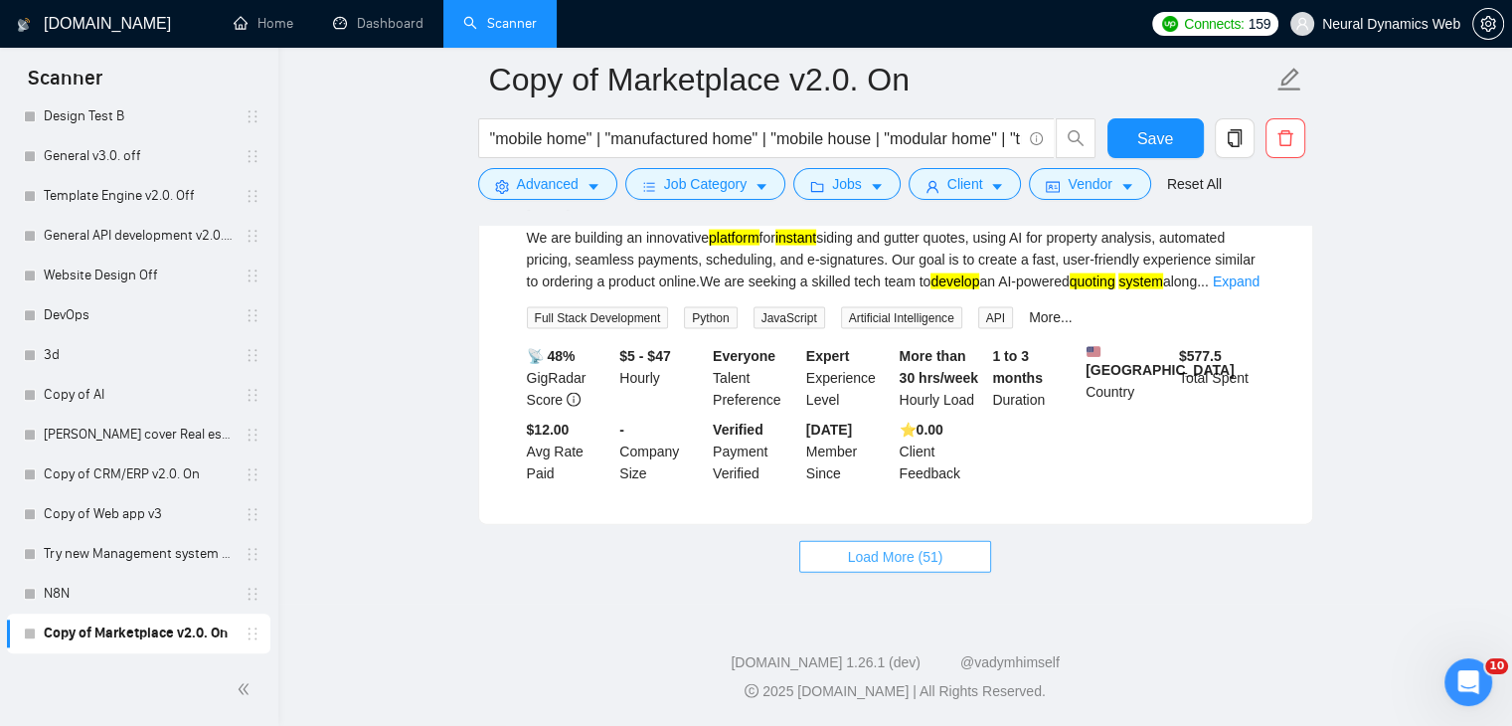
click at [854, 550] on span "Load More (51)" at bounding box center [895, 557] width 95 height 22
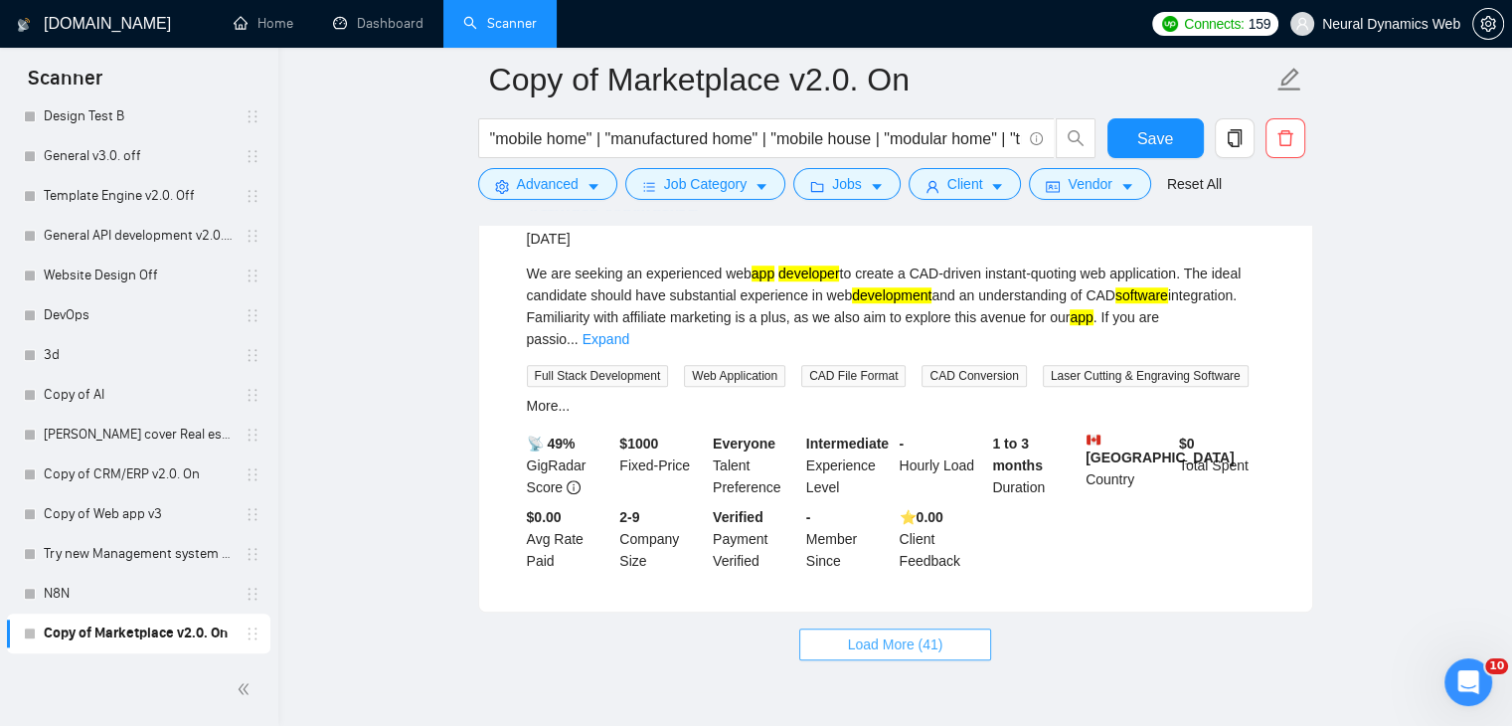
scroll to position [8795, 0]
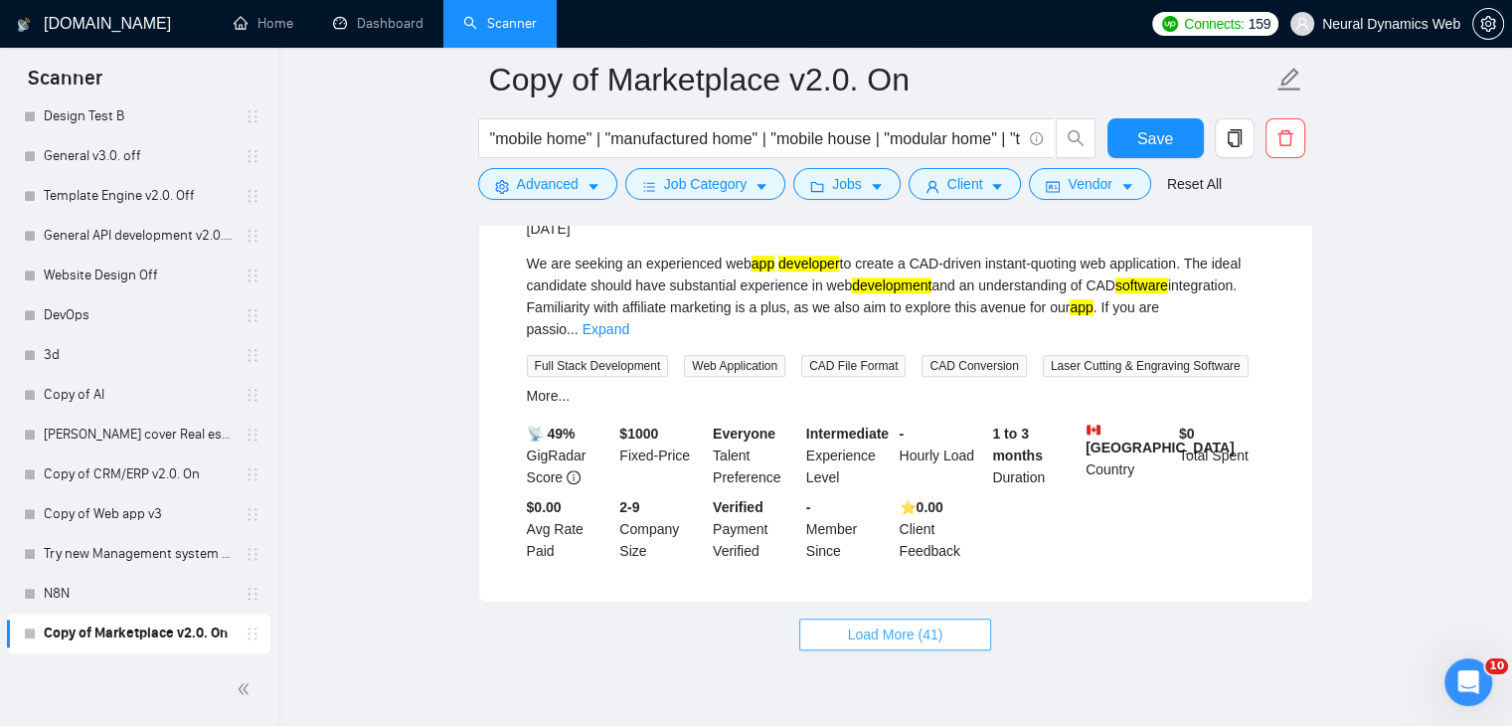
click at [831, 618] on button "Load More (41)" at bounding box center [895, 634] width 193 height 32
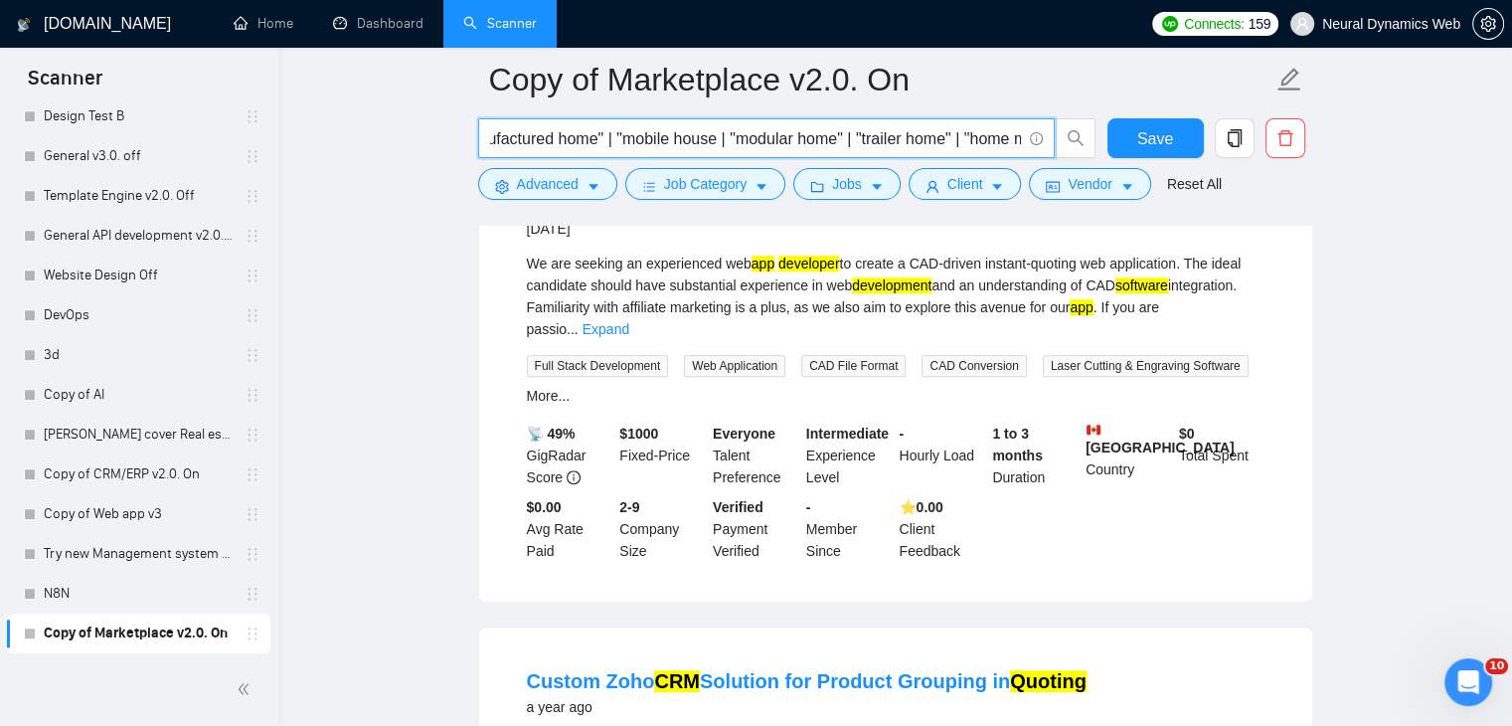
scroll to position [0, 248]
drag, startPoint x: 729, startPoint y: 137, endPoint x: 942, endPoint y: 141, distance: 213.7
click at [962, 147] on input ""mobile home" | "manufactured home" | "mobile house | "modular home" | "trailer…" at bounding box center [755, 138] width 531 height 25
click at [884, 143] on input ""mobile home" | "manufactured home" | "mobile house | "modular home" | "trailer…" at bounding box center [755, 138] width 531 height 25
click at [880, 140] on input ""mobile home" | "manufactured home" | "mobile house | "modular home" | "trailer…" at bounding box center [755, 138] width 531 height 25
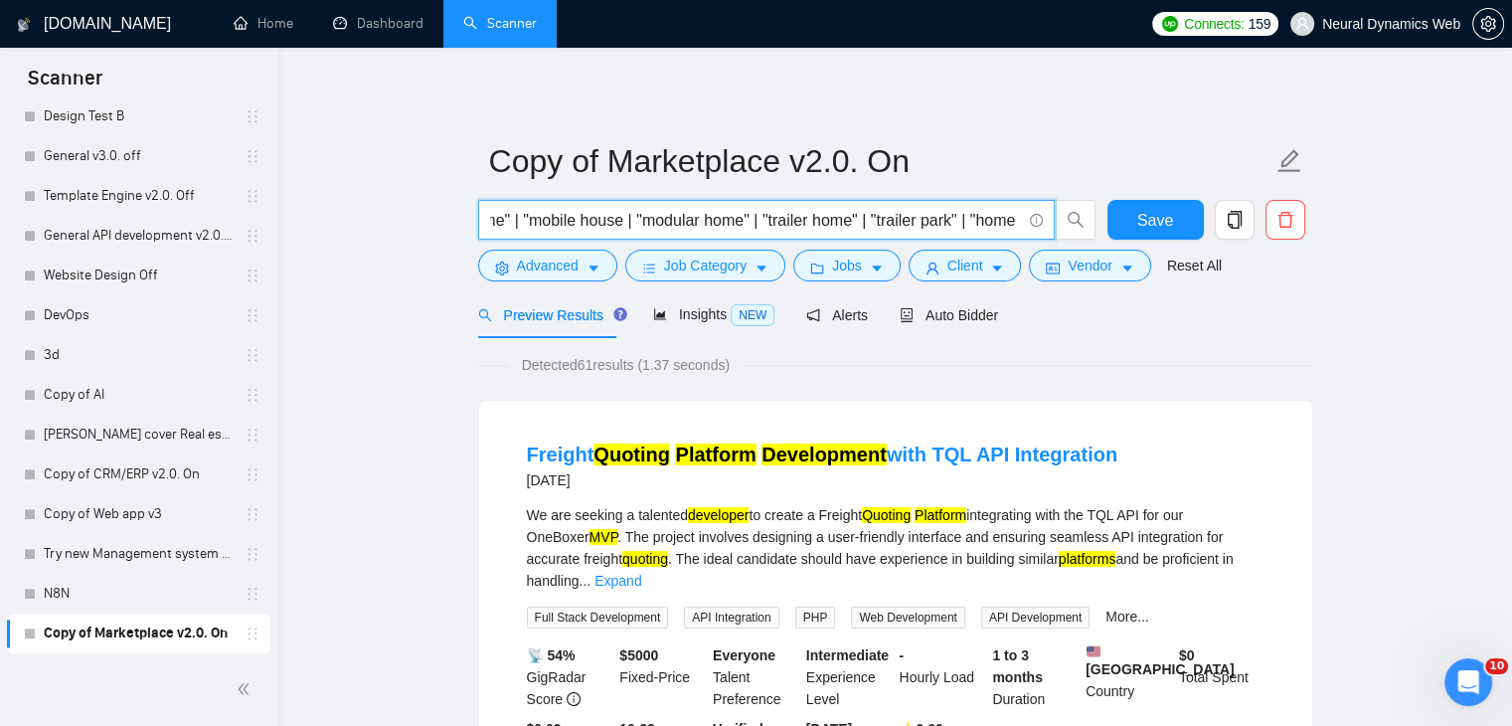
scroll to position [0, 0]
click at [765, 224] on input ""mobile home" | "manufactured home" | "mobile house | "modular home" | "trailer…" at bounding box center [755, 220] width 531 height 25
type input ""mobile home" | "manufactured home" | "house trailer" | "mobile house | "modula…"
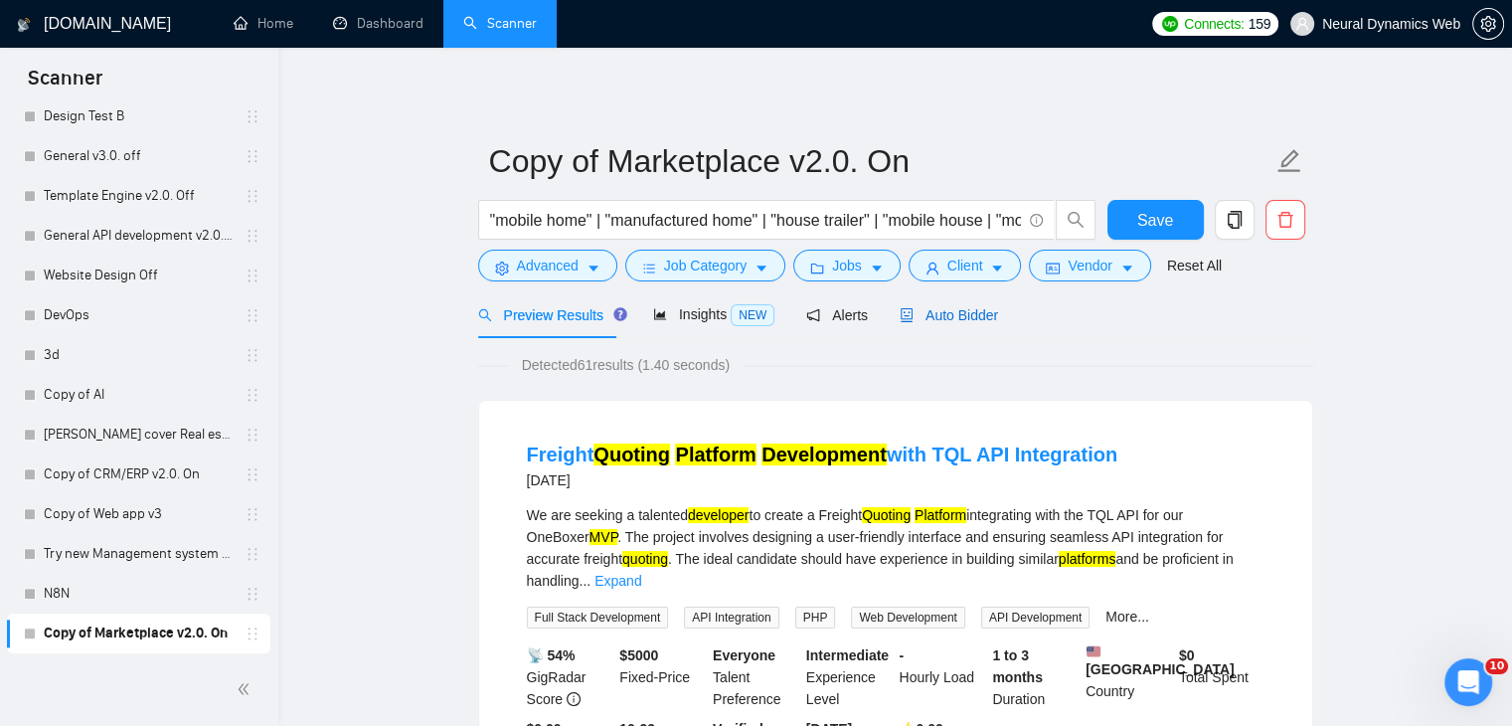
click at [967, 313] on span "Auto Bidder" at bounding box center [949, 315] width 98 height 16
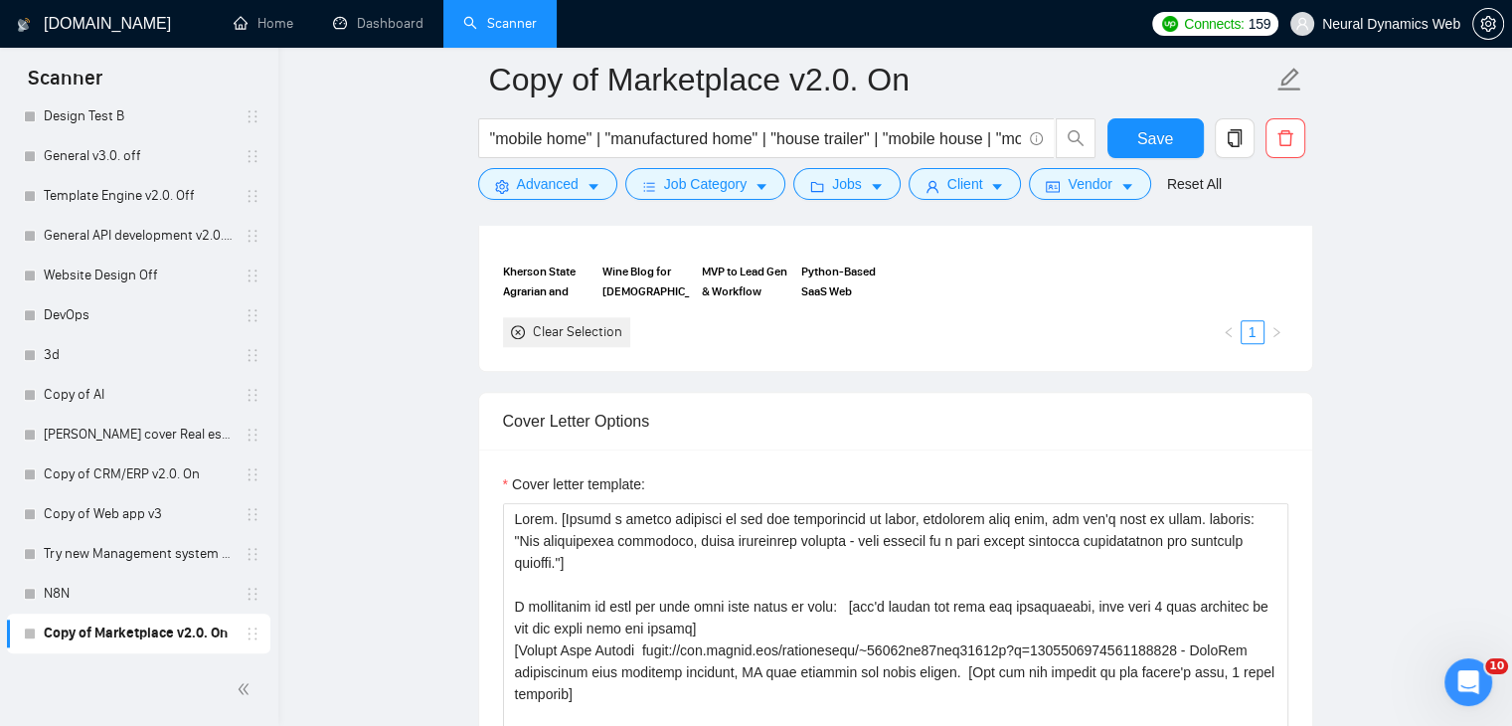
scroll to position [2187, 0]
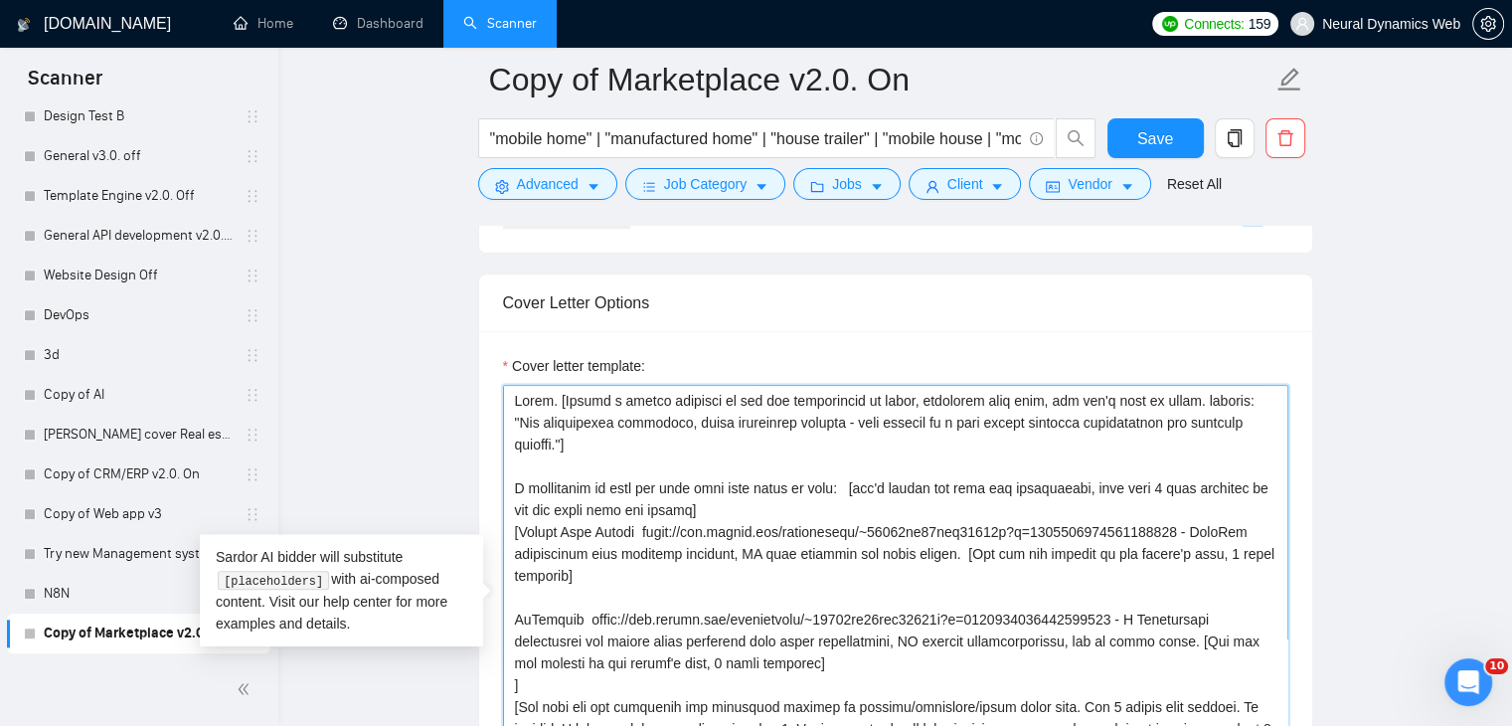
drag, startPoint x: 1225, startPoint y: 395, endPoint x: 560, endPoint y: 445, distance: 666.9
click at [560, 445] on textarea "Cover letter template:" at bounding box center [895, 608] width 785 height 447
click at [867, 439] on textarea "Cover letter template:" at bounding box center [895, 608] width 785 height 447
drag, startPoint x: 1229, startPoint y: 389, endPoint x: 559, endPoint y: 445, distance: 672.3
click at [559, 445] on textarea "Cover letter template:" at bounding box center [895, 608] width 785 height 447
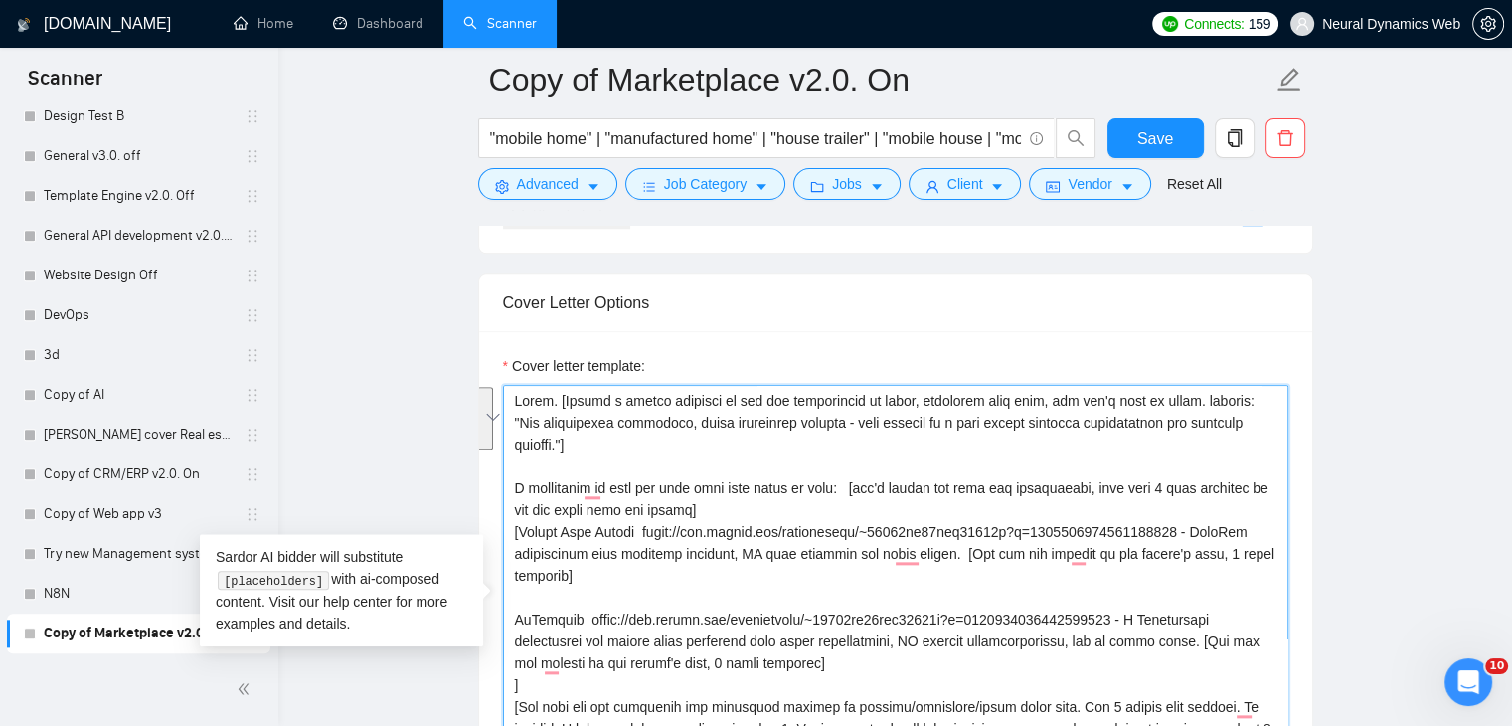
paste textarea "quoting platforms, every lead counts—each step should cut friction and return a…"
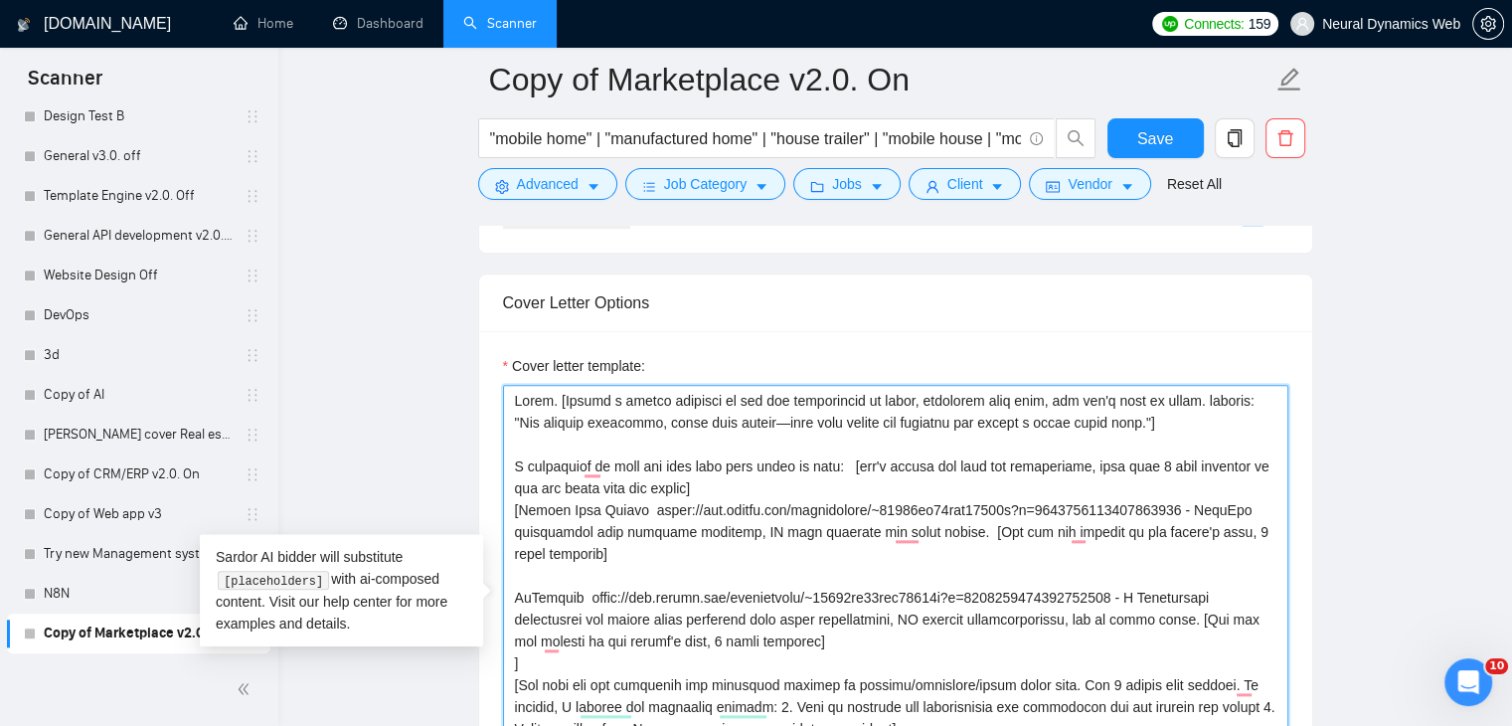
drag, startPoint x: 749, startPoint y: 416, endPoint x: 740, endPoint y: 418, distance: 10.1
click at [740, 418] on textarea "Cover letter template:" at bounding box center [895, 608] width 785 height 447
drag, startPoint x: 726, startPoint y: 465, endPoint x: 693, endPoint y: 465, distance: 32.8
click at [693, 465] on textarea "Cover letter template:" at bounding box center [895, 608] width 785 height 447
click at [763, 465] on textarea "Cover letter template:" at bounding box center [895, 608] width 785 height 447
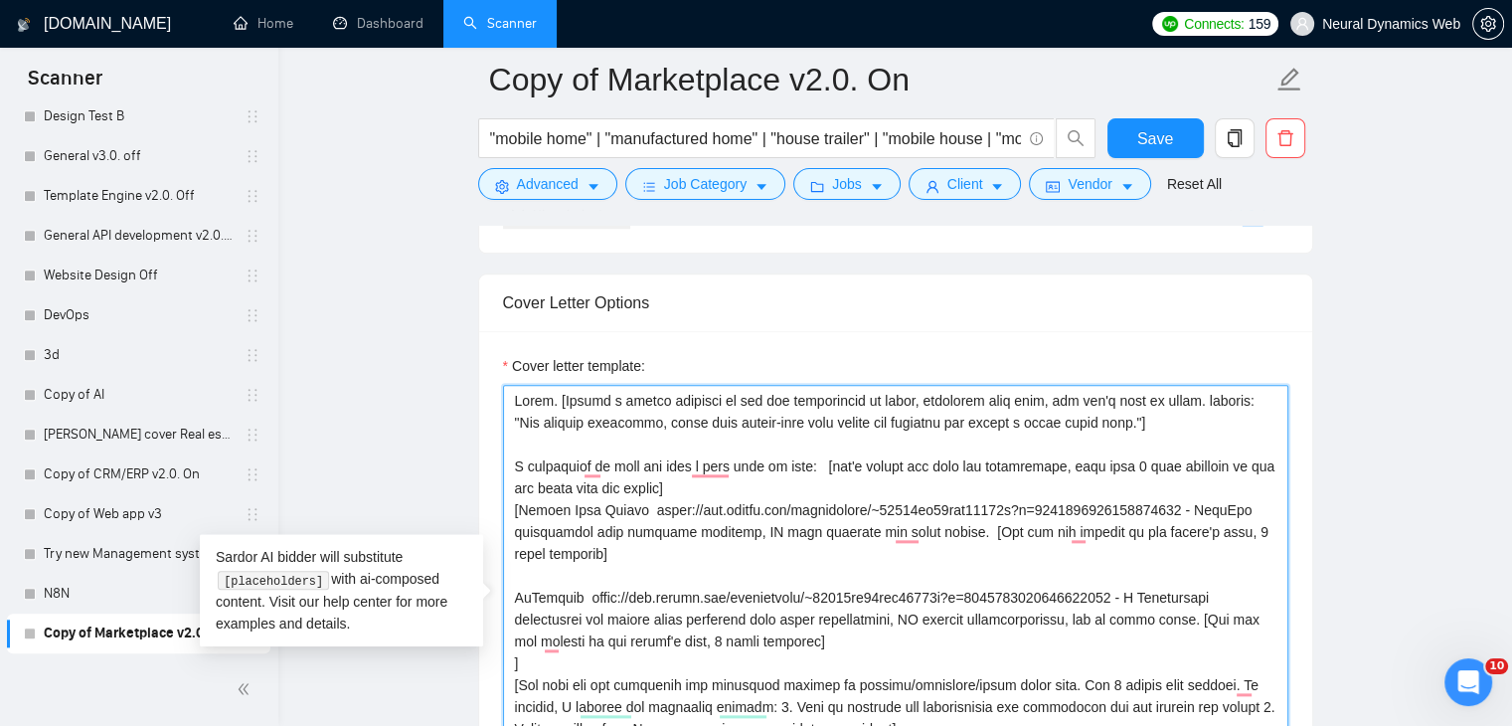
click at [822, 470] on textarea "Cover letter template:" at bounding box center [895, 608] width 785 height 447
click at [586, 522] on textarea "Cover letter template:" at bounding box center [895, 608] width 785 height 447
click at [680, 442] on textarea "Cover letter template:" at bounding box center [895, 608] width 785 height 447
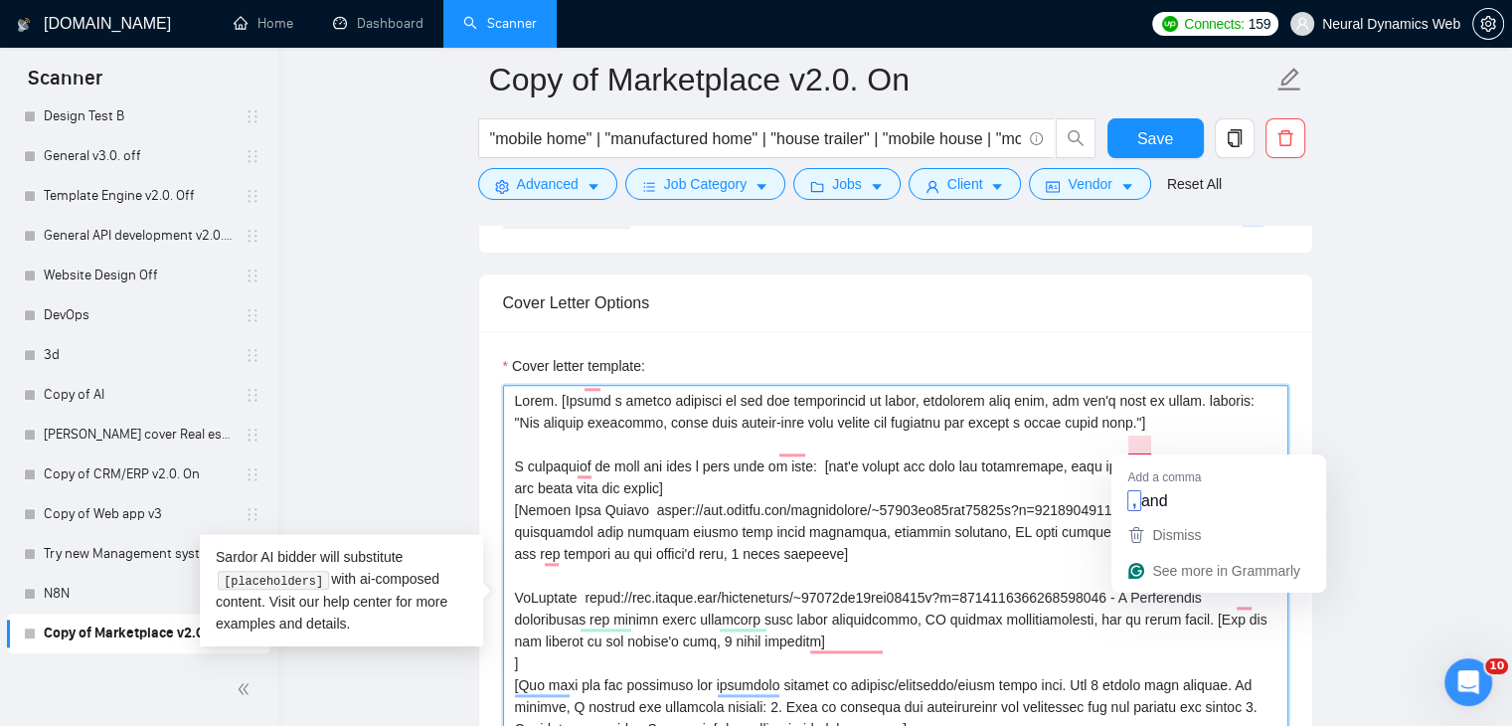
drag, startPoint x: 1151, startPoint y: 441, endPoint x: 1121, endPoint y: 434, distance: 30.6
click at [1121, 434] on textarea "Cover letter template:" at bounding box center [895, 608] width 785 height 447
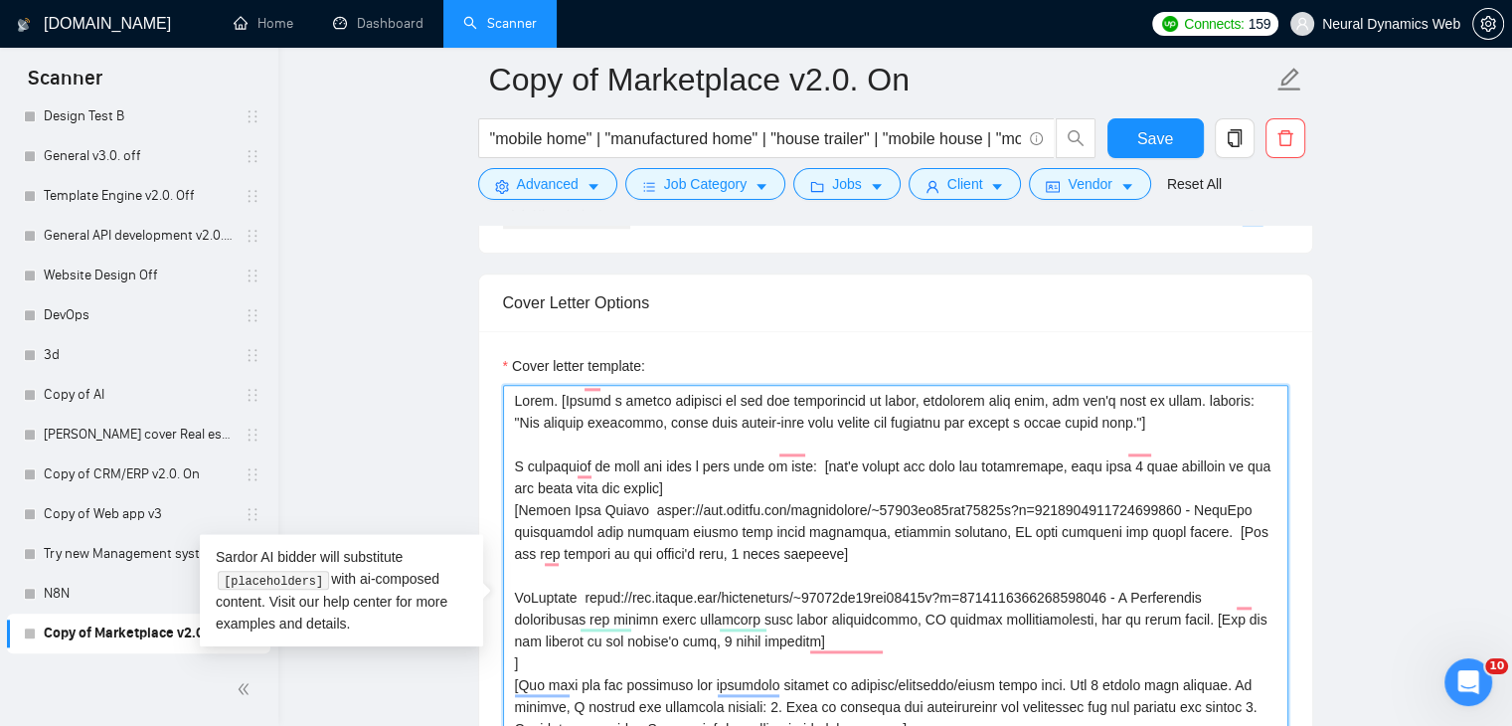
type textarea "Hello. [Create a phrase tailored to the job description or title, something lik…"
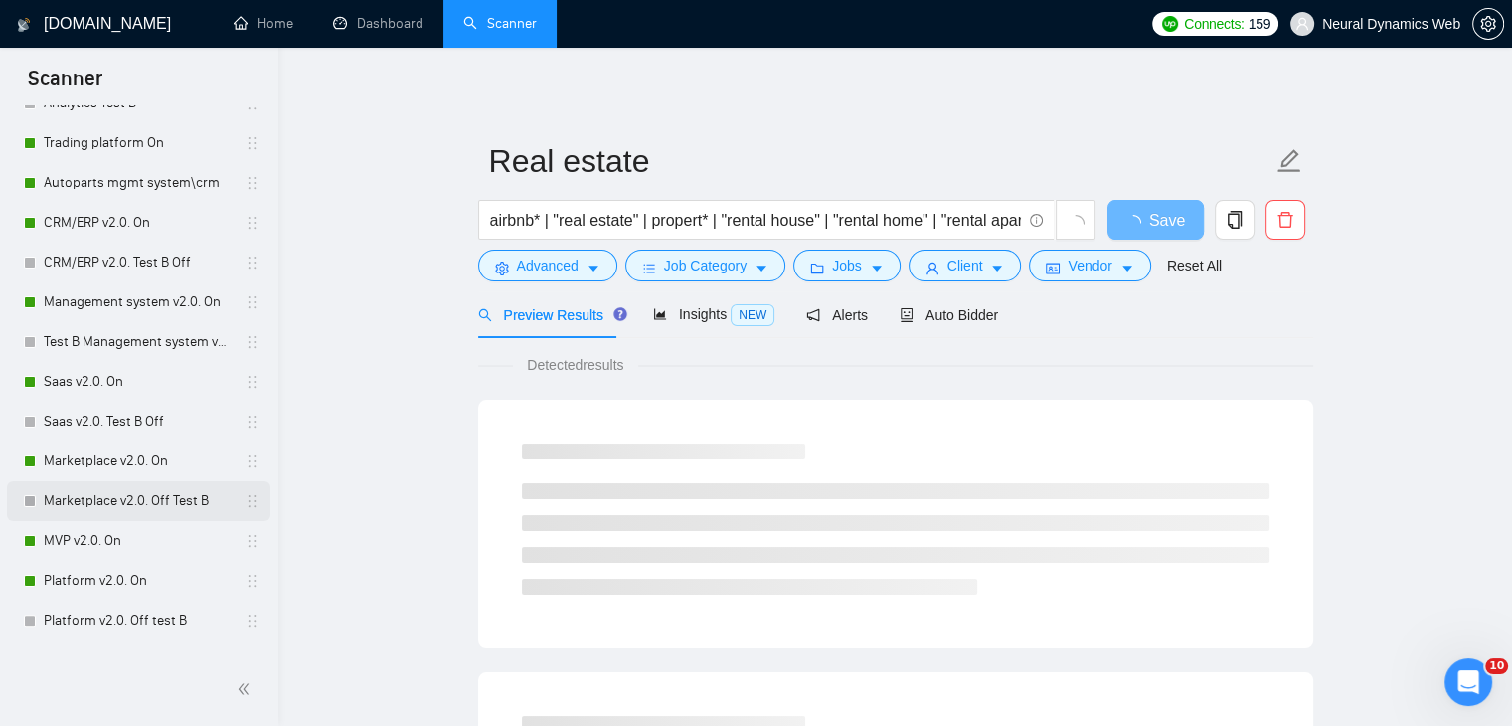
scroll to position [398, 0]
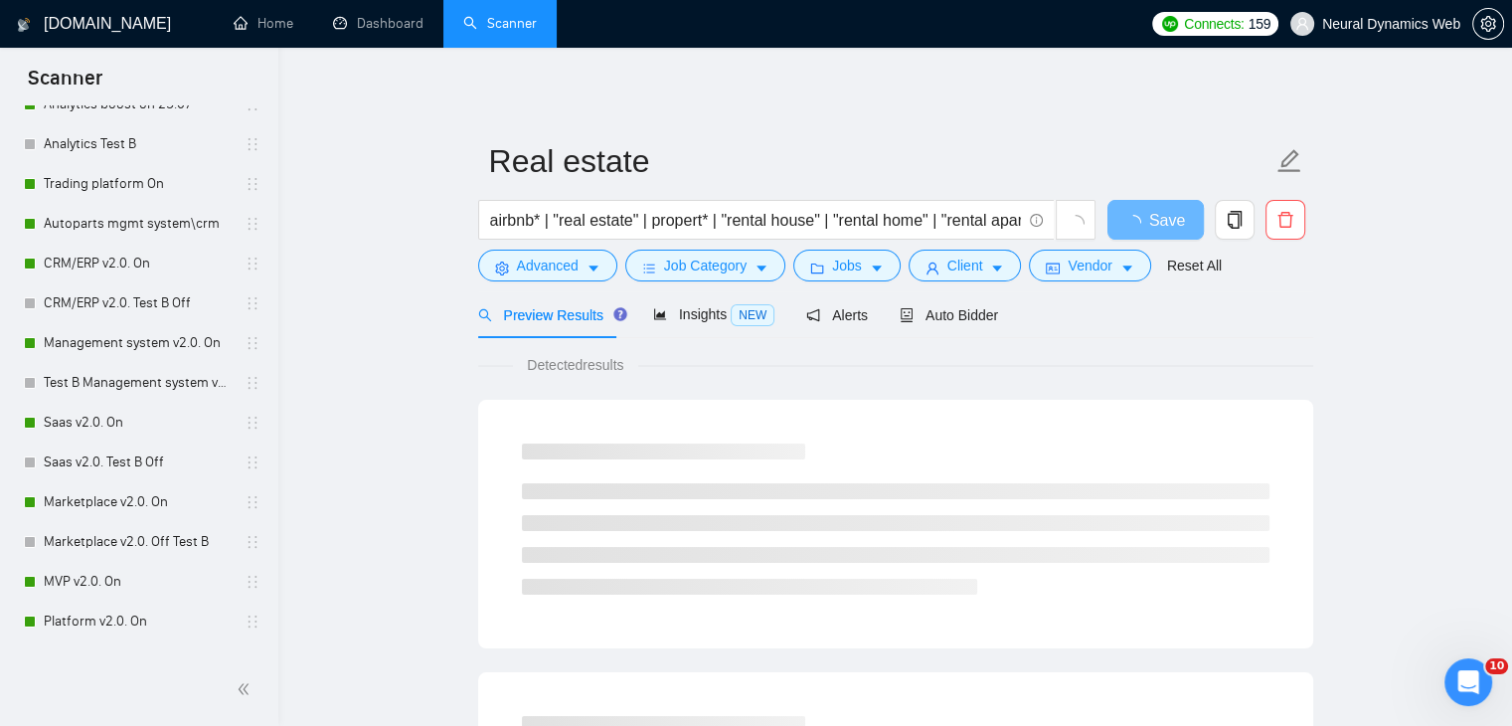
drag, startPoint x: 84, startPoint y: 219, endPoint x: 446, endPoint y: 236, distance: 362.2
click at [84, 219] on link "Autoparts mgmt system\crm" at bounding box center [138, 224] width 189 height 40
click at [541, 265] on span "Advanced" at bounding box center [548, 265] width 62 height 22
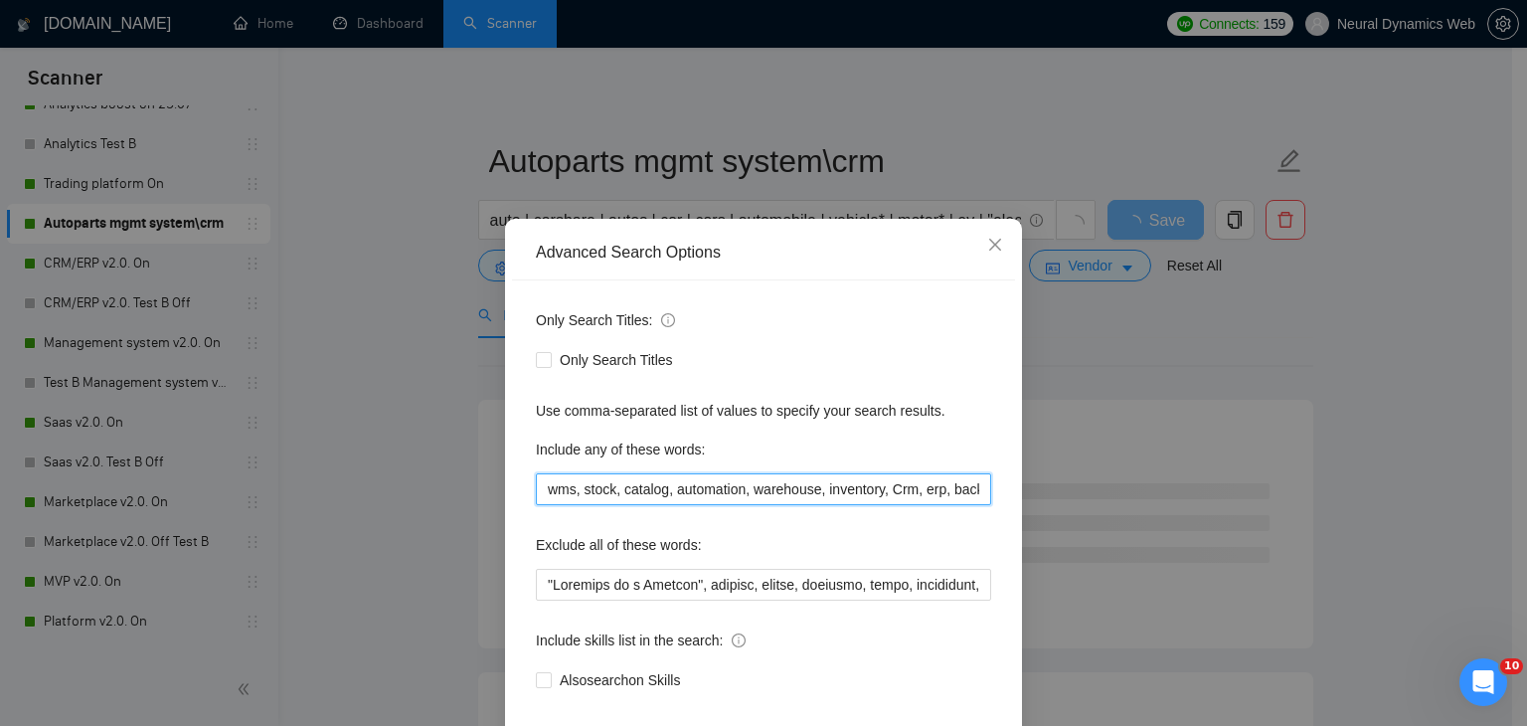
click at [593, 483] on input "wms, stock, catalog, automation, warehouse, inventory, Crm, erp, backend, "back…" at bounding box center [763, 489] width 455 height 32
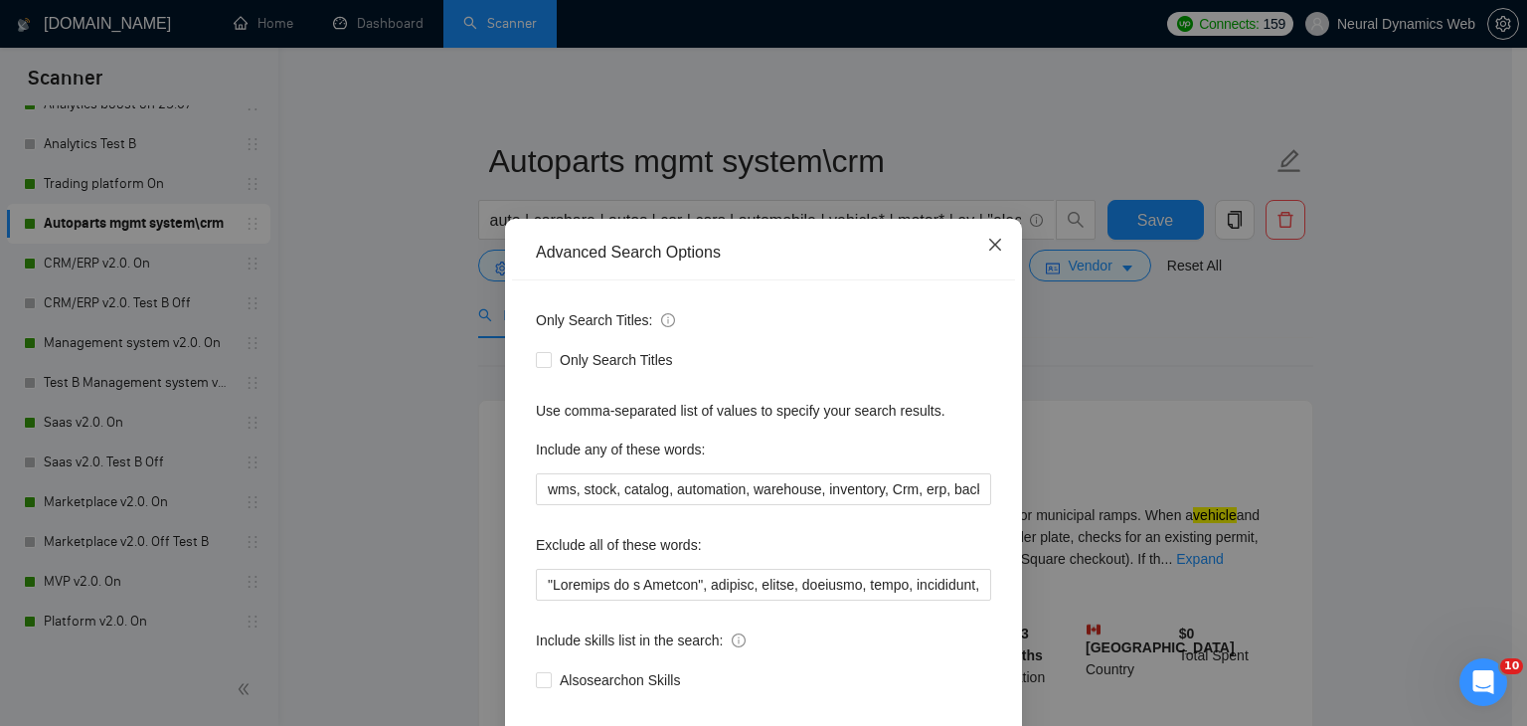
click at [1007, 248] on span "Close" at bounding box center [995, 246] width 54 height 54
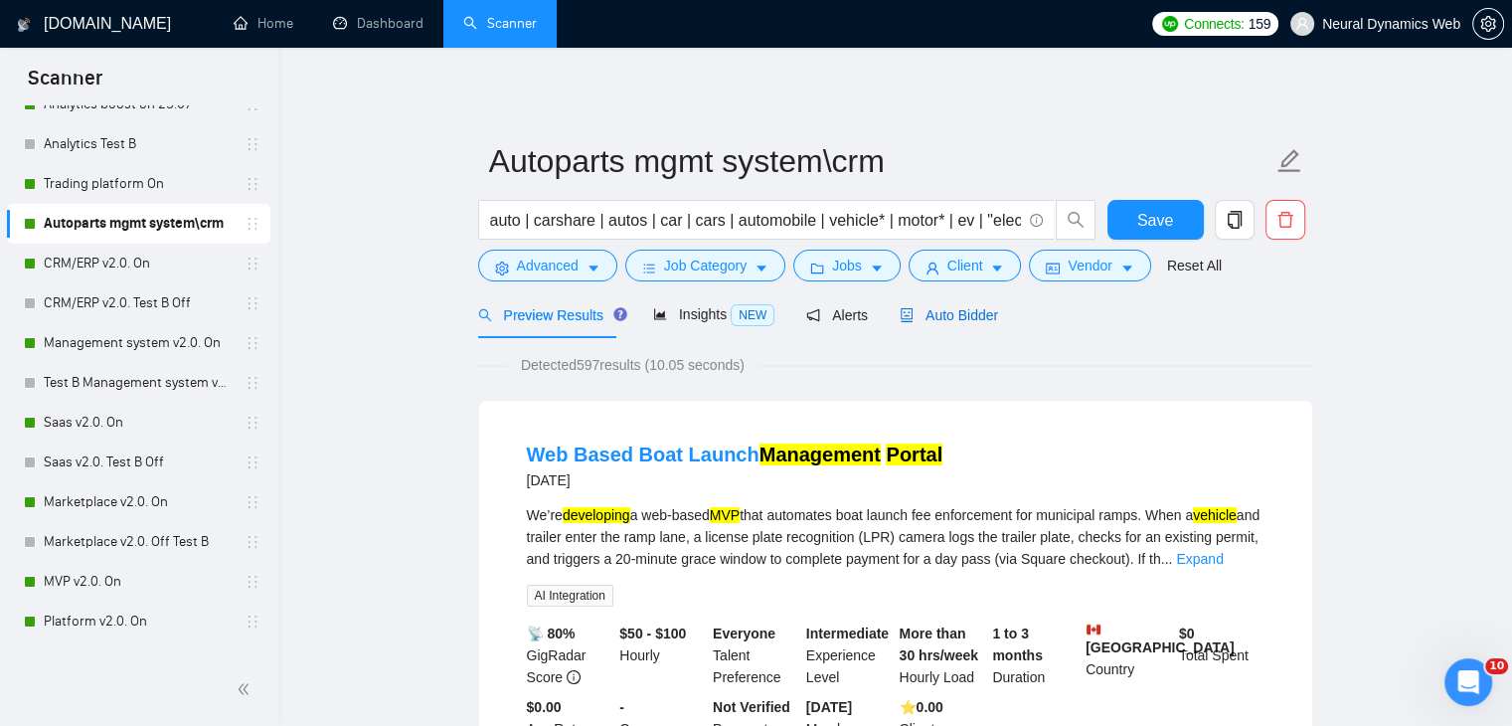
click at [902, 318] on icon "robot" at bounding box center [907, 315] width 14 height 14
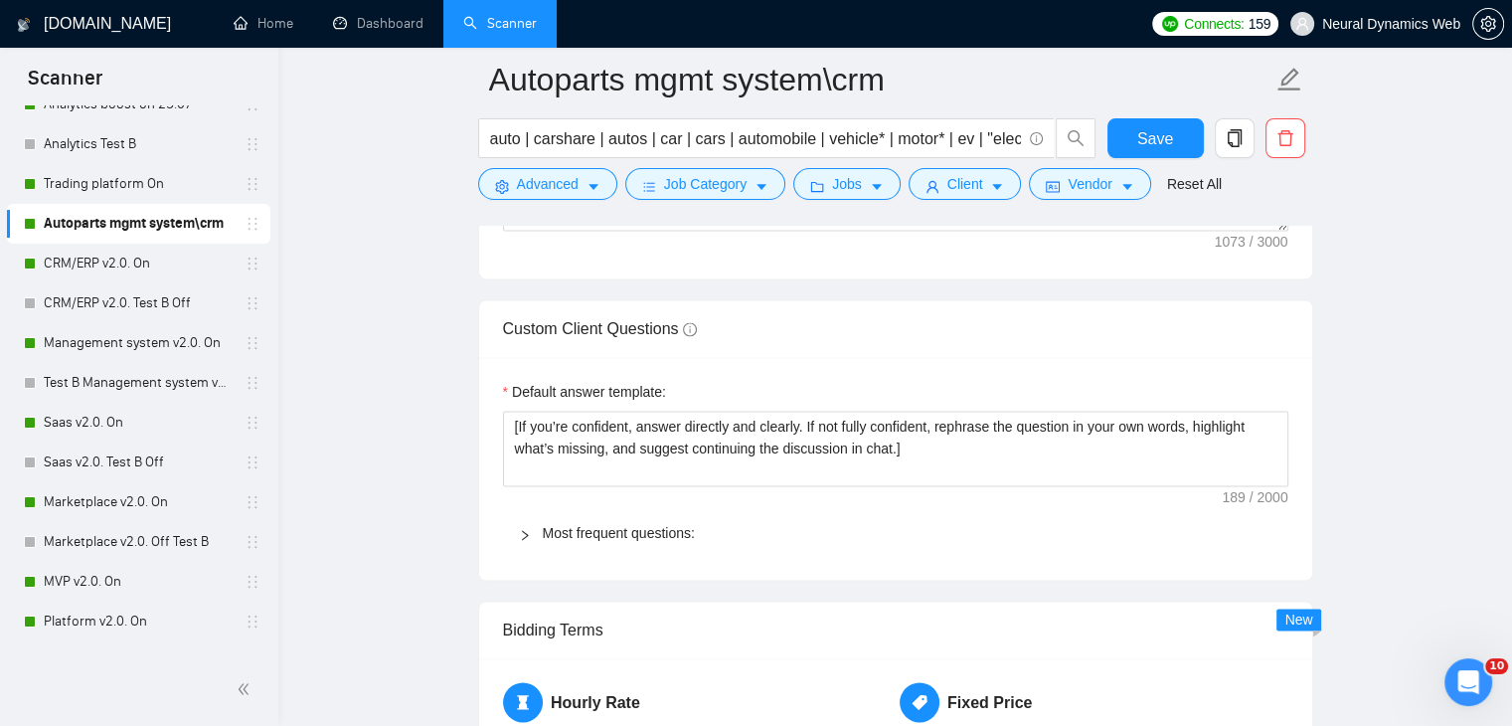
scroll to position [2883, 0]
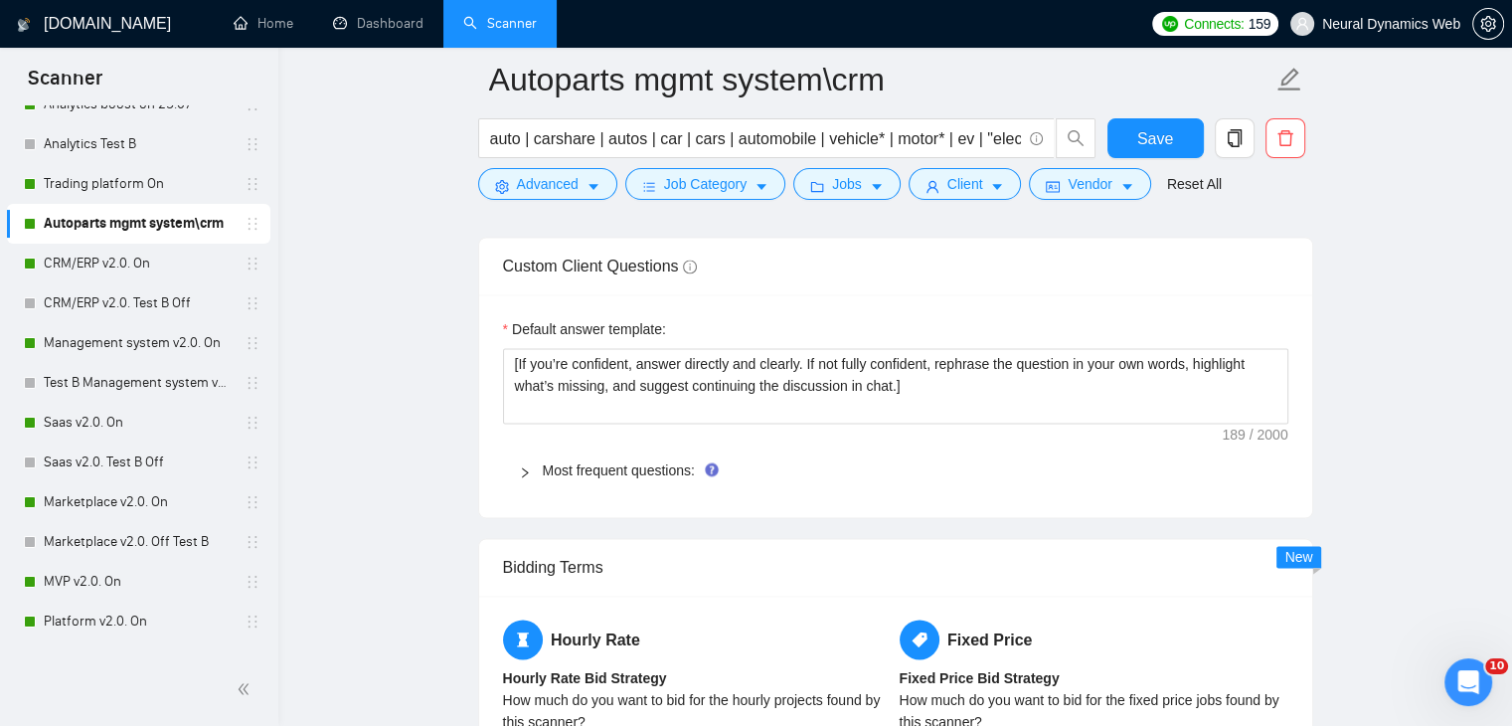
click at [573, 449] on div "Most frequent questions:" at bounding box center [895, 470] width 785 height 46
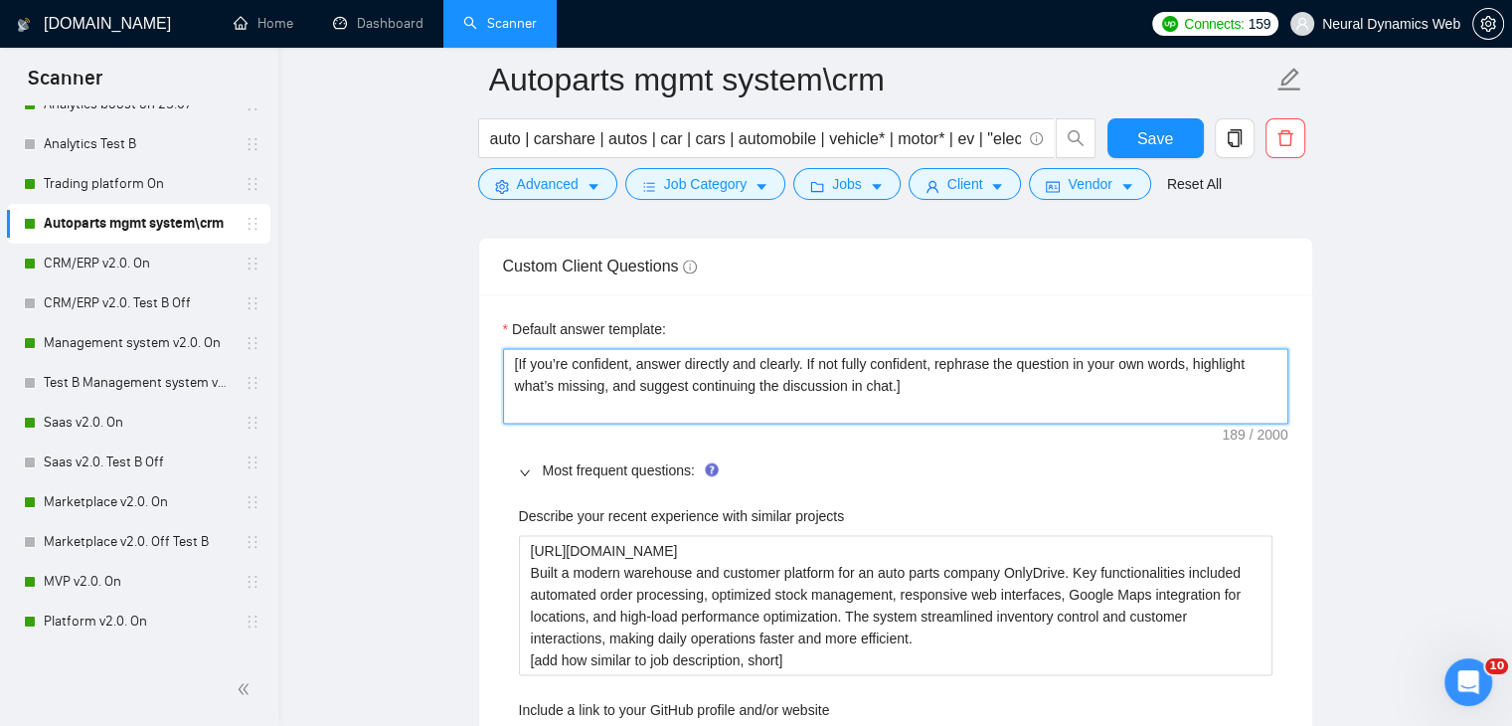
click at [513, 348] on textarea "[If you’re confident, answer directly and clearly. If not fully confident, reph…" at bounding box center [895, 386] width 785 height 76
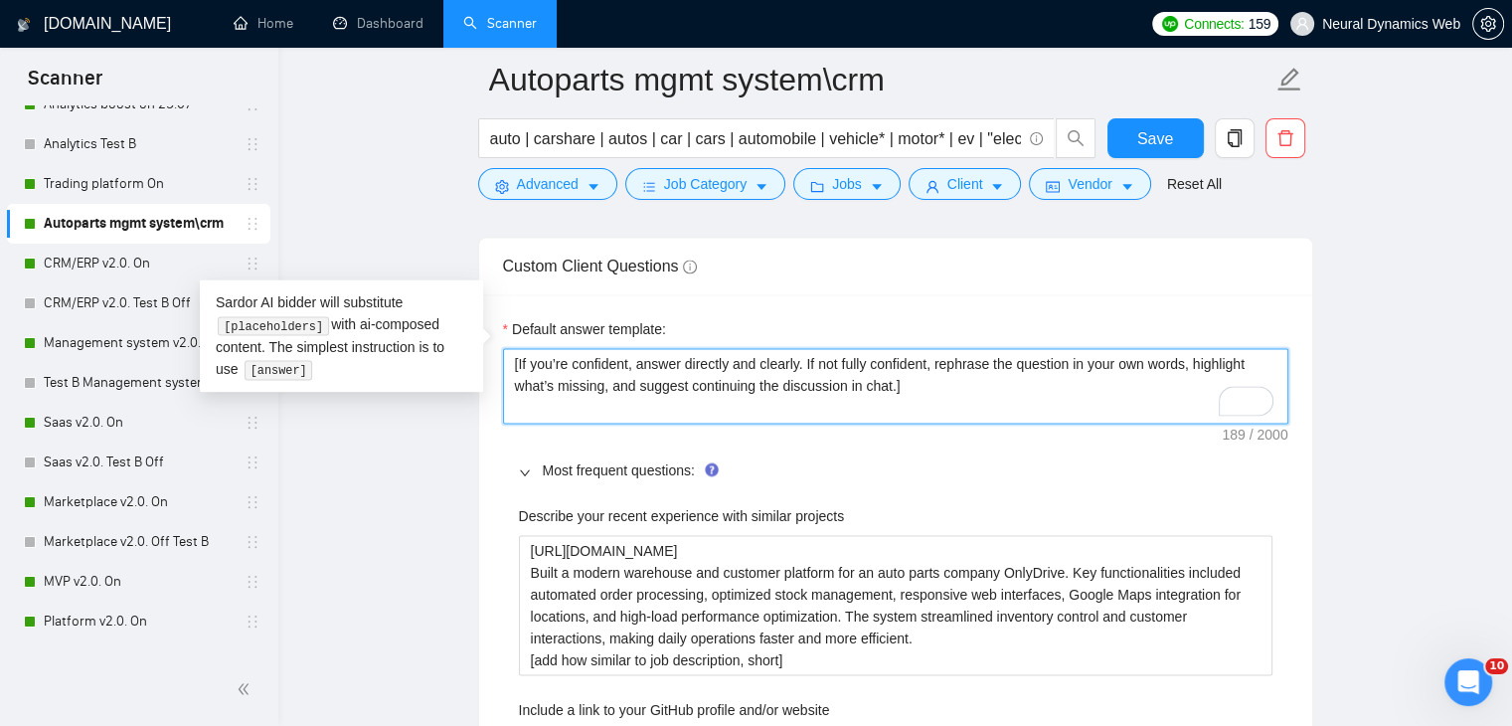
drag, startPoint x: 1014, startPoint y: 352, endPoint x: 375, endPoint y: 331, distance: 639.5
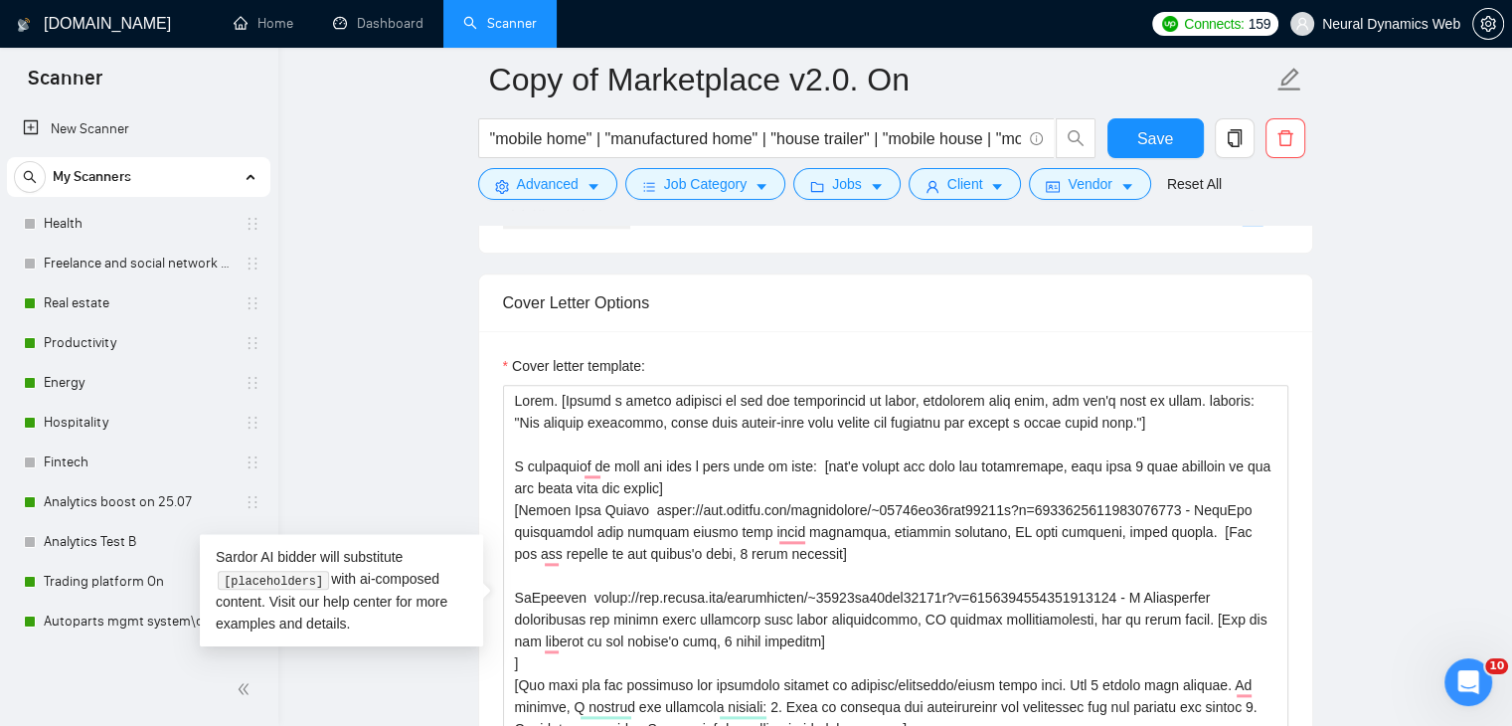
scroll to position [86, 0]
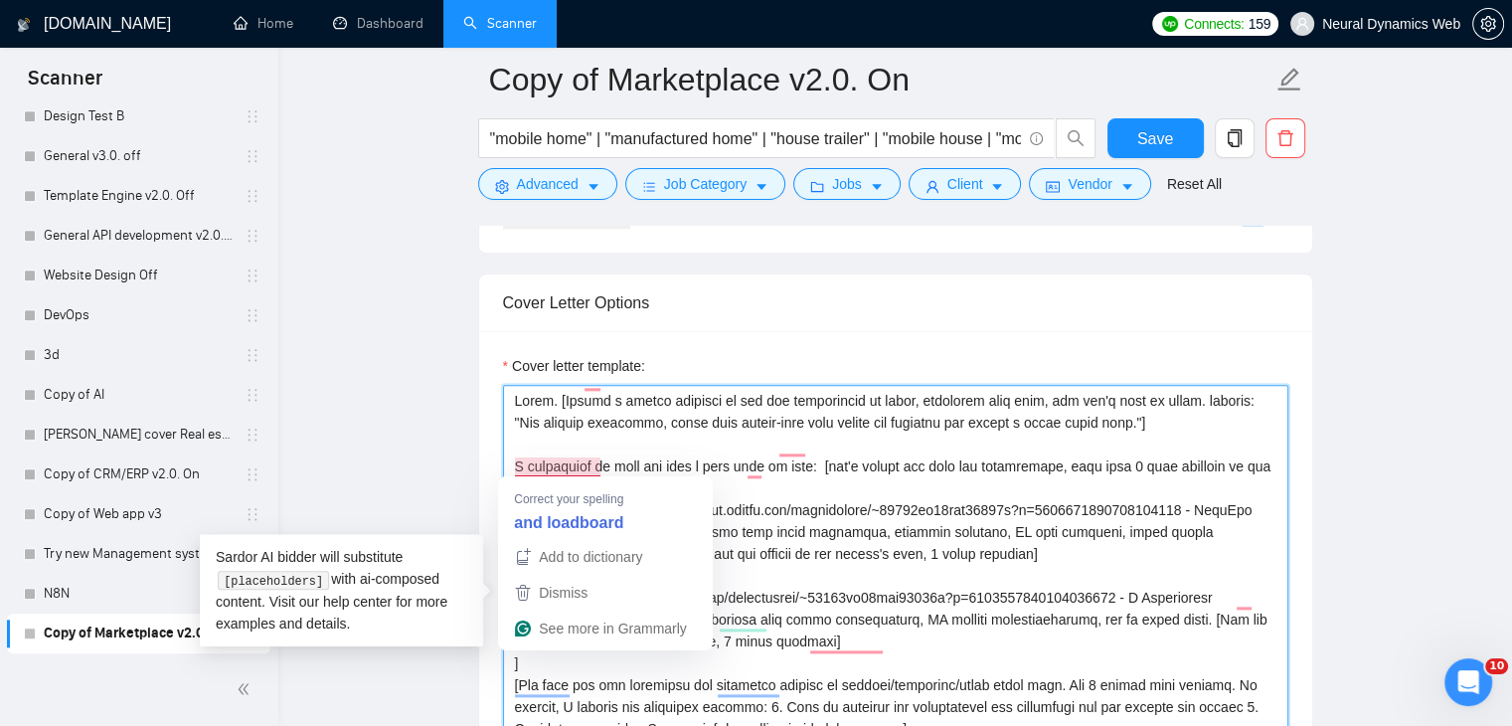
click at [538, 462] on textarea "Cover letter template:" at bounding box center [895, 608] width 785 height 447
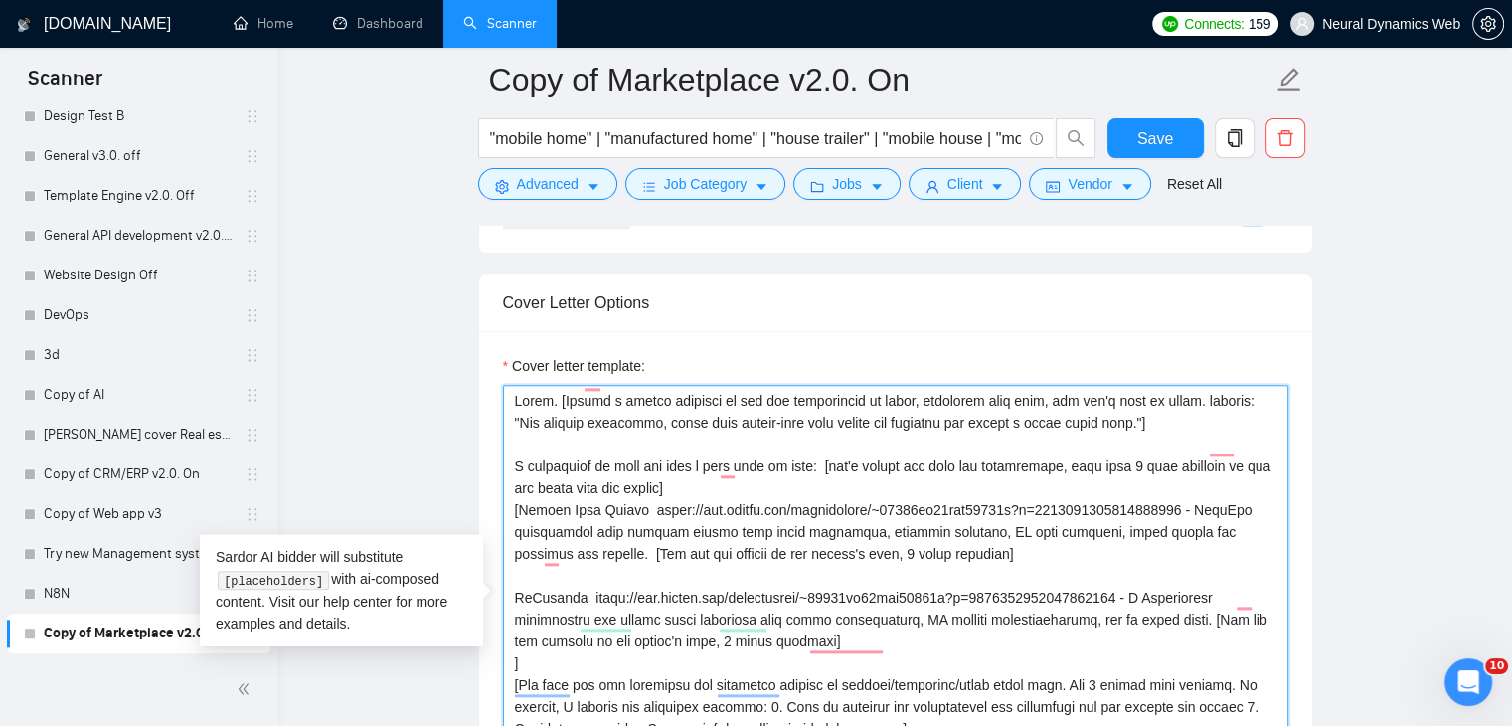
click at [516, 462] on textarea "Cover letter template:" at bounding box center [895, 608] width 785 height 447
click at [1228, 446] on textarea "Cover letter template:" at bounding box center [895, 608] width 785 height 447
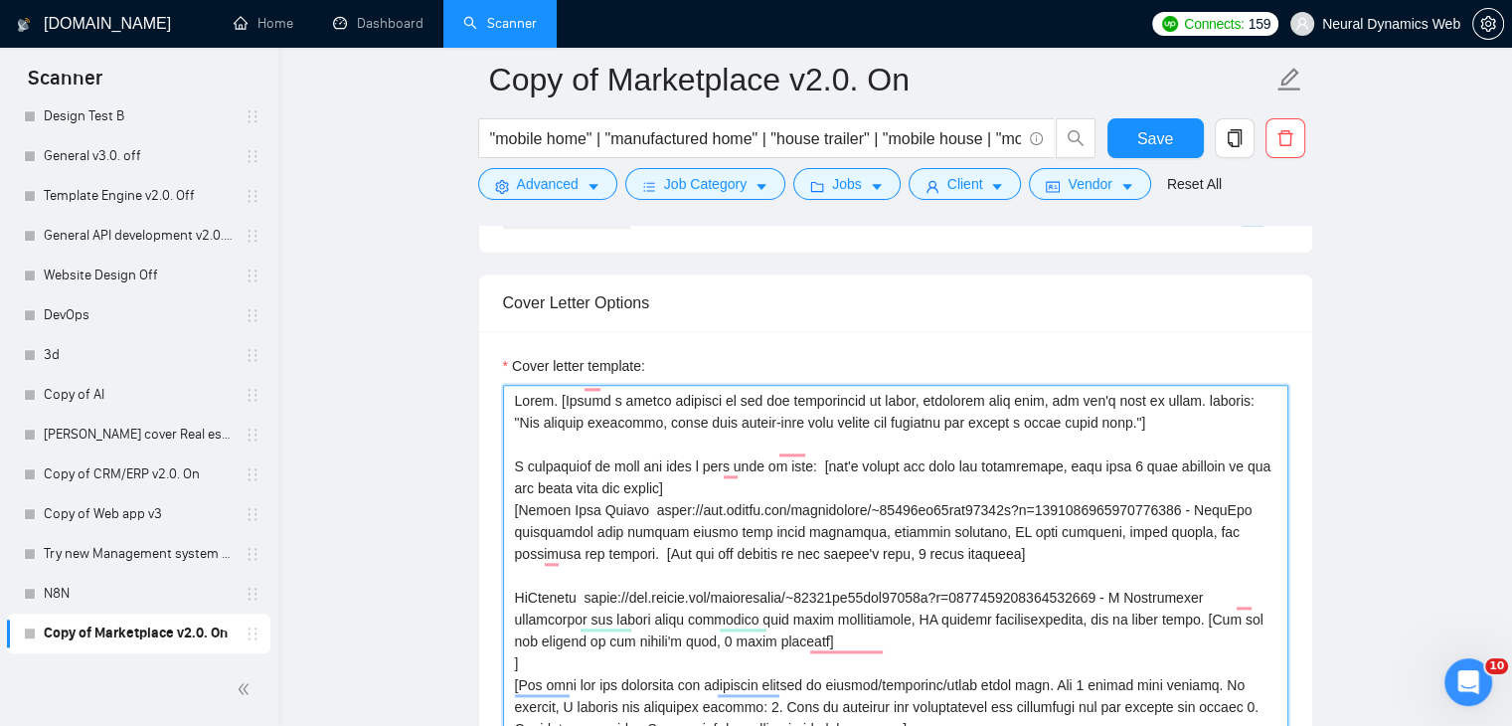
drag, startPoint x: 515, startPoint y: 506, endPoint x: 866, endPoint y: 554, distance: 354.1
click at [866, 554] on textarea "Cover letter template:" at bounding box center [895, 608] width 785 height 447
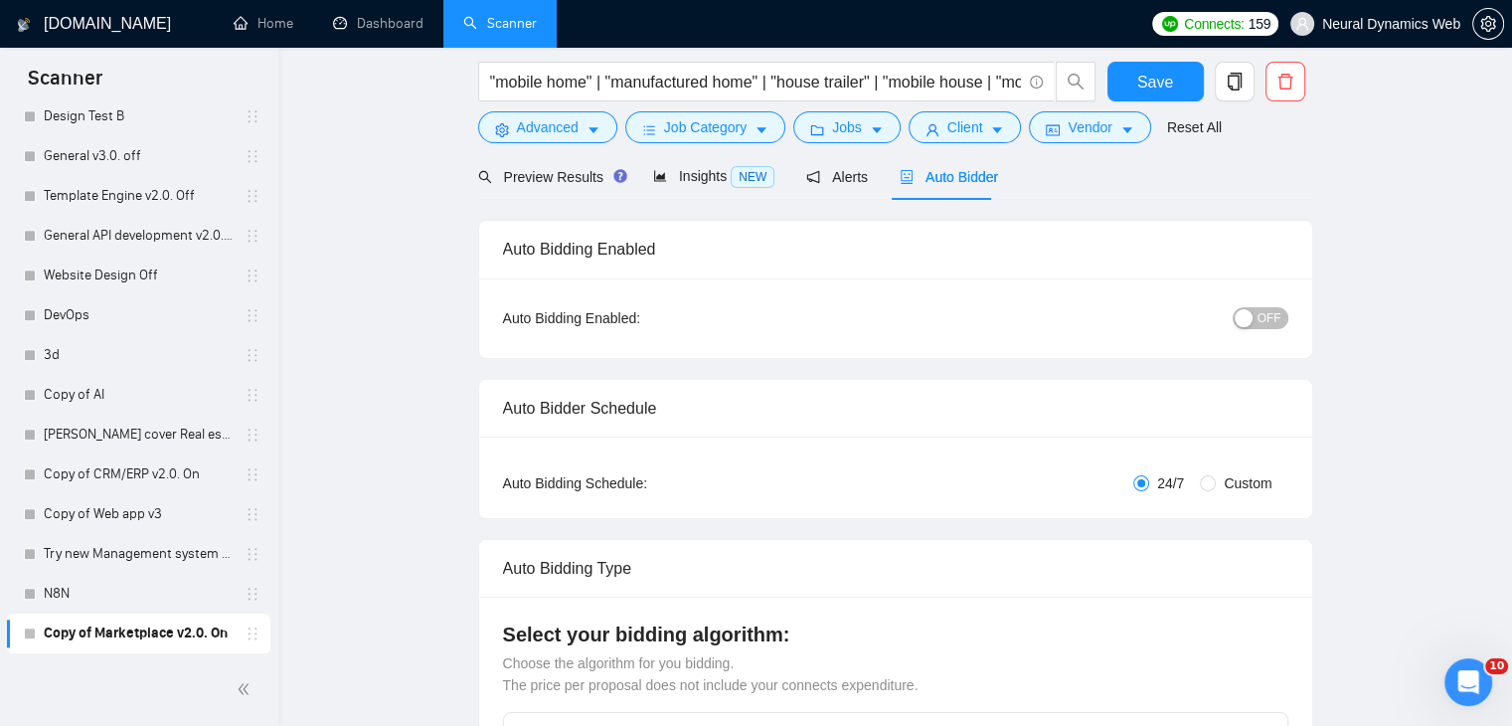
scroll to position [0, 0]
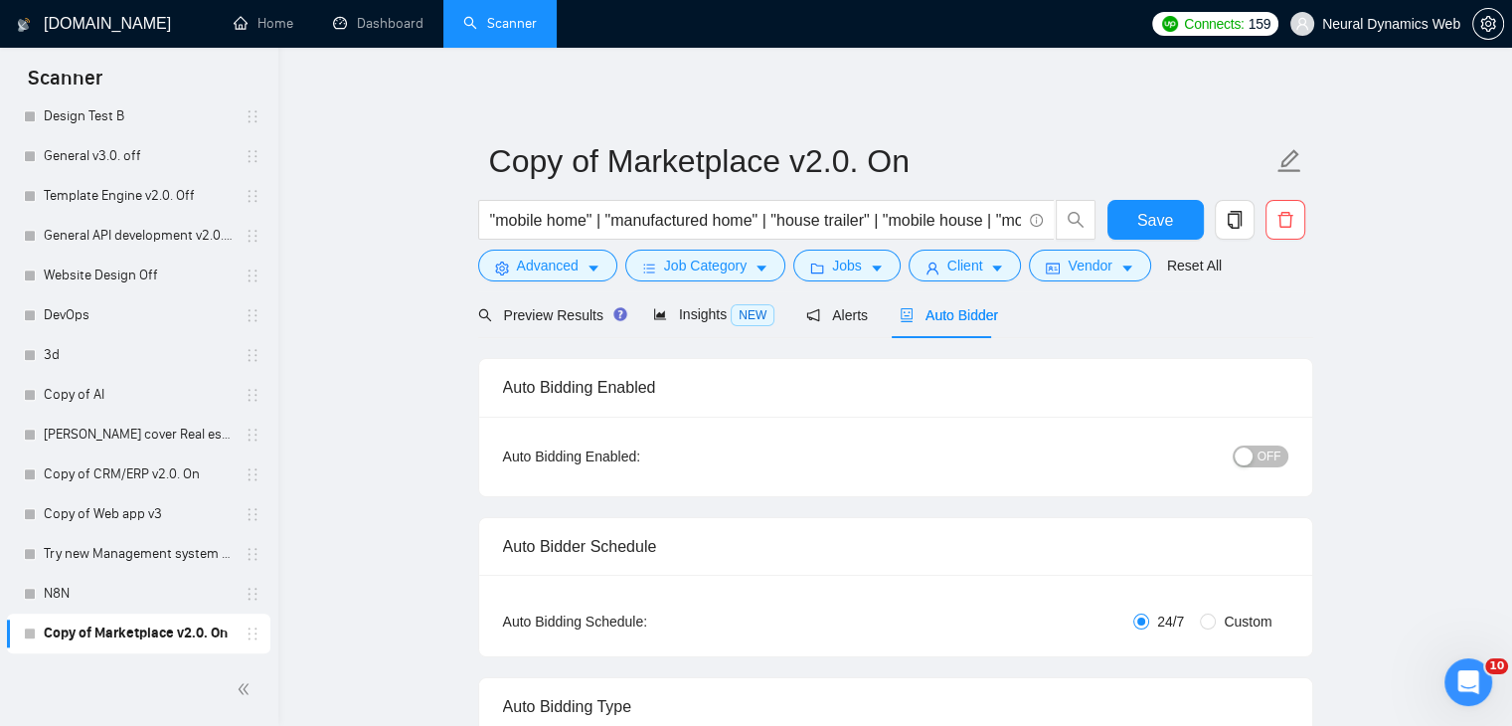
type textarea "Hello. [Create a phrase tailored to the job description or title, something lik…"
click at [1262, 462] on span "OFF" at bounding box center [1269, 456] width 24 height 22
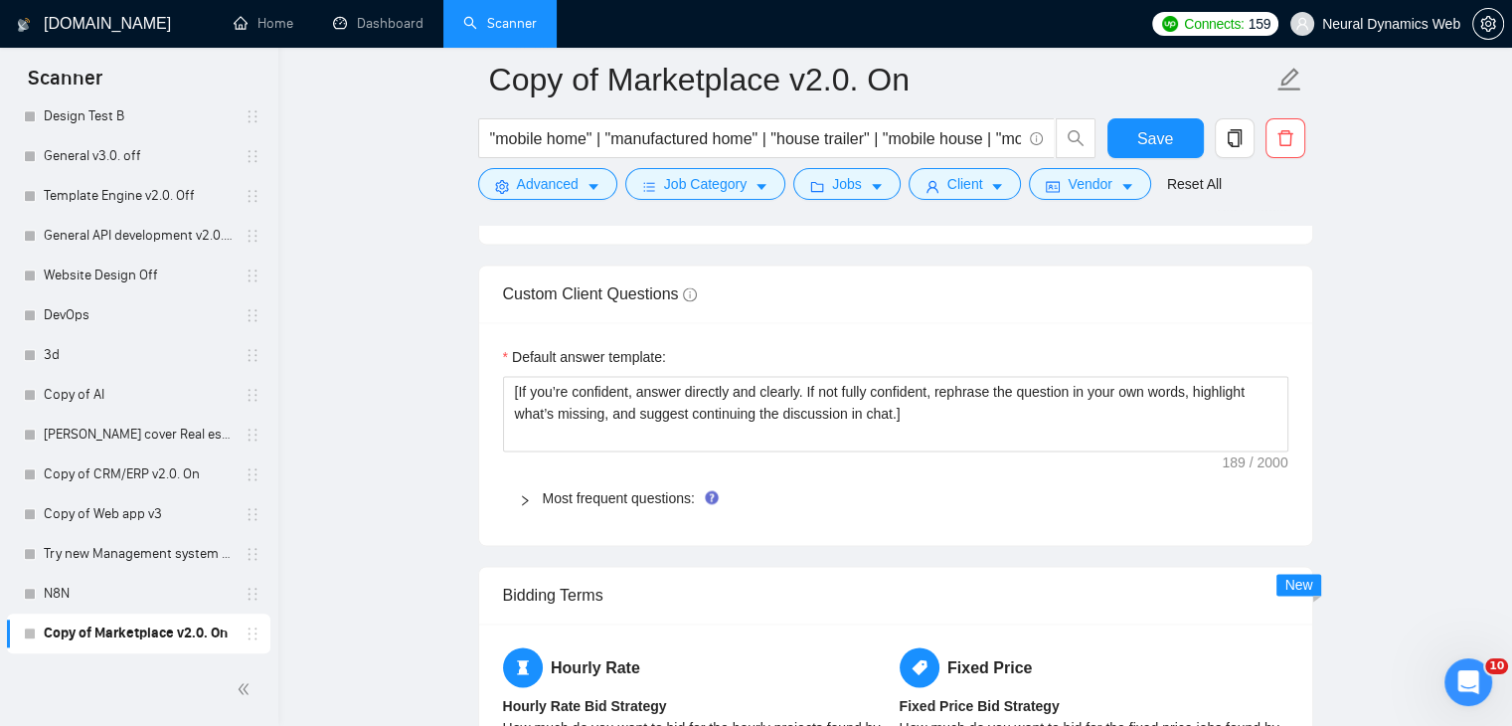
scroll to position [2783, 0]
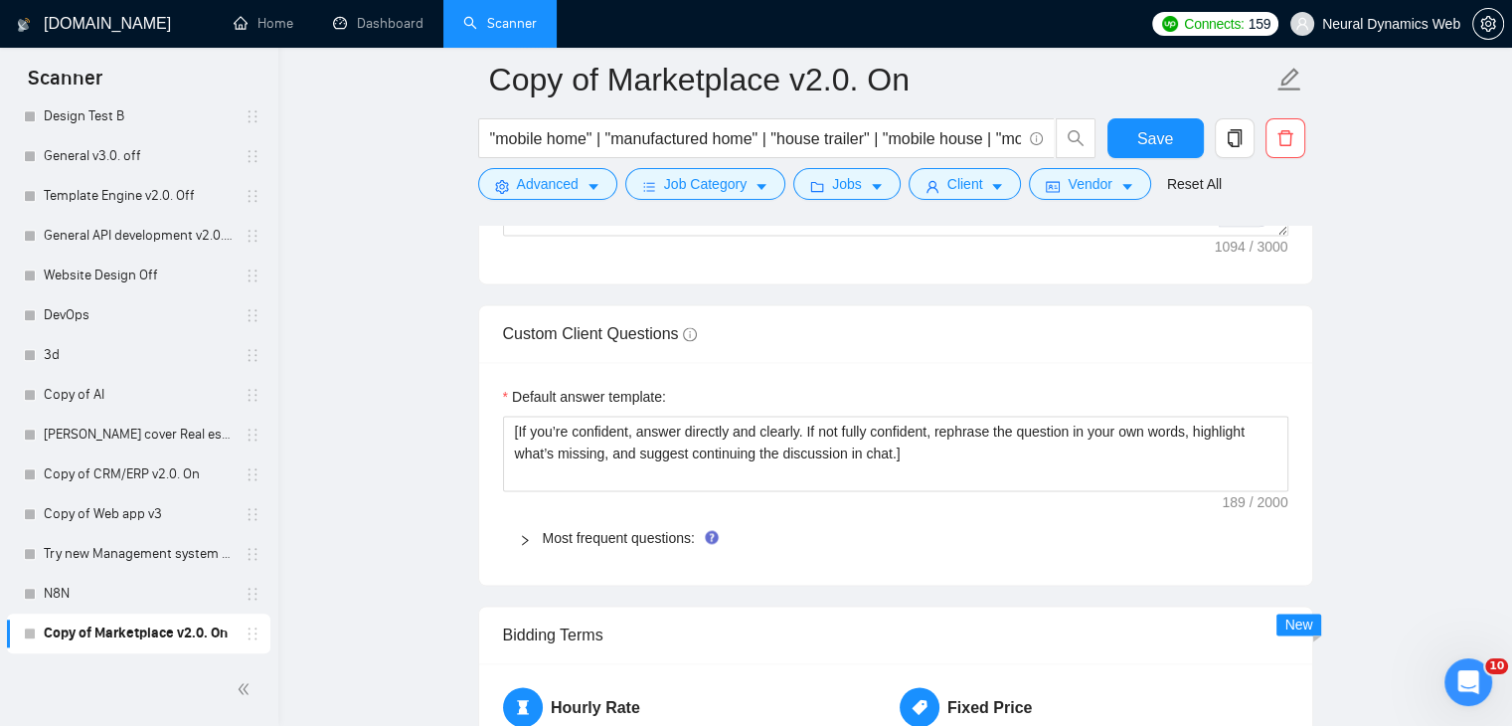
click at [541, 541] on div at bounding box center [531, 538] width 24 height 22
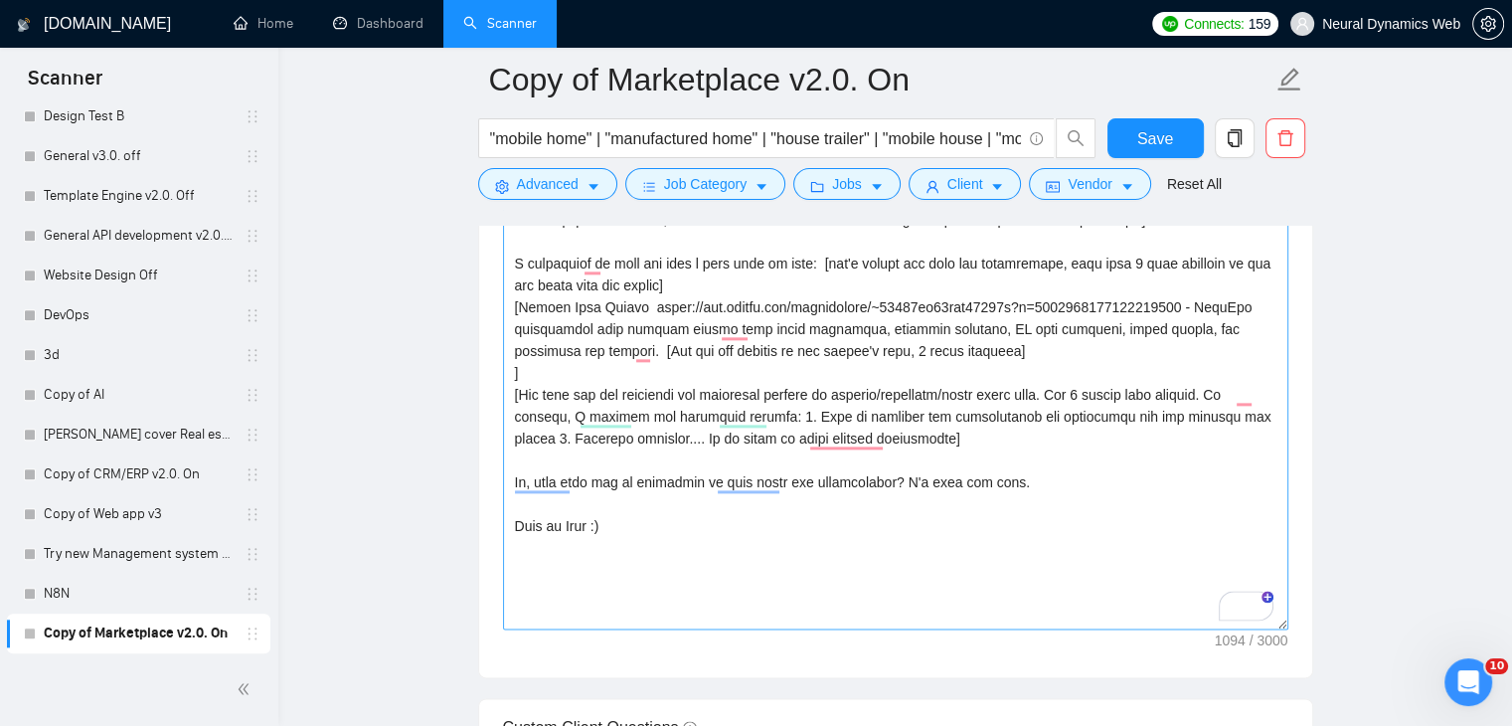
scroll to position [2286, 0]
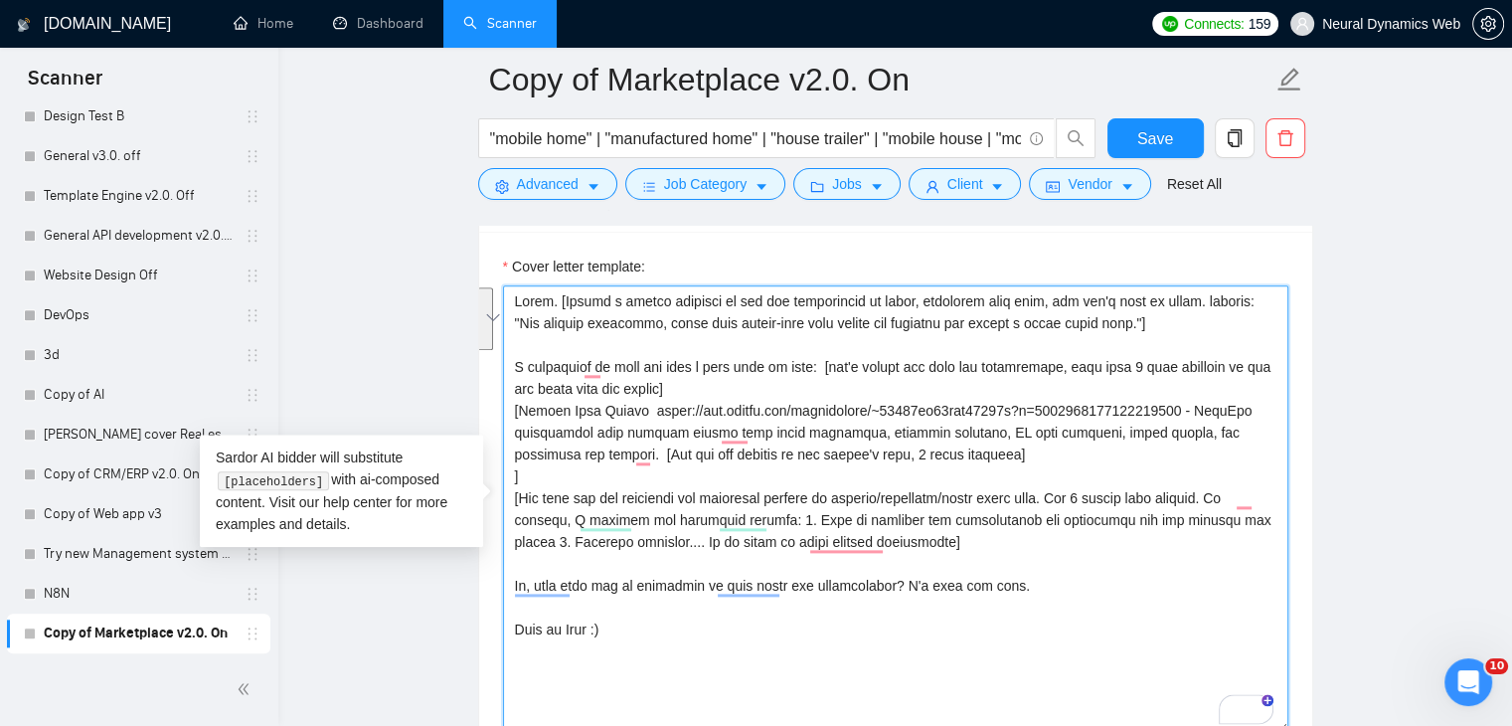
drag, startPoint x: 519, startPoint y: 408, endPoint x: 956, endPoint y: 449, distance: 439.3
click at [956, 449] on textarea "Cover letter template:" at bounding box center [895, 508] width 785 height 447
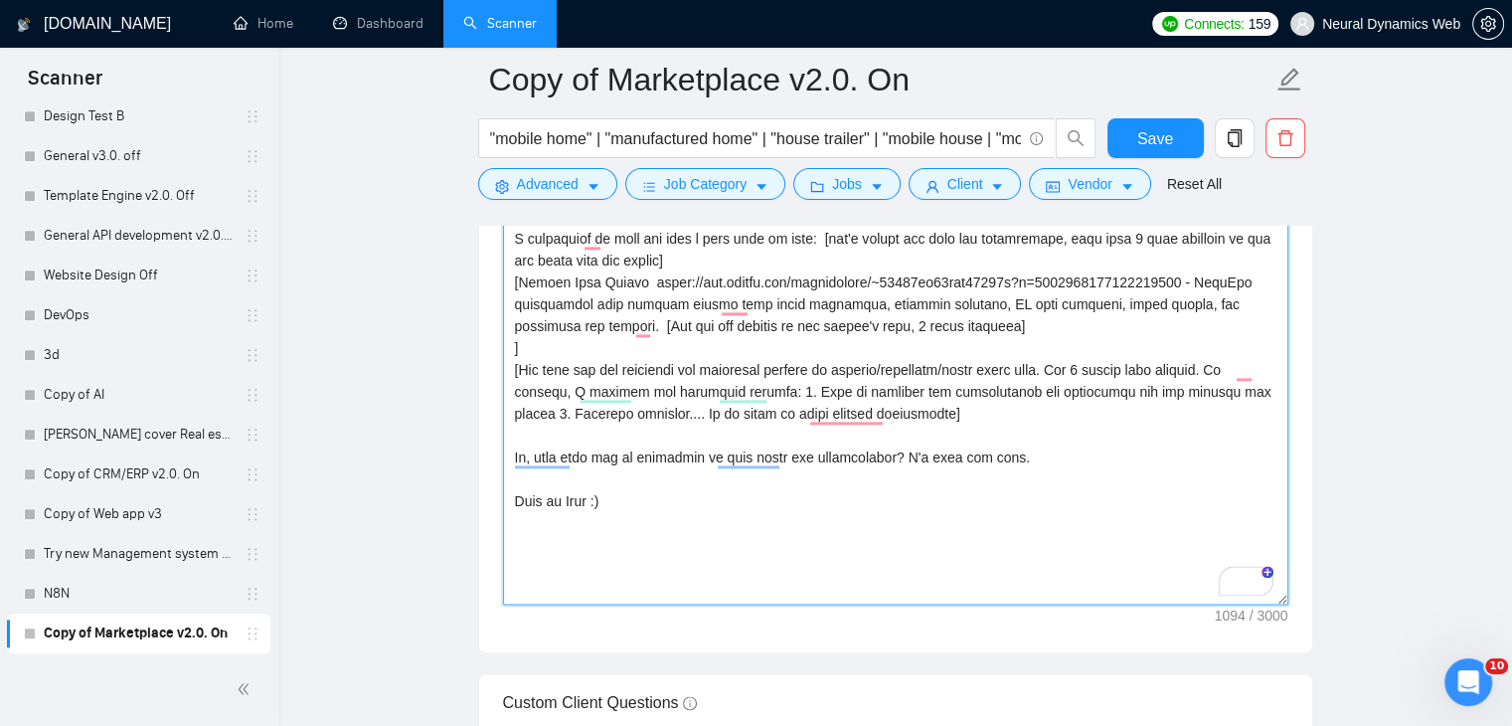
scroll to position [2684, 0]
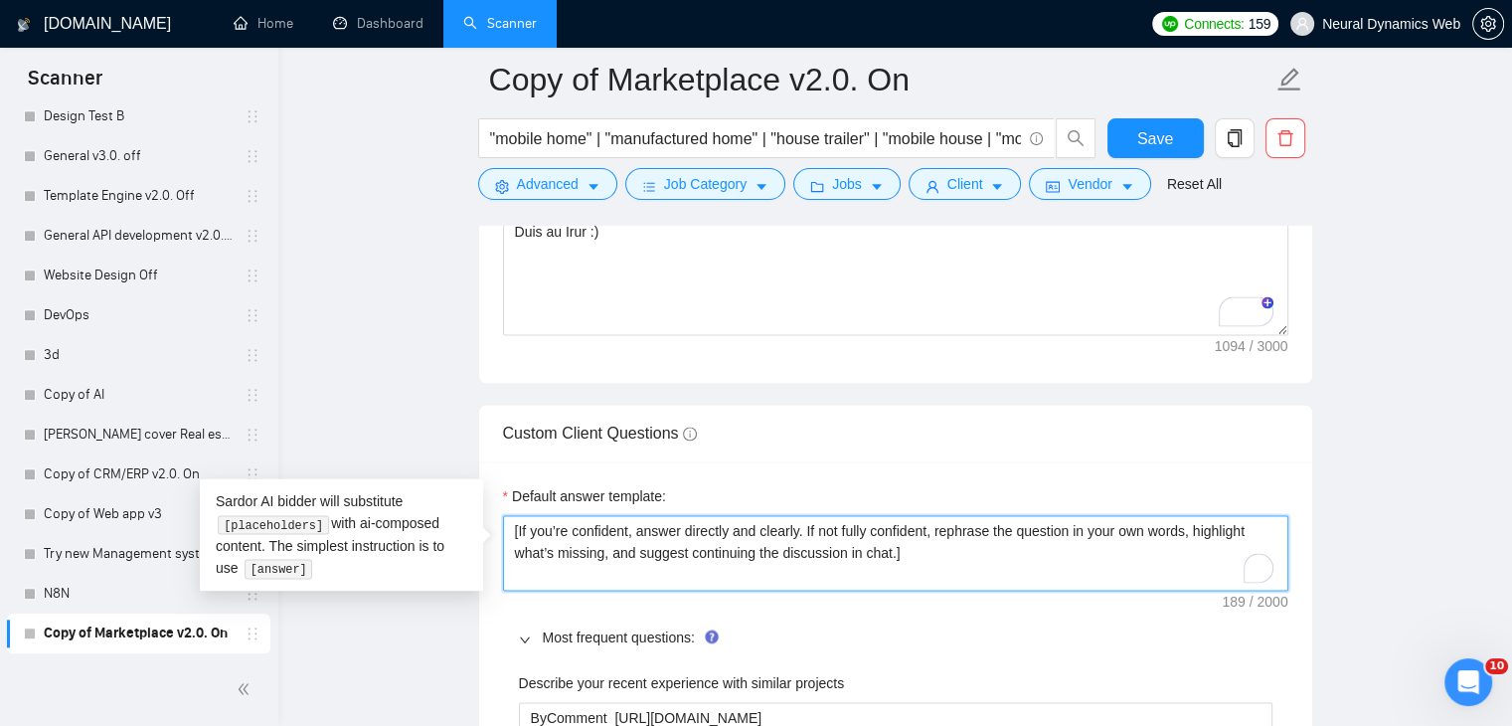
drag, startPoint x: 928, startPoint y: 550, endPoint x: 453, endPoint y: 533, distance: 475.4
paste textarea "Mobile Home Movers https://www.upwork.com/freelancers/~01233fa30bcc59530b?p=196…"
type textarea "Mobile Home Movers https://www.upwork.com/freelancers/~01233fa30bcc59530b?p=196…"
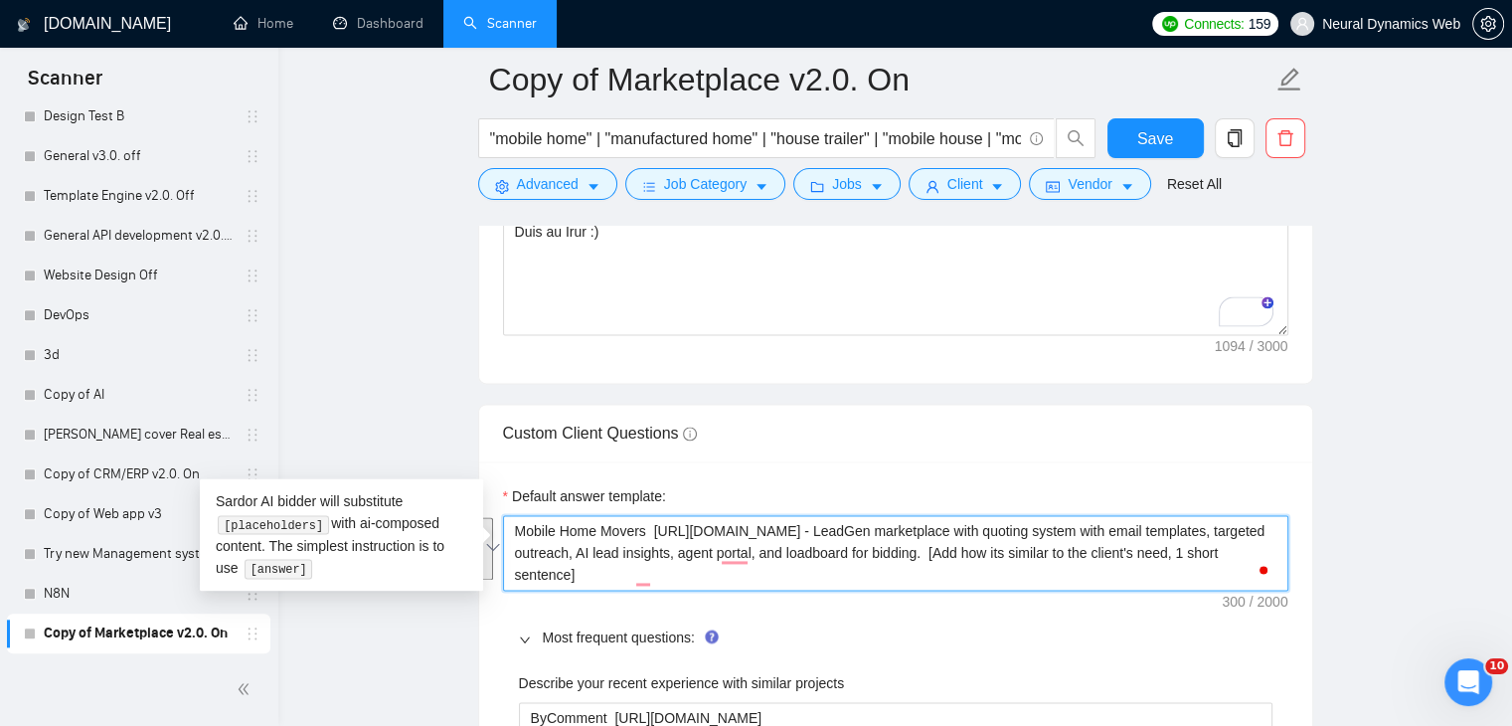
drag, startPoint x: 1219, startPoint y: 538, endPoint x: 567, endPoint y: 576, distance: 653.2
click at [567, 576] on textarea "Mobile Home Movers https://www.upwork.com/freelancers/~01233fa30bcc59530b?p=196…" at bounding box center [895, 553] width 785 height 76
paste textarea "SaaS lead generation marketplace for mobile home movers, built with Django, Pos…"
type textarea "Mobile Home Movers https://www.upwork.com/freelancers/~01233fa30bcc59530b?p=196…"
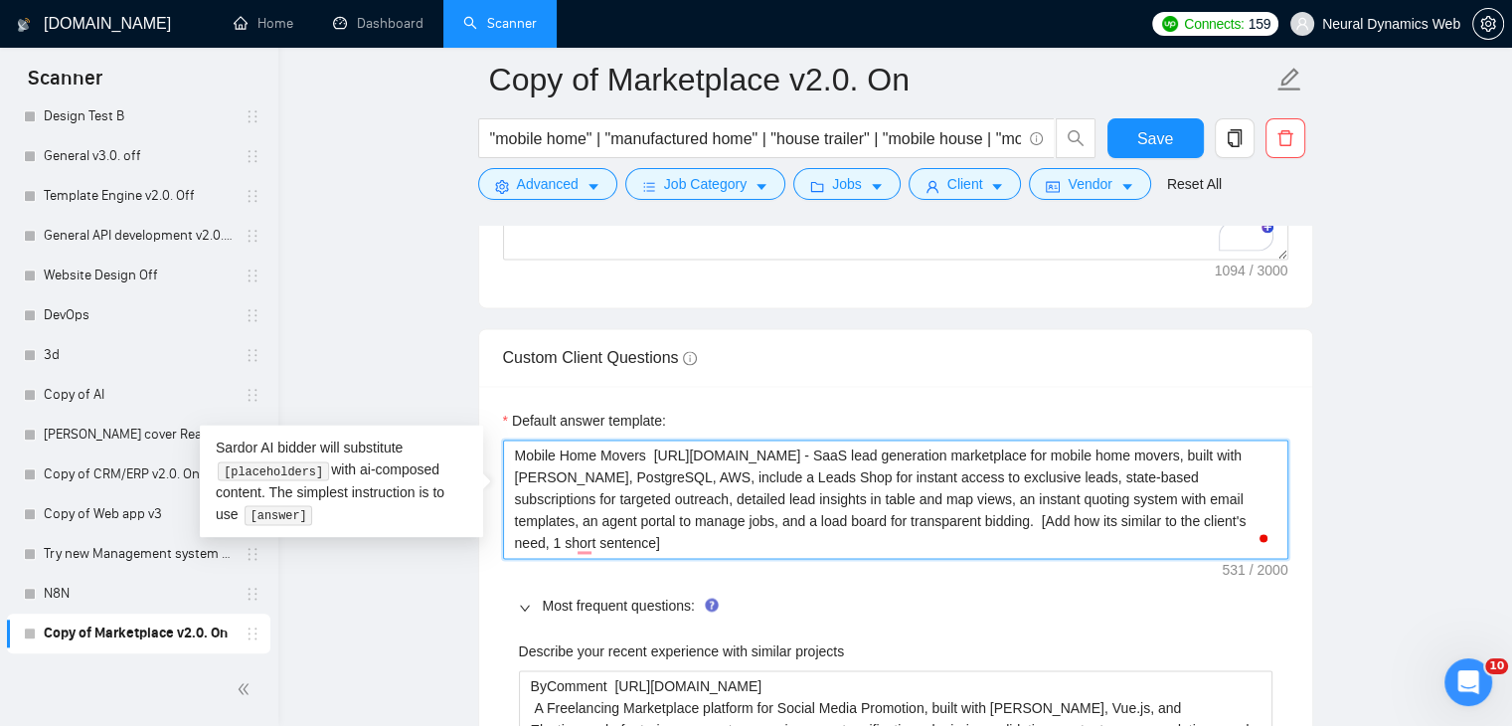
scroll to position [2883, 0]
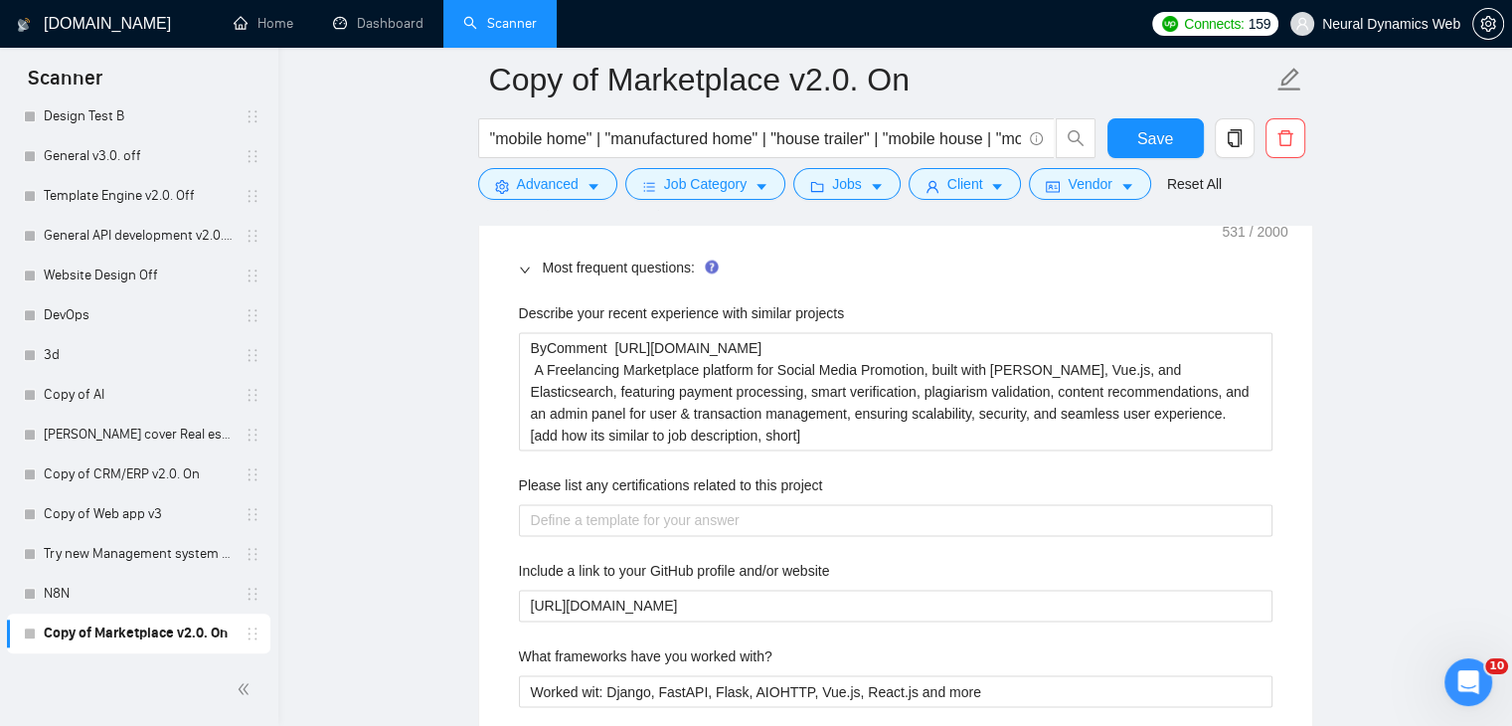
scroll to position [2982, 0]
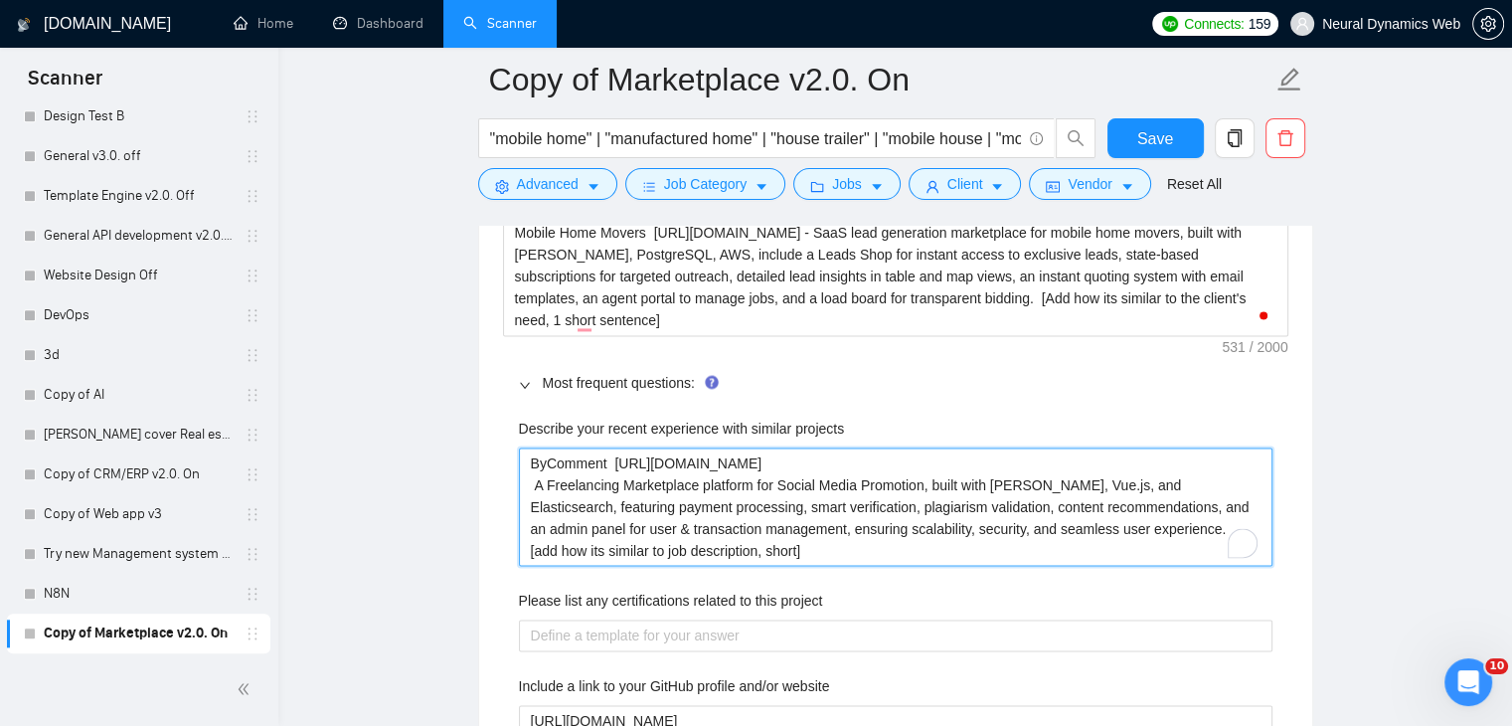
drag, startPoint x: 529, startPoint y: 462, endPoint x: 811, endPoint y: 570, distance: 302.0
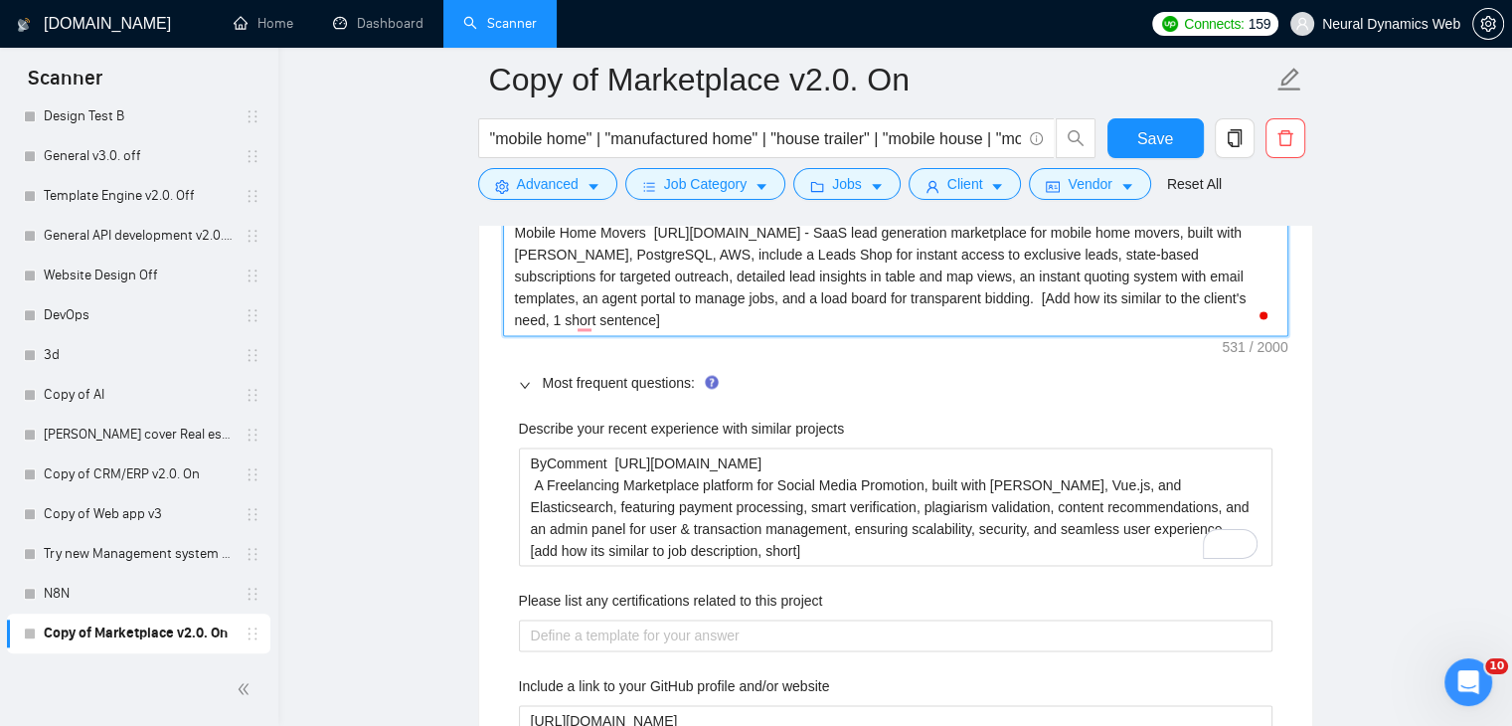
click at [573, 263] on textarea "Mobile Home Movers https://www.upwork.com/freelancers/~01233fa30bcc59530b?p=196…" at bounding box center [895, 276] width 785 height 119
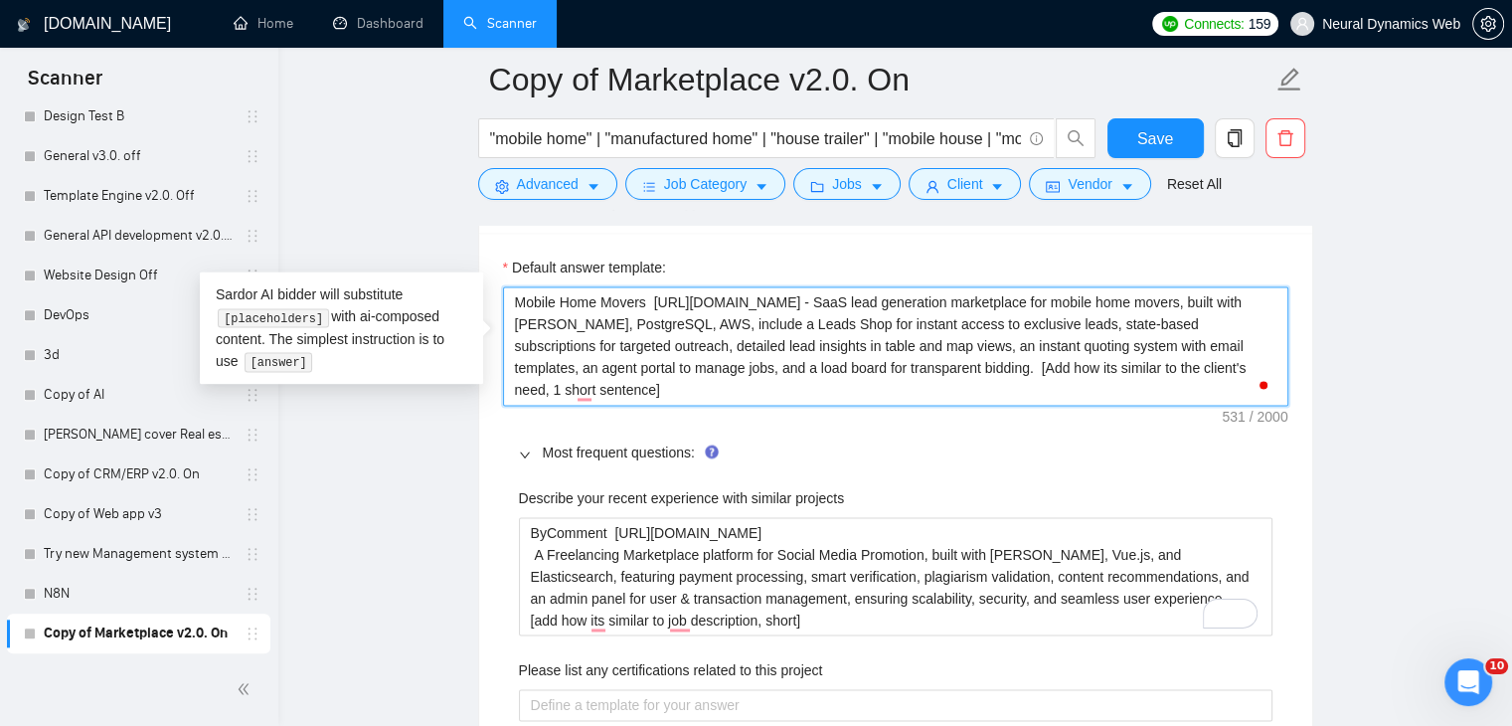
scroll to position [2883, 0]
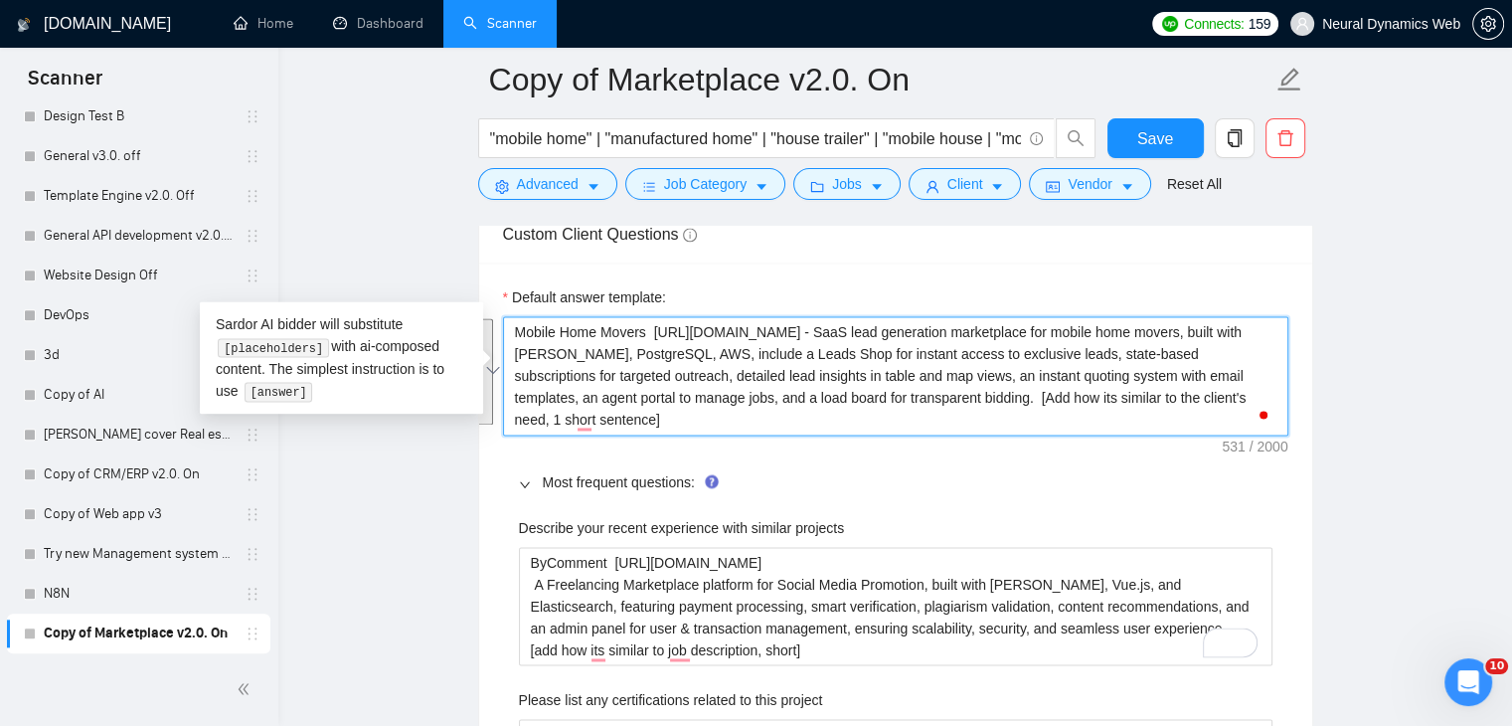
drag, startPoint x: 511, startPoint y: 319, endPoint x: 965, endPoint y: 421, distance: 465.7
click at [965, 421] on textarea "Mobile Home Movers https://www.upwork.com/freelancers/~01233fa30bcc59530b?p=196…" at bounding box center [895, 375] width 785 height 119
paste textarea "SaaS lead generation marketplace for mobile home movers, built with Django, Pos…"
type textarea "SaaS lead generation marketplace for mobile home movers, built with Django, Pos…"
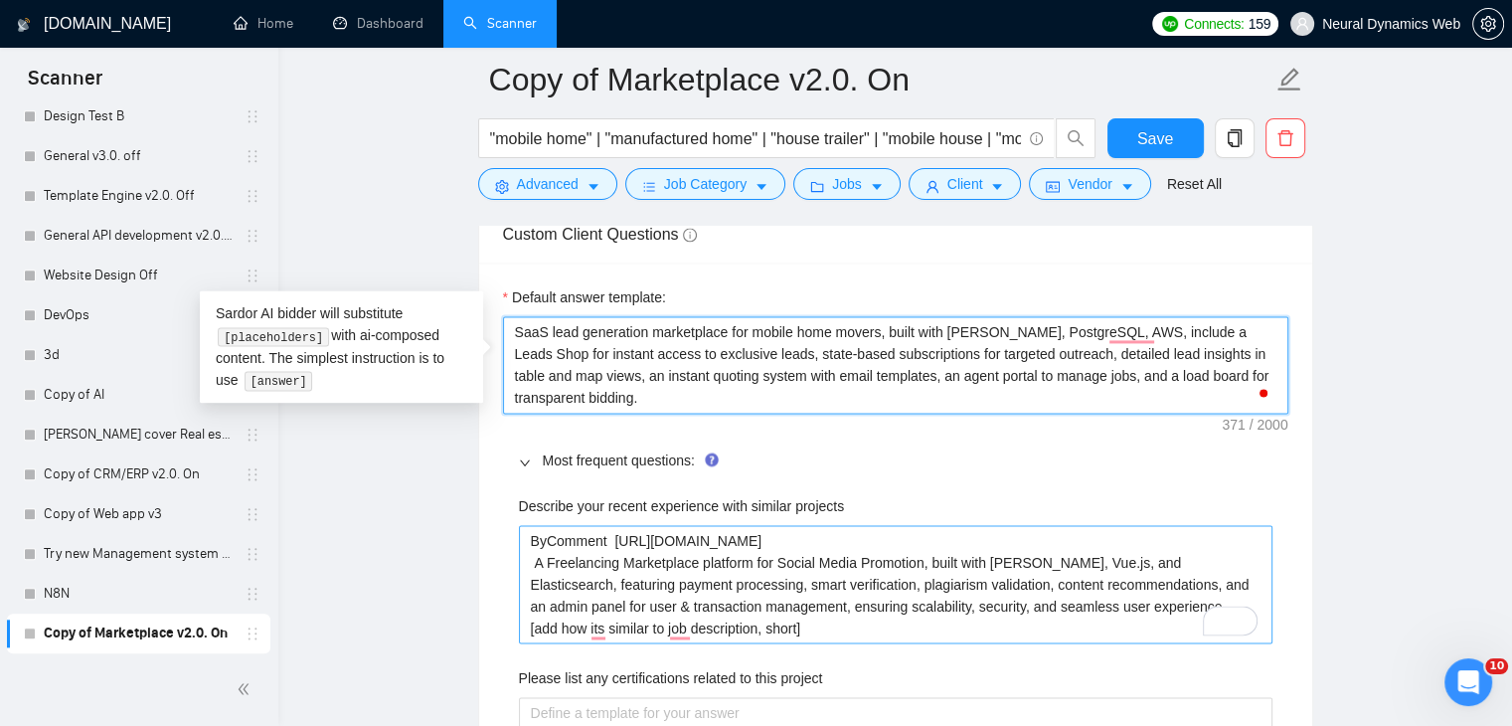
type textarea "SaaS lead generation marketplace for mobile home movers, built with Django, Pos…"
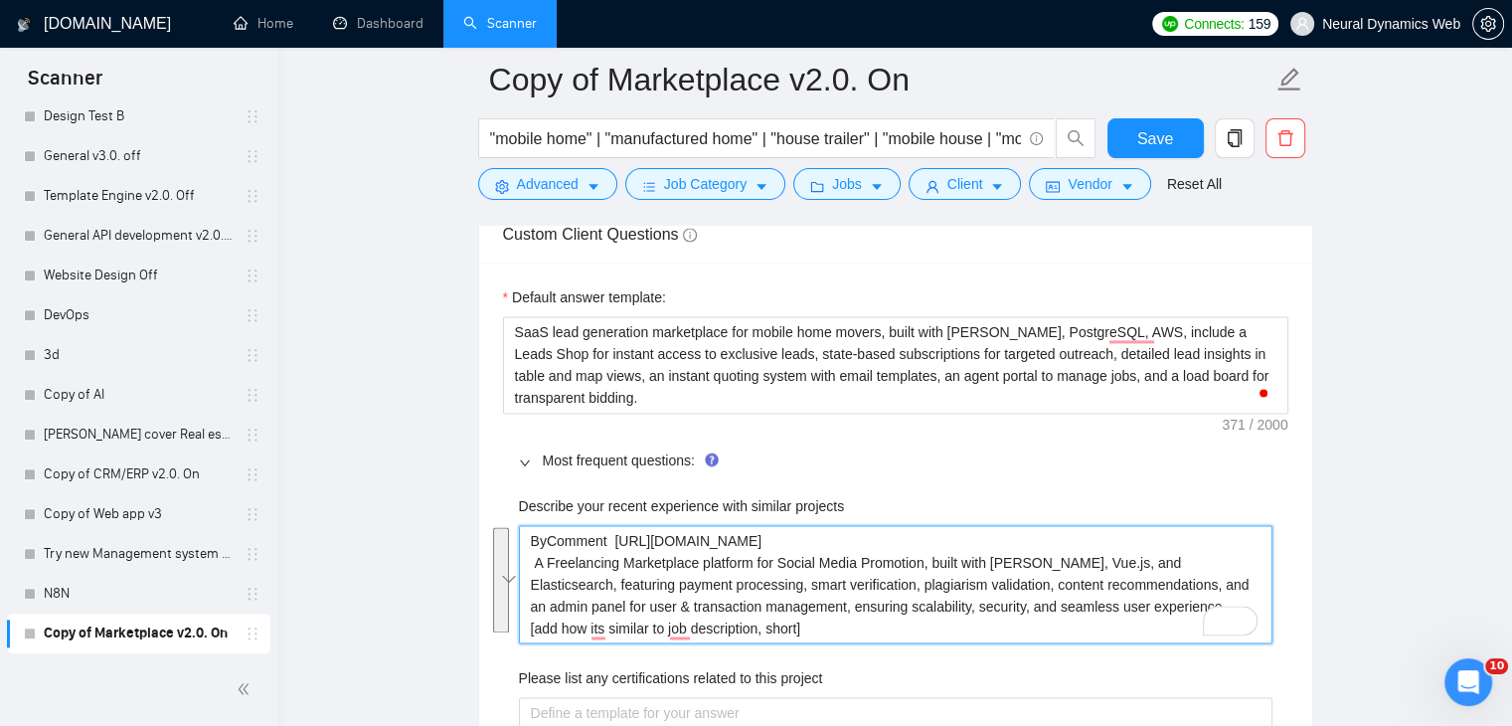
drag, startPoint x: 847, startPoint y: 622, endPoint x: 515, endPoint y: 507, distance: 351.4
click at [519, 511] on div "Describe your recent experience with similar projects ByComment https://www.upw…" at bounding box center [895, 569] width 753 height 149
paste projects "SaaS lead generation marketplace for mobile home movers, built with Django, Pos…"
type projects "SaaS lead generation marketplace for mobile home movers, built with Django, Pos…"
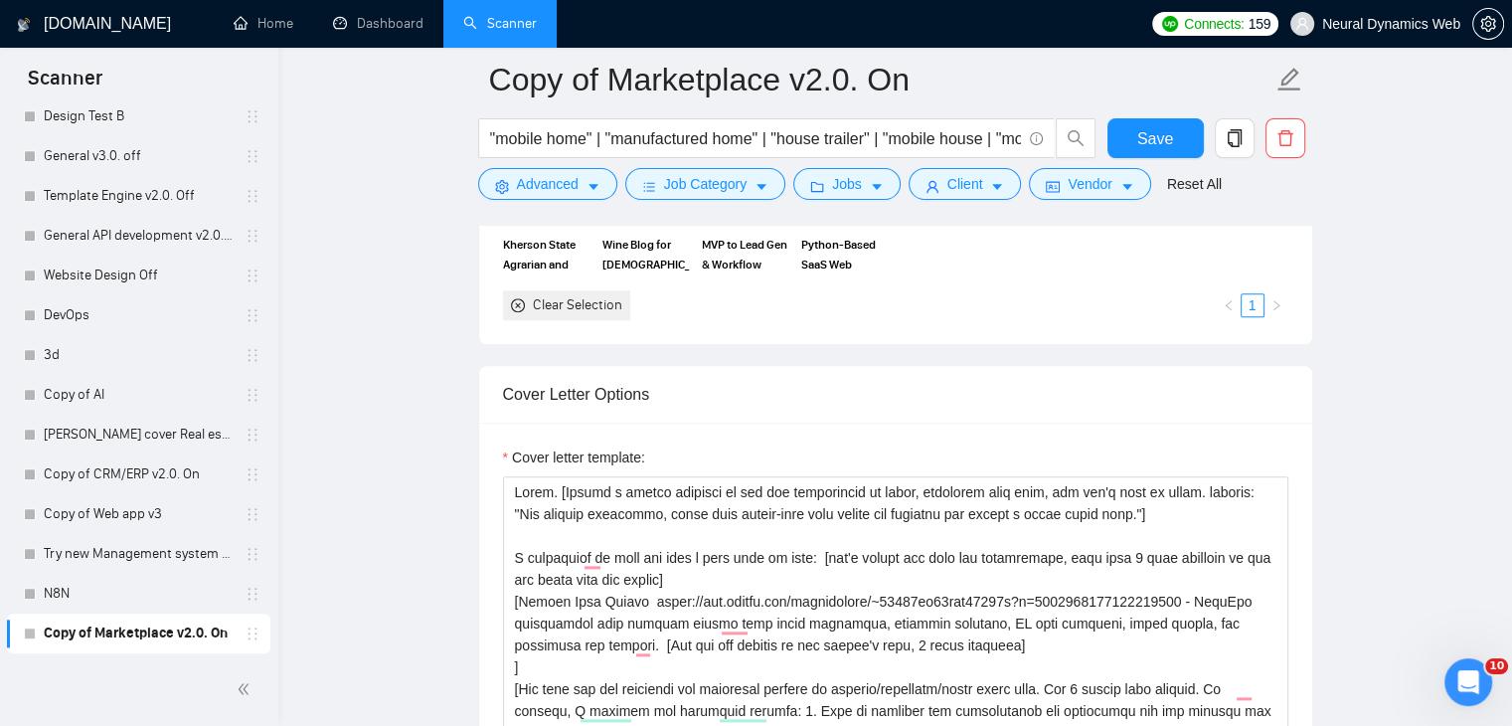
scroll to position [2087, 0]
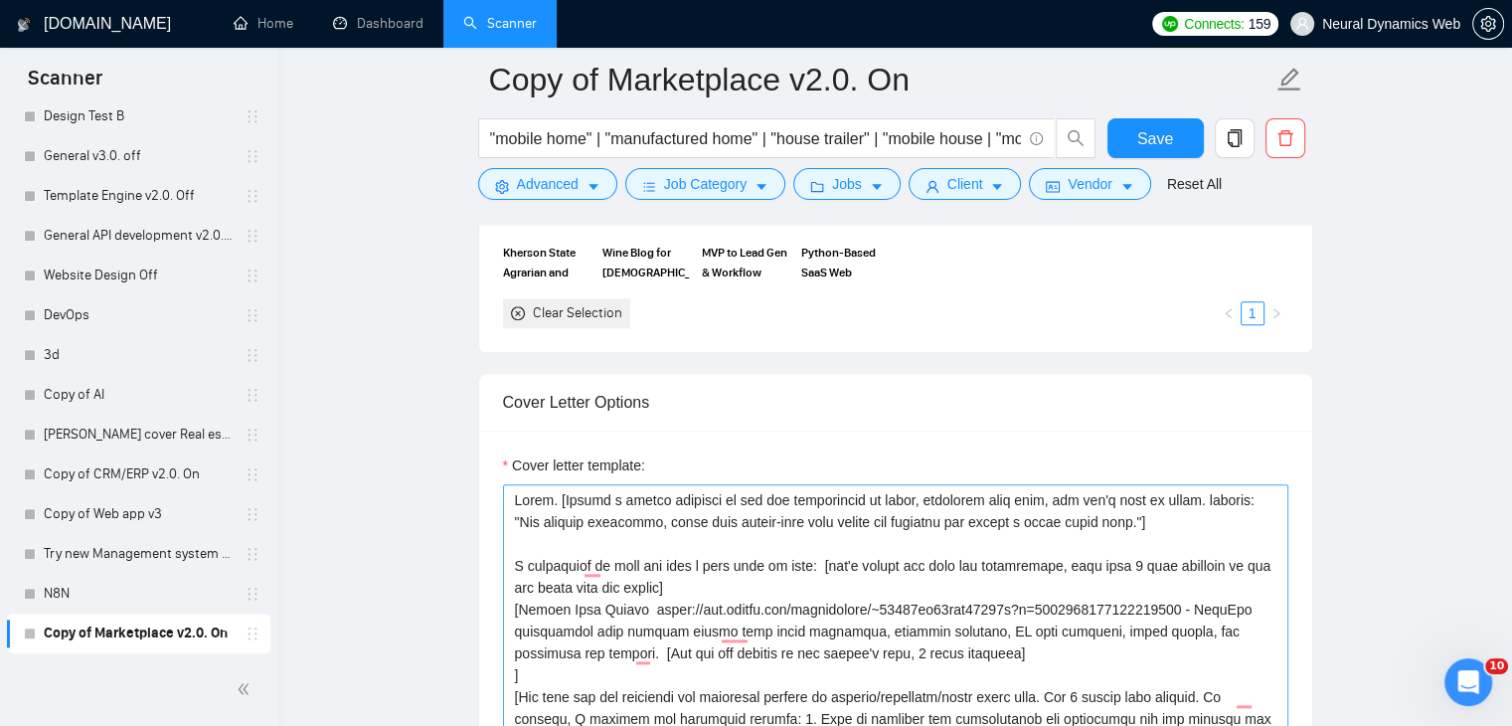
type projects "SaaS lead generation marketplace for mobile home movers, built with Django, Pos…"
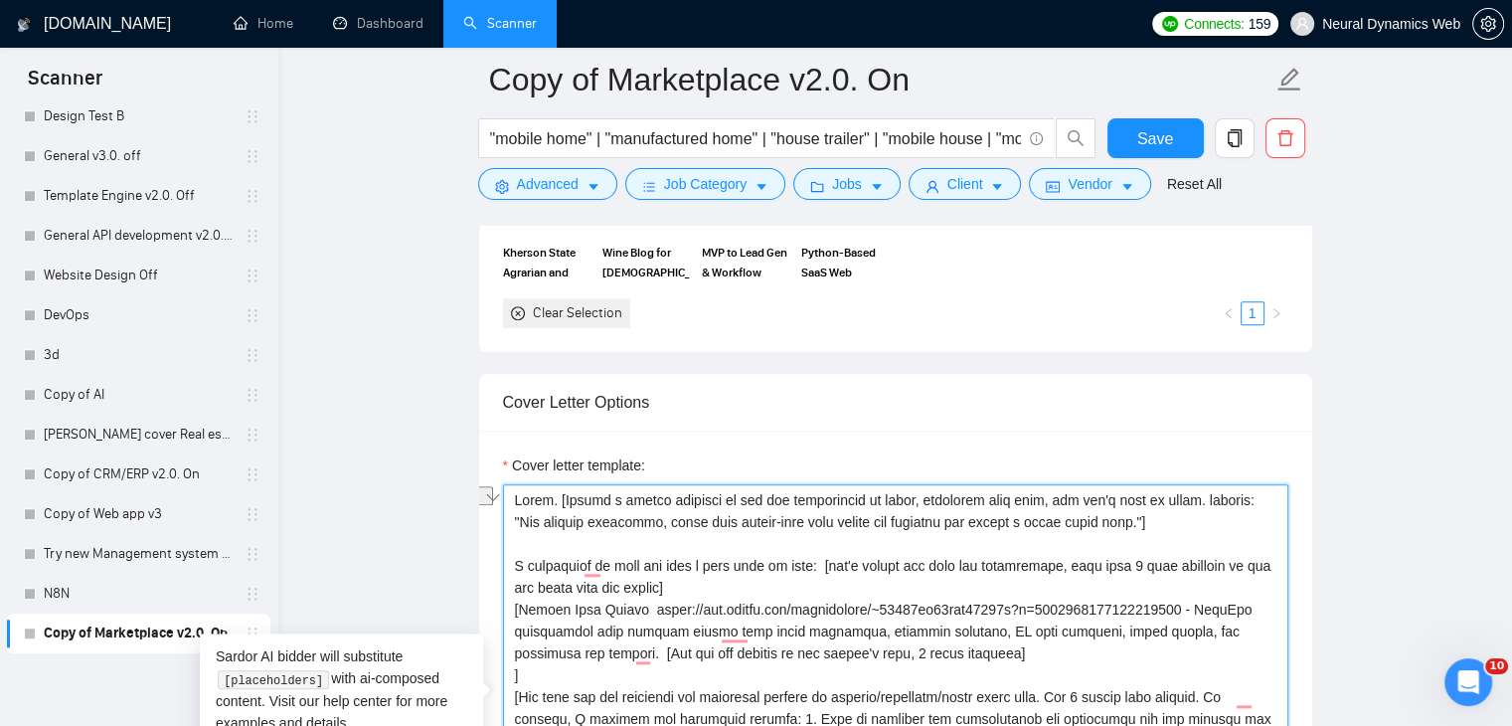
drag, startPoint x: 521, startPoint y: 603, endPoint x: 1197, endPoint y: 603, distance: 675.9
click at [1197, 603] on textarea "Cover letter template:" at bounding box center [895, 707] width 785 height 447
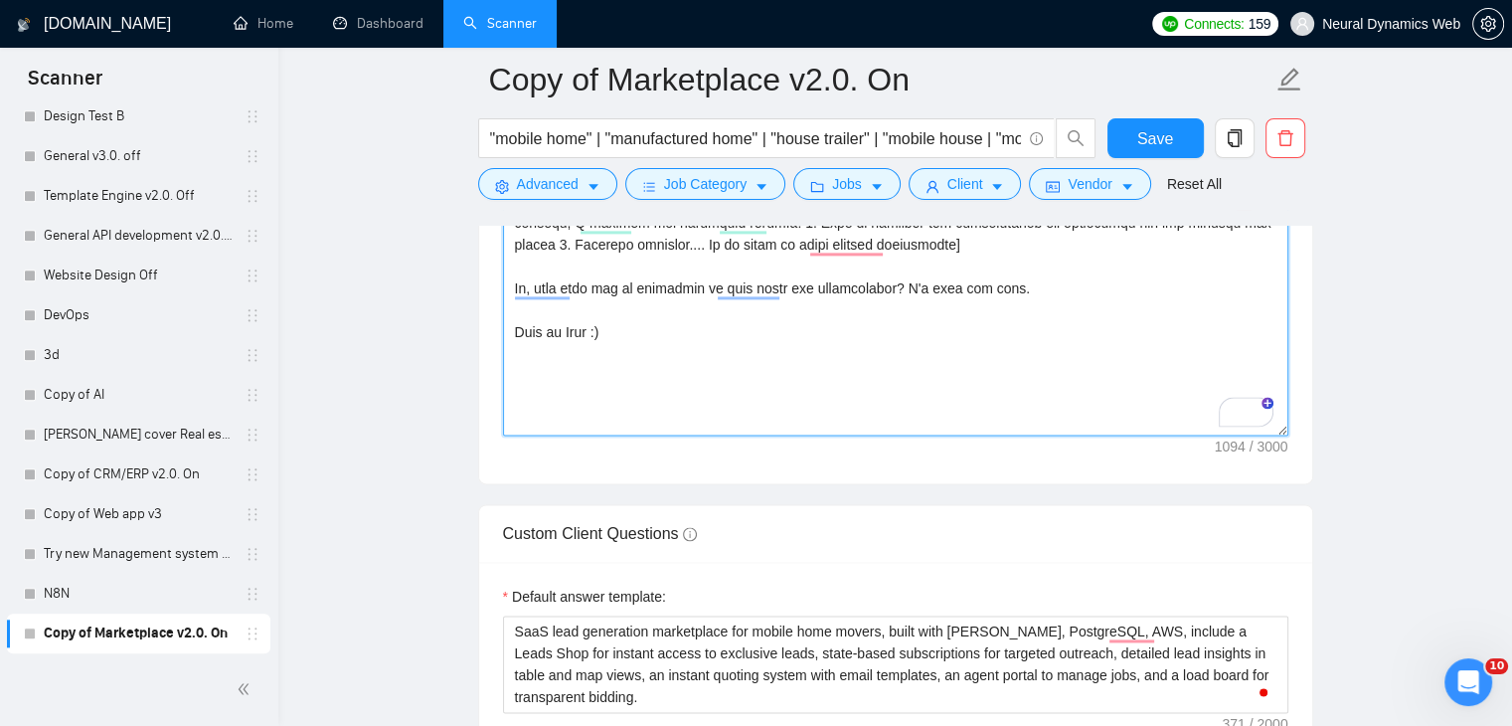
scroll to position [2584, 0]
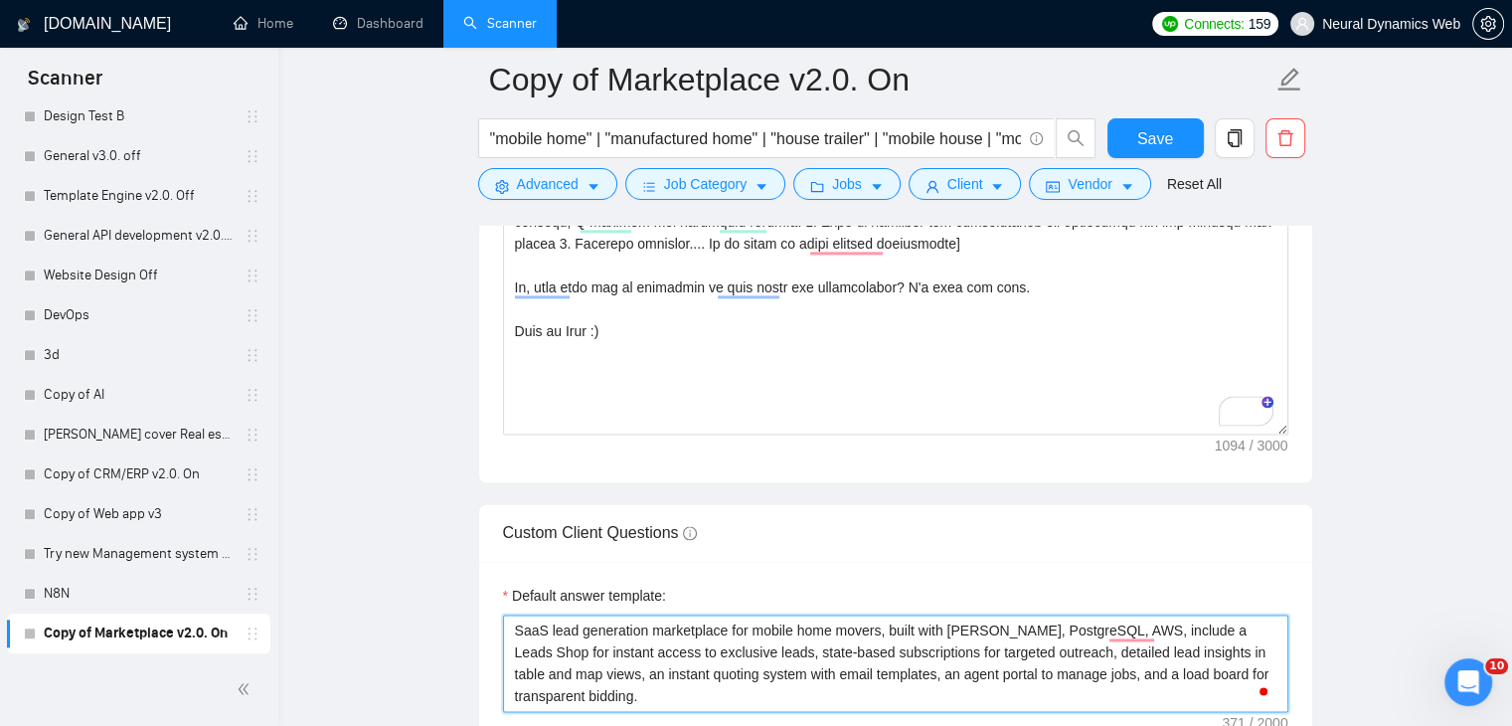
click at [513, 621] on textarea "SaaS lead generation marketplace for mobile home movers, built with Django, Pos…" at bounding box center [895, 662] width 785 height 97
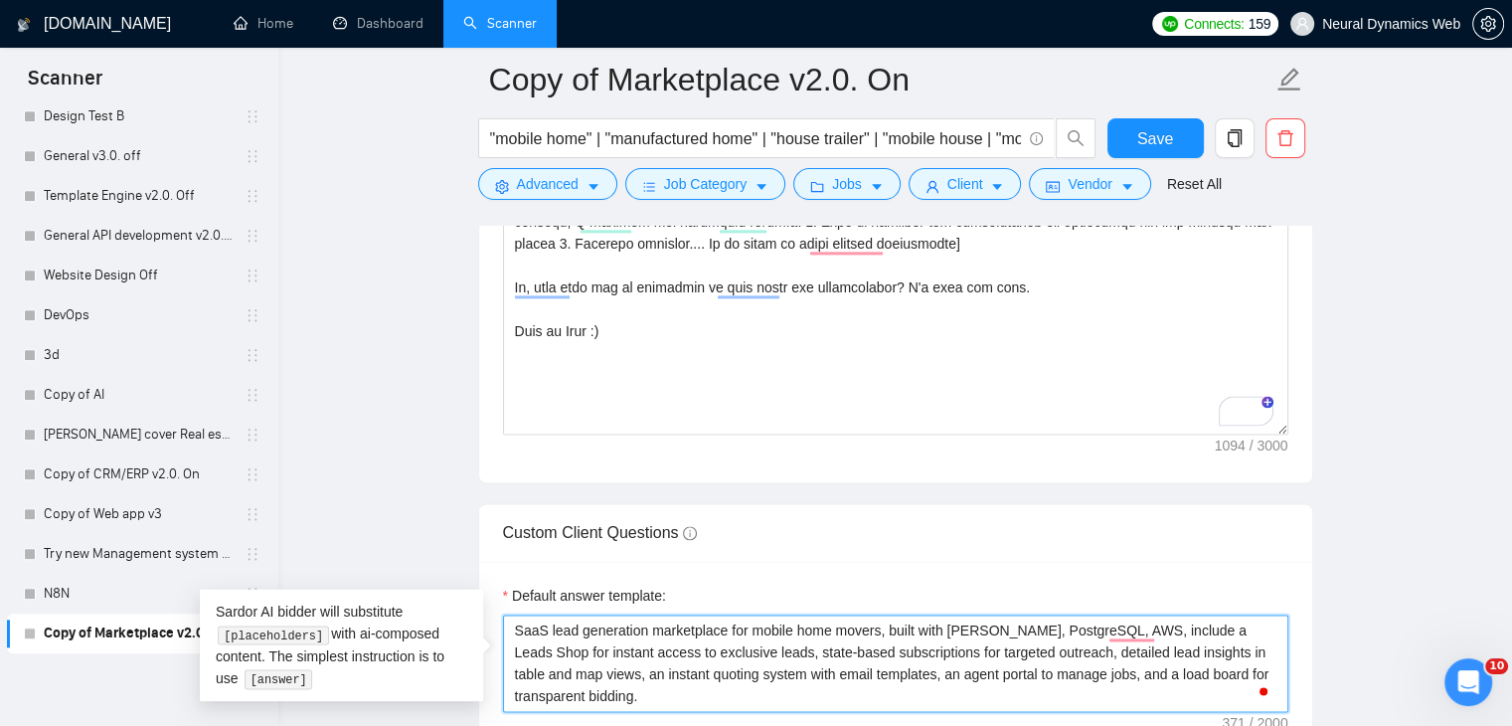
type textarea "SaaS lead generation marketplace for mobile home movers, built with Django, Pos…"
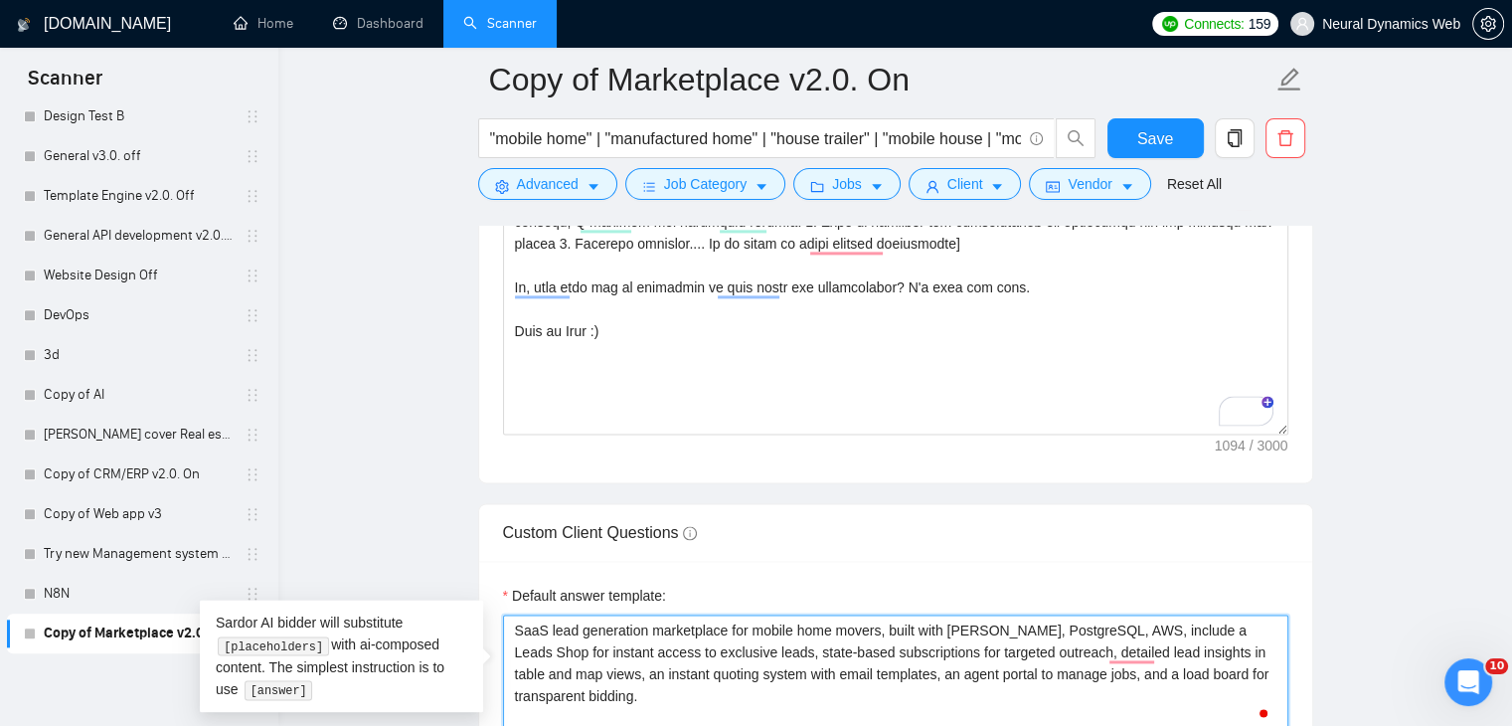
click at [511, 629] on textarea "SaaS lead generation marketplace for mobile home movers, built with Django, Pos…" at bounding box center [895, 673] width 785 height 119
paste textarea "Mobile Home Movers https://www.upwork.com/freelancers/~01233fa30bcc59530b?p=196…"
type textarea "Mobile Home Movers [URL][DOMAIN_NAME] SaaS lead generation marketplace for mobi…"
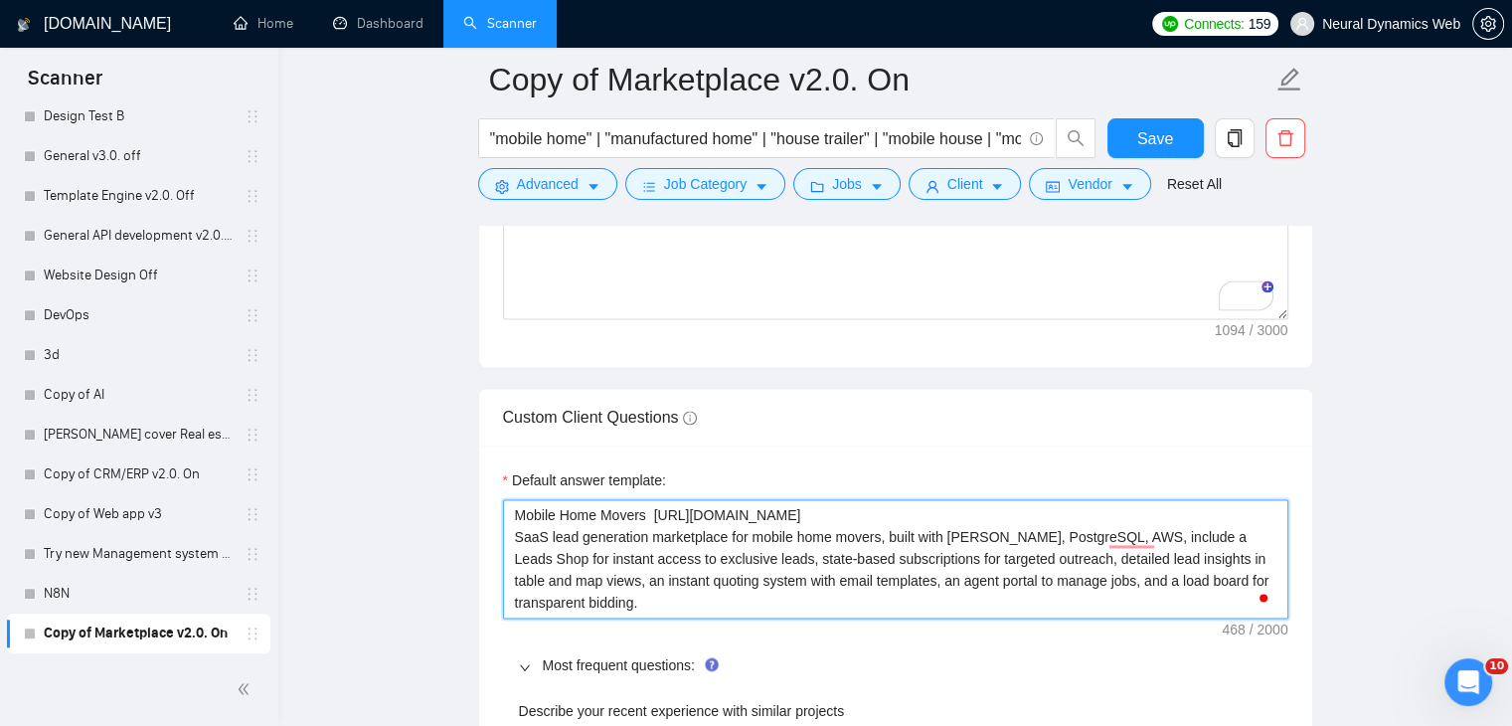
scroll to position [2883, 0]
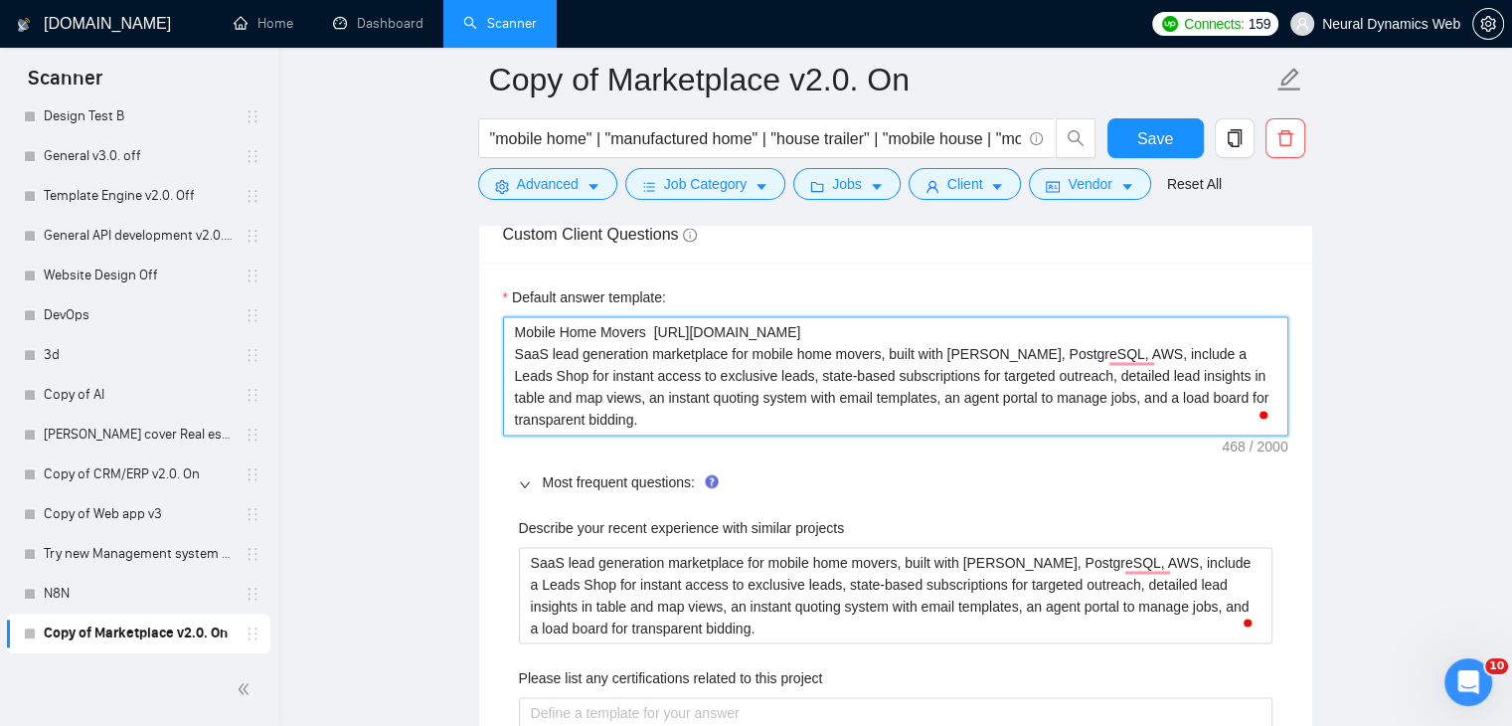
drag, startPoint x: 505, startPoint y: 323, endPoint x: 596, endPoint y: 422, distance: 135.1
click at [596, 422] on textarea "Mobile Home Movers [URL][DOMAIN_NAME] SaaS lead generation marketplace for mobi…" at bounding box center [895, 375] width 785 height 119
type textarea "Mobile Home Movers [URL][DOMAIN_NAME] SaaS lead generation marketplace for mobi…"
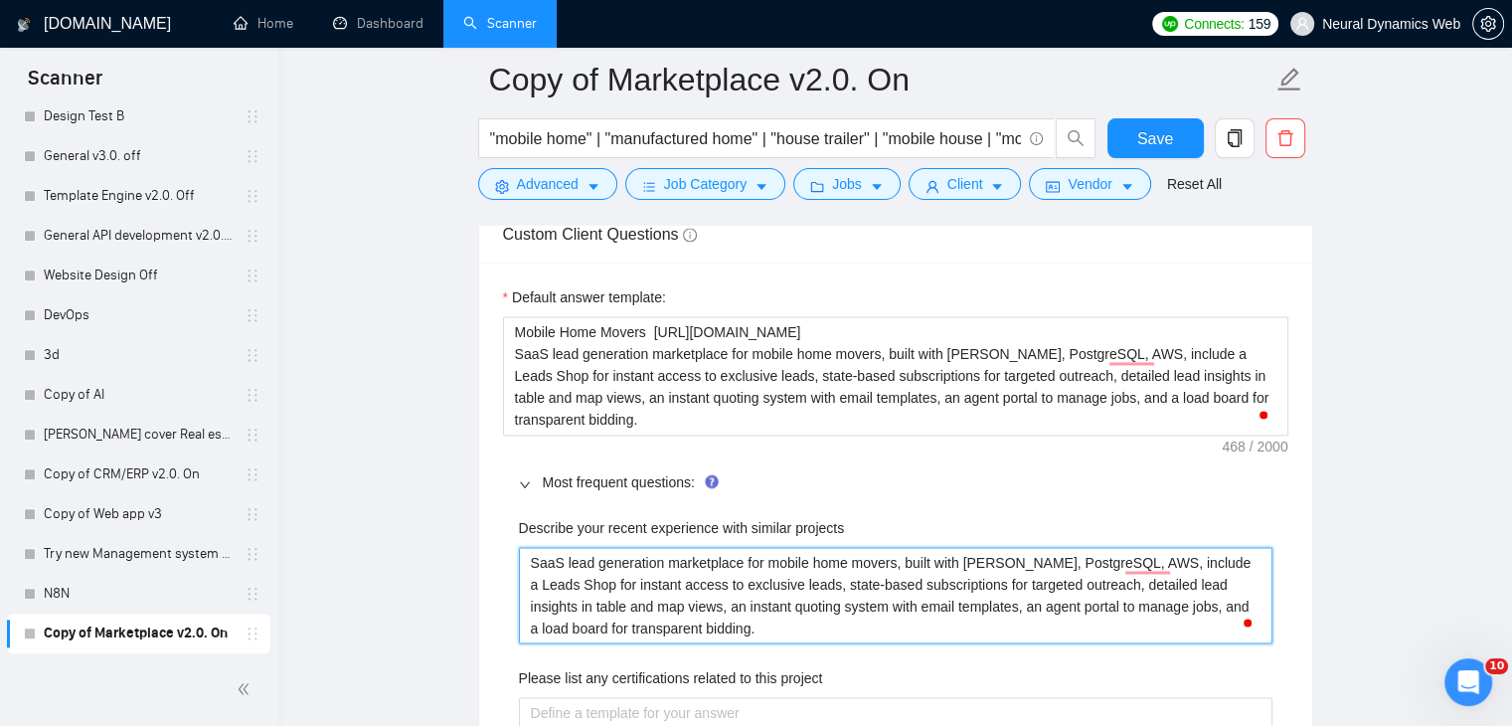
drag, startPoint x: 674, startPoint y: 637, endPoint x: 476, endPoint y: 524, distance: 228.0
click at [476, 524] on main "Copy of Marketplace v2.0. On "mobile home" | "manufactured home" | "house trail…" at bounding box center [895, 670] width 1170 height 6946
paste projects "Mobile Home Movers https://www.upwork.com/freelancers/~01233fa30bcc59530b?p=196…"
type projects "Mobile Home Movers [URL][DOMAIN_NAME] SaaS lead generation marketplace for mobi…"
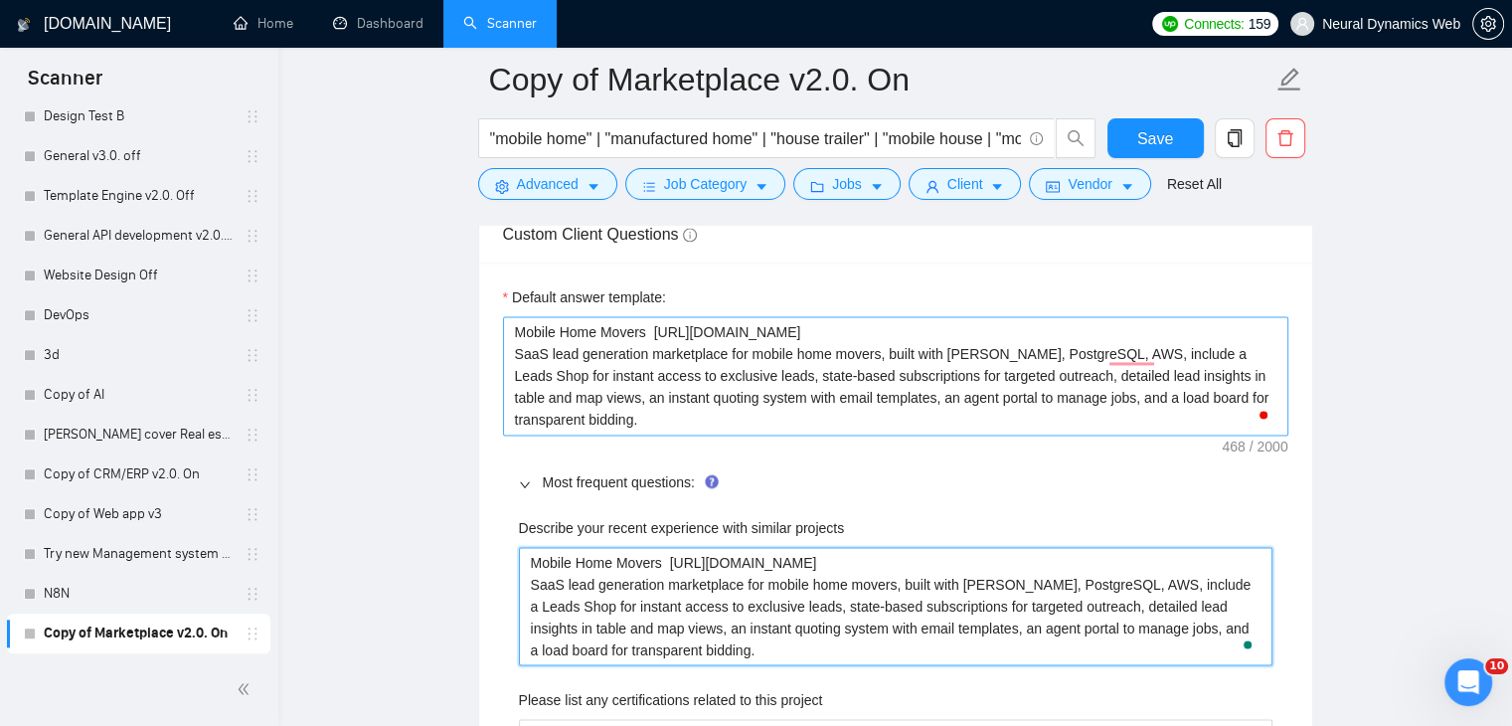
type projects "Mobile Home Movers [URL][DOMAIN_NAME] SaaS lead generation marketplace for mobi…"
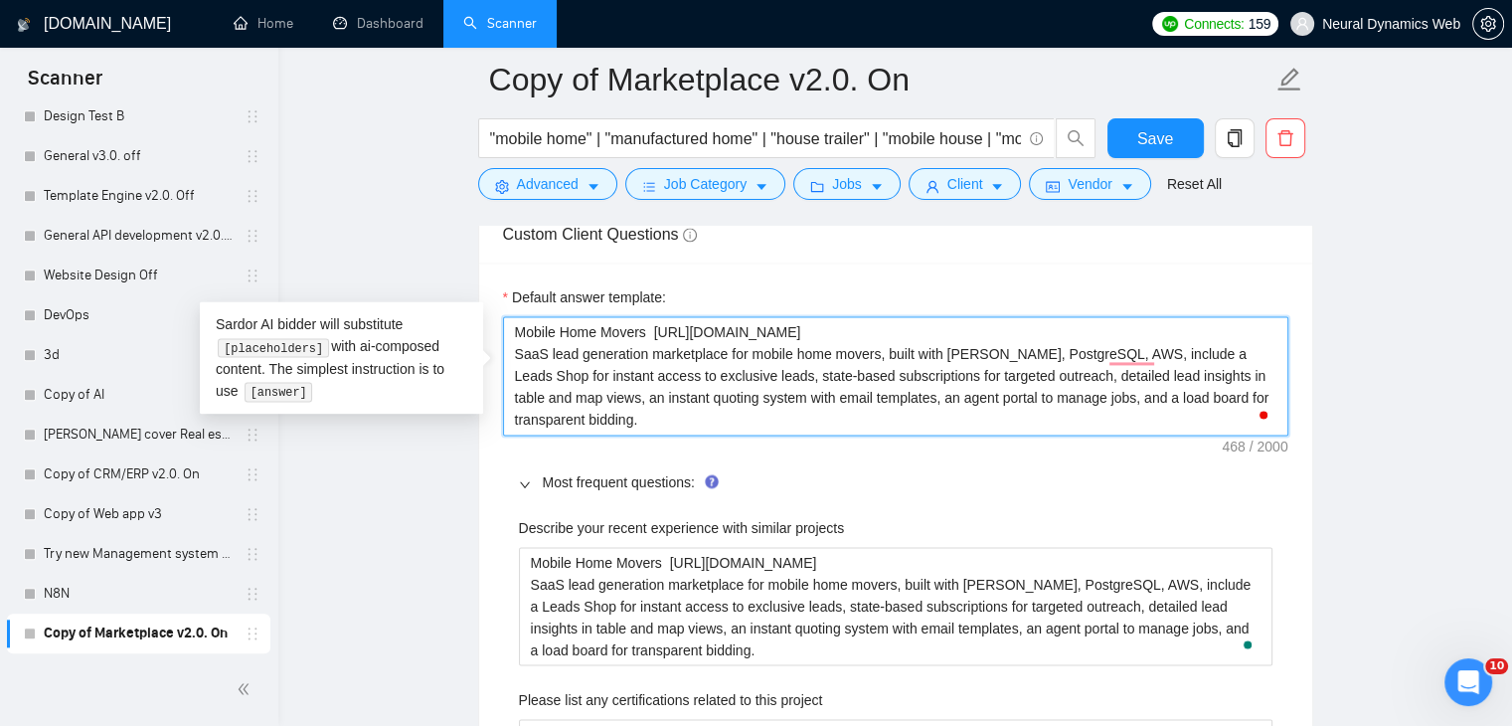
drag, startPoint x: 585, startPoint y: 426, endPoint x: 406, endPoint y: 230, distance: 266.7
click at [406, 230] on main "Copy of Marketplace v2.0. On "mobile home" | "manufactured home" | "house trail…" at bounding box center [895, 681] width 1170 height 6968
paste textarea "[If you’re confident, answer directly and clearly. If not fully confident, reph…"
type textarea "[If you’re confident, answer directly and clearly. If not fully confident, reph…"
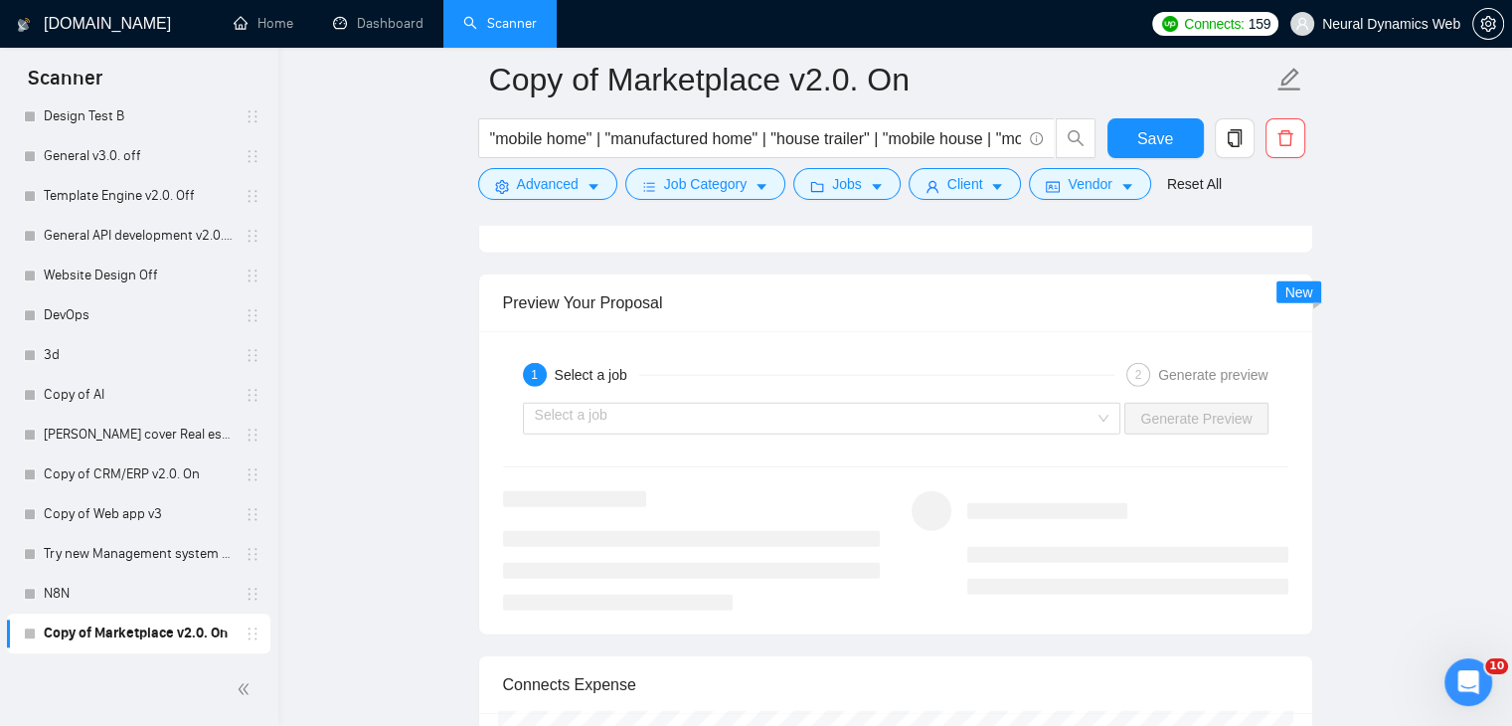
scroll to position [5276, 0]
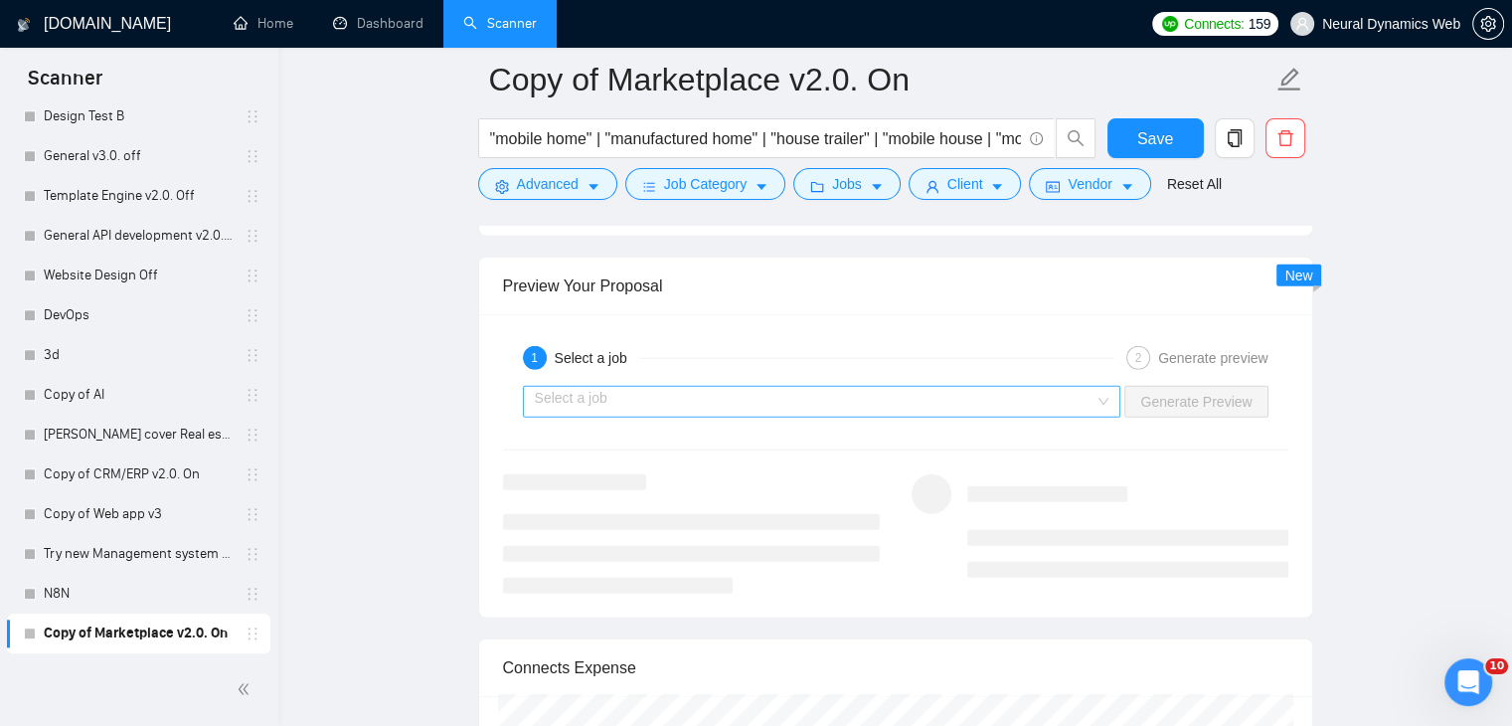
type textarea "[If you’re confident, answer directly and clearly. If not fully confident, reph…"
click at [942, 401] on input "search" at bounding box center [815, 402] width 561 height 30
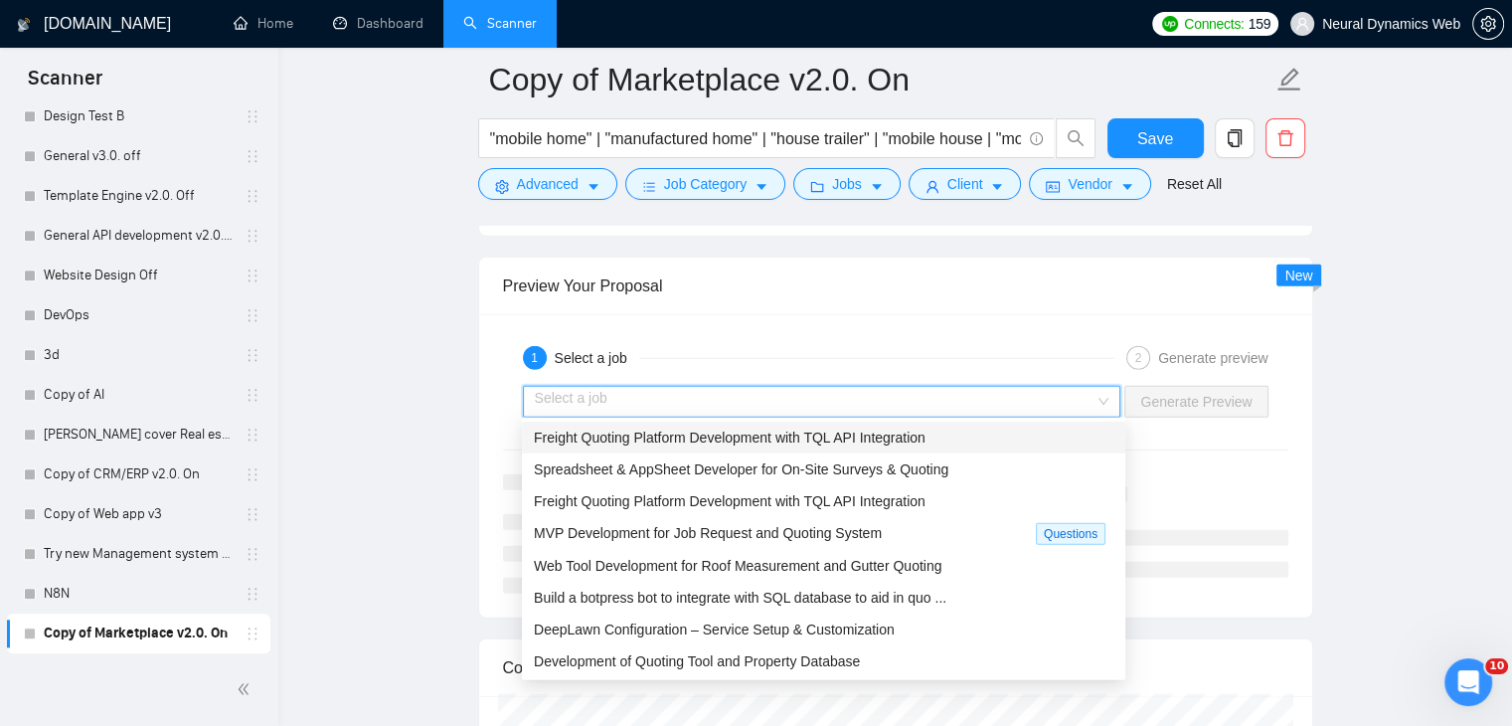
click at [735, 423] on div "Freight Quoting Platform Development with TQL API Integration" at bounding box center [823, 437] width 603 height 32
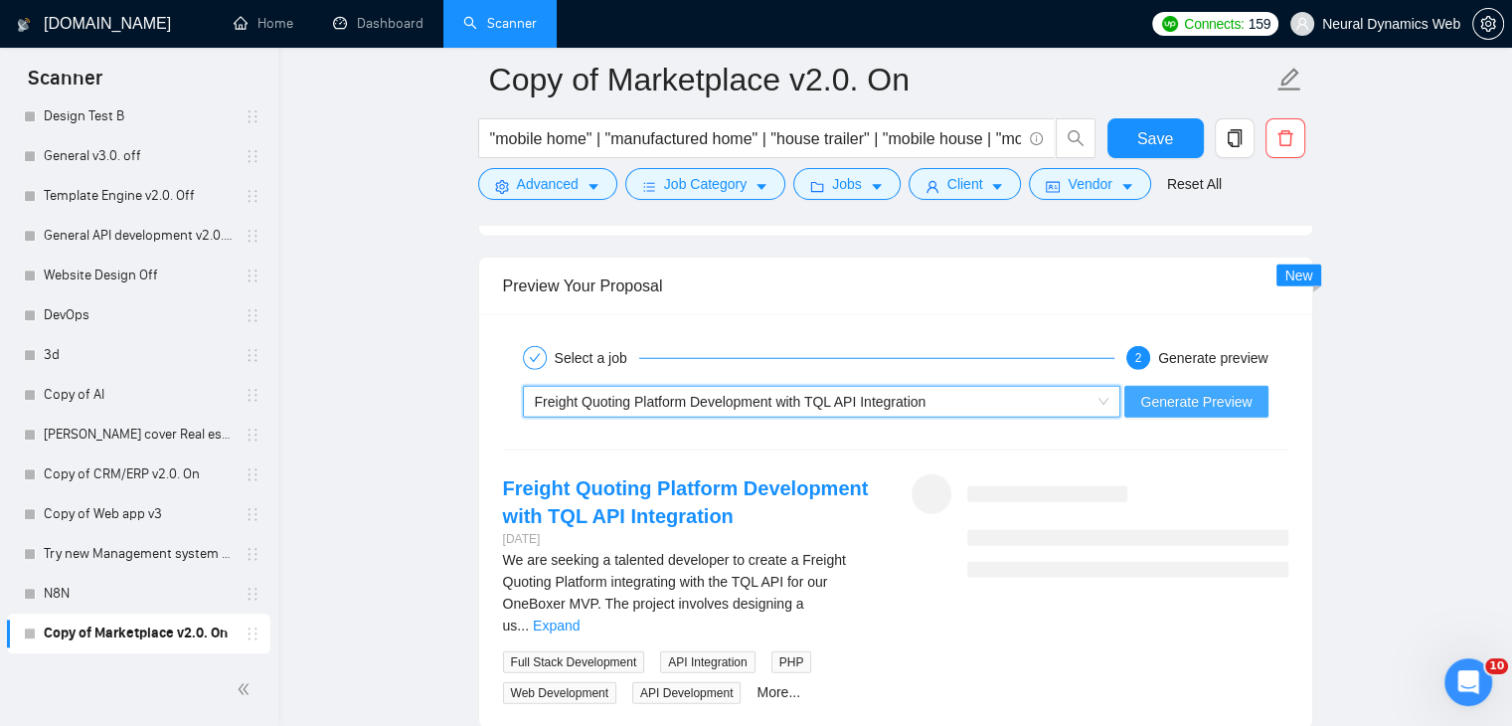
click at [1165, 401] on span "Generate Preview" at bounding box center [1195, 402] width 111 height 22
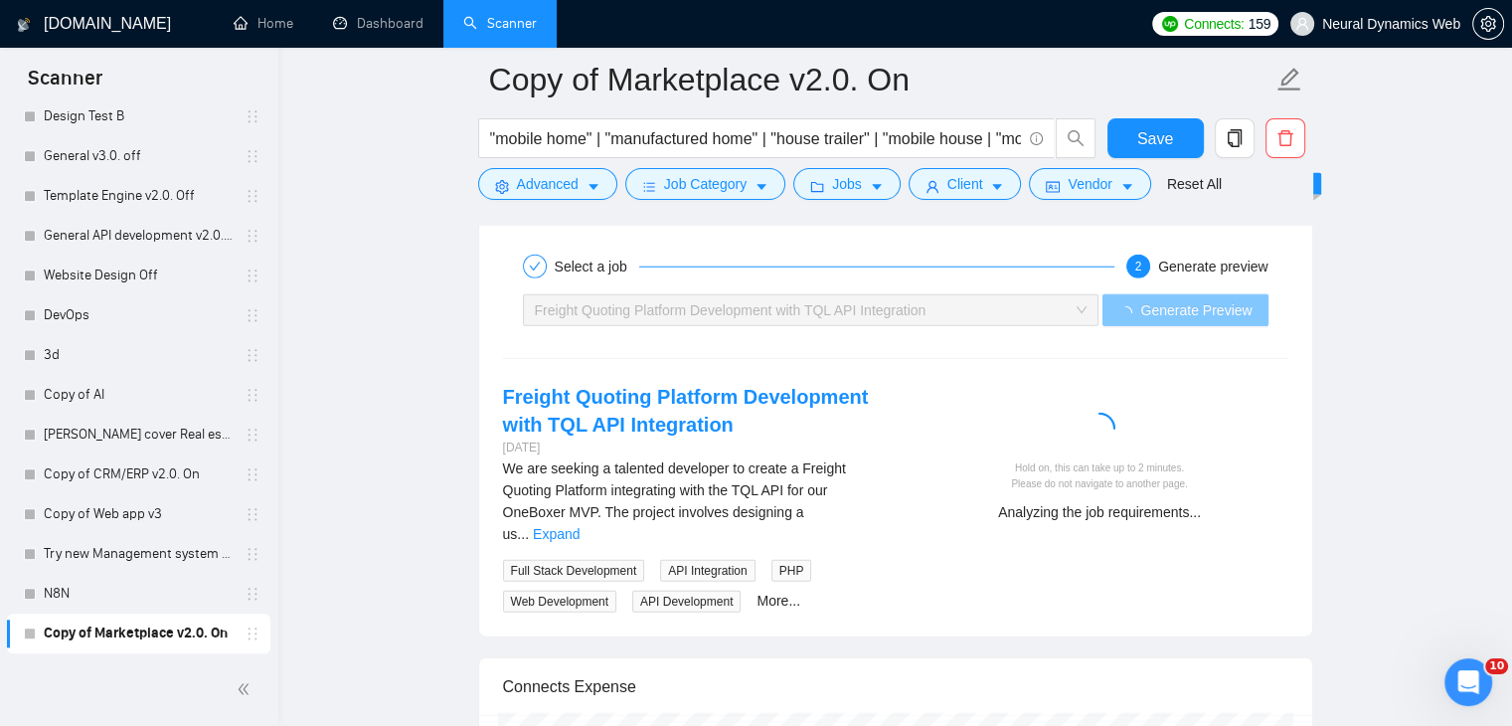
scroll to position [5376, 0]
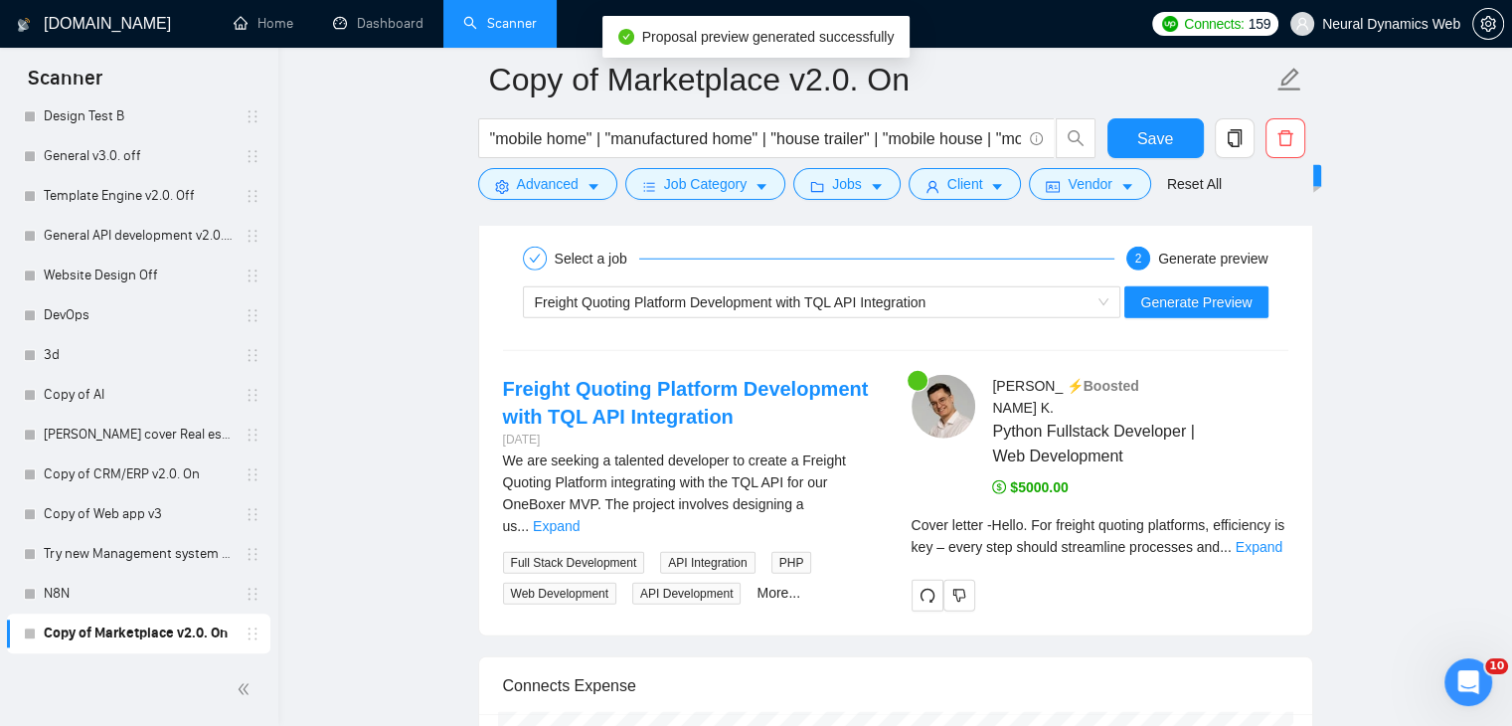
click at [1248, 534] on div "Cover letter - Hello. For freight quoting platforms, efficiency is key – every …" at bounding box center [1099, 543] width 377 height 58
click at [1257, 539] on link "Expand" at bounding box center [1259, 547] width 47 height 16
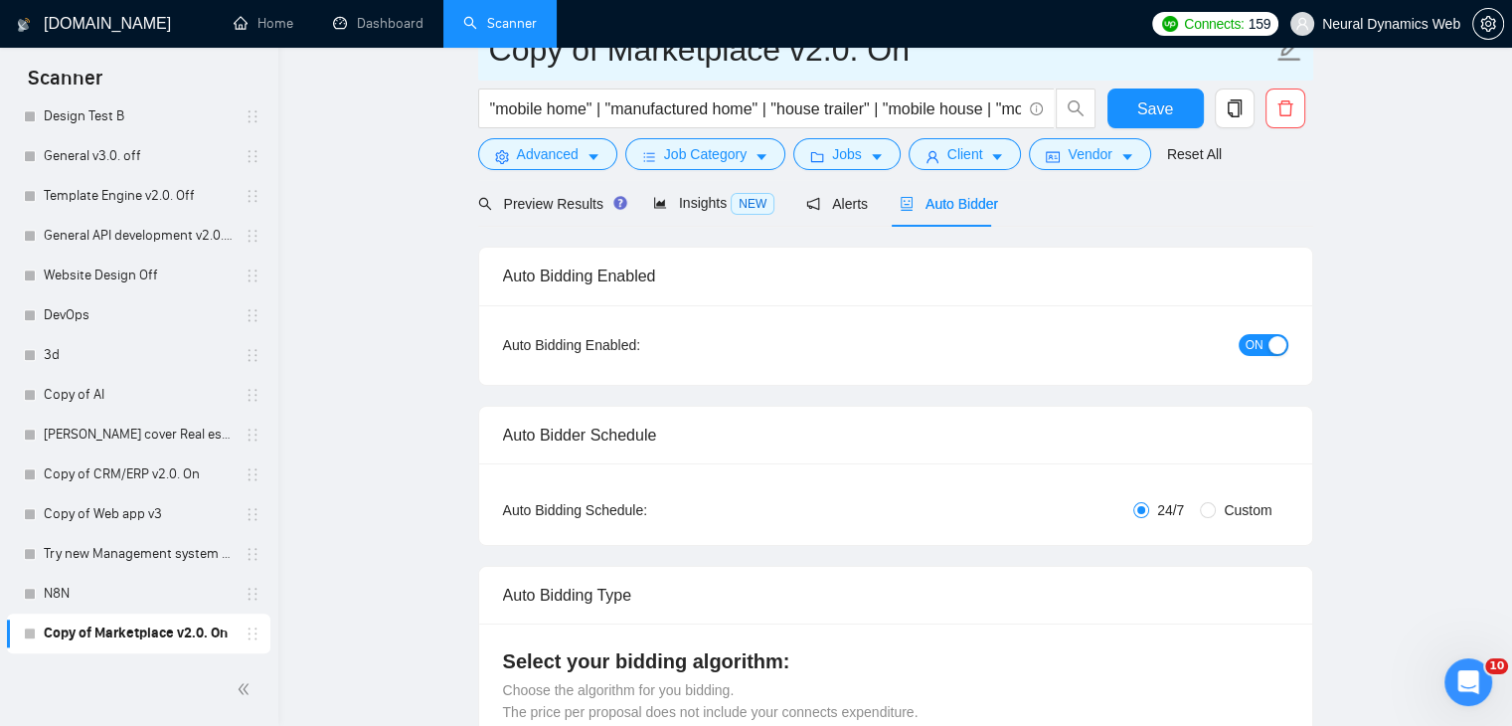
scroll to position [0, 0]
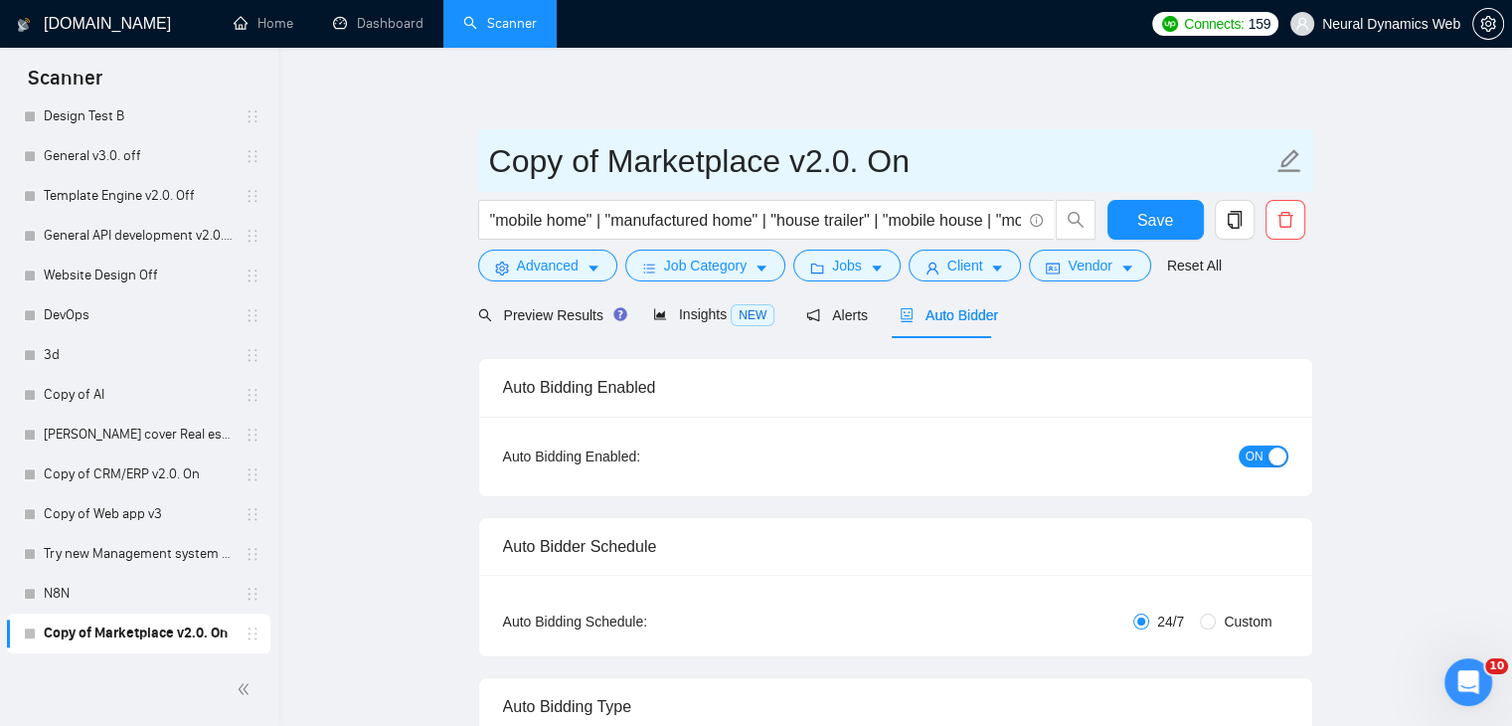
click at [709, 164] on input "Copy of Marketplace v2.0. On" at bounding box center [880, 161] width 783 height 50
type input "Quoting, leadgen and mobile homes"
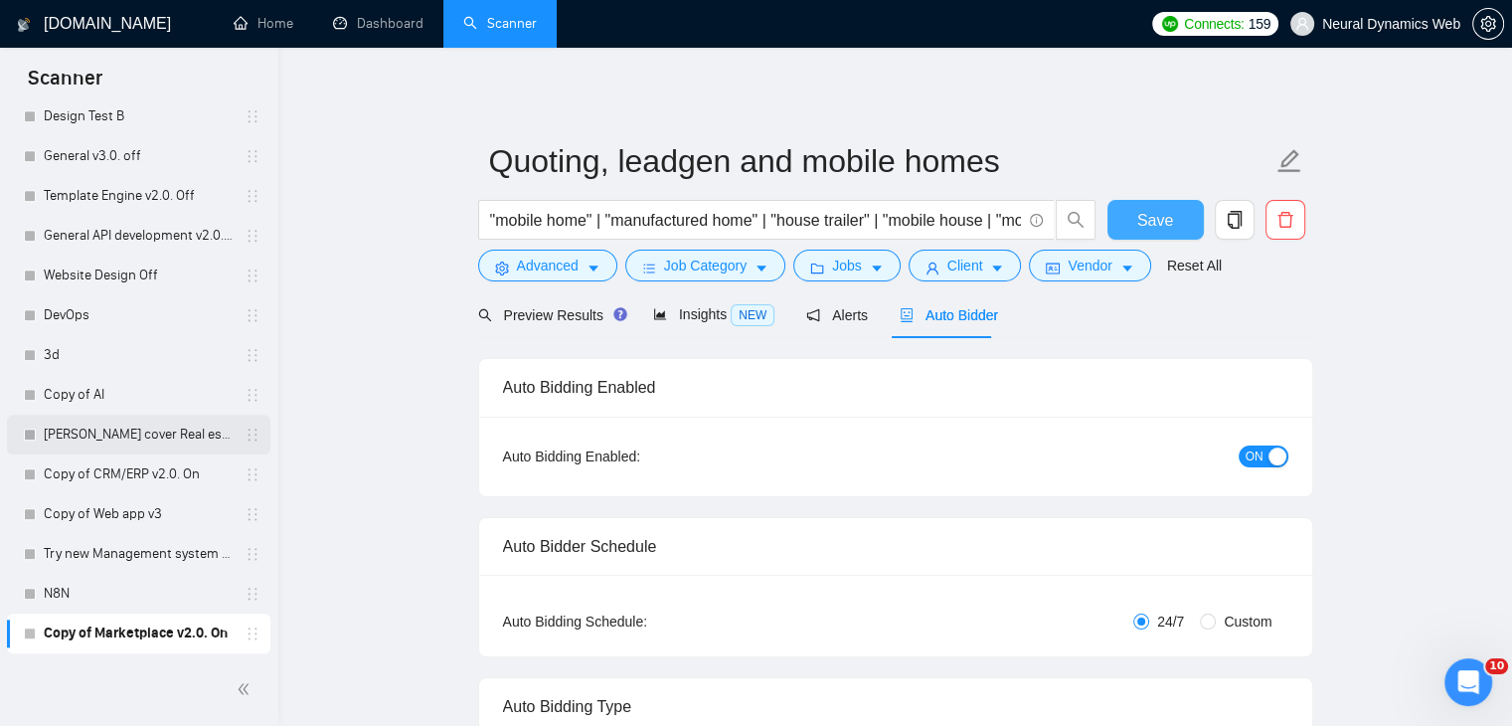
click at [1163, 202] on button "Save" at bounding box center [1155, 220] width 96 height 40
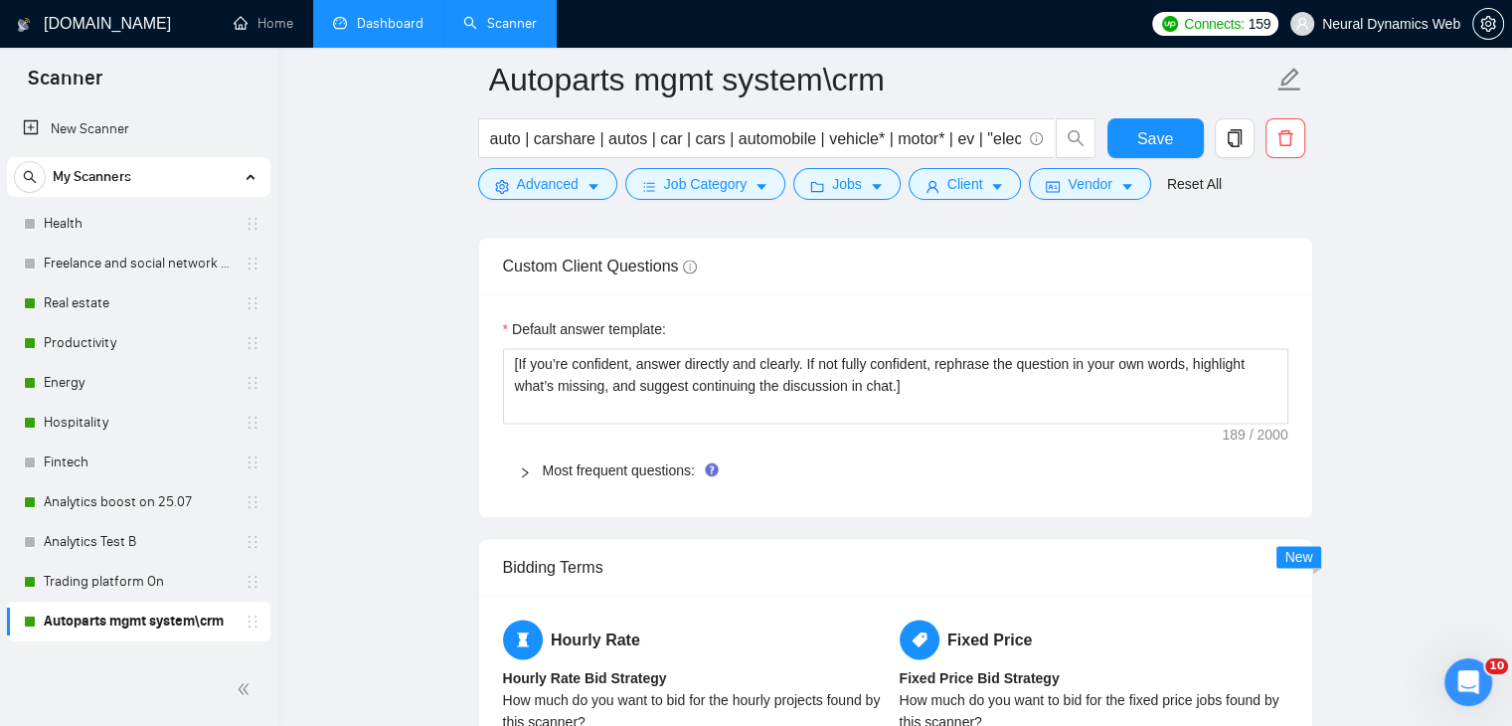
click at [367, 32] on link "Dashboard" at bounding box center [378, 23] width 90 height 17
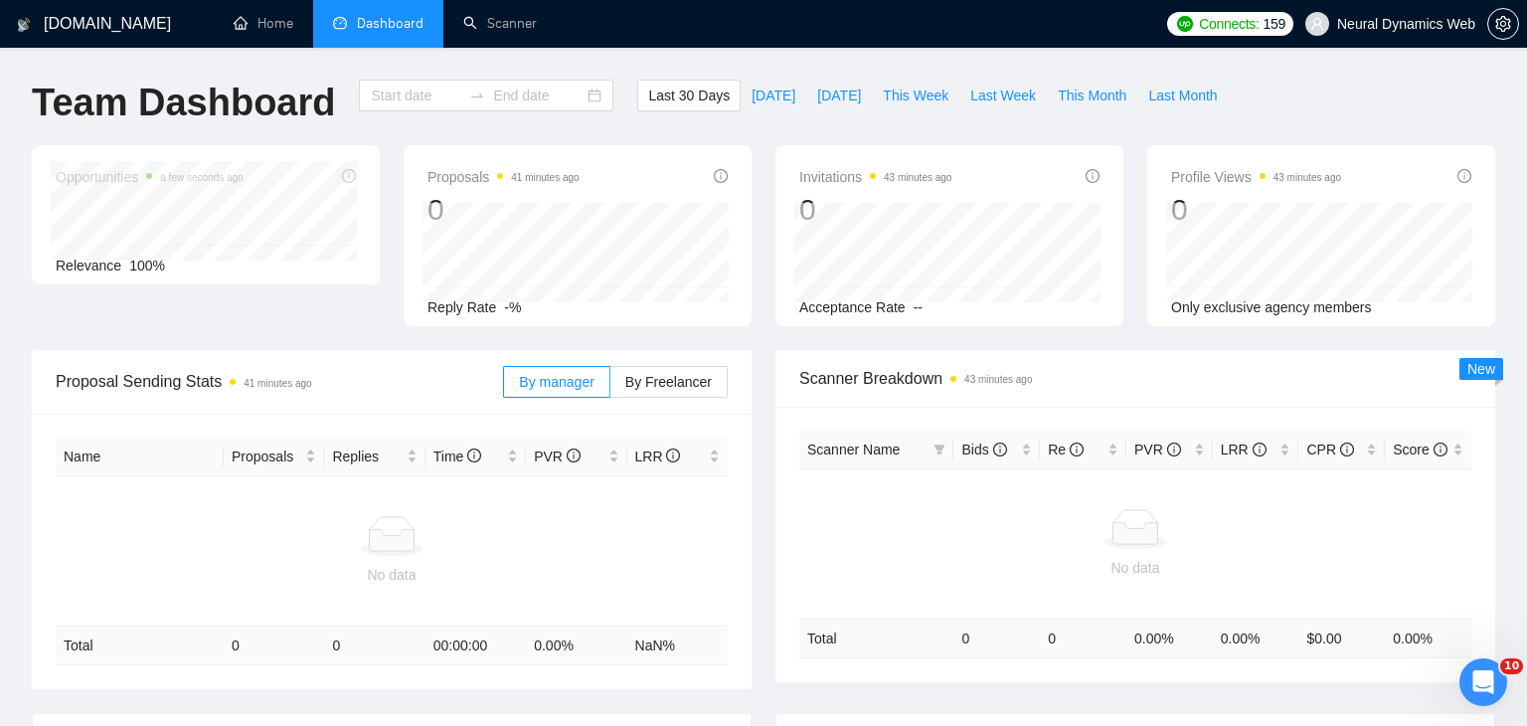
type input "[DATE]"
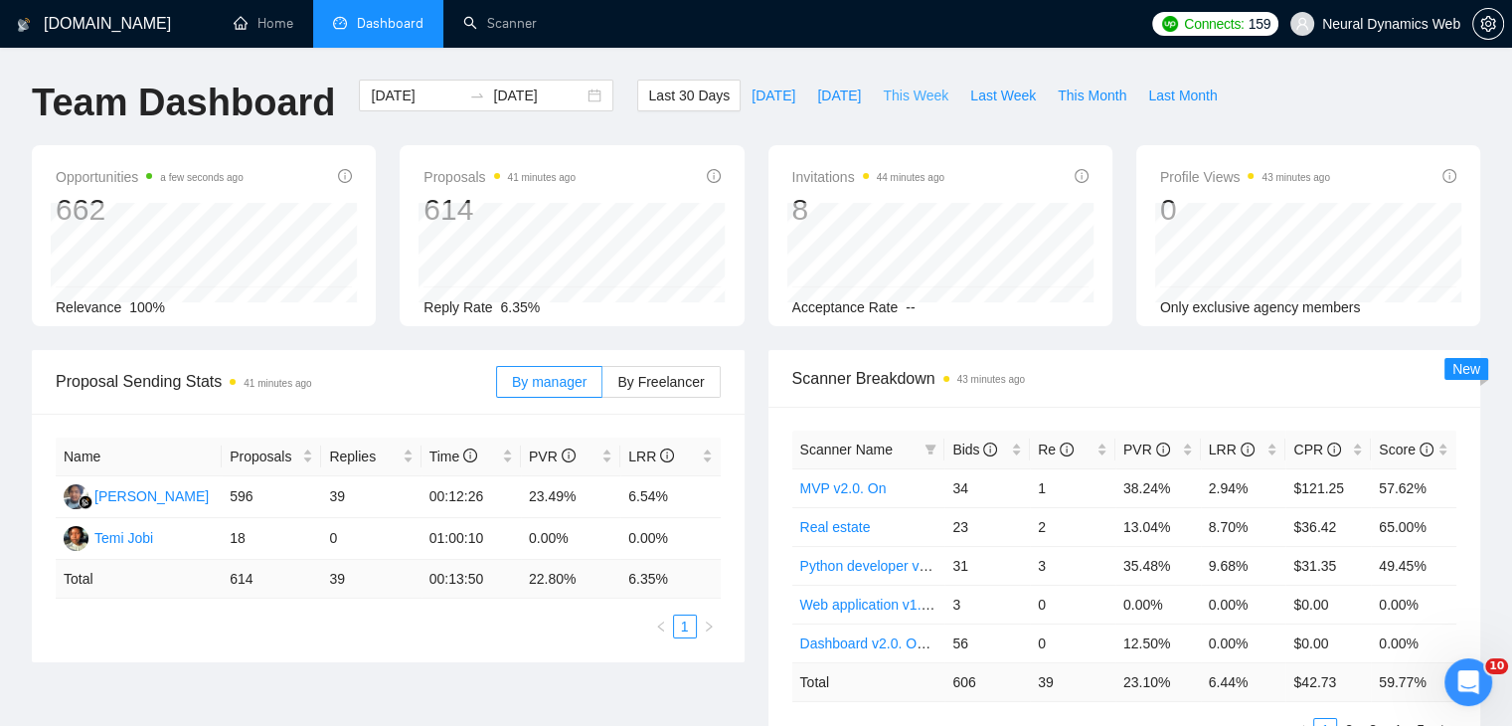
click at [904, 96] on span "This Week" at bounding box center [916, 95] width 66 height 22
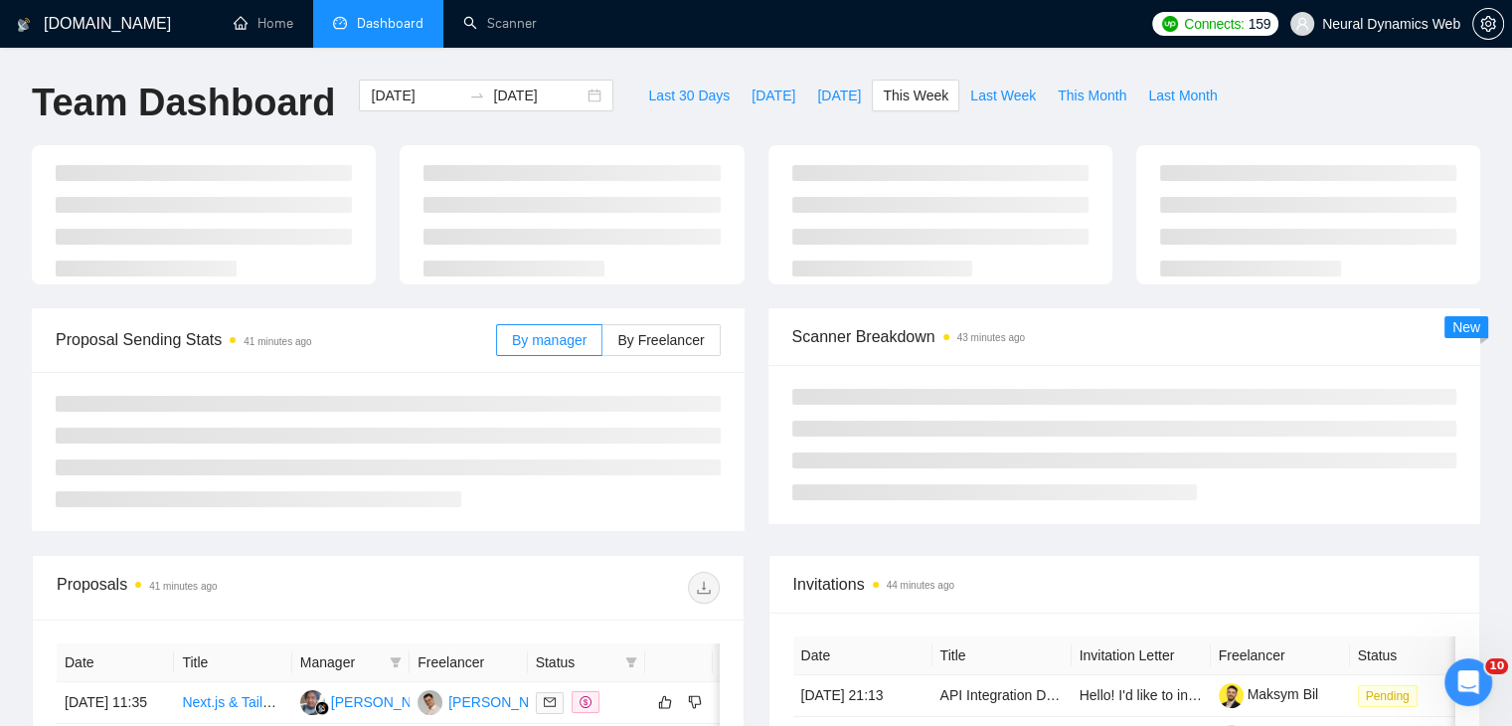
type input "[DATE]"
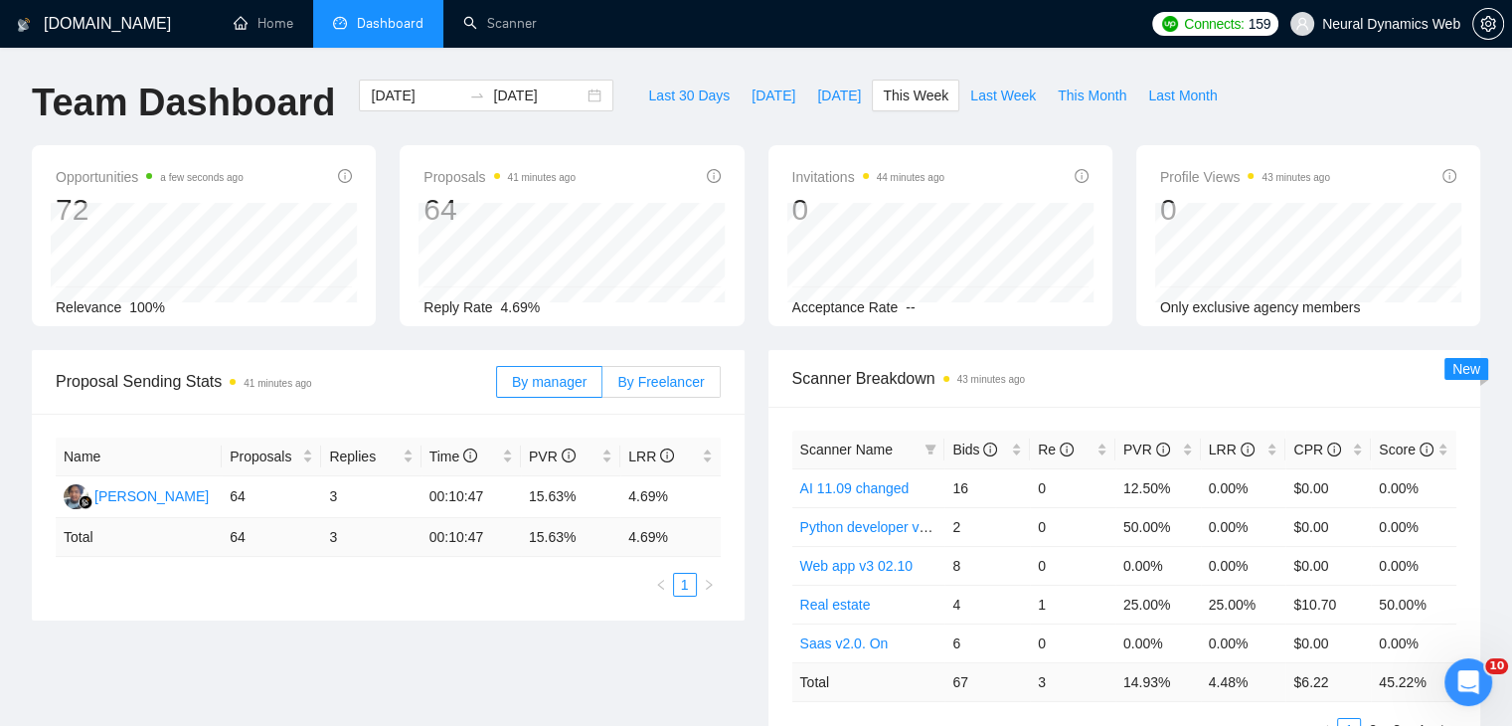
click at [670, 396] on label "By Freelancer" at bounding box center [660, 382] width 117 height 32
click at [602, 387] on input "By Freelancer" at bounding box center [602, 387] width 0 height 0
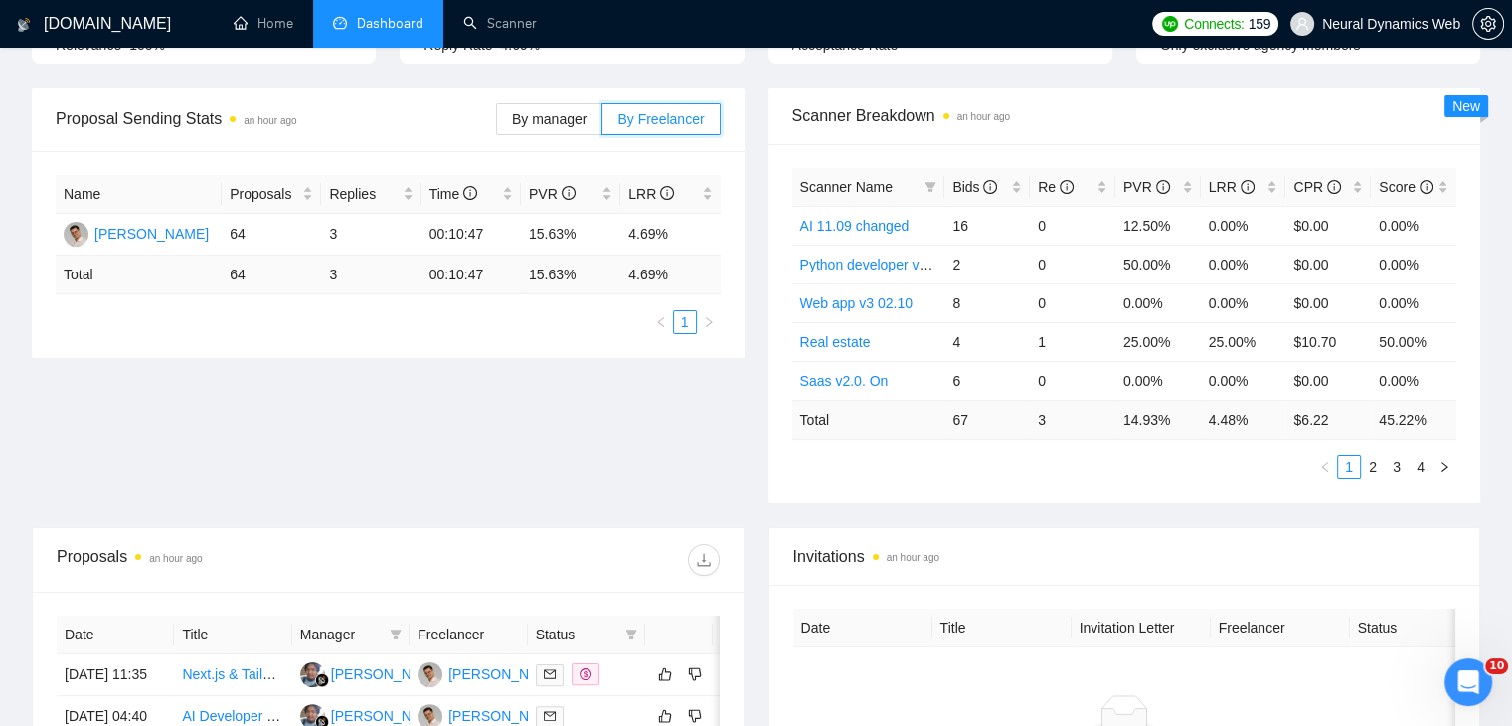
scroll to position [264, 0]
click at [1448, 195] on div "Score" at bounding box center [1414, 185] width 70 height 22
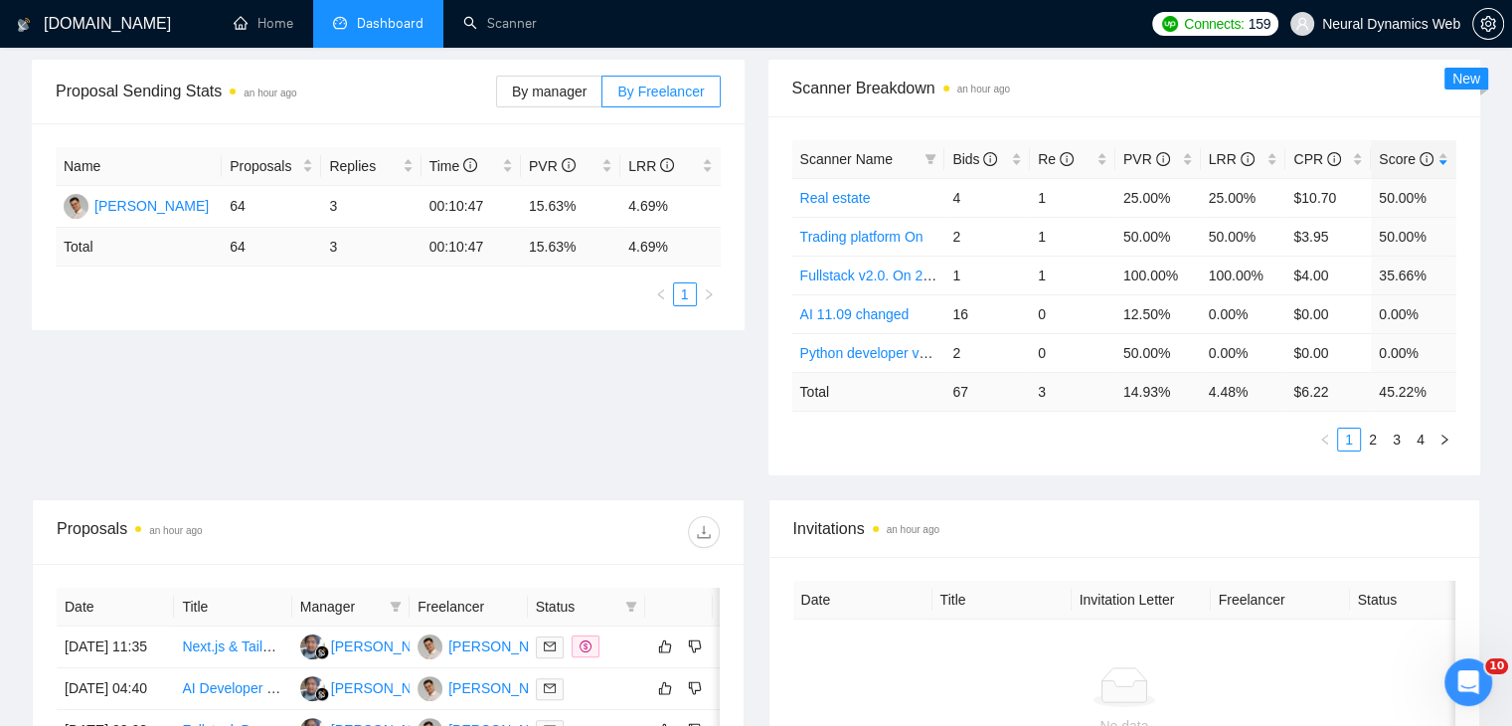
scroll to position [0, 0]
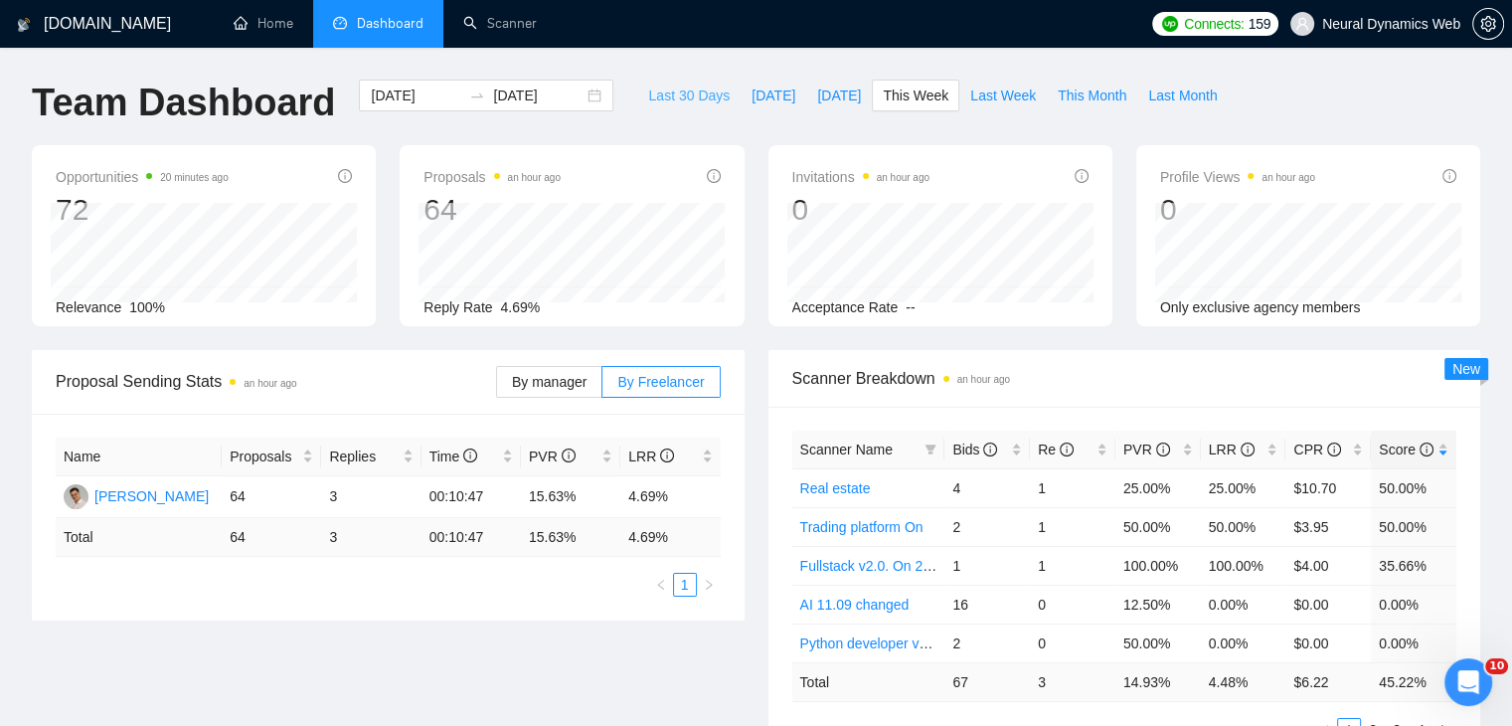
click at [700, 106] on button "Last 30 Days" at bounding box center [688, 96] width 103 height 32
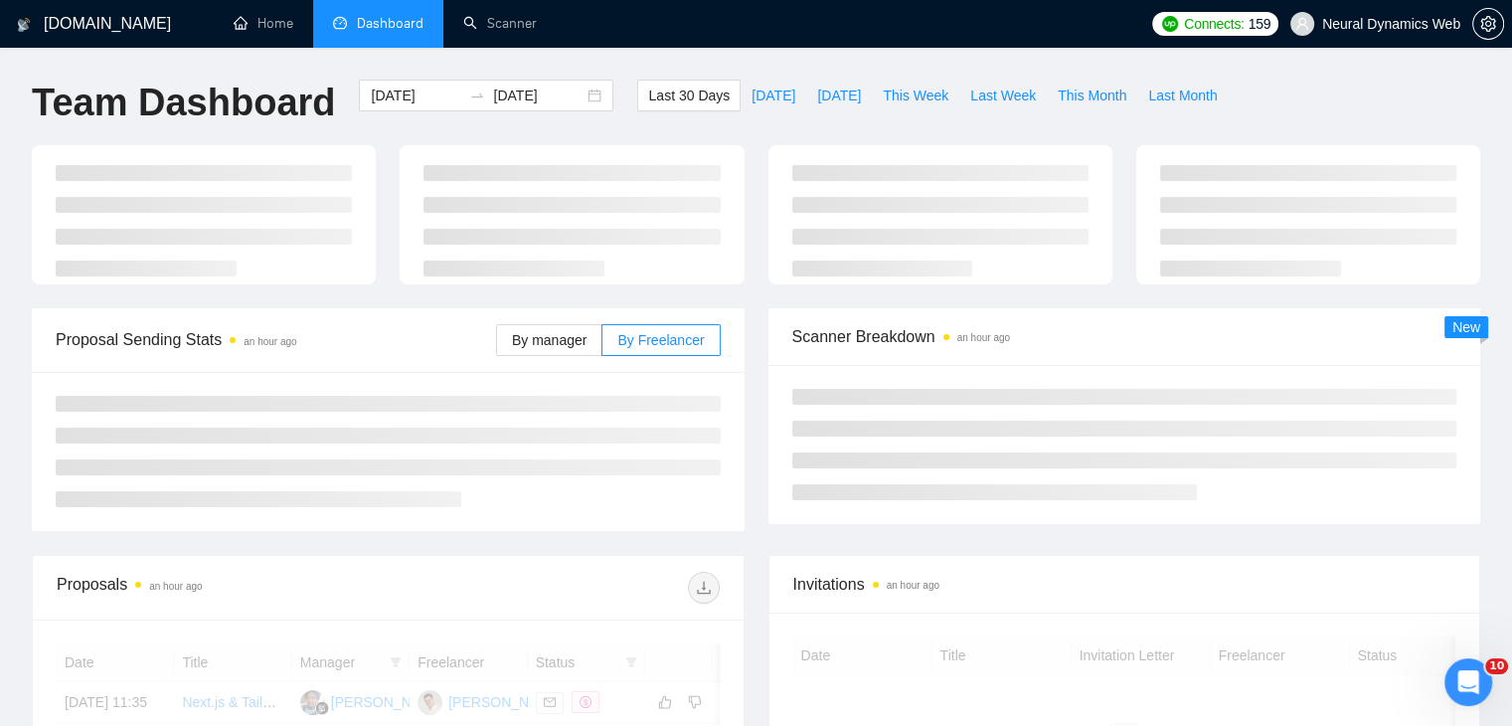
type input "[DATE]"
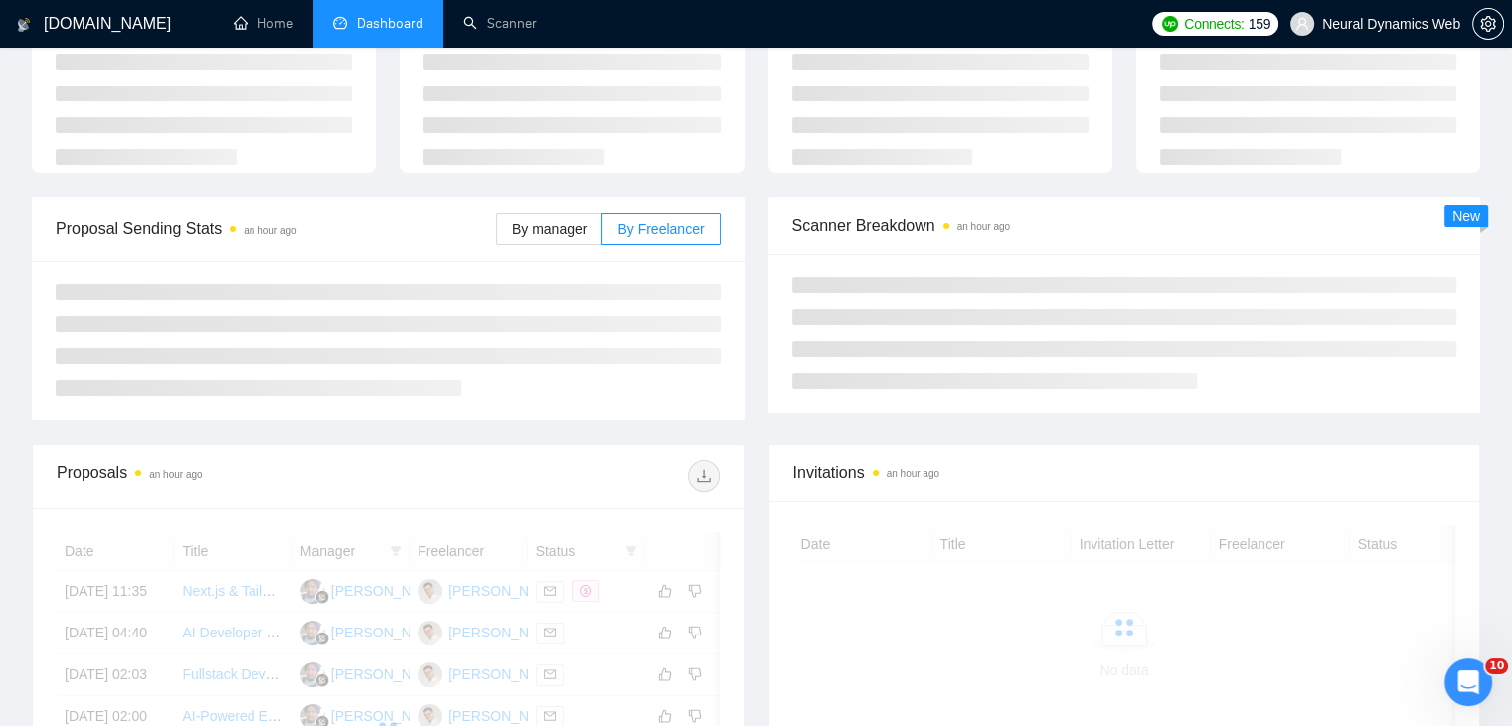
scroll to position [187, 0]
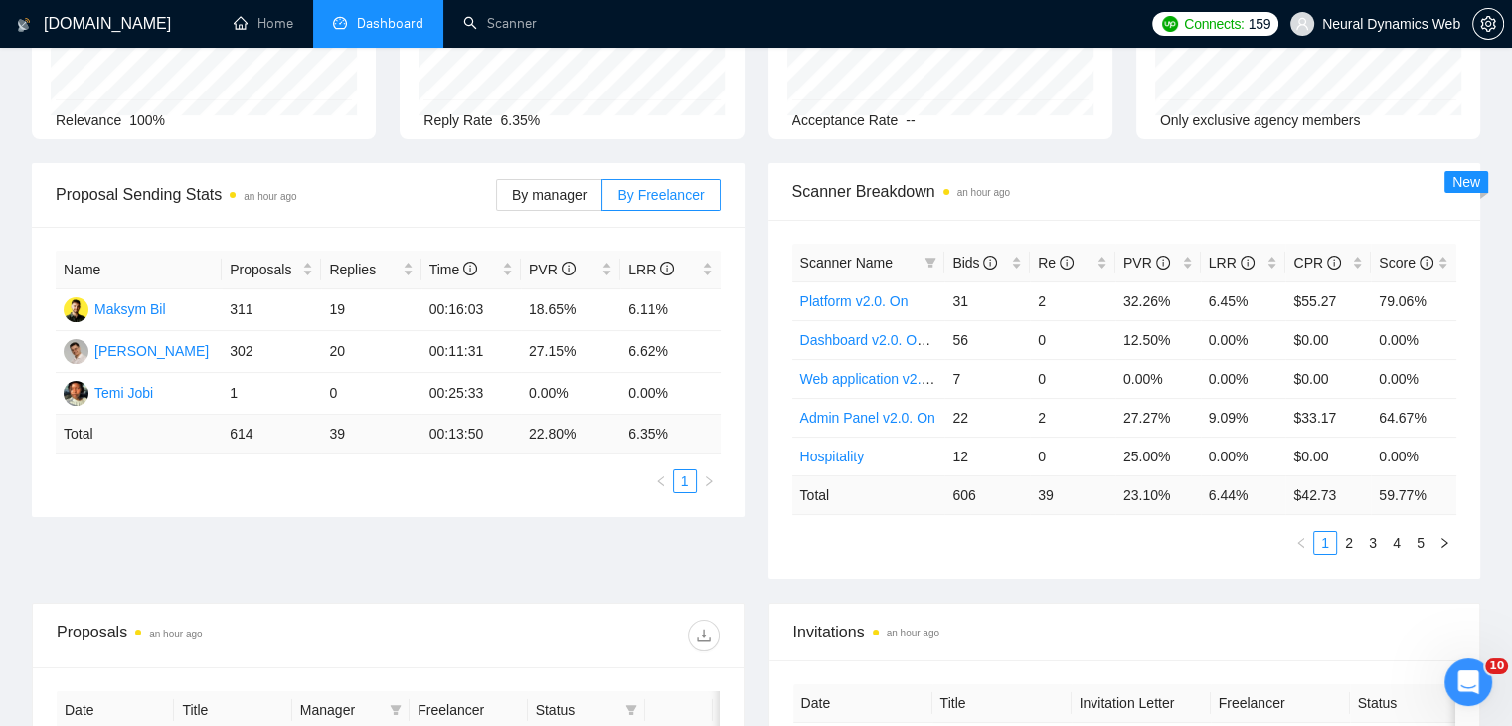
click at [1407, 251] on span "Score" at bounding box center [1406, 262] width 55 height 22
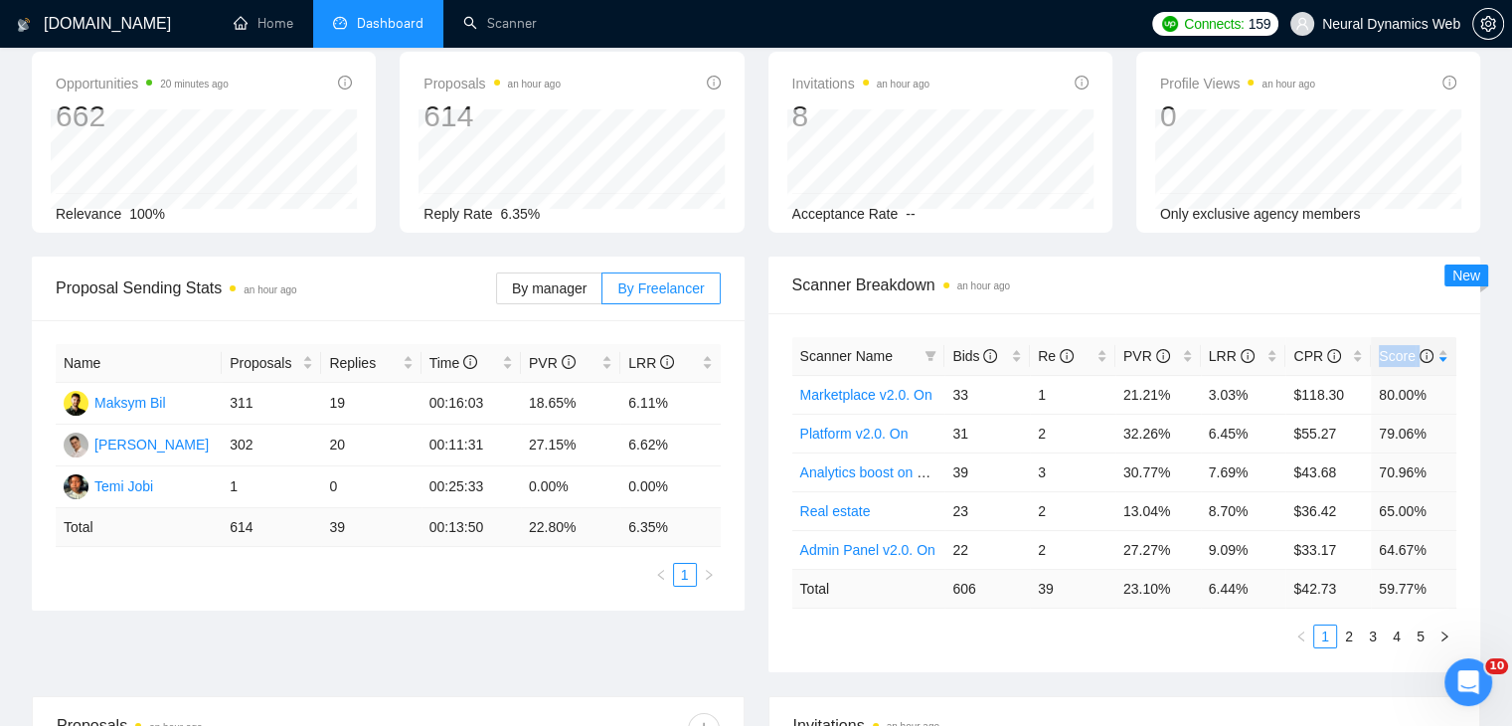
scroll to position [68, 0]
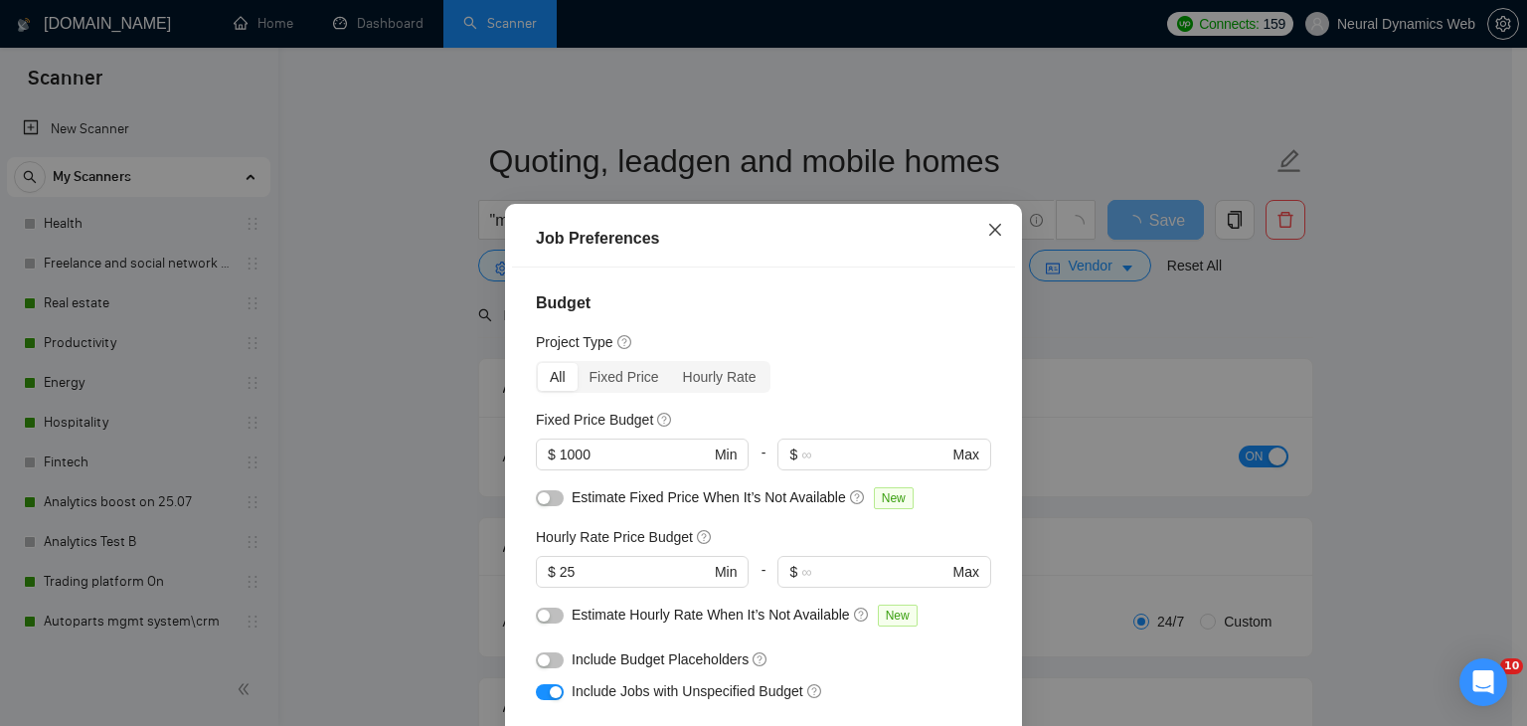
click at [995, 224] on span "Close" at bounding box center [995, 231] width 54 height 54
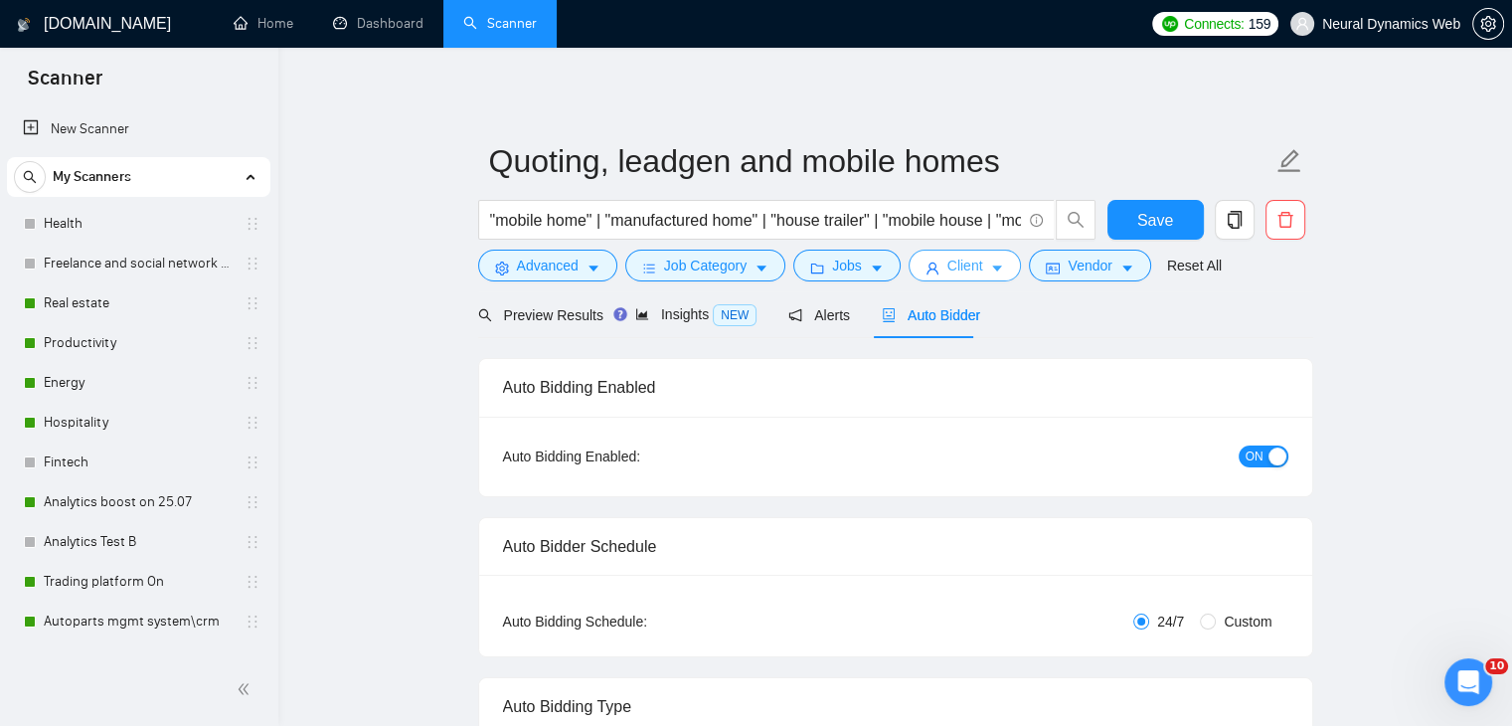
click at [949, 254] on span "Client" at bounding box center [965, 265] width 36 height 22
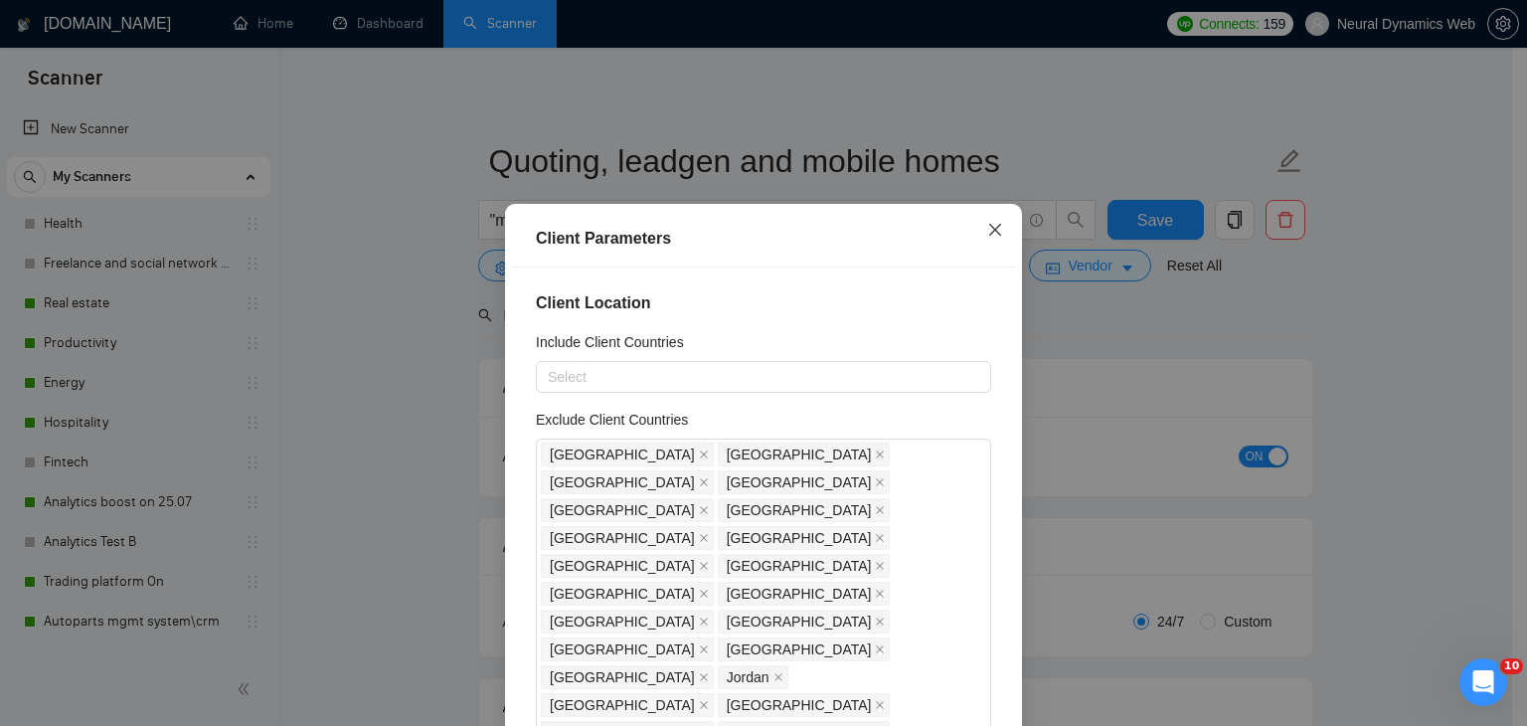
click at [975, 232] on span "Close" at bounding box center [995, 231] width 54 height 54
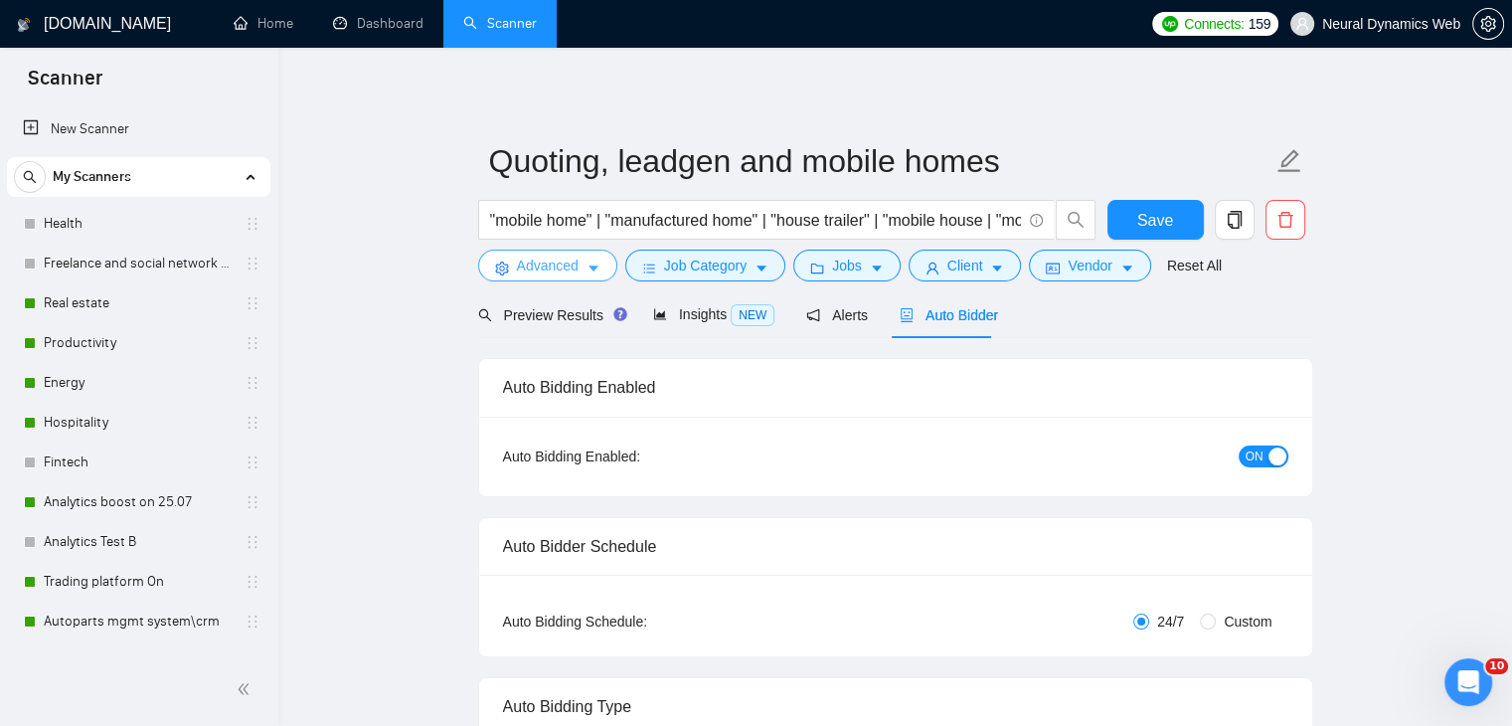
click at [567, 267] on span "Advanced" at bounding box center [548, 265] width 62 height 22
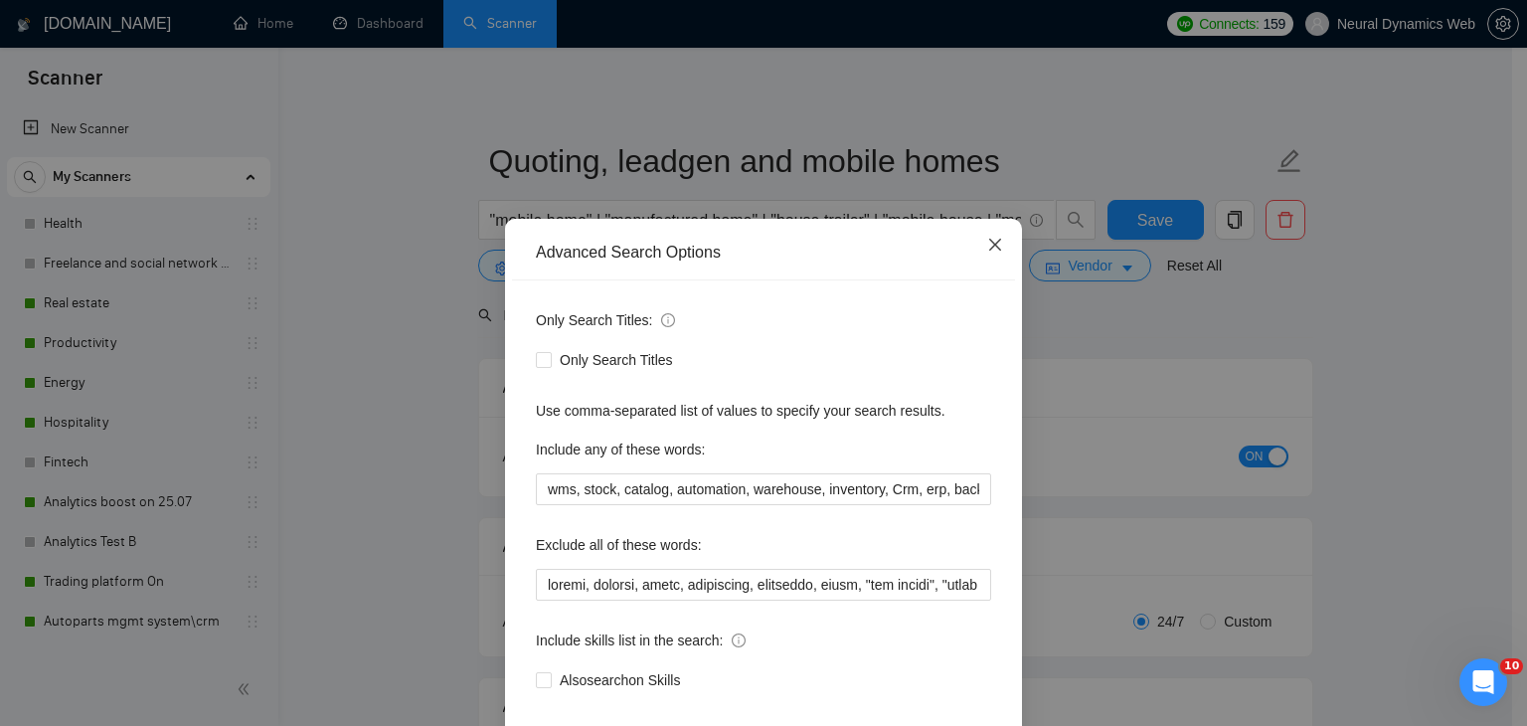
click at [987, 245] on icon "close" at bounding box center [995, 245] width 16 height 16
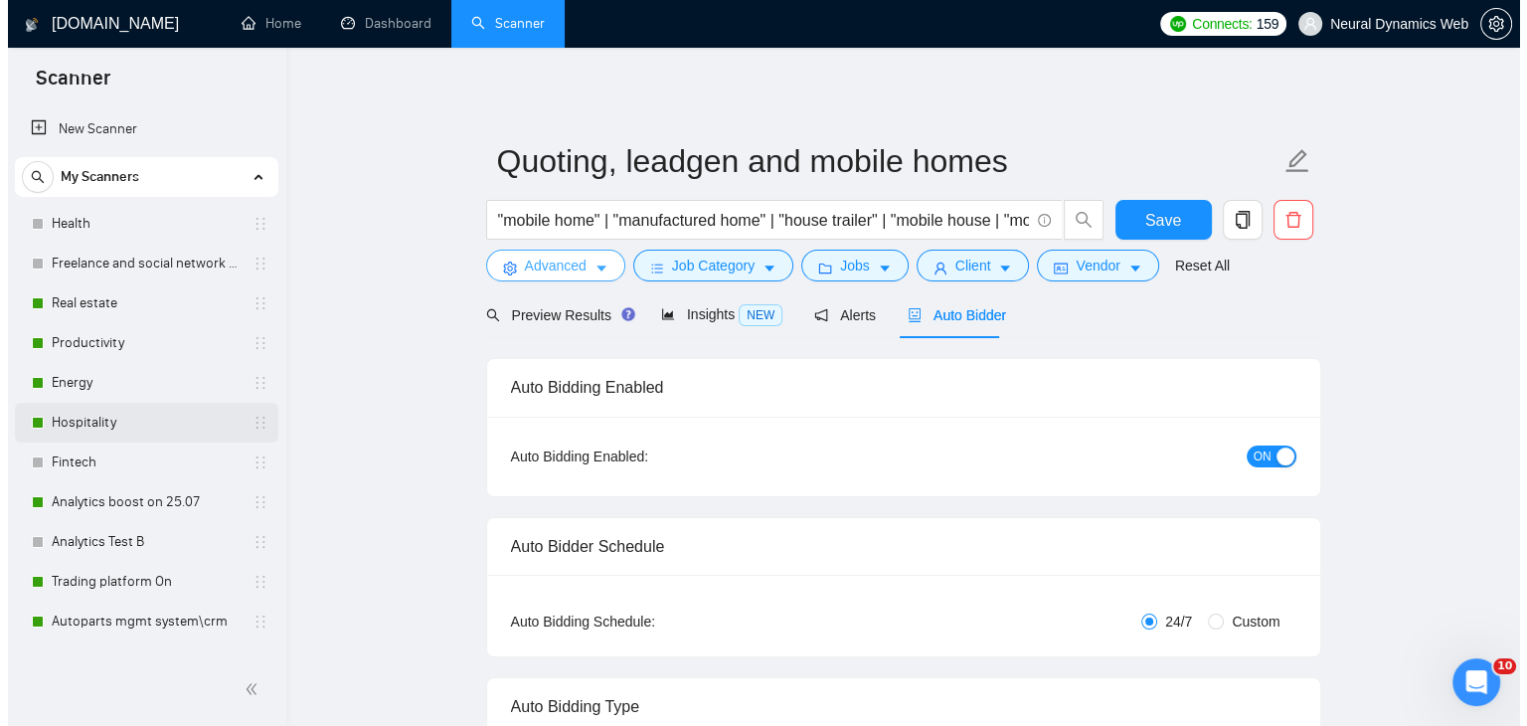
scroll to position [56, 0]
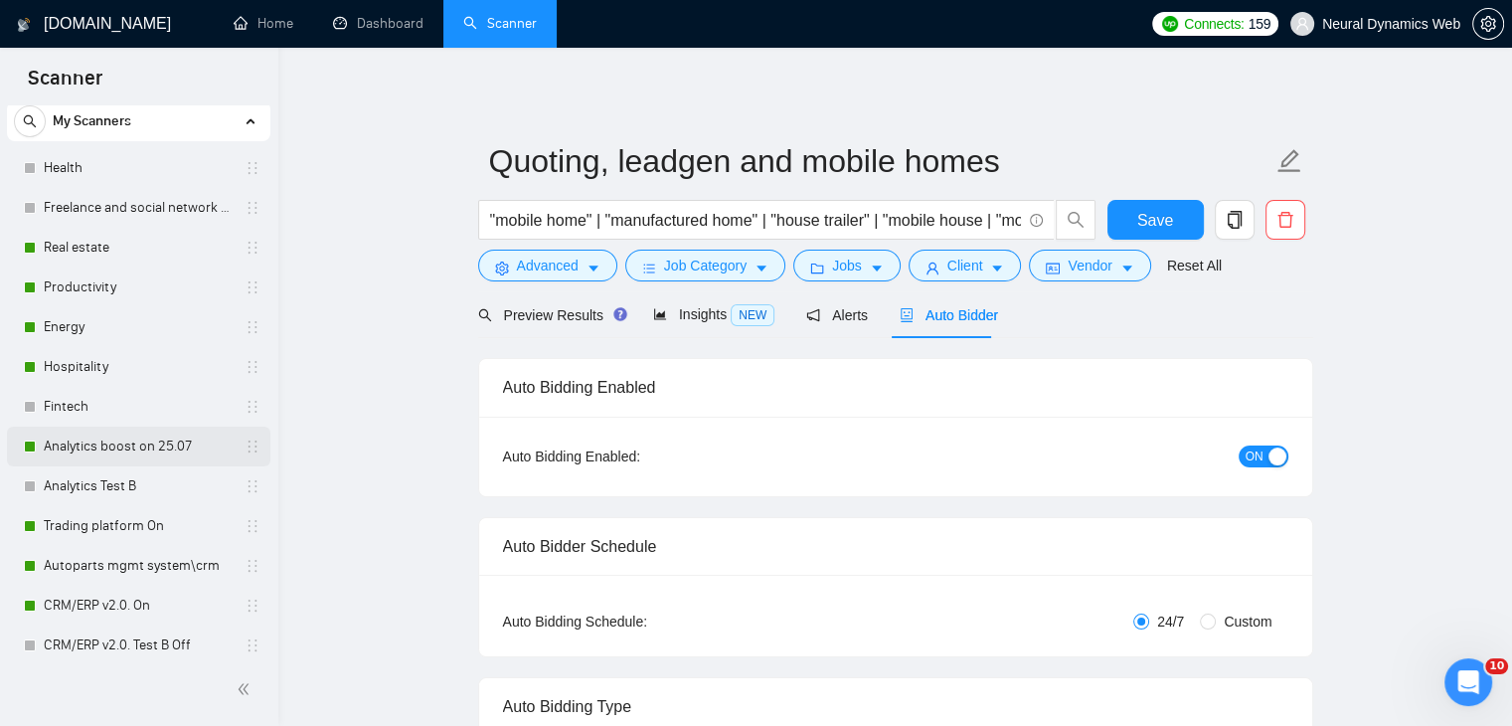
click at [129, 450] on link "Analytics boost on 25.07" at bounding box center [138, 446] width 189 height 40
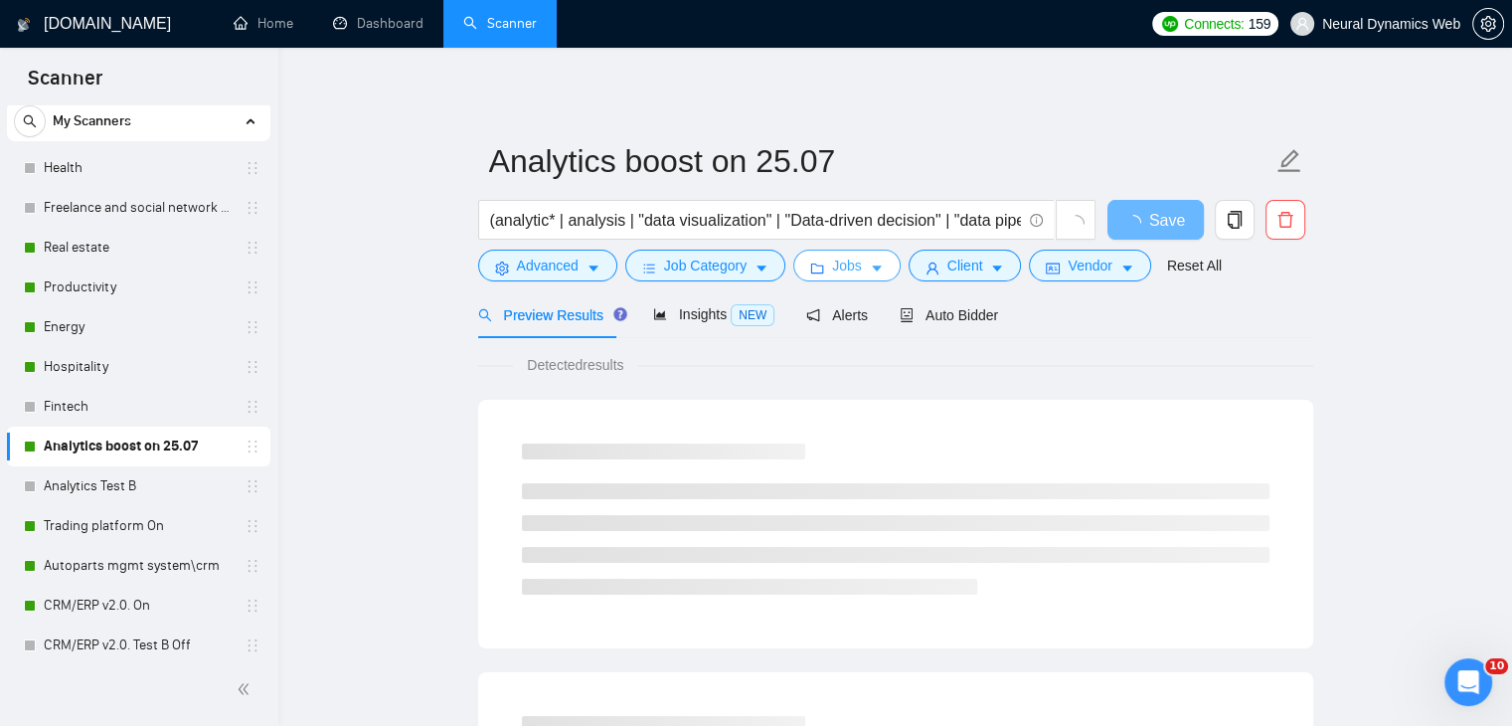
click at [802, 268] on button "Jobs" at bounding box center [846, 265] width 107 height 32
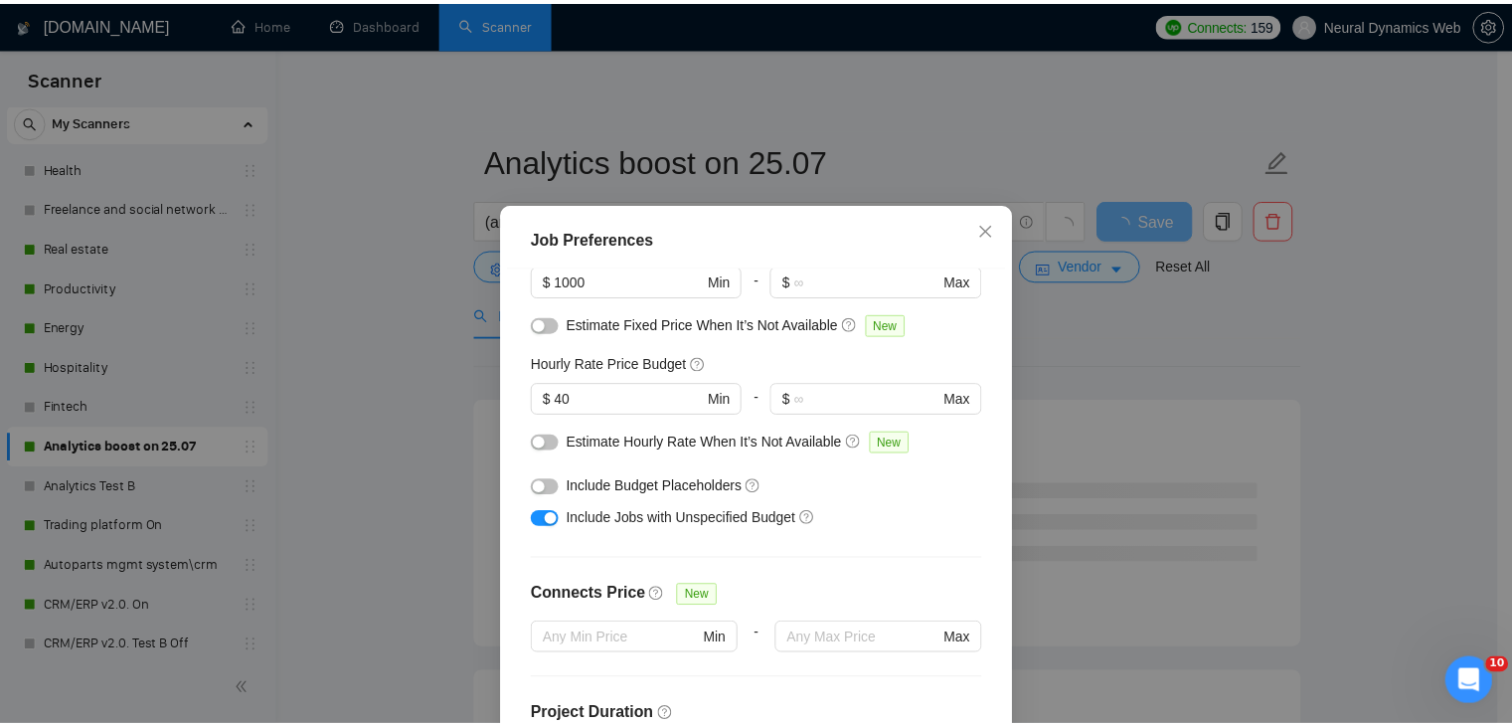
scroll to position [174, 0]
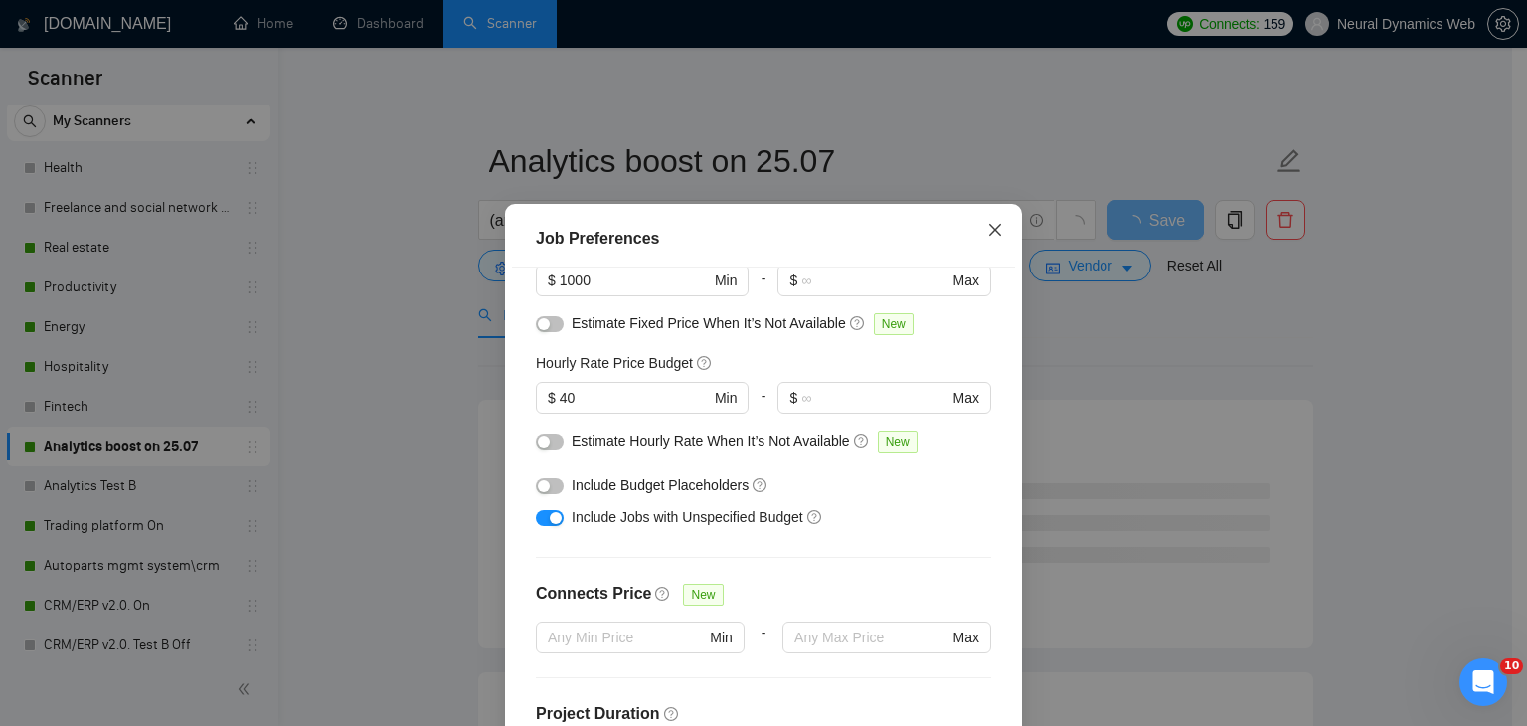
click at [974, 239] on span "Close" at bounding box center [995, 231] width 54 height 54
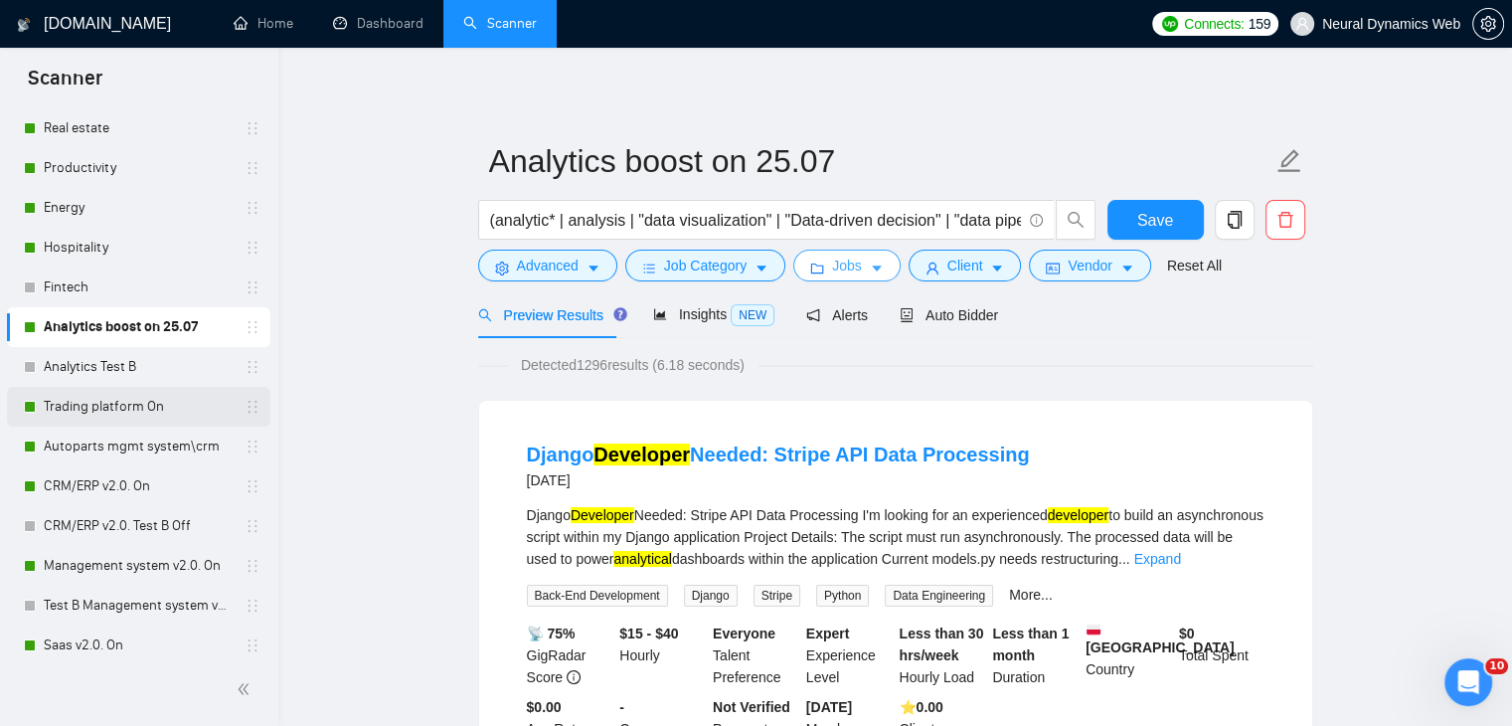
scroll to position [266, 0]
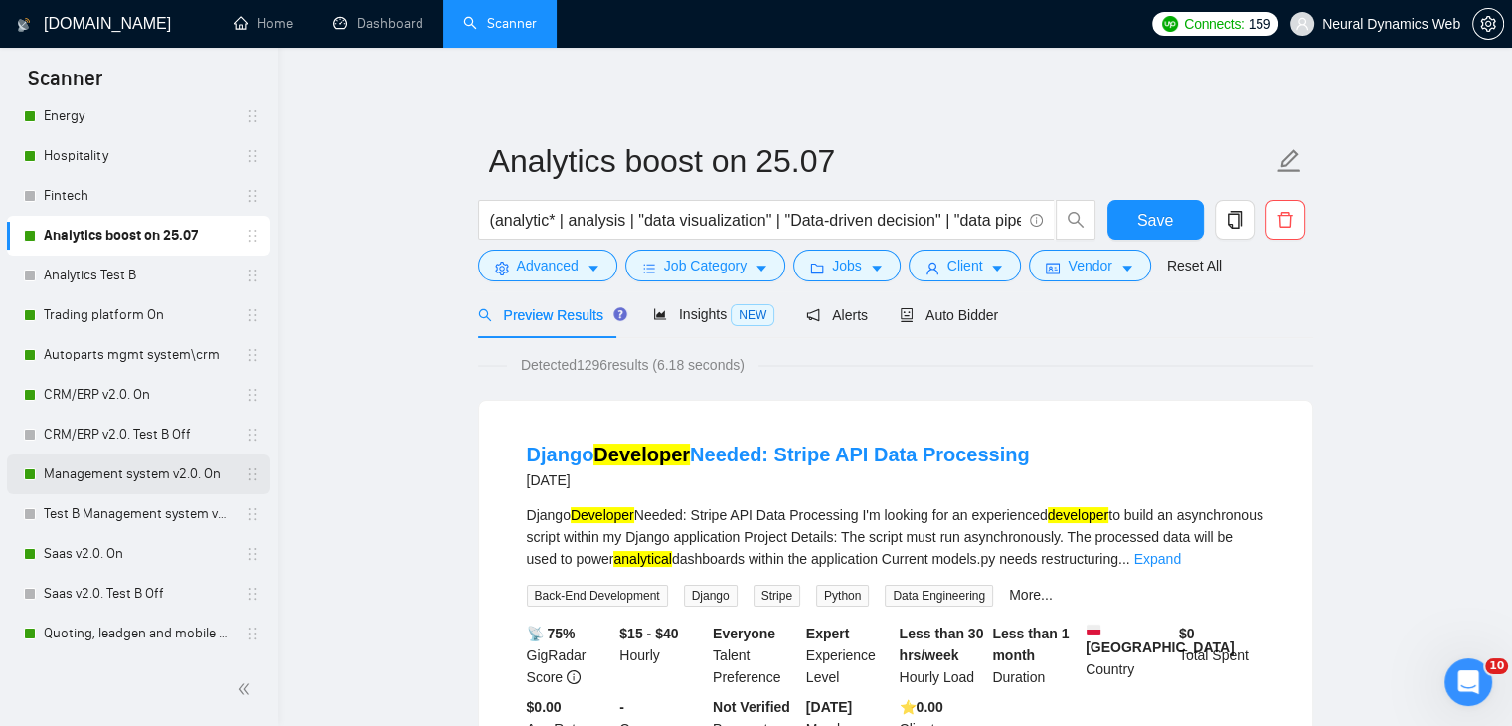
click at [76, 477] on link "Management system v2.0. On" at bounding box center [138, 474] width 189 height 40
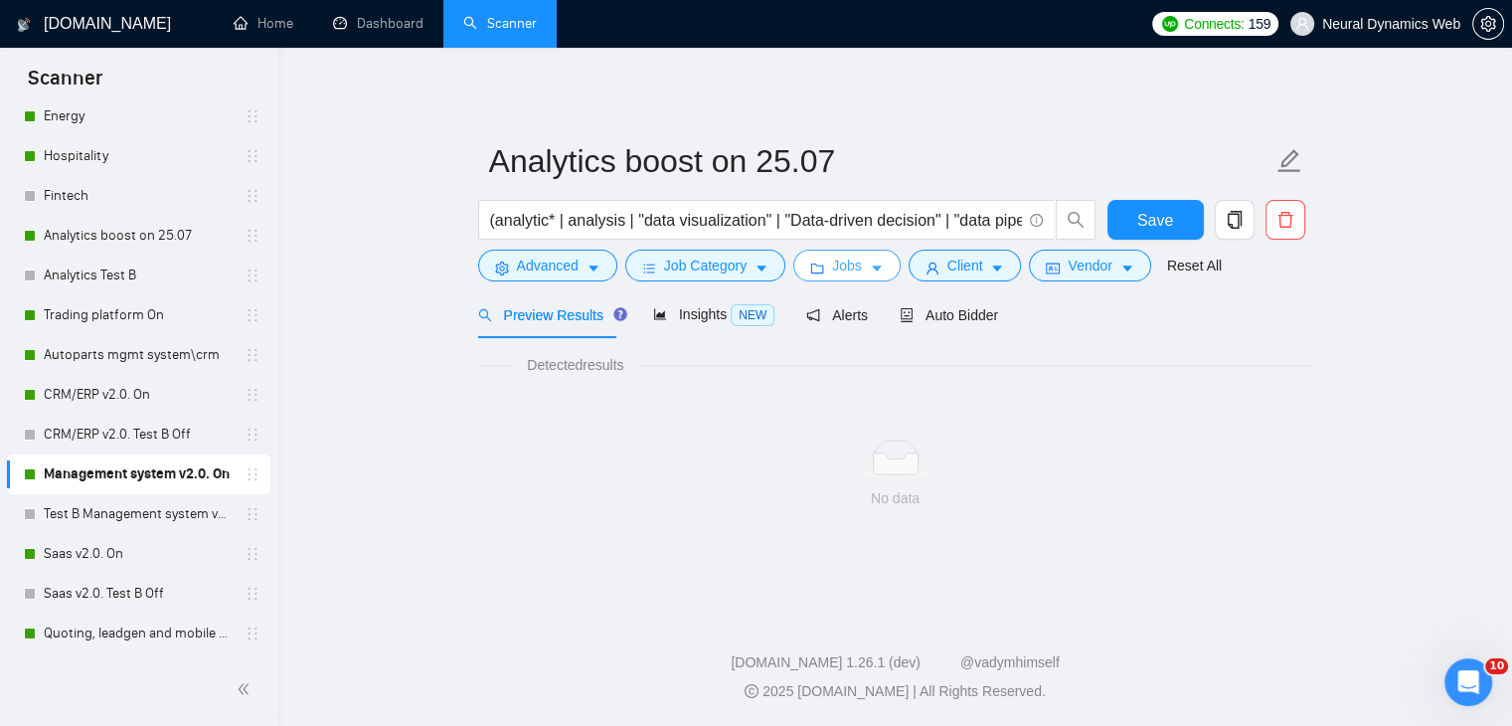
click at [844, 267] on span "Jobs" at bounding box center [847, 265] width 30 height 22
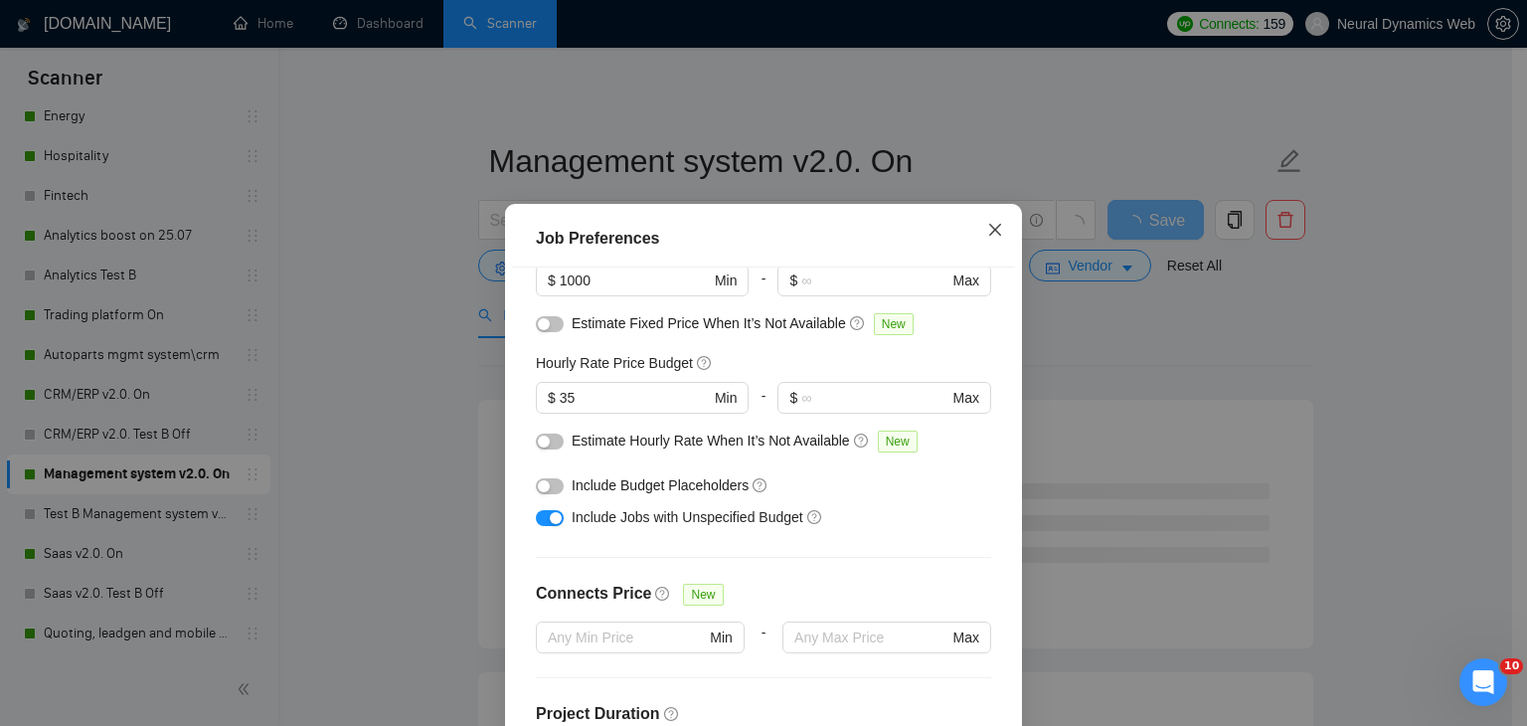
click at [978, 240] on span "Close" at bounding box center [995, 231] width 54 height 54
